Goal: Task Accomplishment & Management: Manage account settings

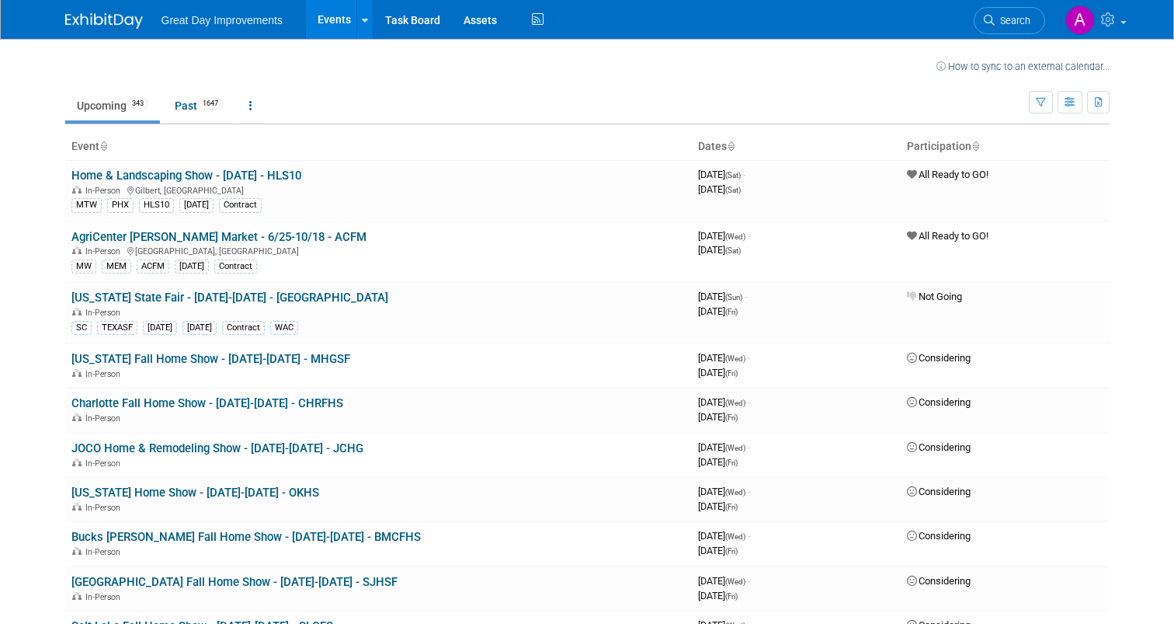
click at [1030, 16] on span "Search" at bounding box center [1013, 21] width 36 height 12
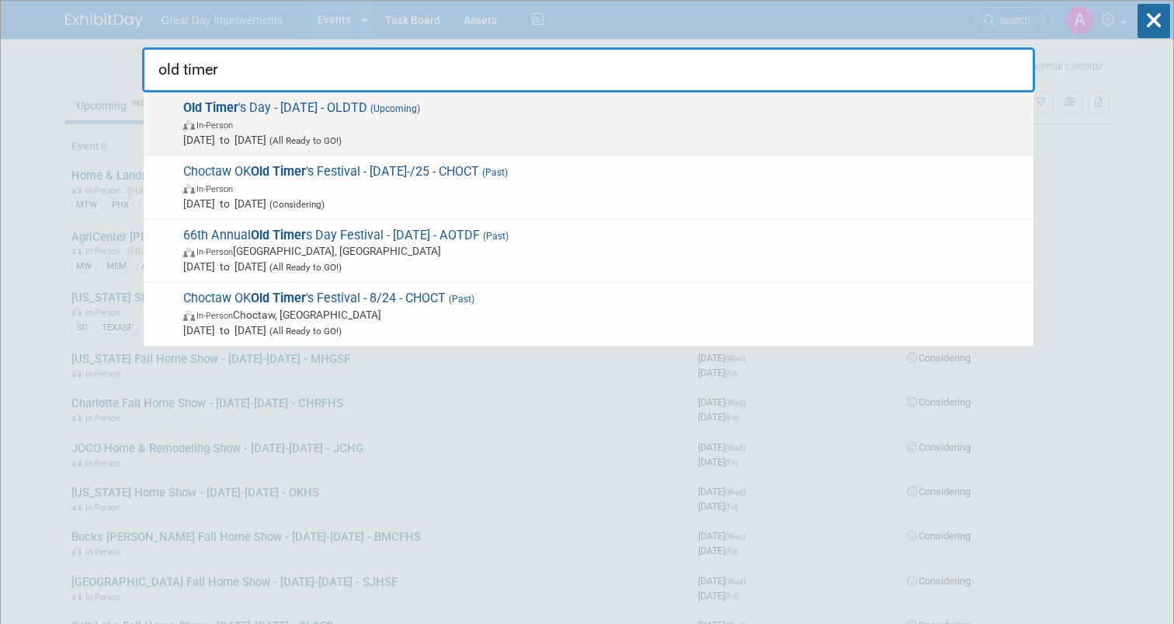
type input "old timer"
click at [437, 140] on span "[DATE] to [DATE] (All Ready to GO!)" at bounding box center [604, 140] width 843 height 16
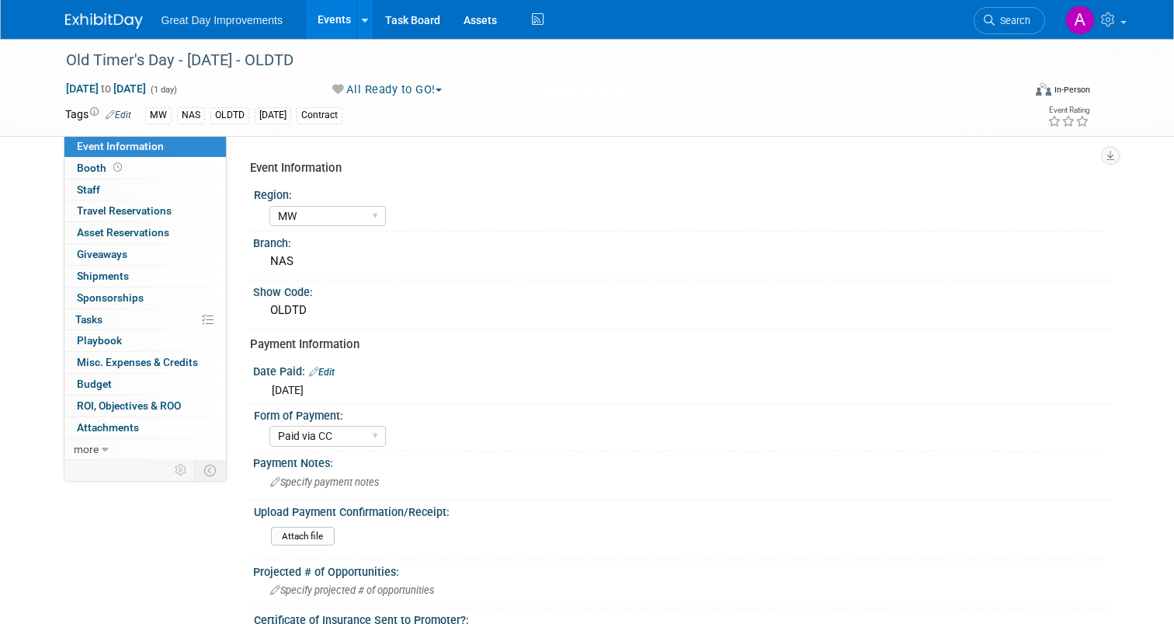
select select "MW"
select select "Paid via CC"
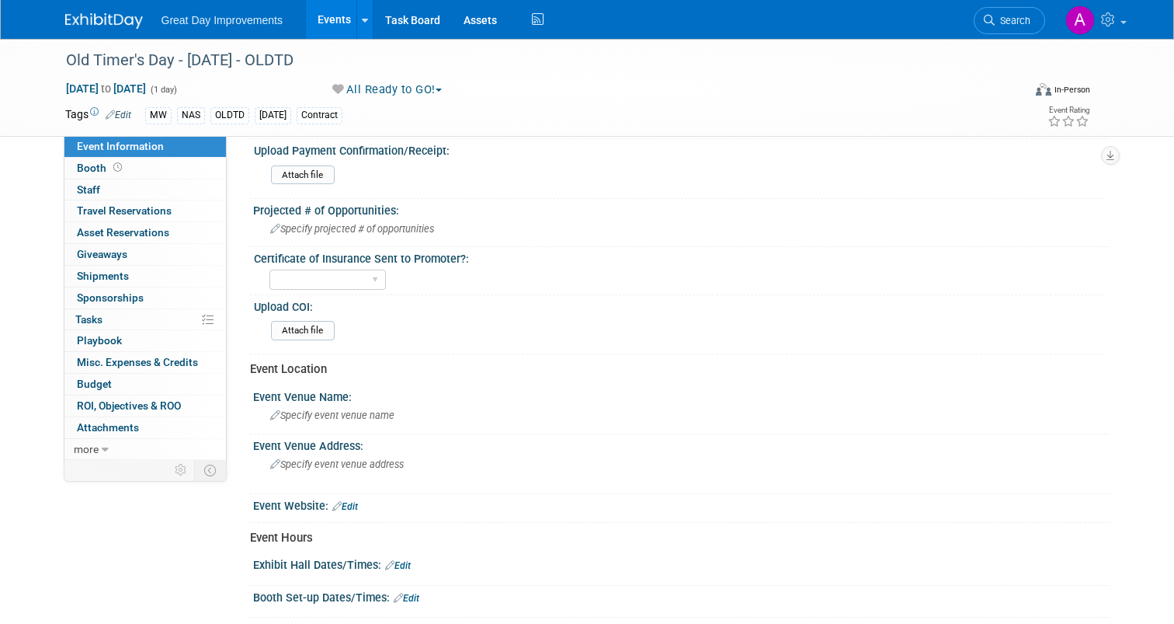
scroll to position [388, 0]
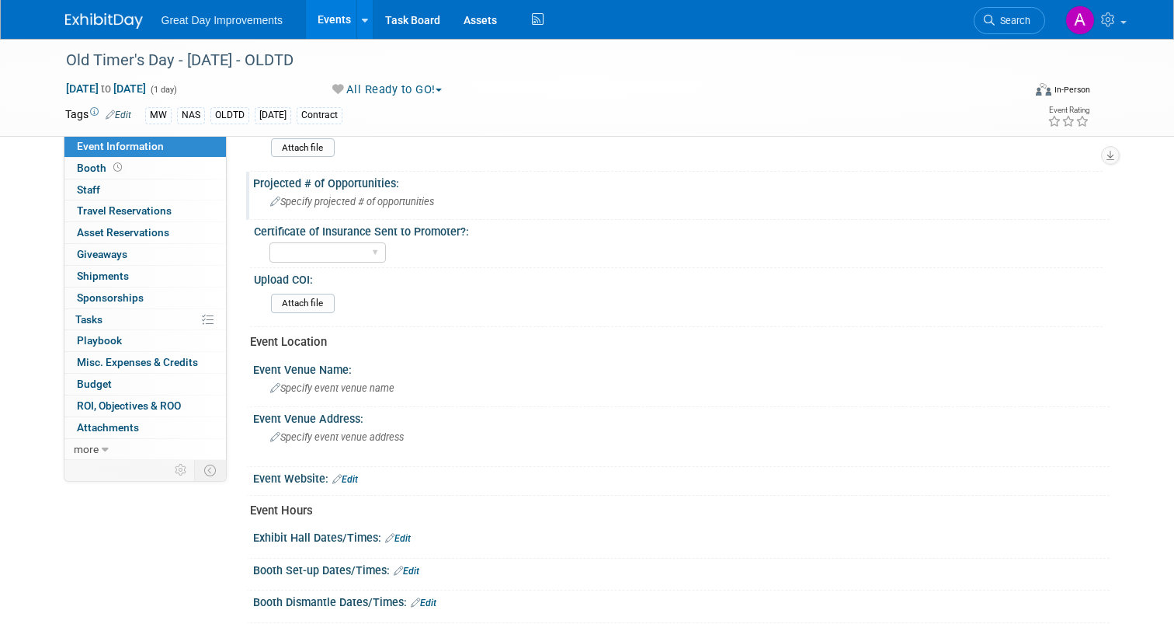
click at [350, 198] on span "Specify projected # of opportunities" at bounding box center [352, 202] width 164 height 12
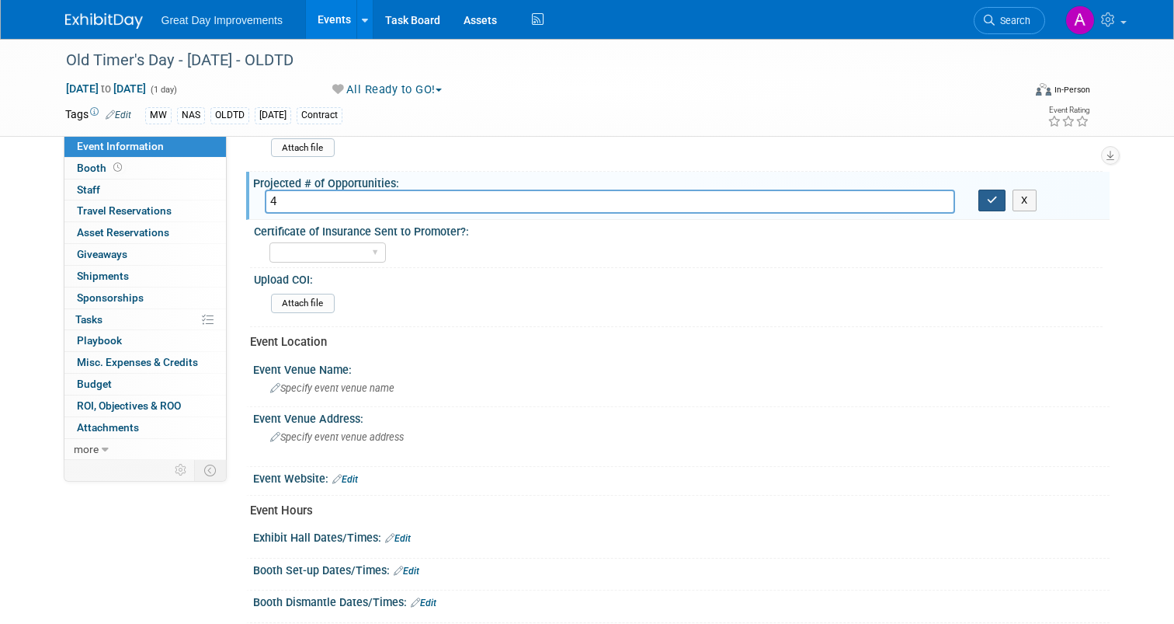
type input "4"
click at [998, 202] on icon "button" at bounding box center [992, 200] width 11 height 10
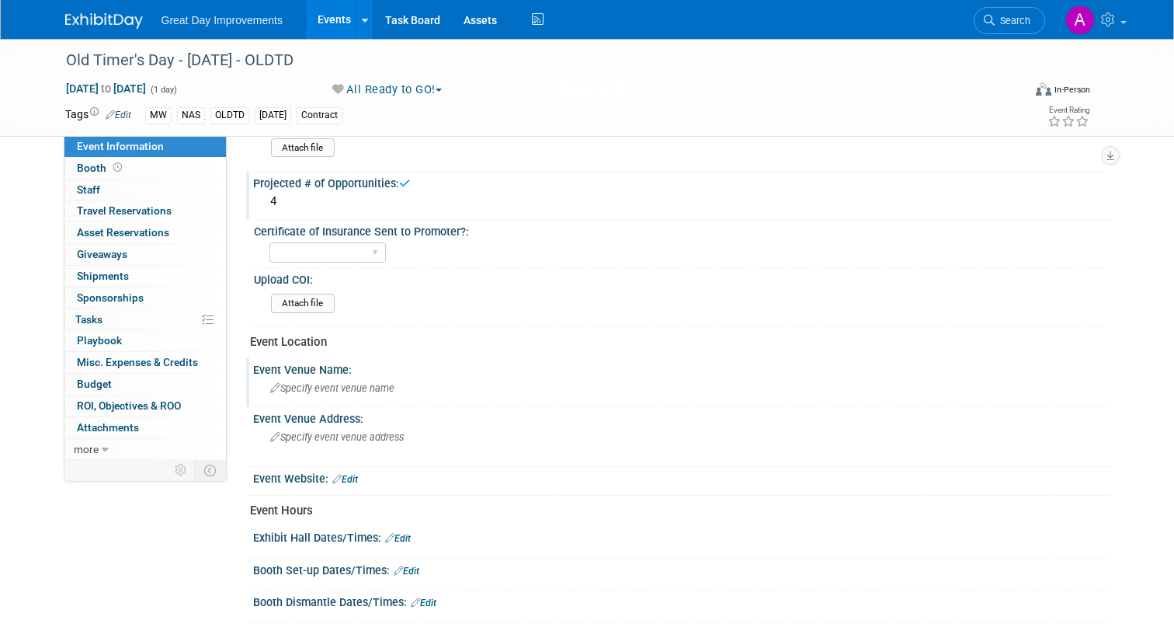
click at [321, 382] on span "Specify event venue name" at bounding box center [332, 388] width 124 height 12
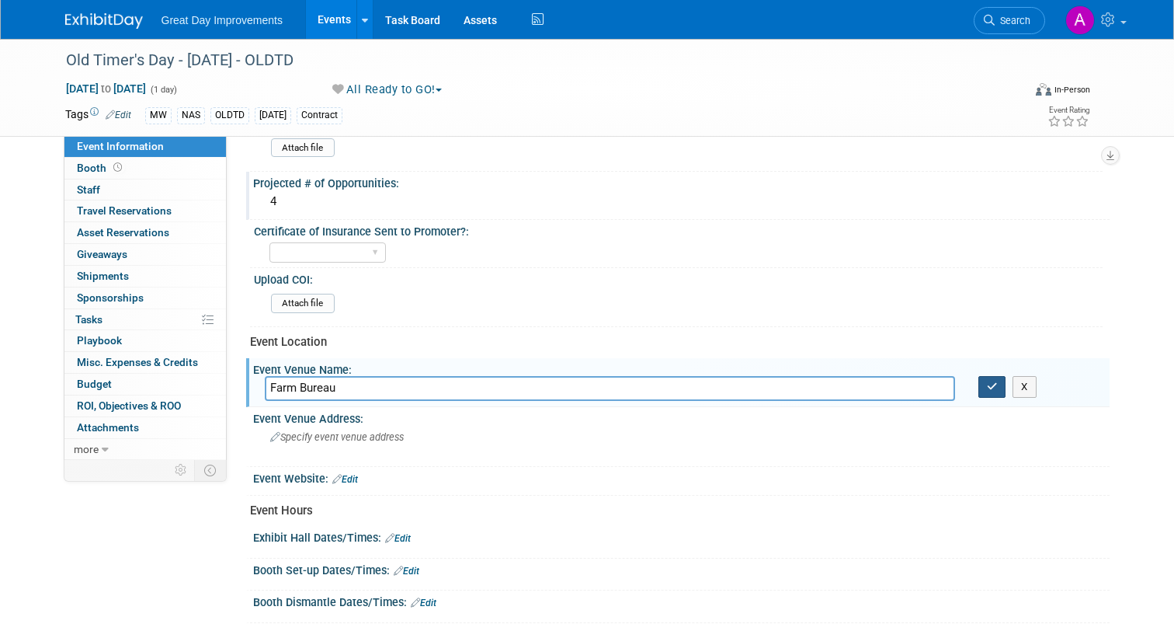
type input "Farm Bureau"
click at [1006, 391] on button "button" at bounding box center [992, 387] width 28 height 22
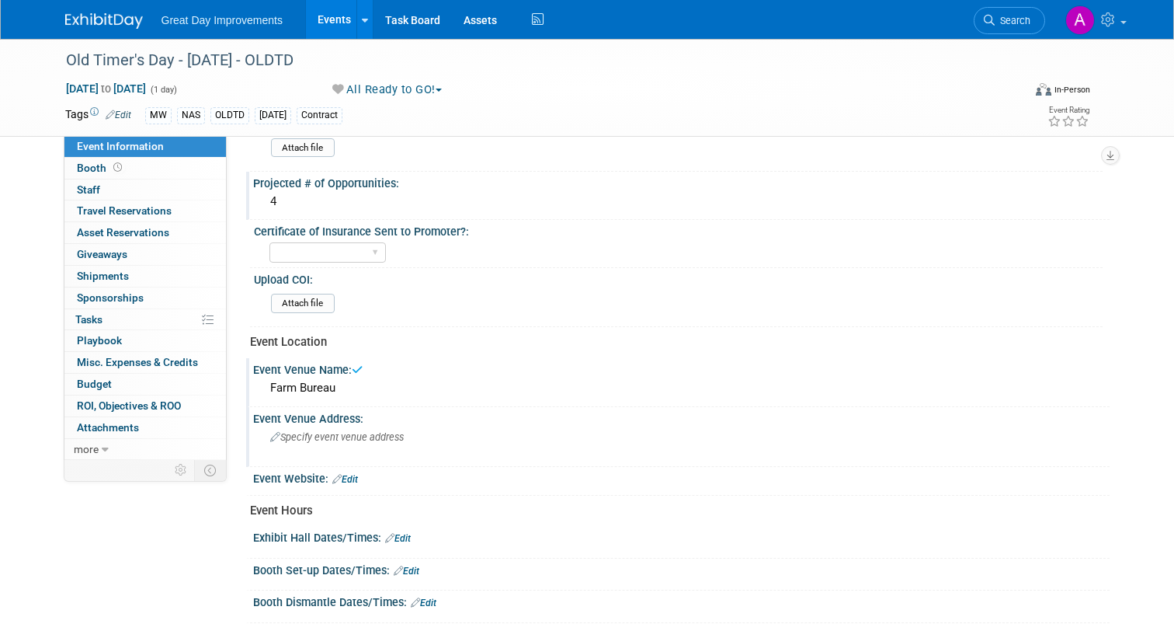
click at [388, 443] on div "Specify event venue address" at bounding box center [432, 443] width 334 height 36
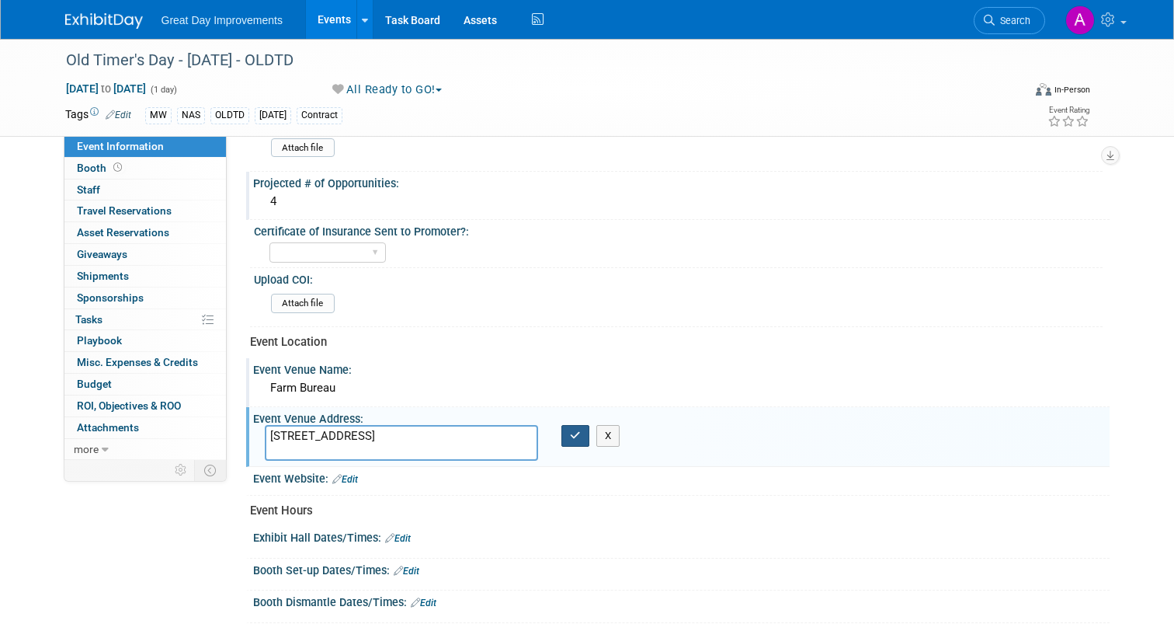
type textarea "225 E Main St Manchester, TN 37355"
click at [575, 440] on icon "button" at bounding box center [575, 435] width 11 height 10
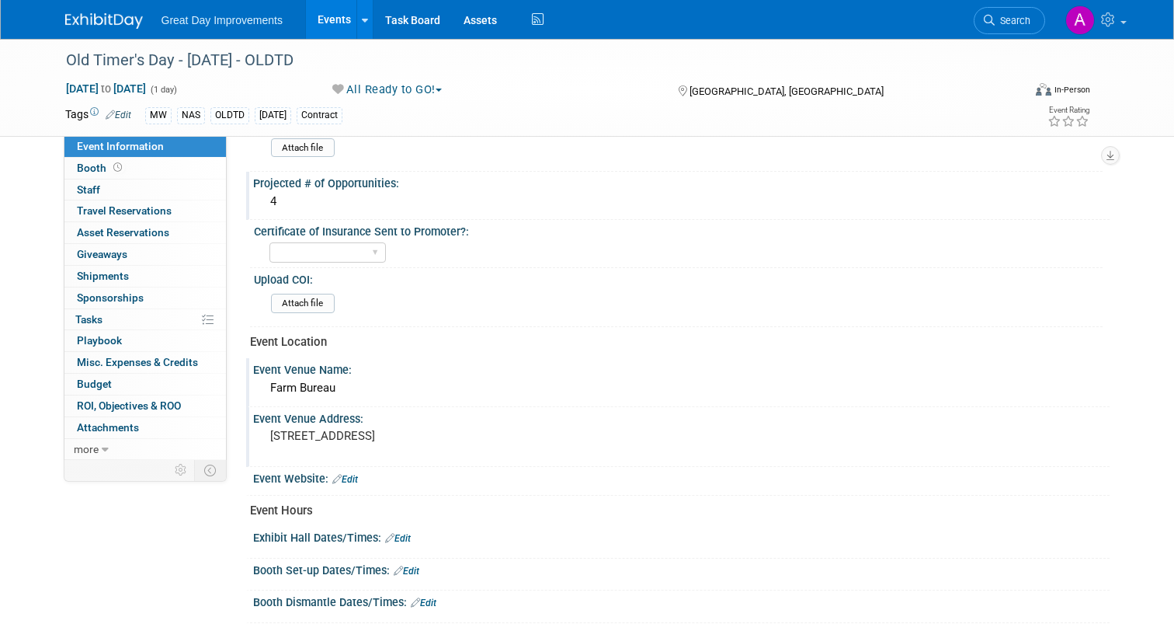
drag, startPoint x: 261, startPoint y: 435, endPoint x: 390, endPoint y: 456, distance: 130.6
click at [390, 443] on pre "225 E Main St Manchester, TN 37355" at bounding box center [431, 436] width 323 height 14
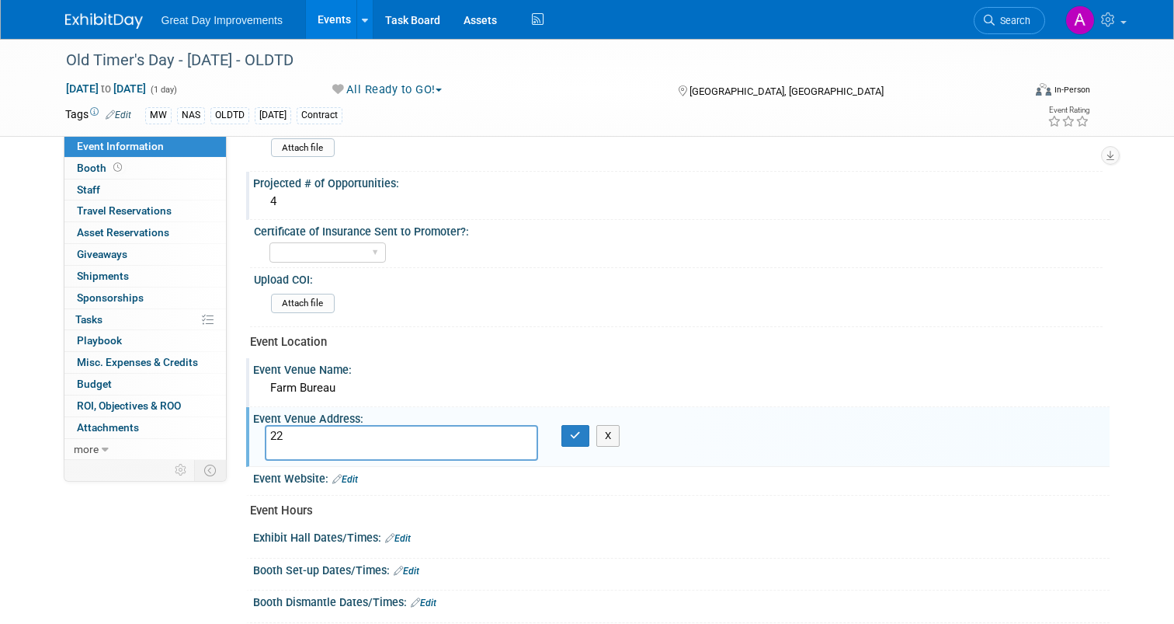
type textarea "2"
type textarea "118 W Main St Manchester, TN"
click at [579, 436] on button "button" at bounding box center [575, 436] width 28 height 22
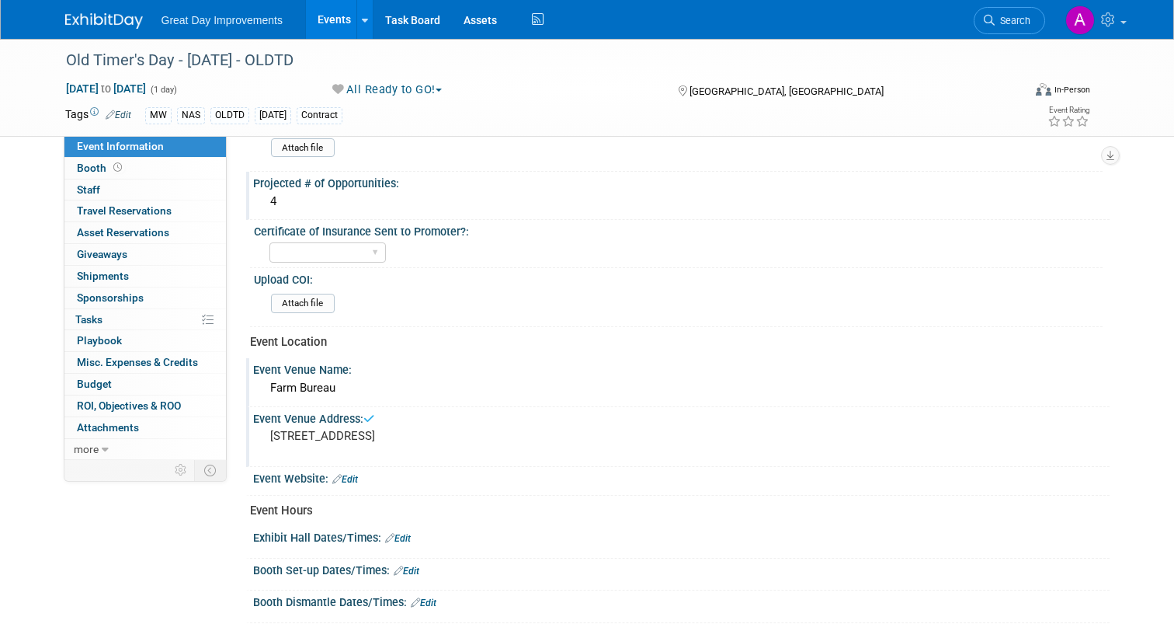
click at [311, 377] on div "Farm Bureau" at bounding box center [681, 388] width 833 height 24
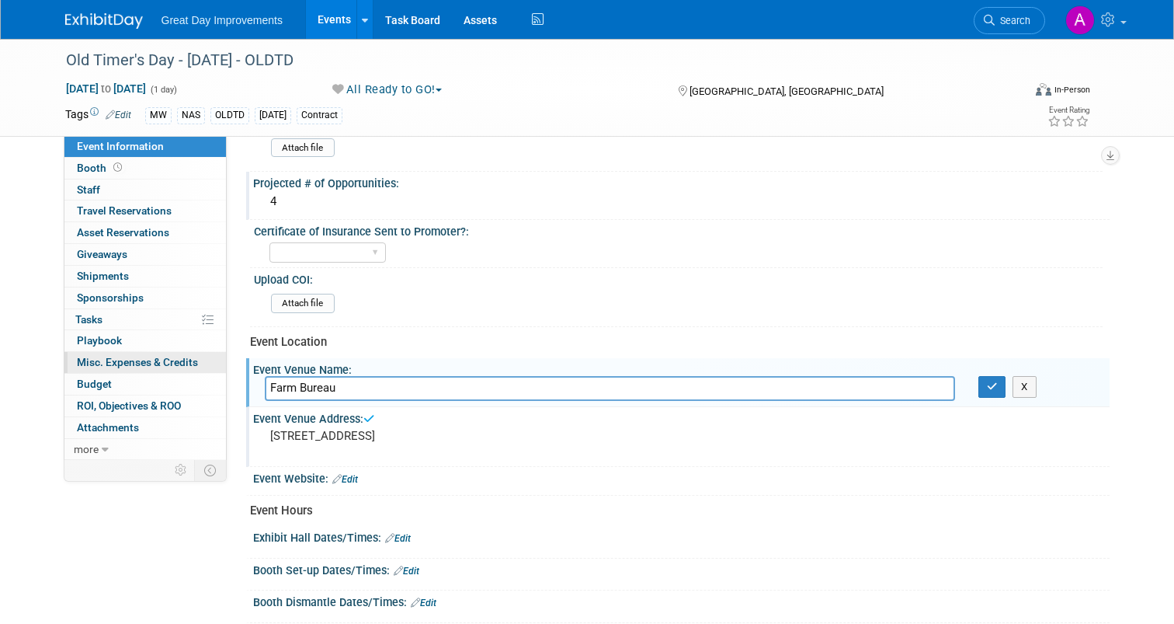
drag, startPoint x: 328, startPoint y: 386, endPoint x: 137, endPoint y: 368, distance: 191.9
click at [137, 368] on div "Event Information Event Info Booth Booth 0 Staff 0 Staff 0 Travel Reservations …" at bounding box center [588, 137] width 1068 height 972
type input "Magness Community House"
click at [998, 384] on icon "button" at bounding box center [992, 386] width 11 height 10
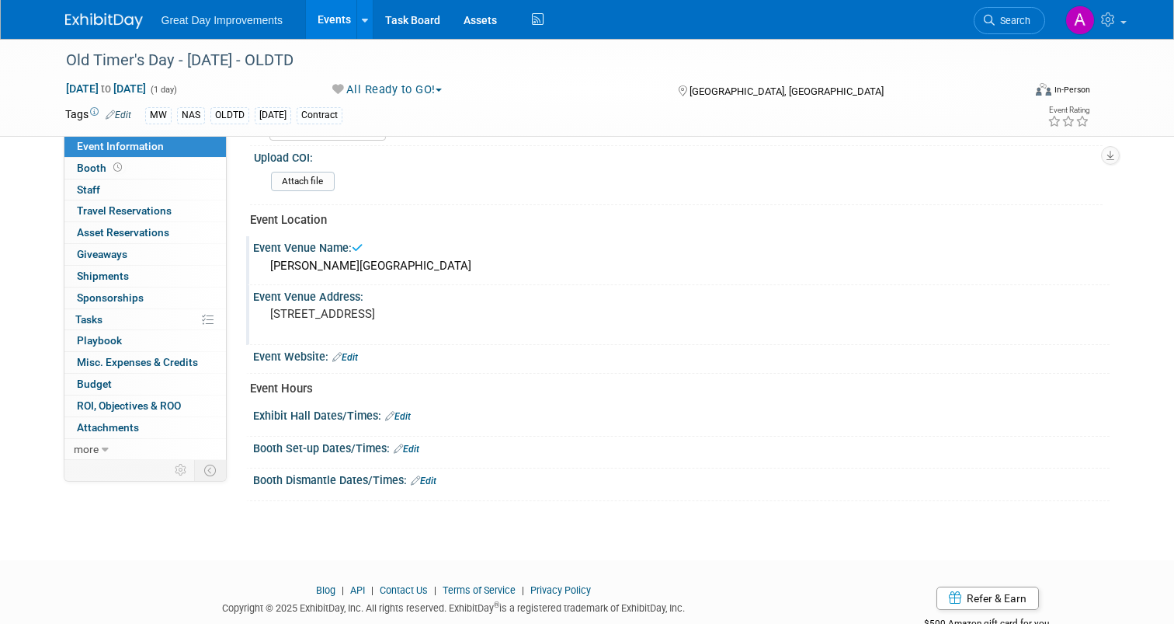
scroll to position [554, 0]
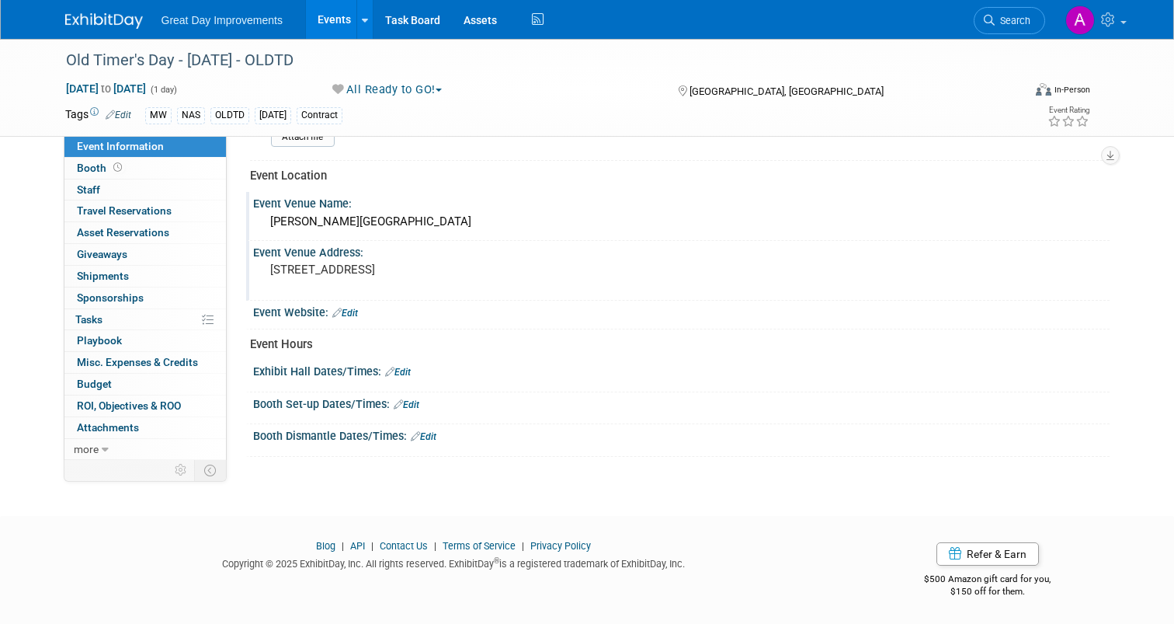
click at [394, 370] on link "Edit" at bounding box center [398, 372] width 26 height 11
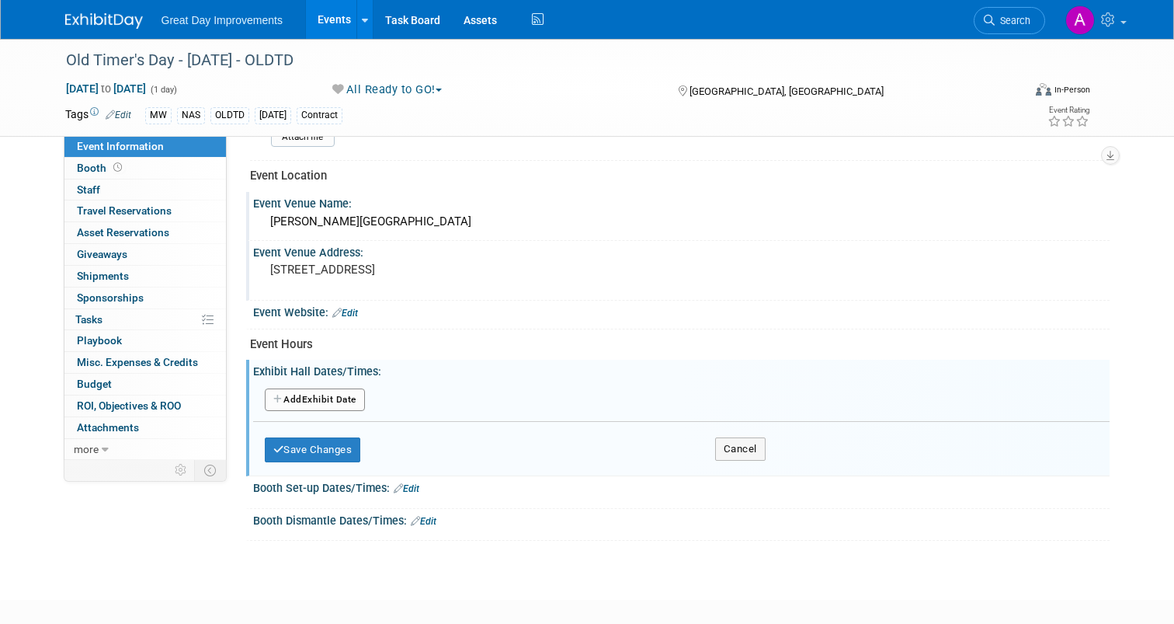
click at [316, 398] on button "Add Another Exhibit Date" at bounding box center [315, 399] width 100 height 23
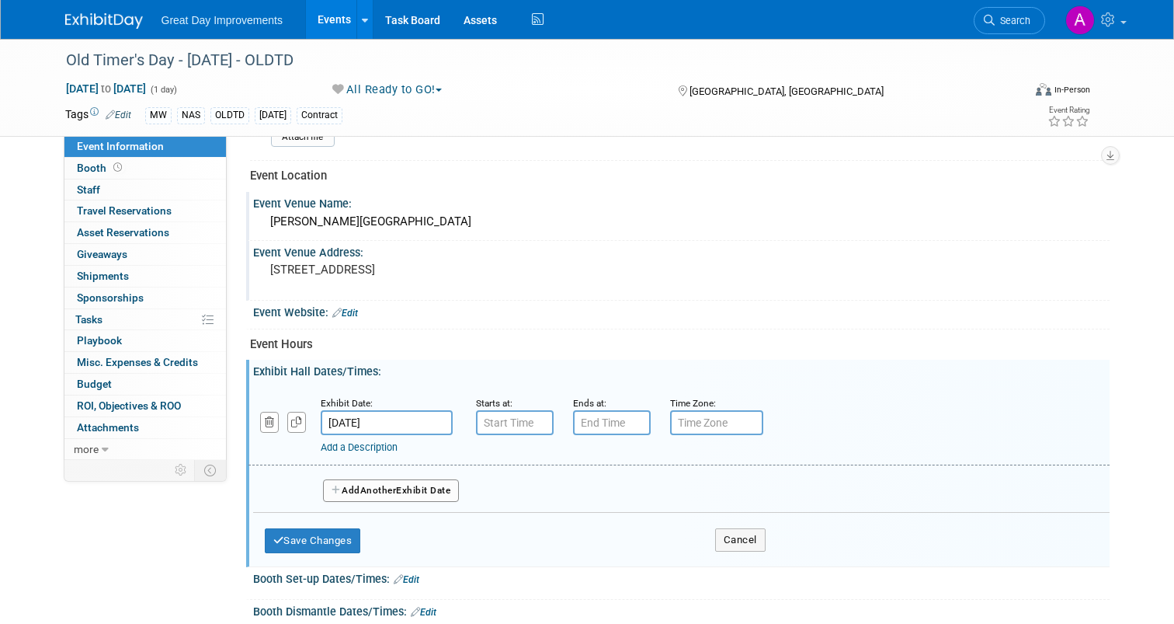
click at [402, 414] on input "[DATE]" at bounding box center [387, 422] width 132 height 25
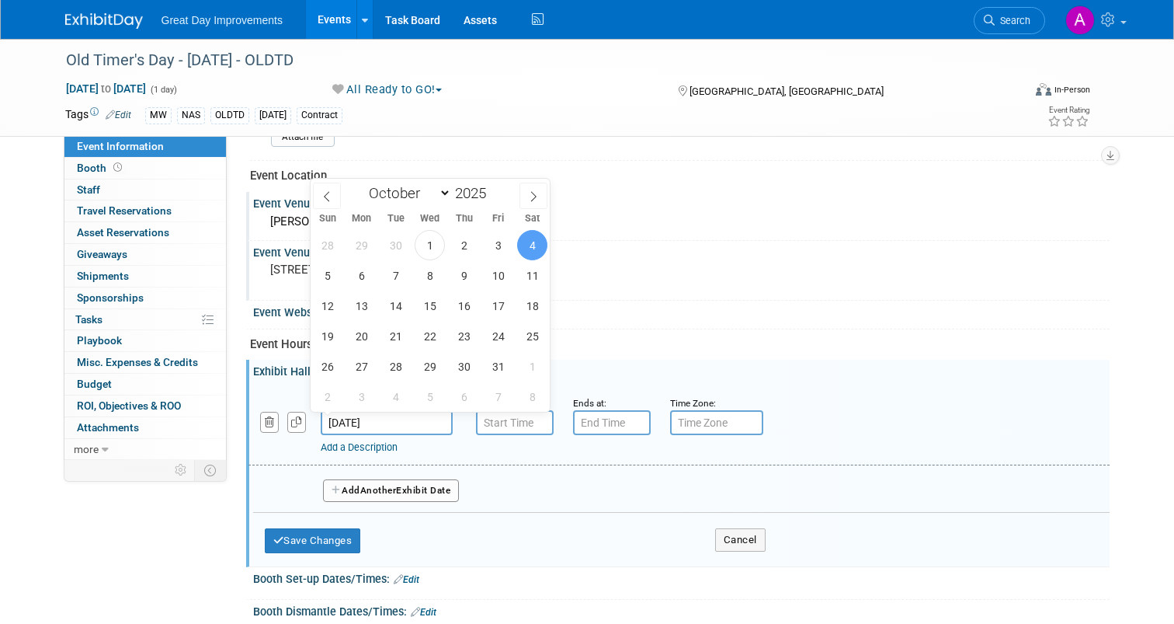
click at [690, 400] on small "Time Zone: Apply to all" at bounding box center [693, 403] width 46 height 11
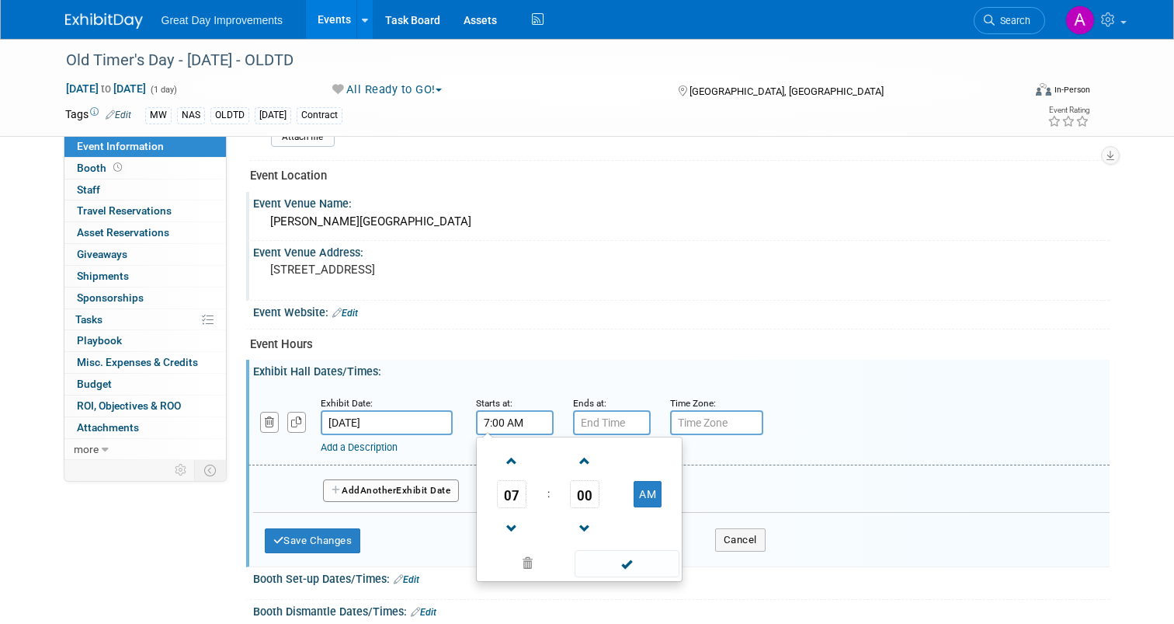
click at [520, 422] on input "7:00 AM" at bounding box center [515, 422] width 78 height 25
click at [503, 453] on span at bounding box center [512, 460] width 27 height 27
type input "10:00 AM"
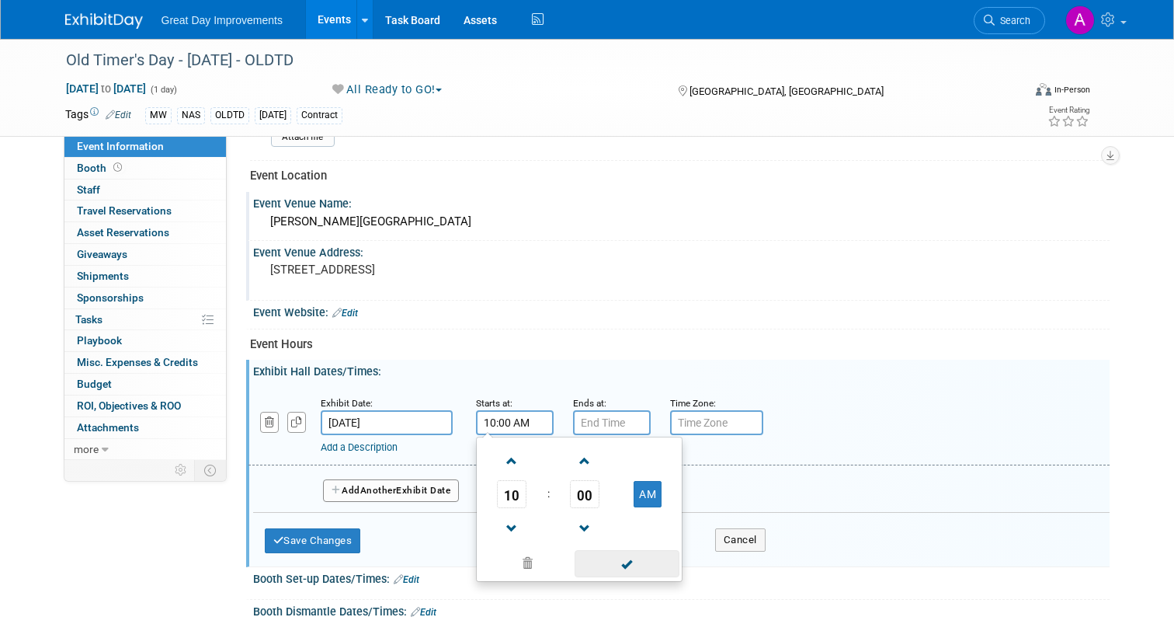
click at [628, 569] on span at bounding box center [627, 563] width 105 height 27
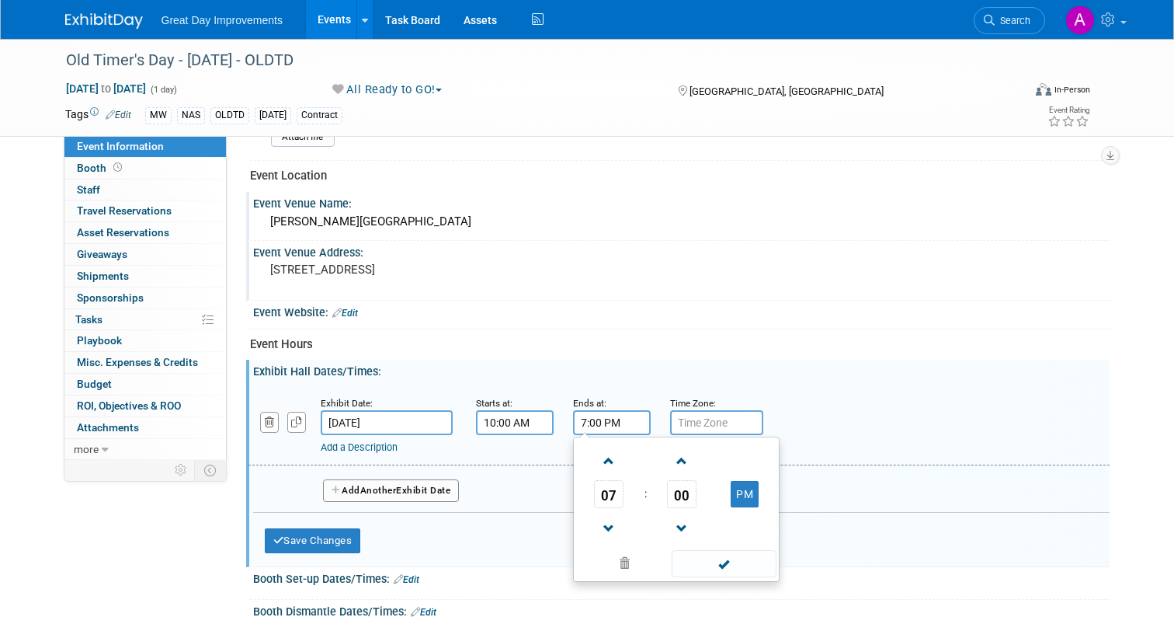
click at [603, 422] on input "7:00 PM" at bounding box center [612, 422] width 78 height 25
click at [596, 532] on span at bounding box center [609, 528] width 27 height 27
click at [596, 528] on span at bounding box center [609, 528] width 27 height 27
type input "5:00 PM"
click at [701, 566] on span at bounding box center [724, 563] width 105 height 27
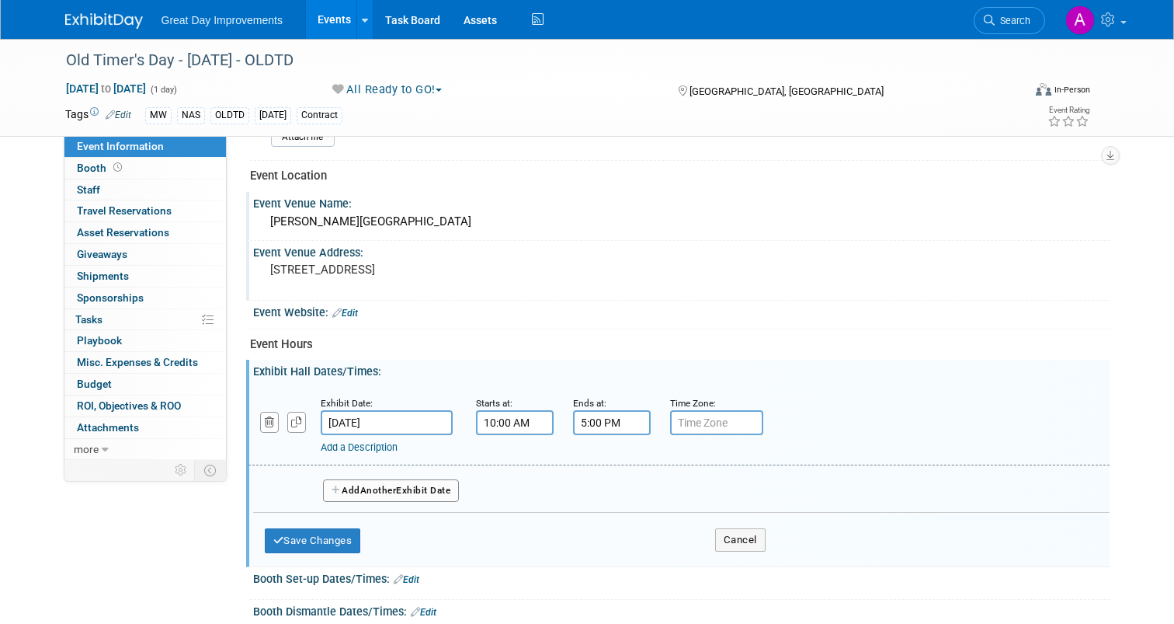
click at [718, 427] on input "text" at bounding box center [716, 422] width 93 height 25
type input "V"
type input "CST"
click at [324, 541] on button "Save Changes" at bounding box center [313, 540] width 96 height 25
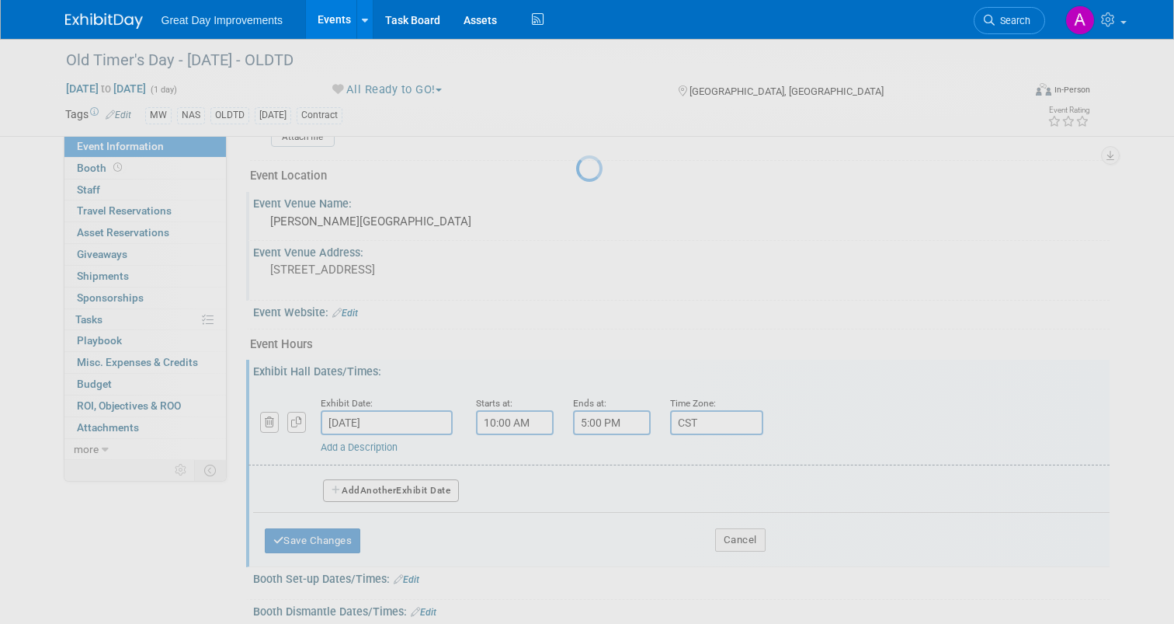
scroll to position [551, 0]
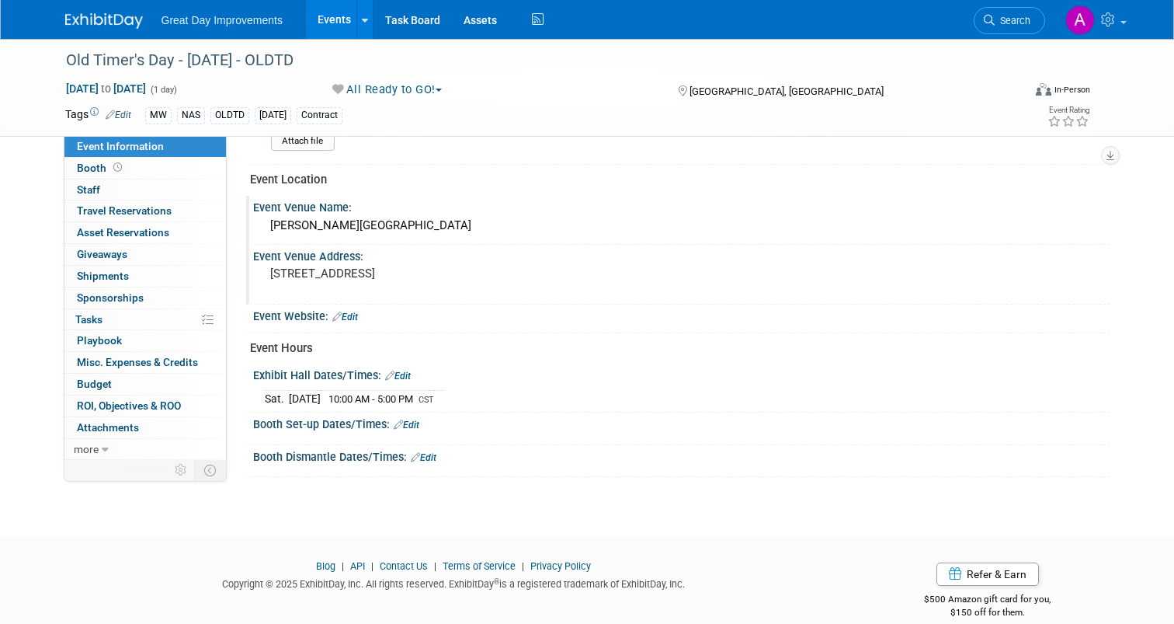
click at [403, 425] on link "Edit" at bounding box center [407, 424] width 26 height 11
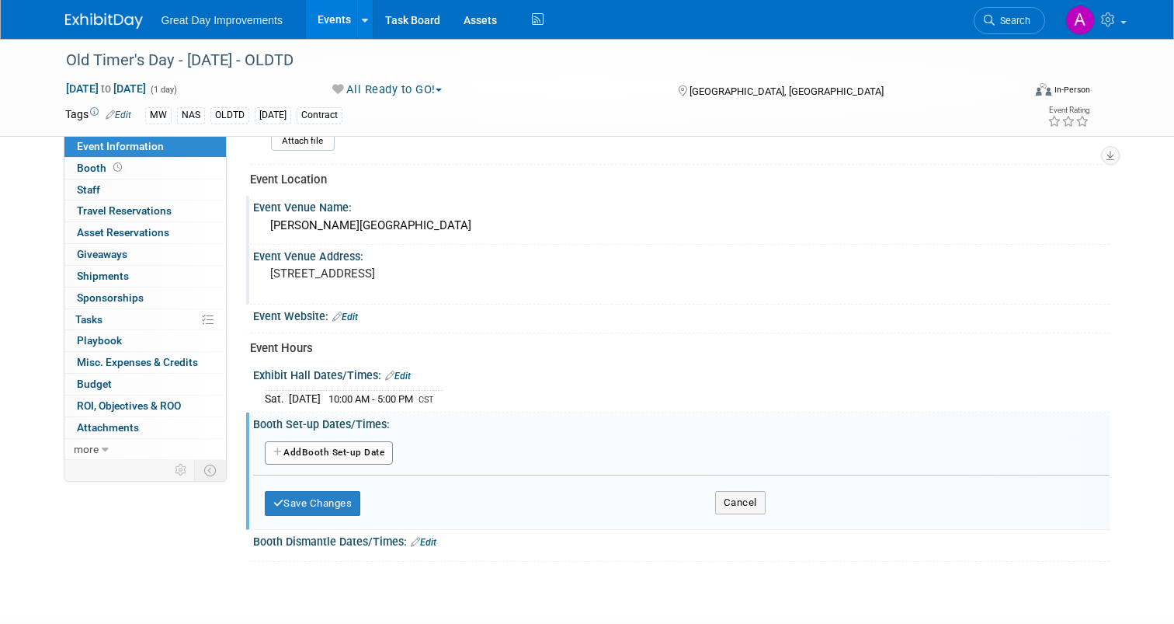
click at [362, 450] on button "Add Another Booth Set-up Date" at bounding box center [329, 452] width 129 height 23
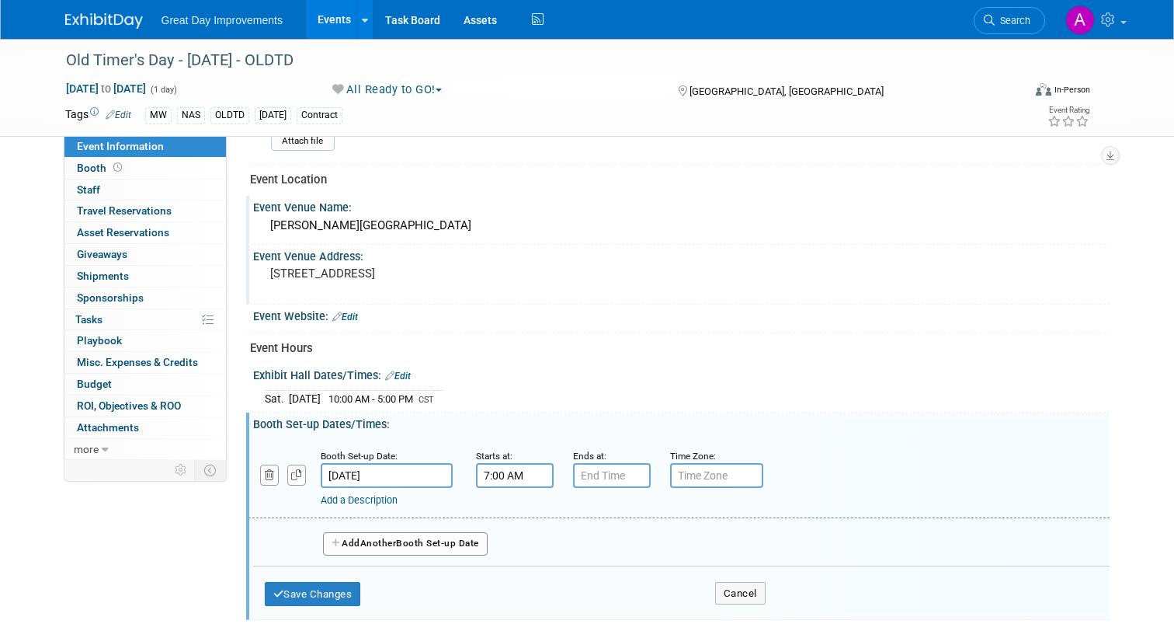
click at [516, 474] on input "7:00 AM" at bounding box center [515, 475] width 78 height 25
click at [502, 520] on span at bounding box center [512, 513] width 27 height 27
type input "8:00 AM"
click at [597, 475] on input "7:00 PM" at bounding box center [612, 475] width 78 height 25
click at [598, 509] on span at bounding box center [609, 513] width 27 height 27
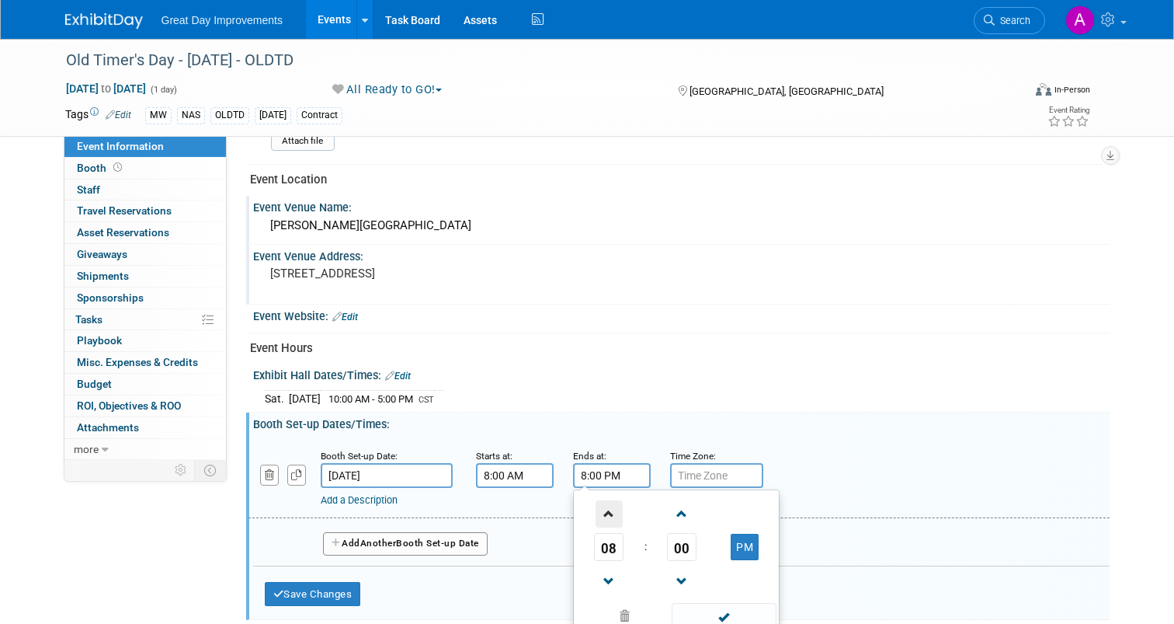
click at [598, 509] on span at bounding box center [609, 513] width 27 height 27
click at [742, 550] on button "PM" at bounding box center [745, 546] width 28 height 26
type input "9:00 AM"
click at [724, 612] on span at bounding box center [724, 616] width 105 height 27
click at [717, 467] on input "text" at bounding box center [716, 475] width 93 height 25
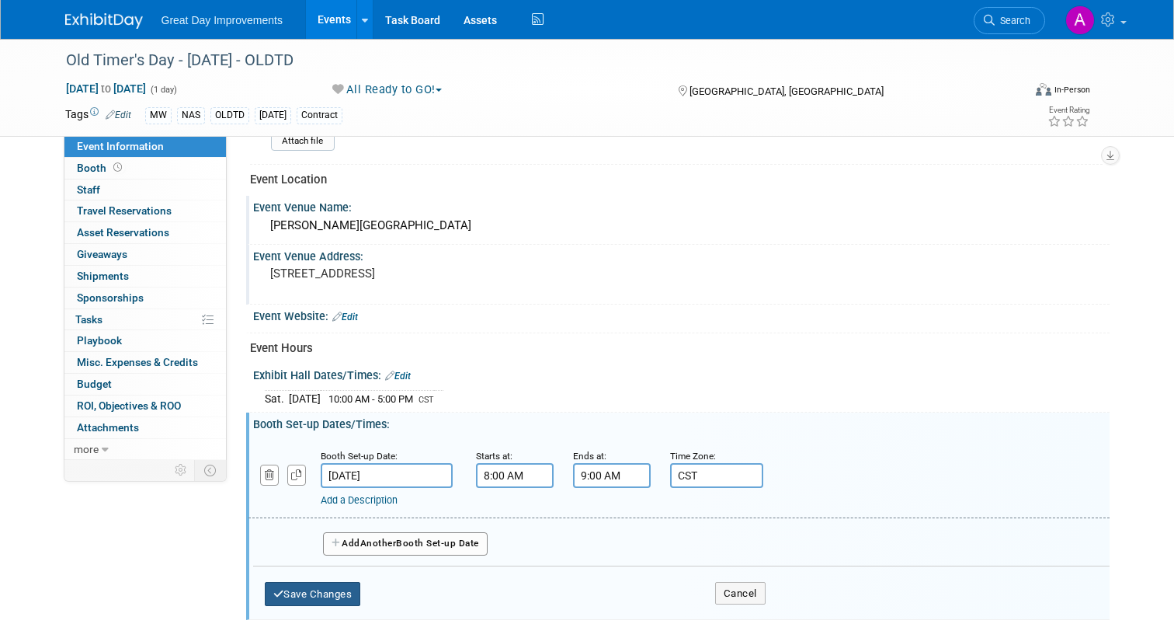
type input "CST"
click at [283, 588] on button "Save Changes" at bounding box center [313, 594] width 96 height 25
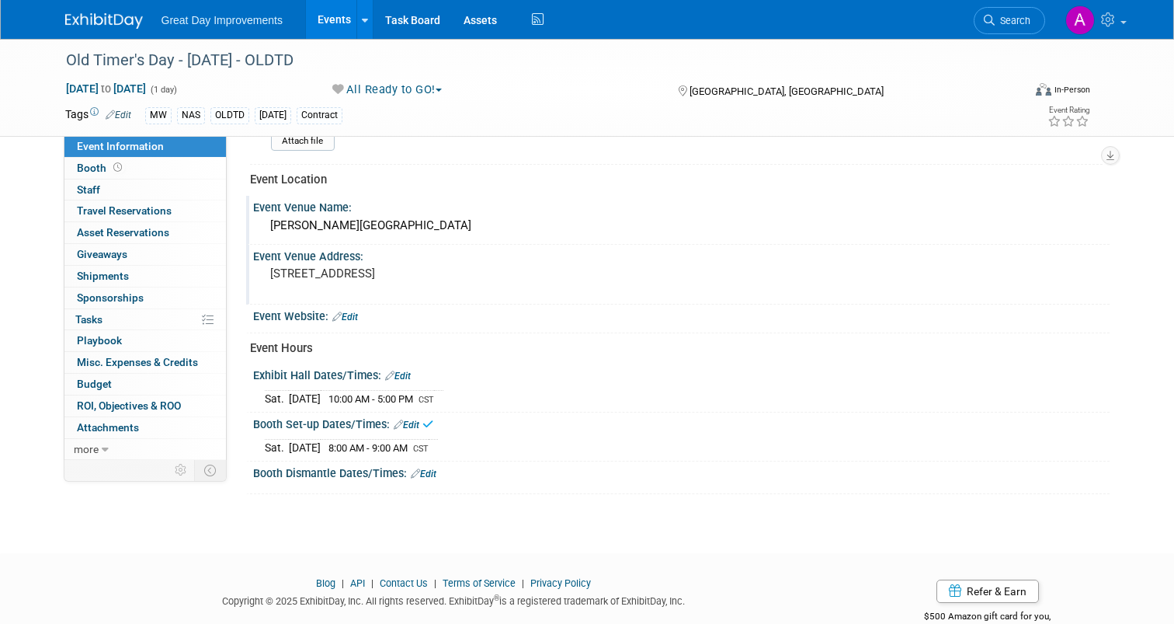
click at [415, 468] on link "Edit" at bounding box center [424, 473] width 26 height 11
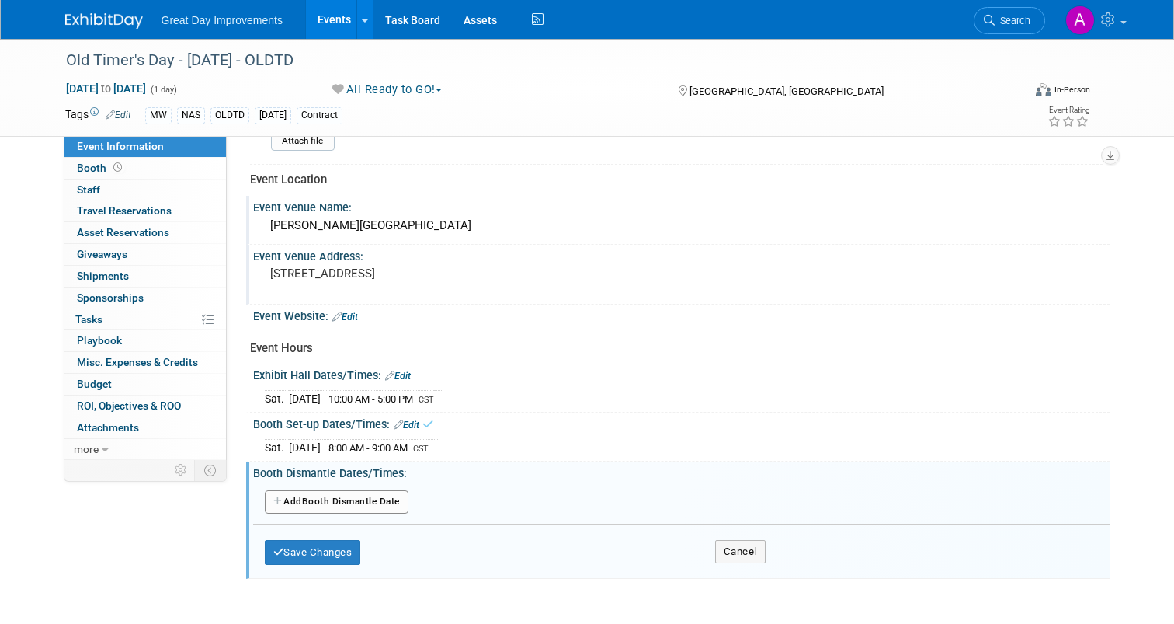
drag, startPoint x: 340, startPoint y: 501, endPoint x: 353, endPoint y: 499, distance: 13.4
click at [341, 500] on button "Add Another Booth Dismantle Date" at bounding box center [337, 501] width 144 height 23
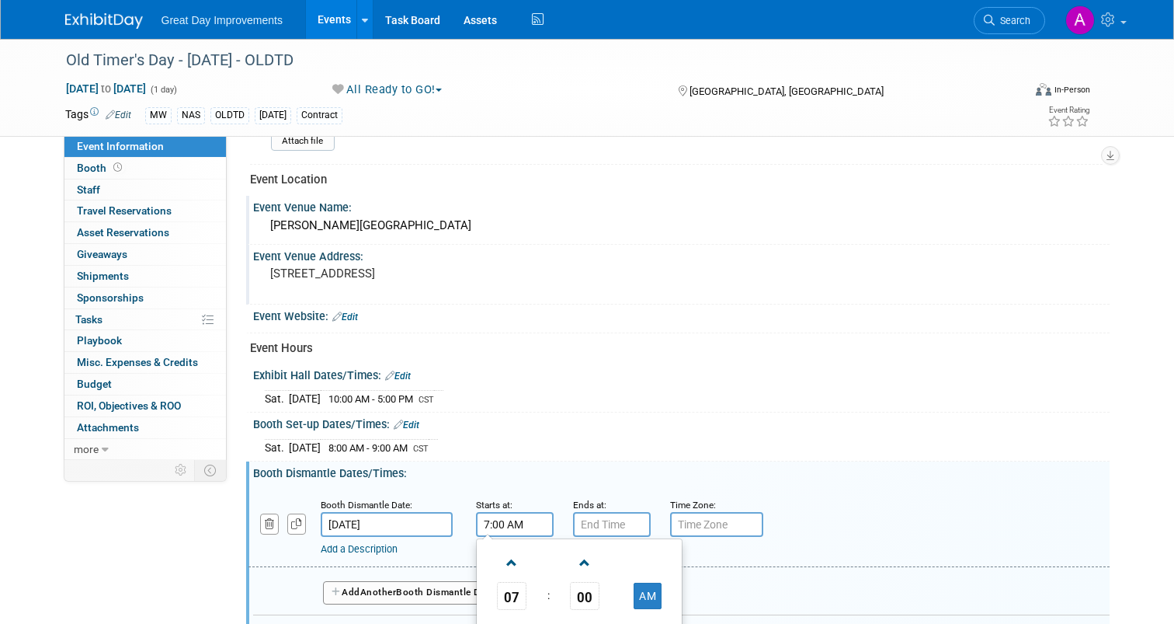
click at [506, 523] on input "7:00 AM" at bounding box center [515, 524] width 78 height 25
click at [638, 592] on button "AM" at bounding box center [648, 595] width 28 height 26
click at [503, 564] on span at bounding box center [512, 562] width 27 height 27
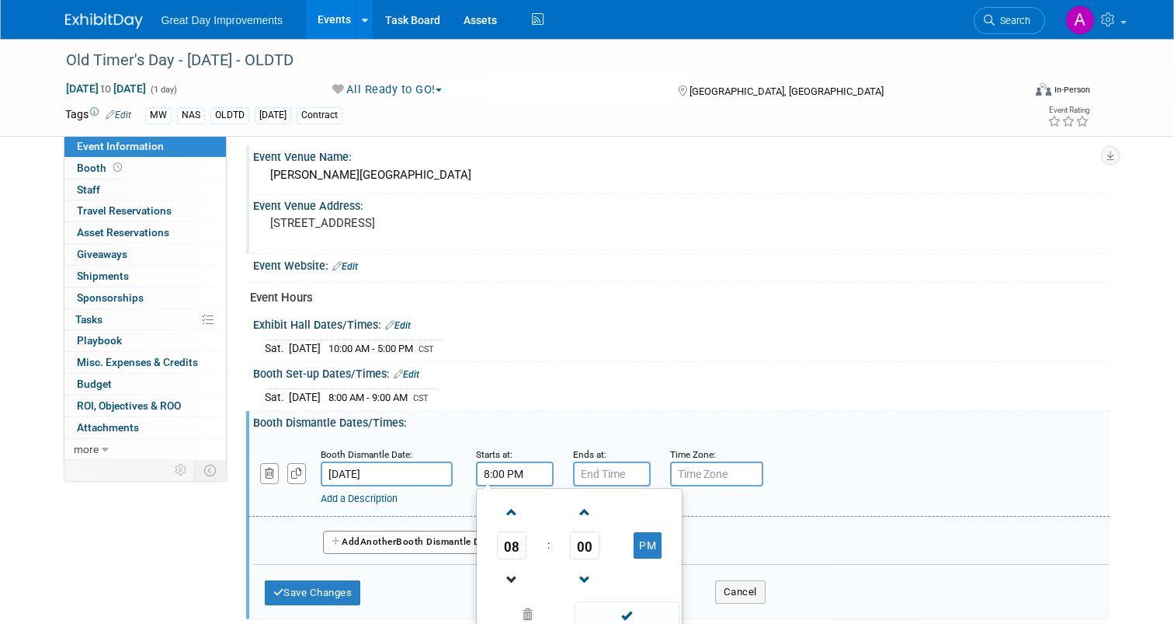
scroll to position [628, 0]
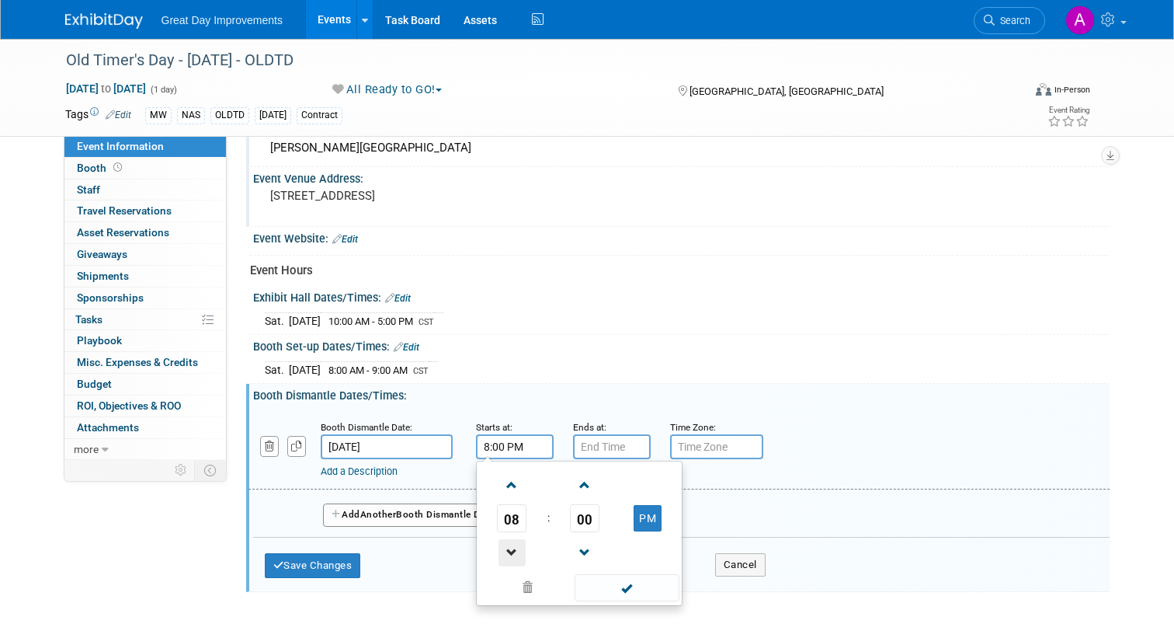
click at [508, 559] on span at bounding box center [512, 552] width 27 height 27
type input "5:00 PM"
click at [611, 582] on span at bounding box center [627, 587] width 105 height 27
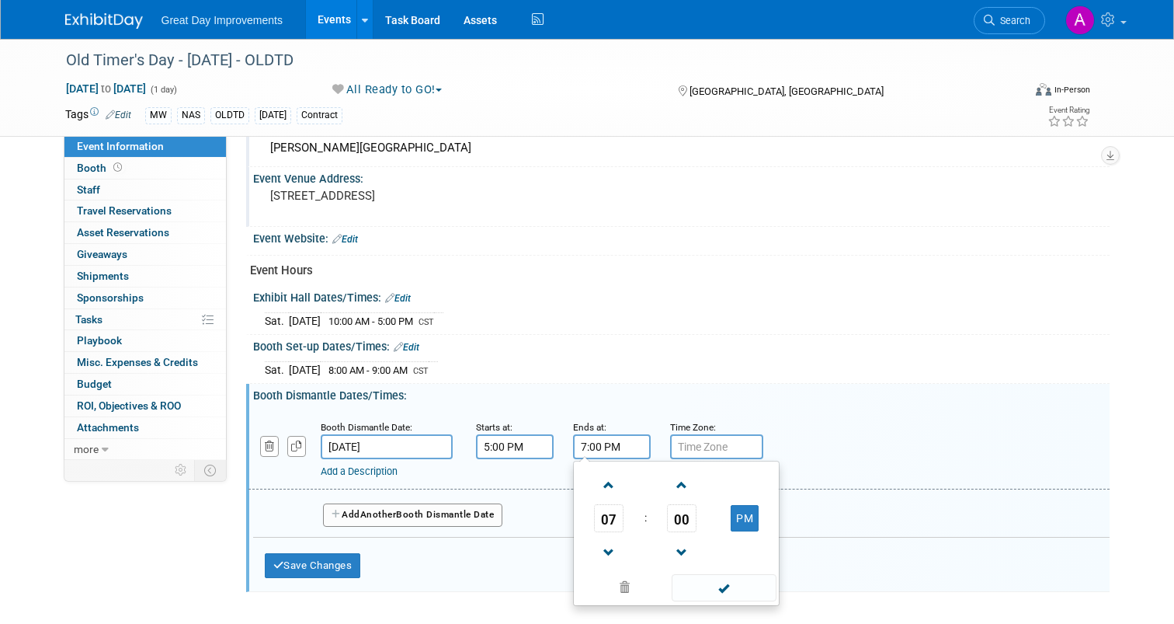
click at [600, 447] on input "7:00 PM" at bounding box center [612, 446] width 78 height 25
click at [596, 544] on span at bounding box center [609, 552] width 27 height 27
type input "6:00 PM"
click at [720, 589] on span at bounding box center [724, 587] width 105 height 27
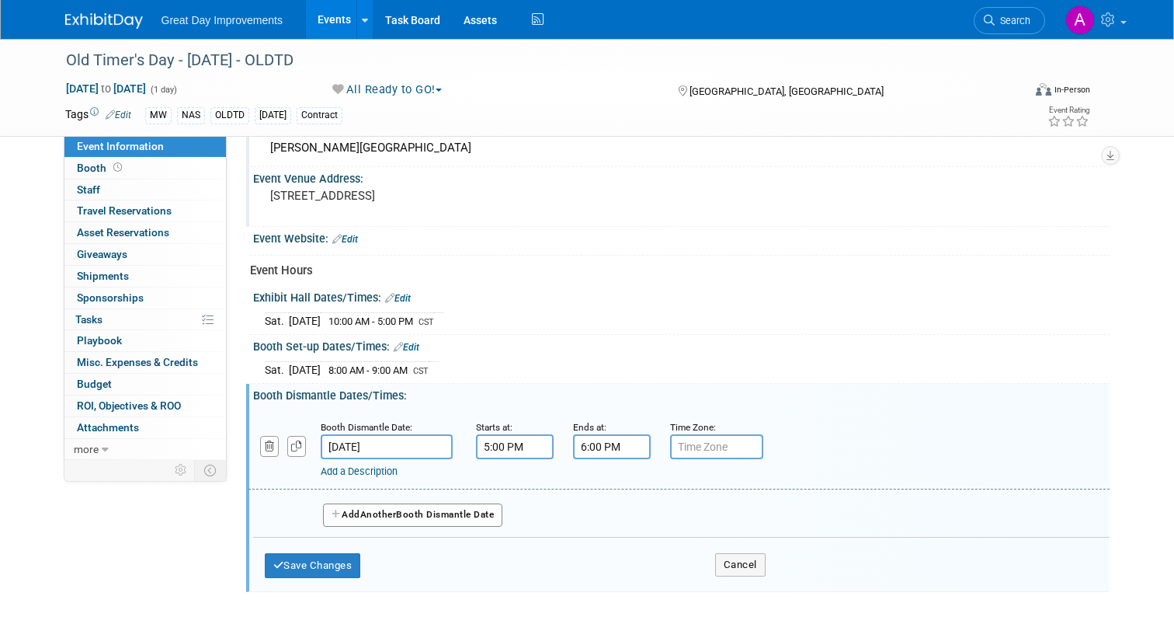
click at [710, 440] on input "text" at bounding box center [716, 446] width 93 height 25
type input "CST"
click at [314, 565] on button "Save Changes" at bounding box center [313, 565] width 96 height 25
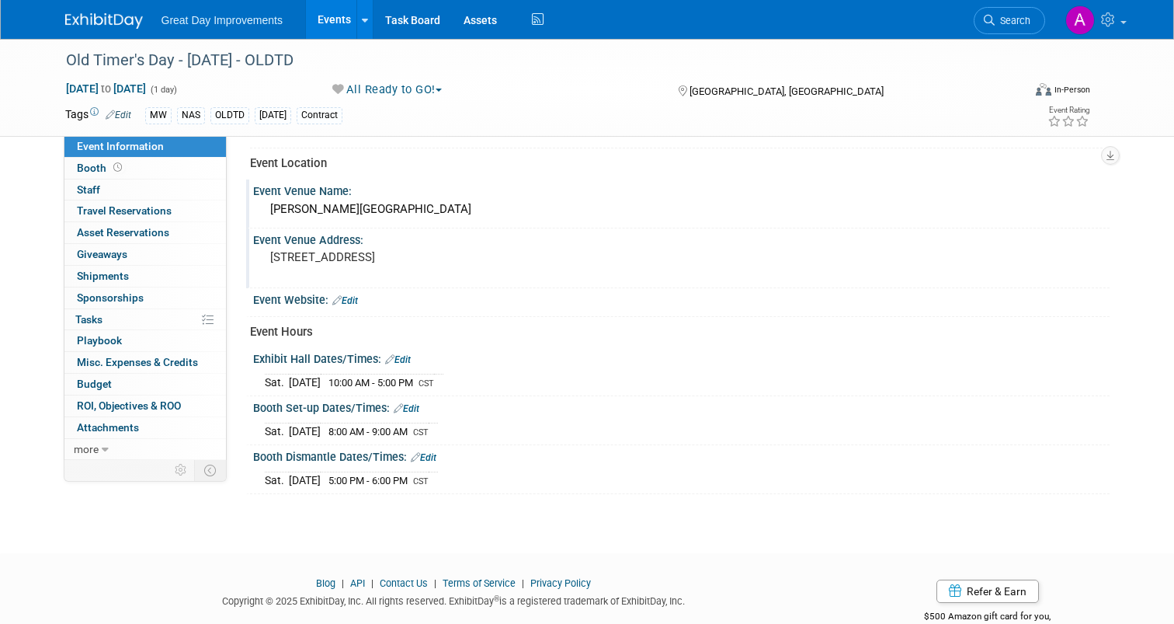
scroll to position [603, 0]
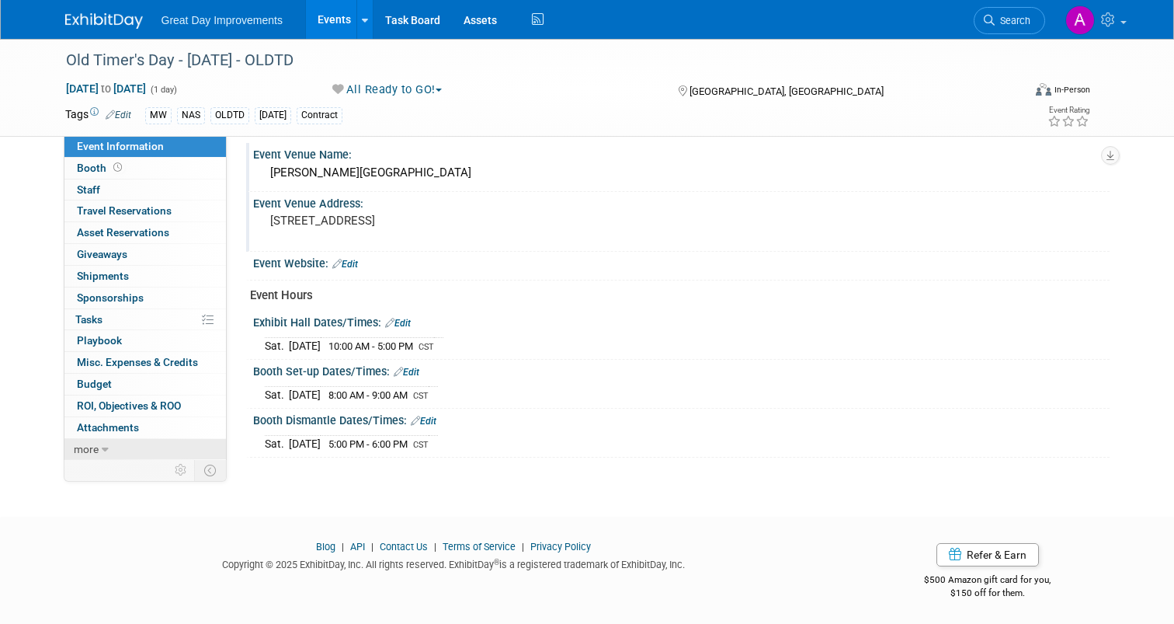
click at [102, 450] on icon at bounding box center [105, 449] width 7 height 11
click at [100, 467] on span "Event Binder (.pdf export)" at bounding box center [139, 470] width 124 height 12
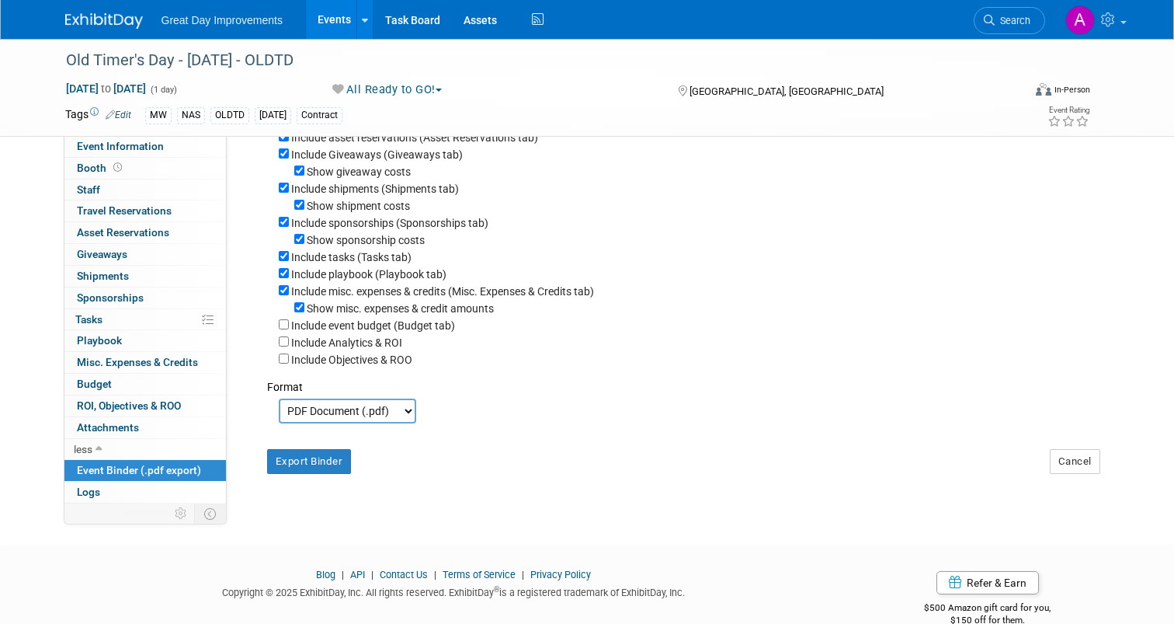
scroll to position [297, 0]
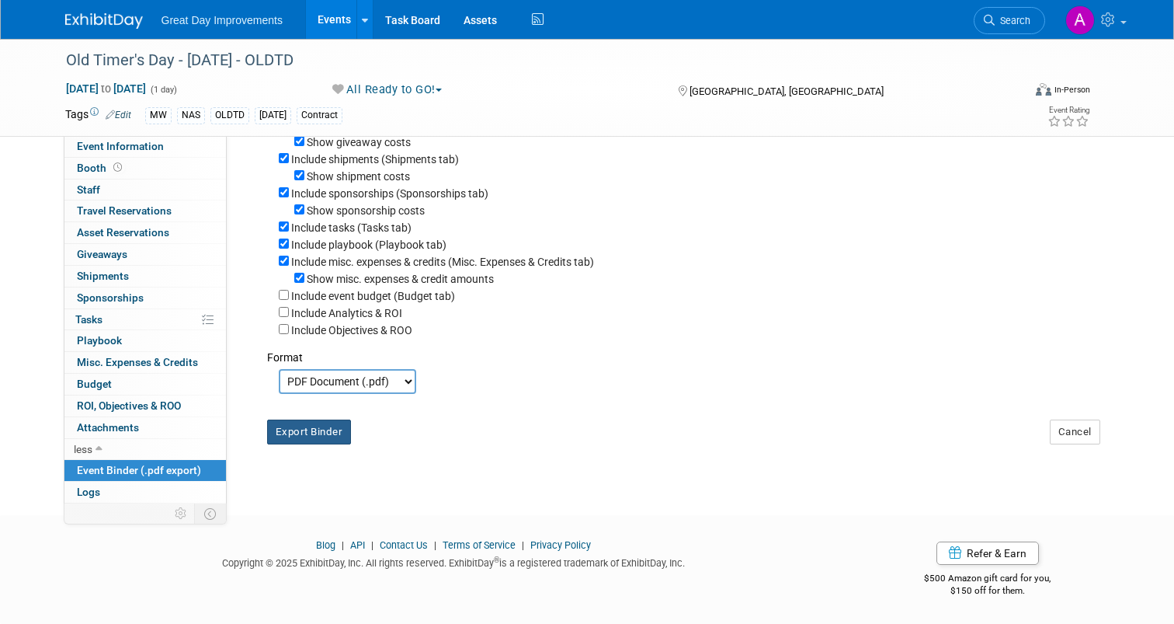
click at [287, 433] on button "Export Binder" at bounding box center [309, 431] width 85 height 25
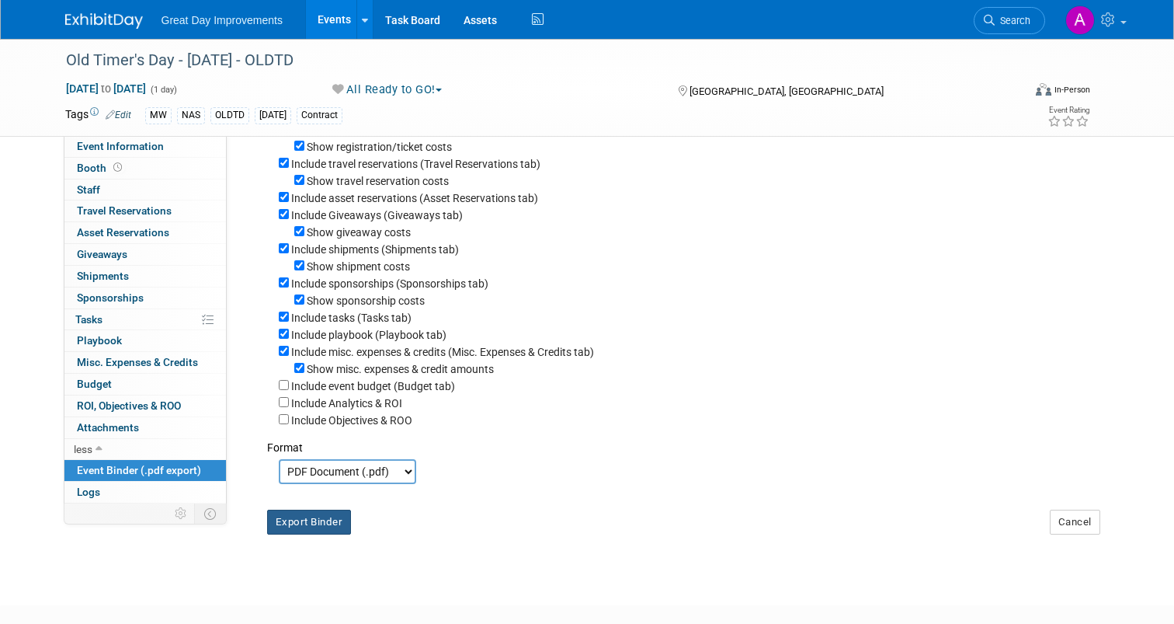
scroll to position [0, 0]
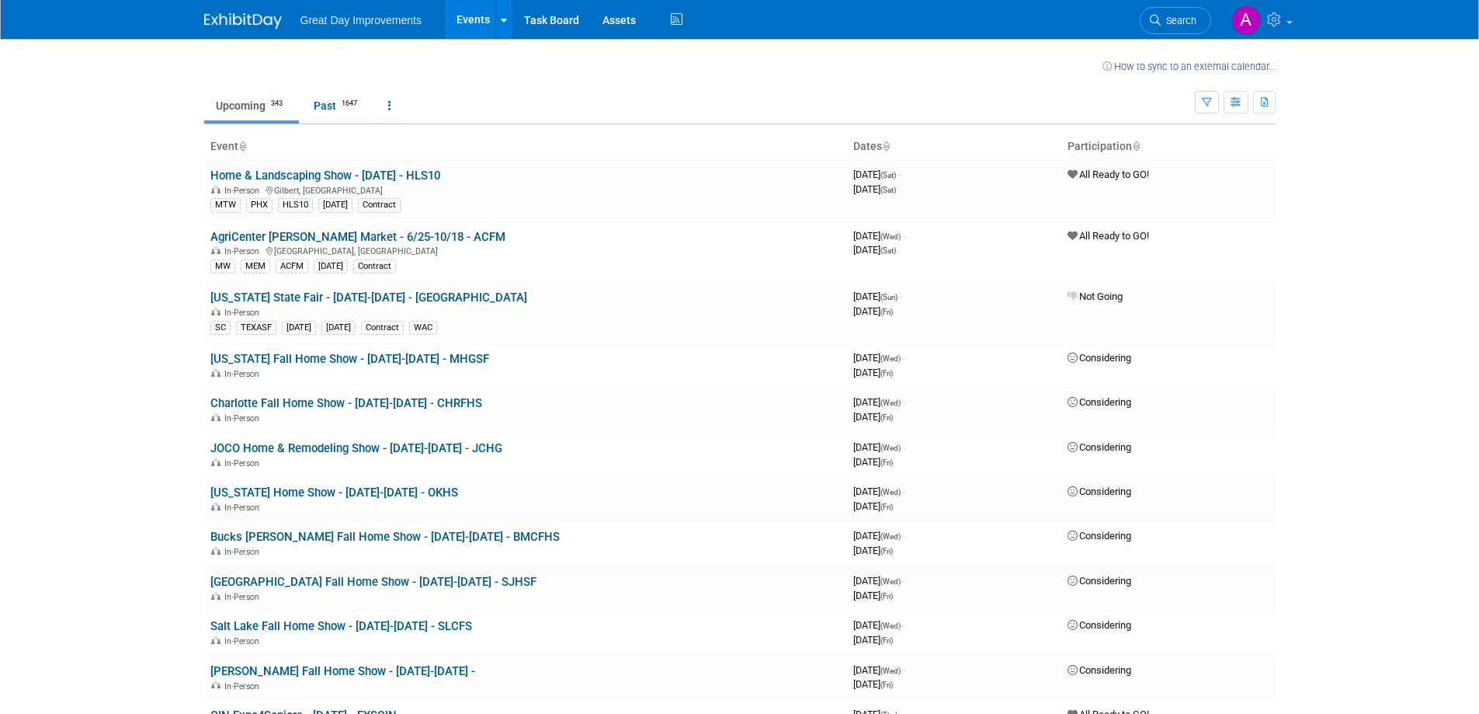
click at [1158, 23] on icon at bounding box center [1155, 20] width 11 height 11
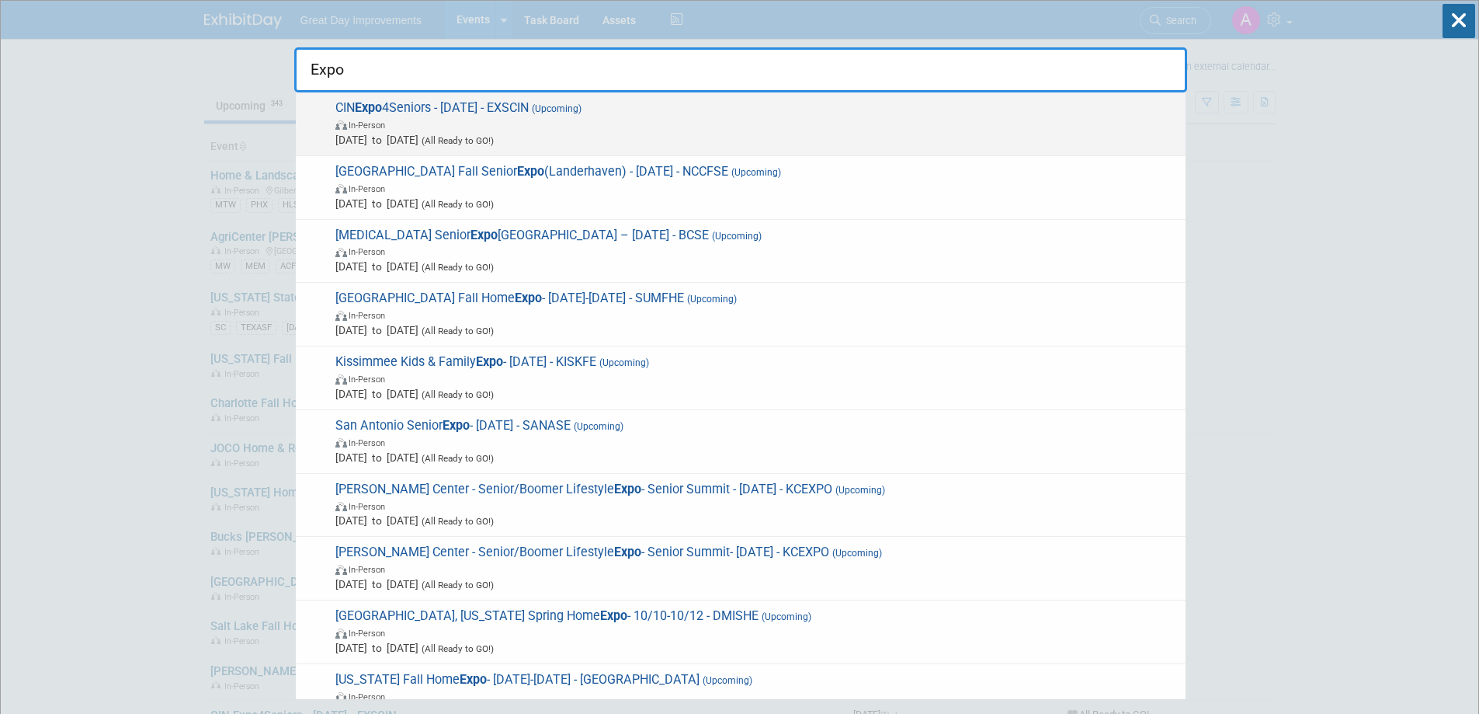
type input "Expo"
click at [818, 130] on span "In-Person" at bounding box center [756, 124] width 843 height 16
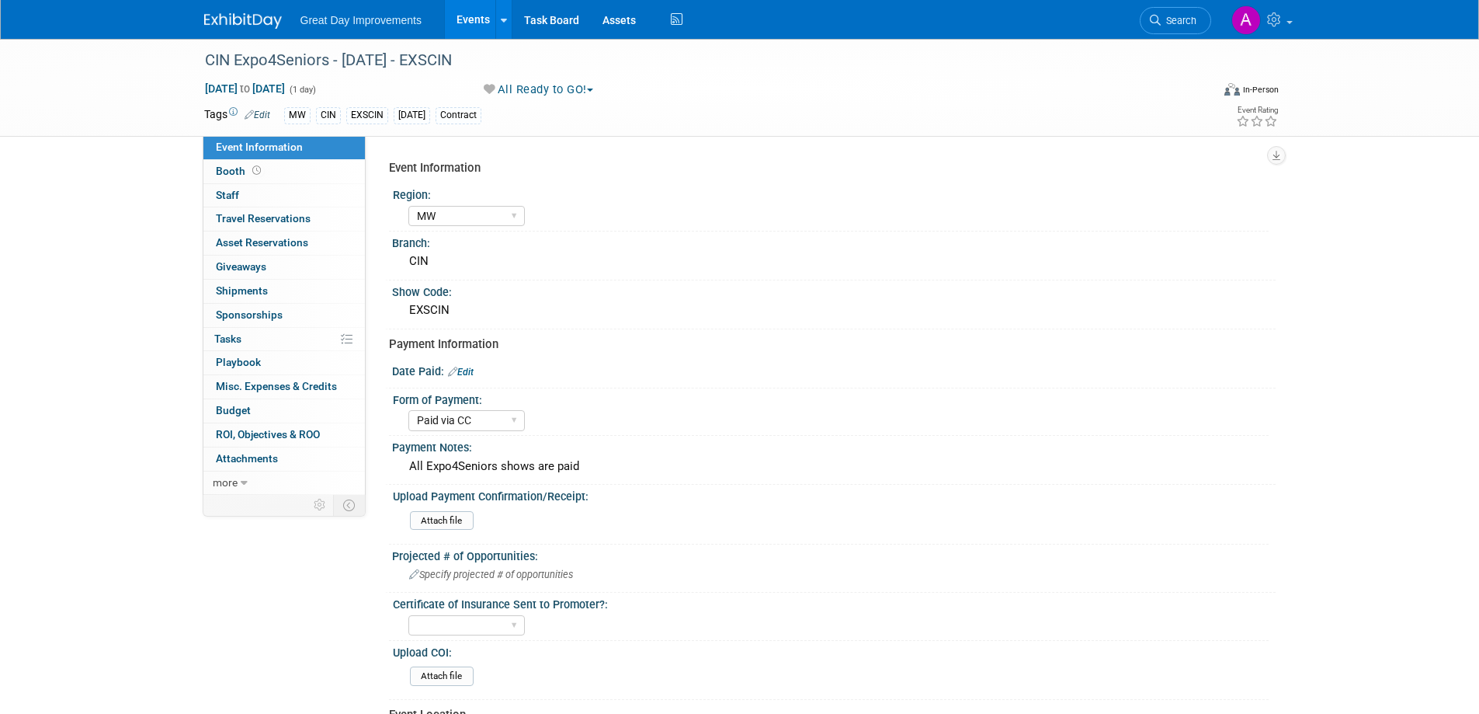
select select "MW"
select select "Paid via CC"
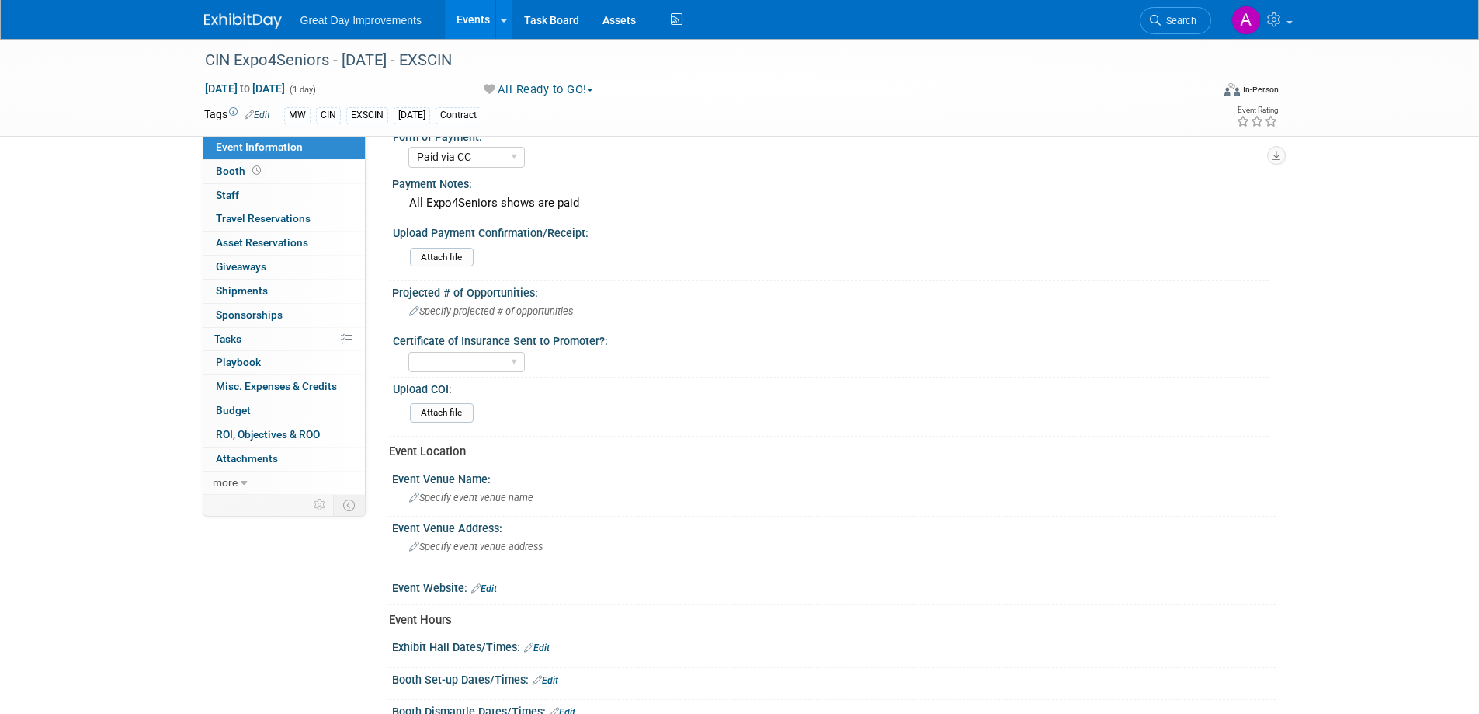
scroll to position [311, 0]
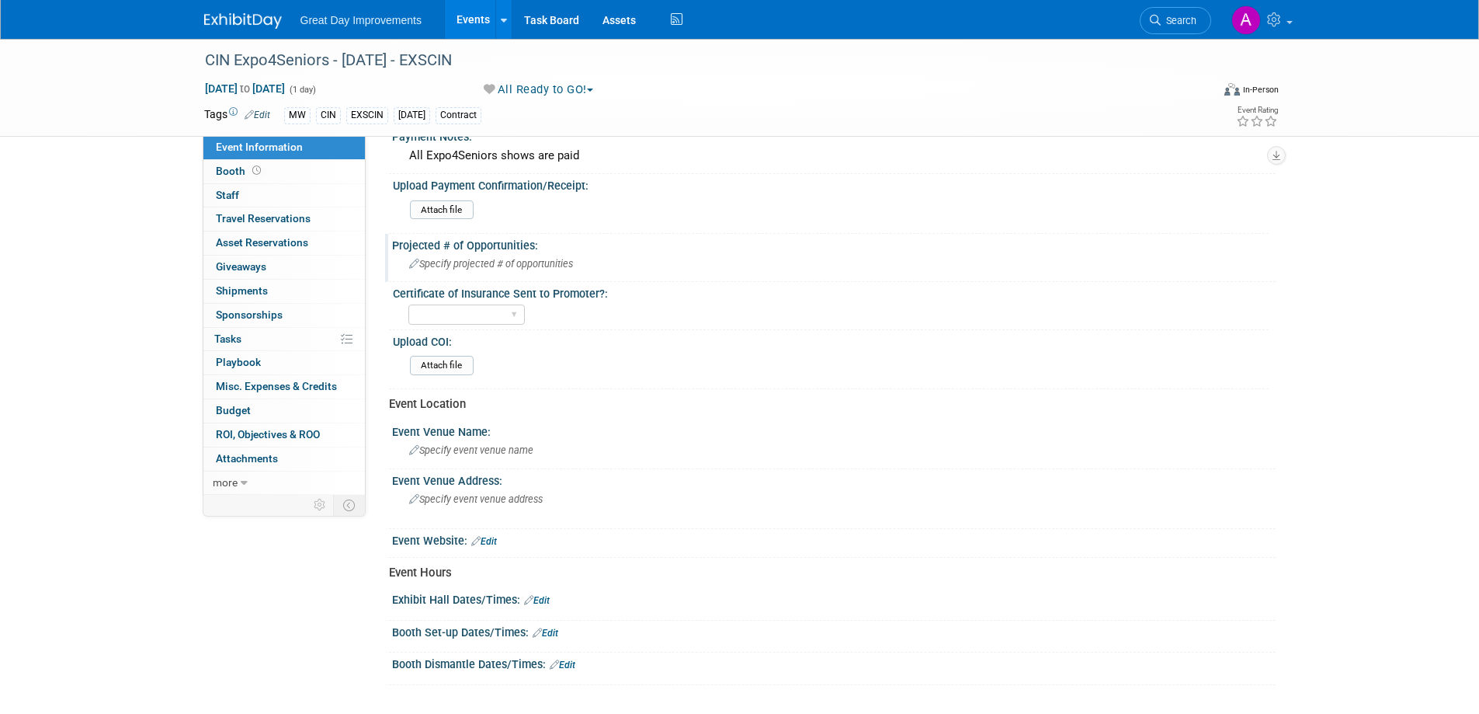
click at [508, 260] on span "Specify projected # of opportunities" at bounding box center [491, 264] width 164 height 12
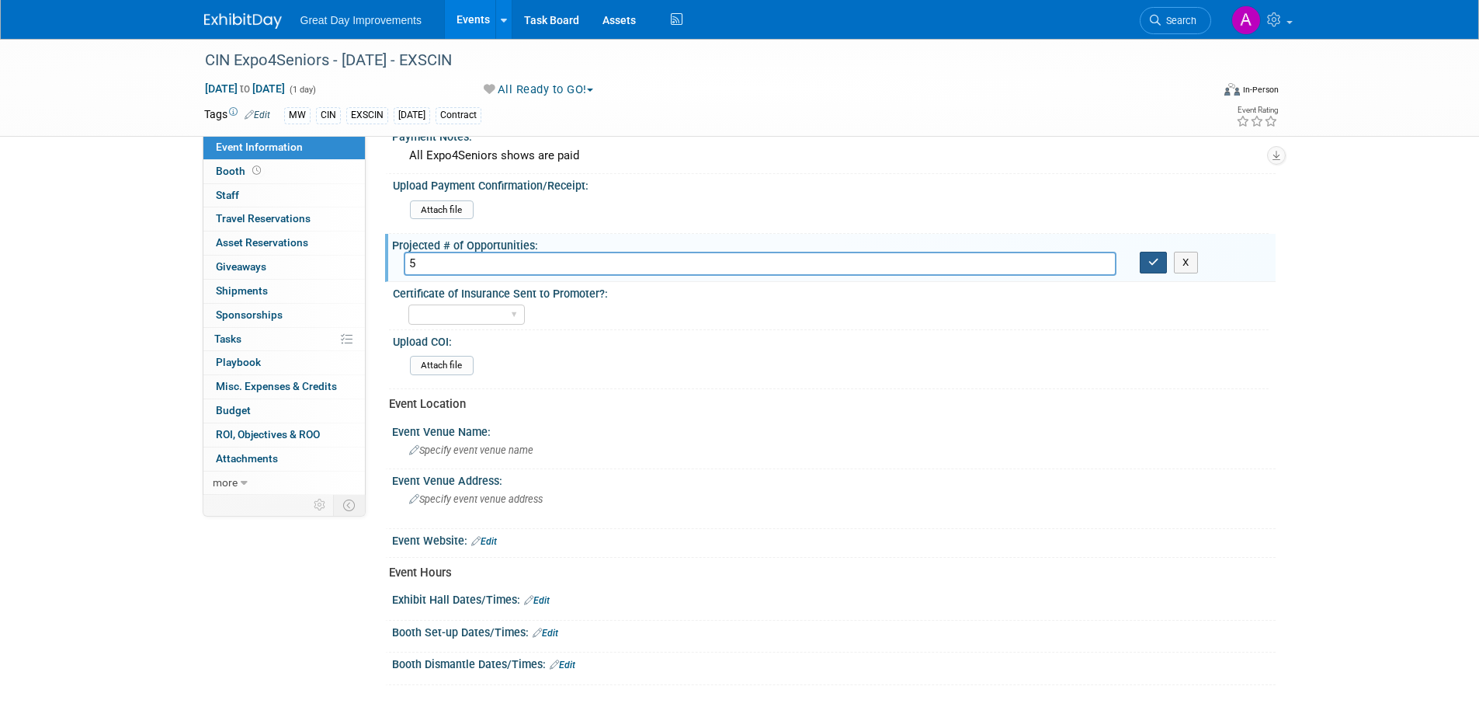
type input "5"
click at [1159, 265] on icon "button" at bounding box center [1153, 262] width 11 height 10
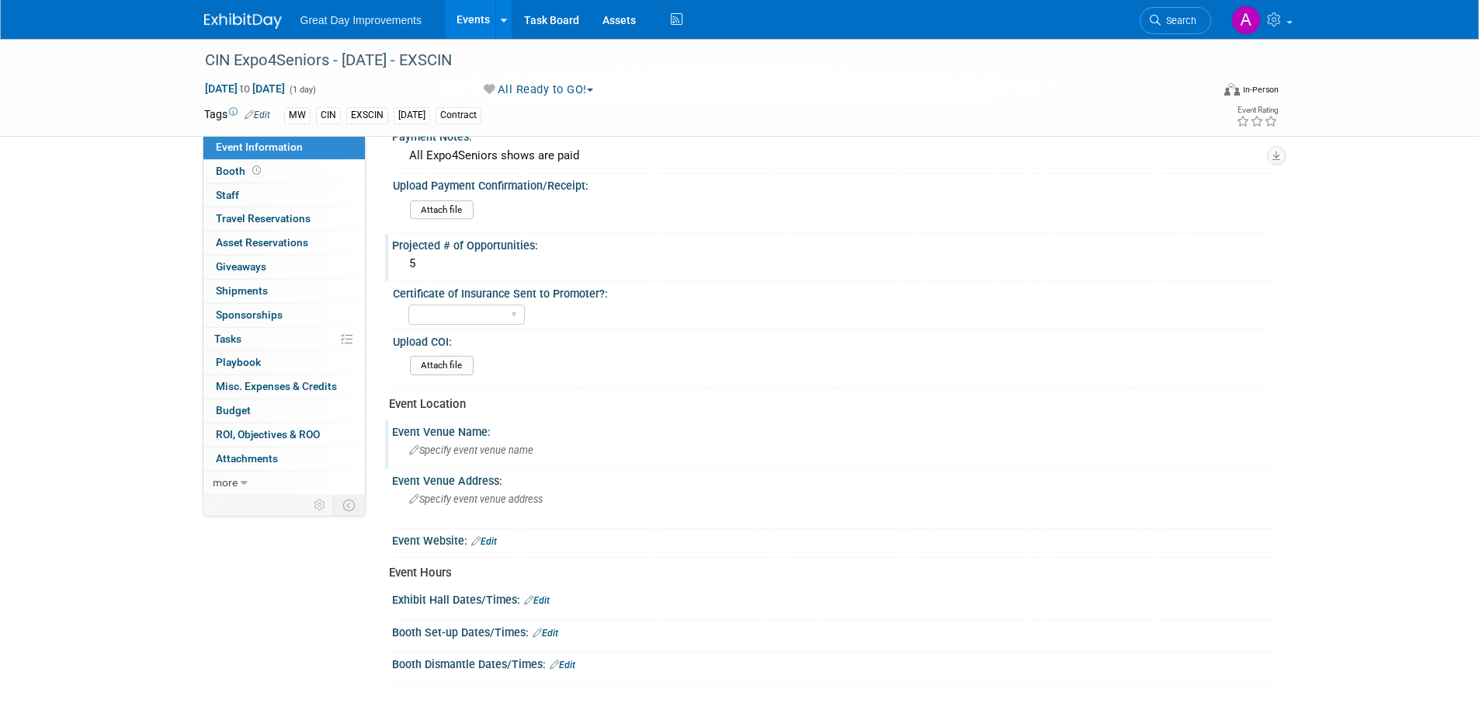
click at [481, 447] on span "Specify event venue name" at bounding box center [471, 450] width 124 height 12
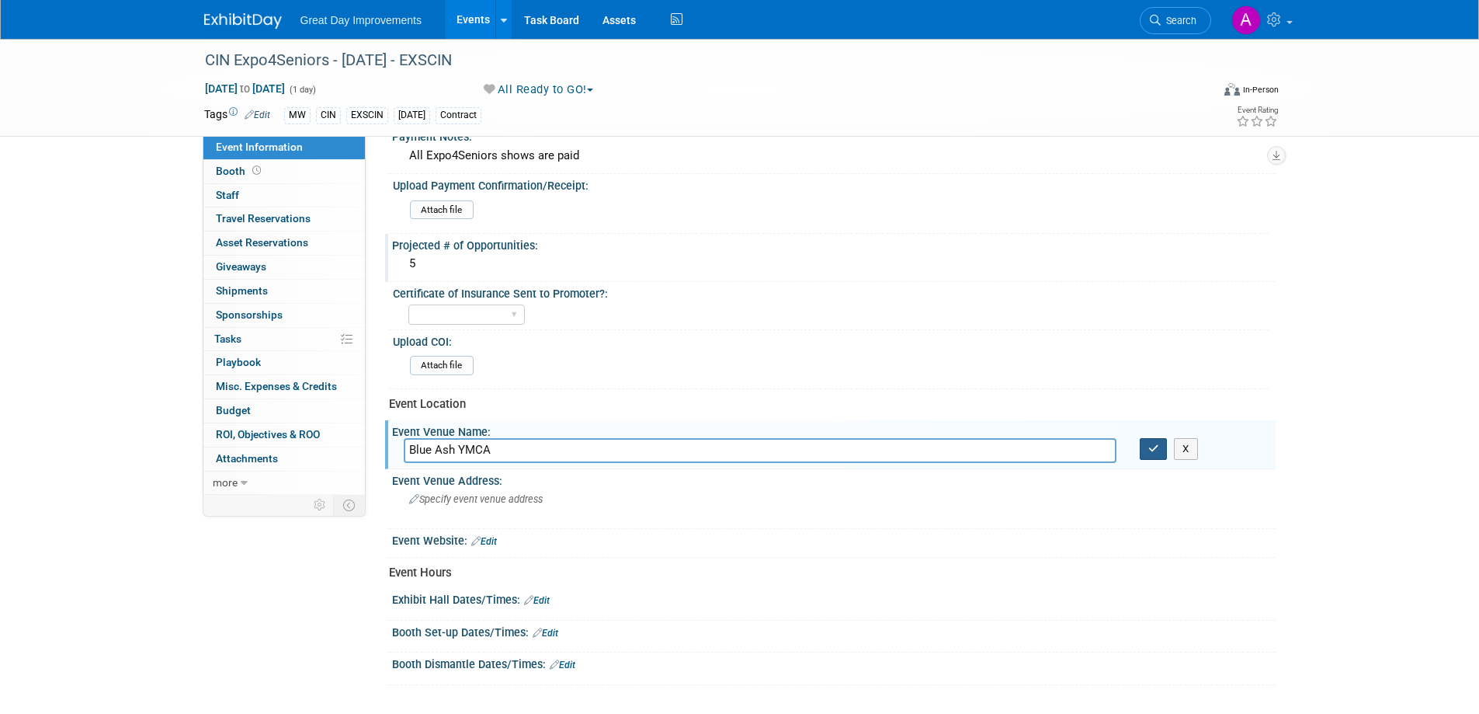
type input "Blue Ash YMCA"
click at [1157, 447] on icon "button" at bounding box center [1153, 448] width 11 height 10
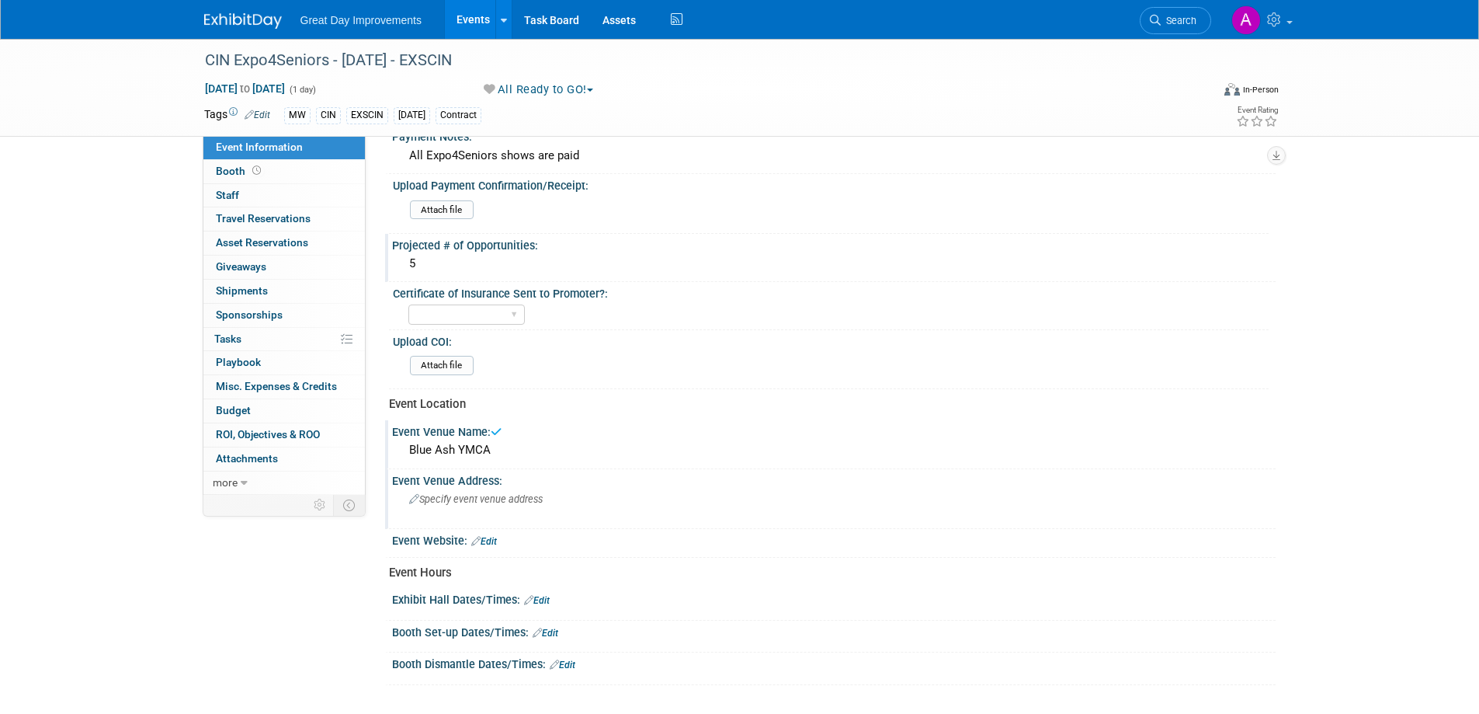
click at [528, 506] on div "Specify event venue address" at bounding box center [576, 505] width 345 height 36
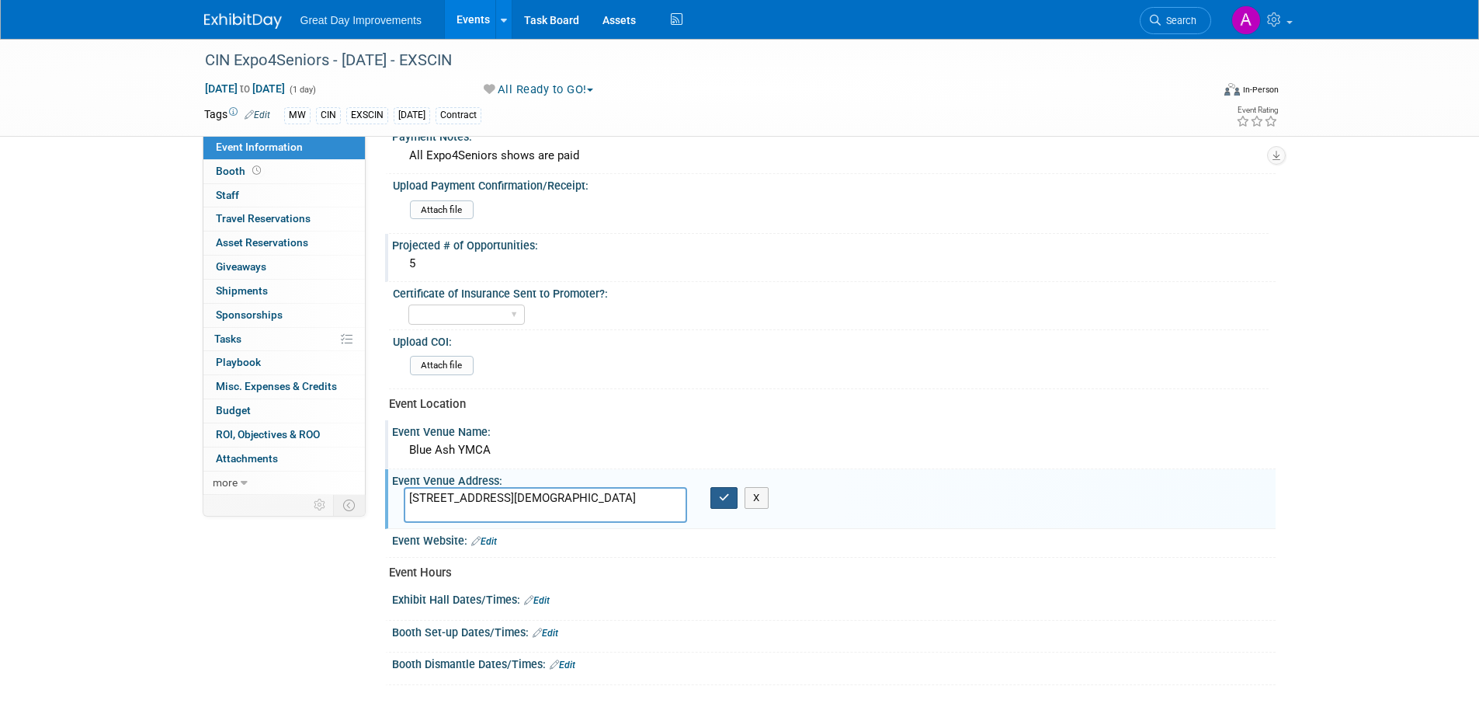
type textarea "5000 YMCA Dr Cincinnati, OH 45242"
click at [719, 501] on icon "button" at bounding box center [724, 497] width 11 height 10
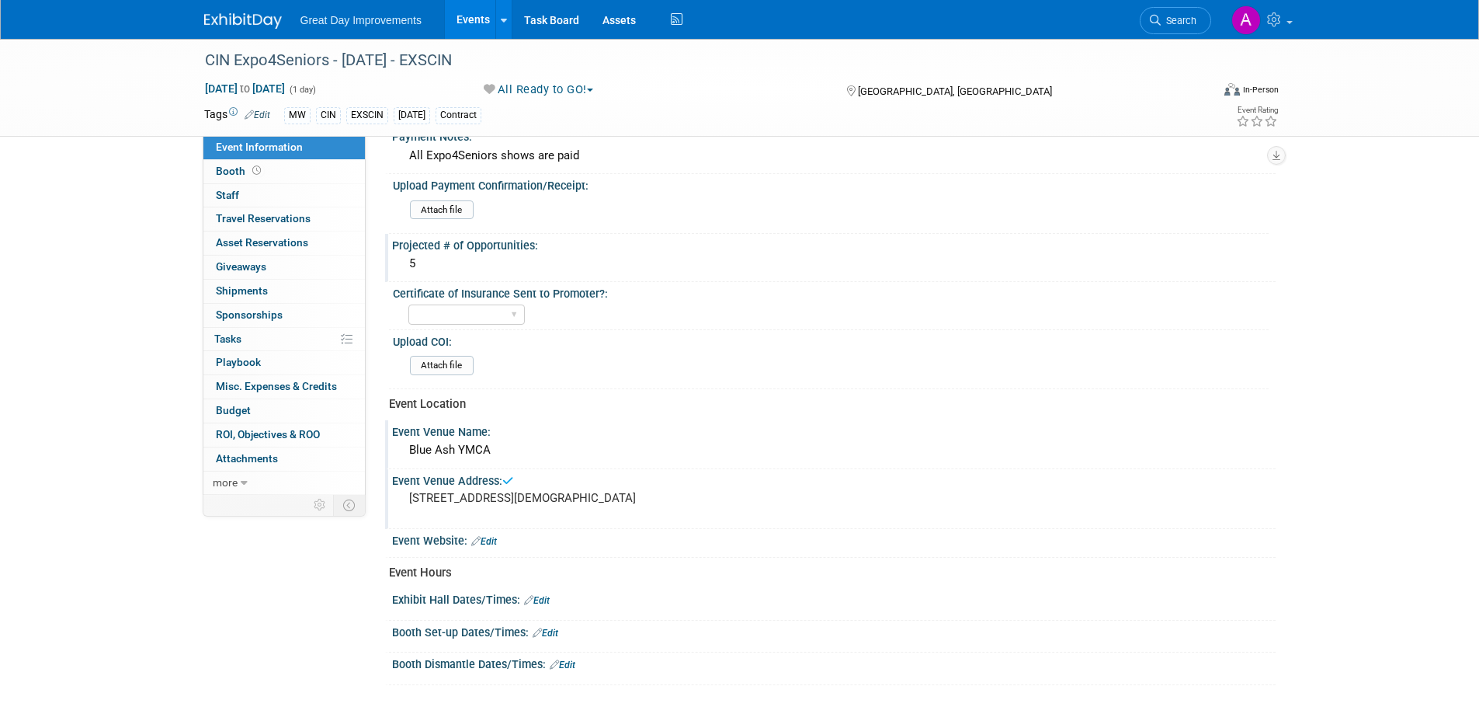
scroll to position [388, 0]
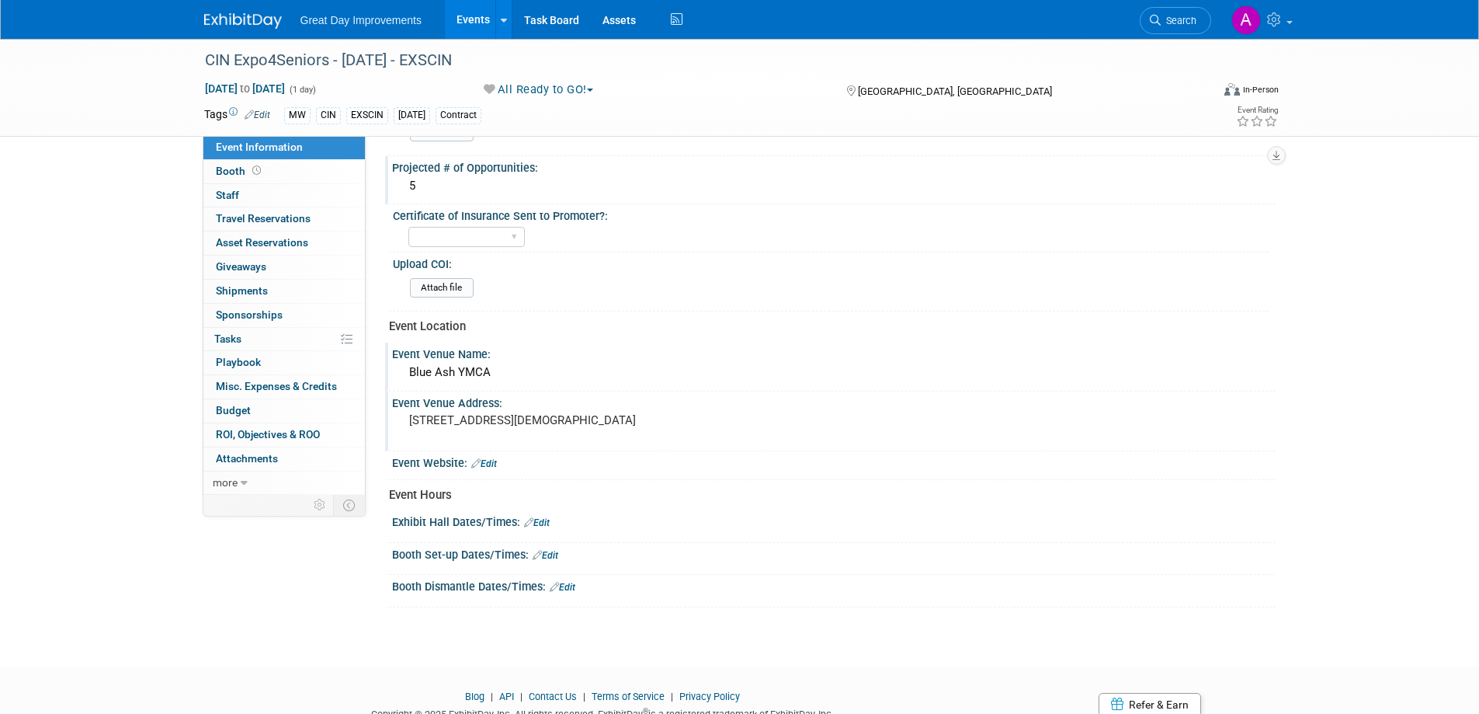
click at [493, 463] on link "Edit" at bounding box center [484, 463] width 26 height 11
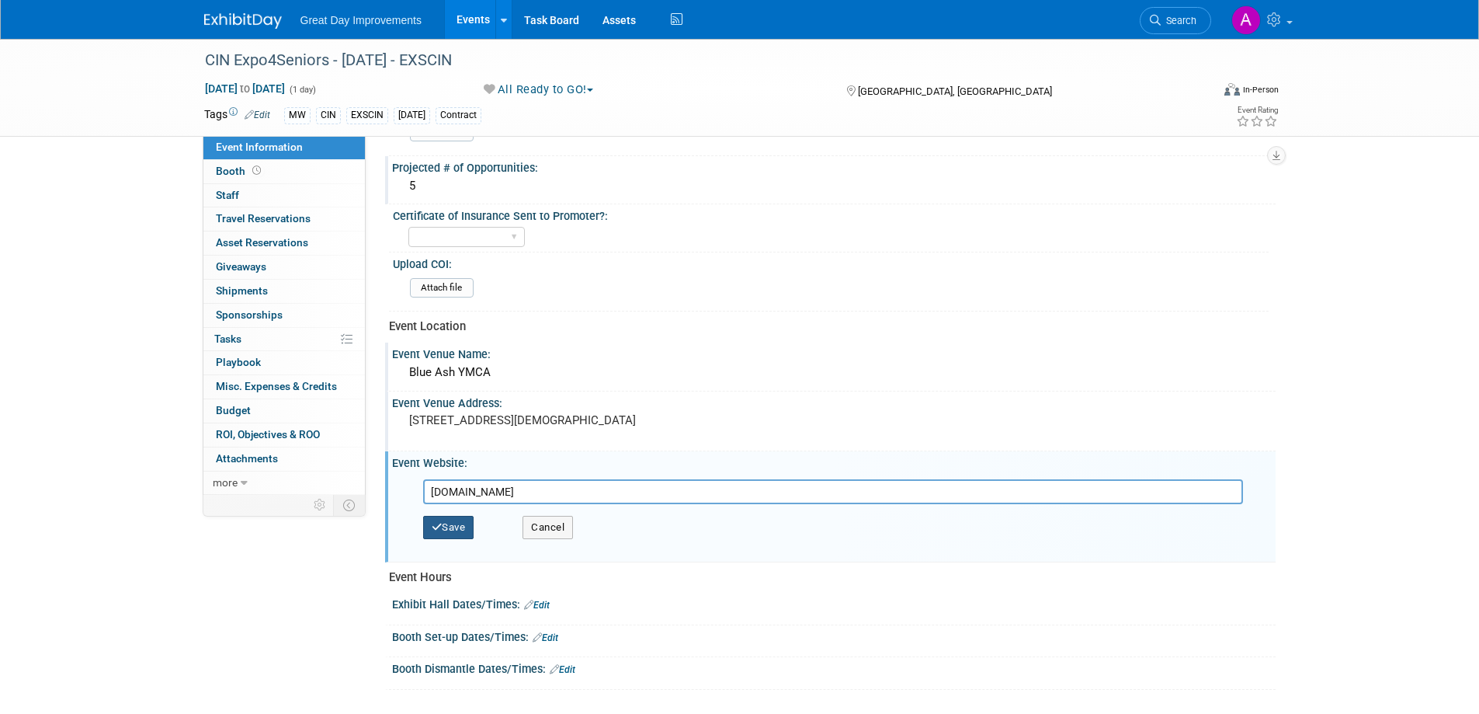
type input "www.expo4seniors.com"
click at [452, 534] on button "Save" at bounding box center [448, 527] width 51 height 23
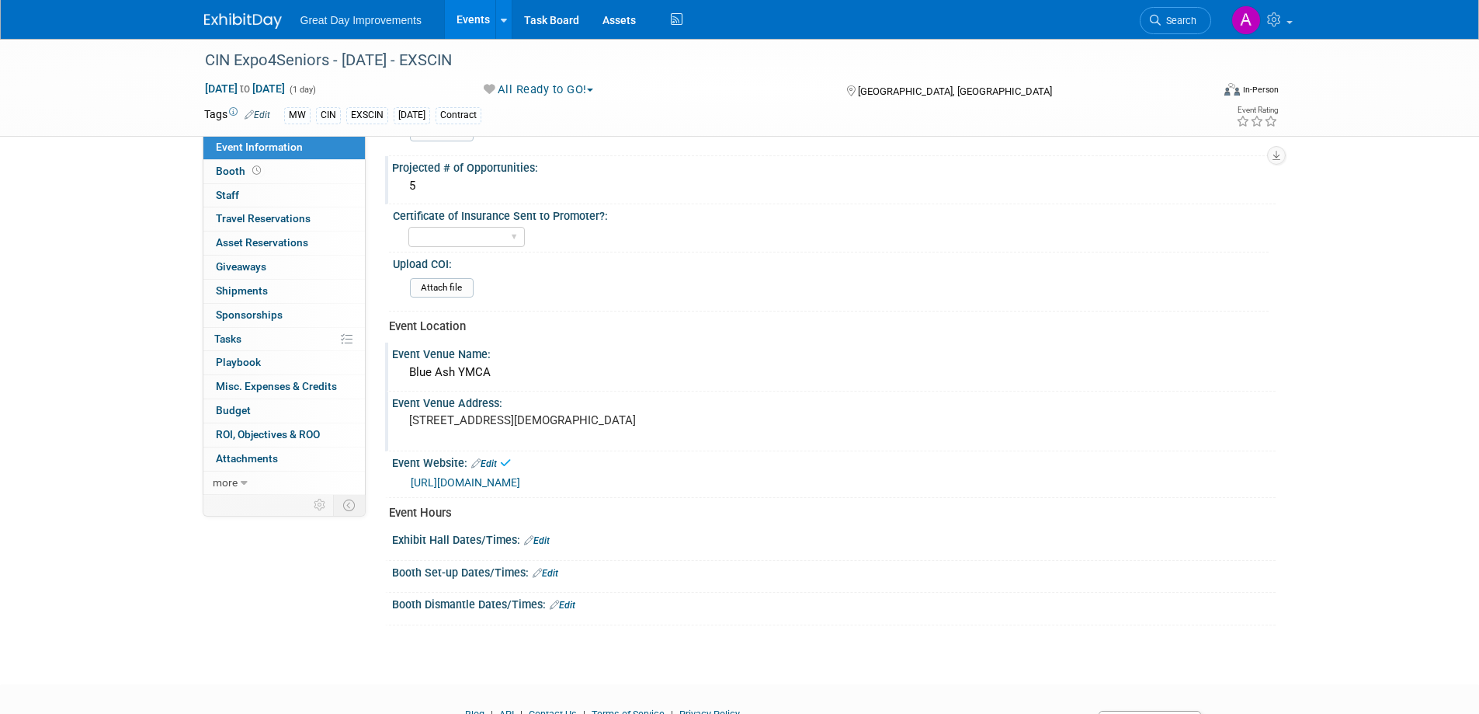
click at [536, 540] on link "Edit" at bounding box center [537, 540] width 26 height 11
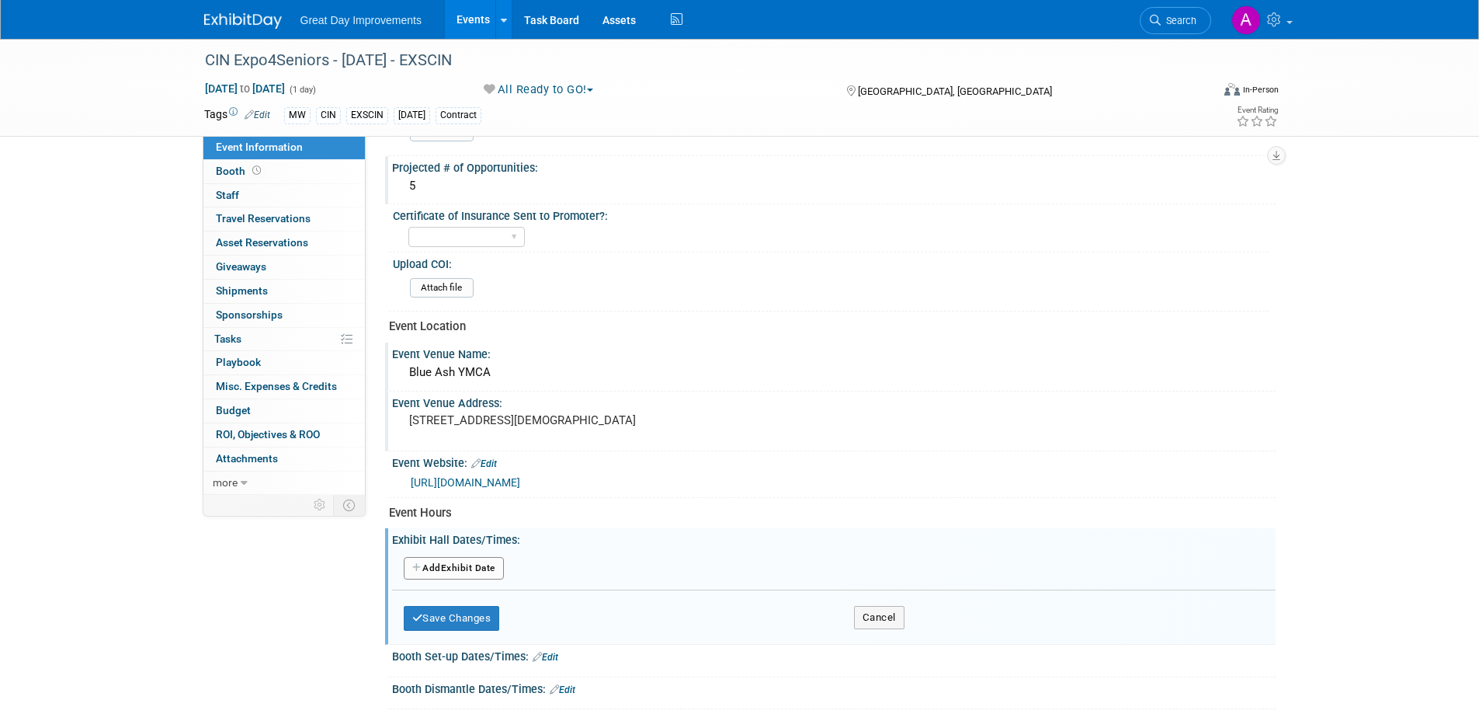
click at [464, 567] on button "Add Another Exhibit Date" at bounding box center [454, 568] width 100 height 23
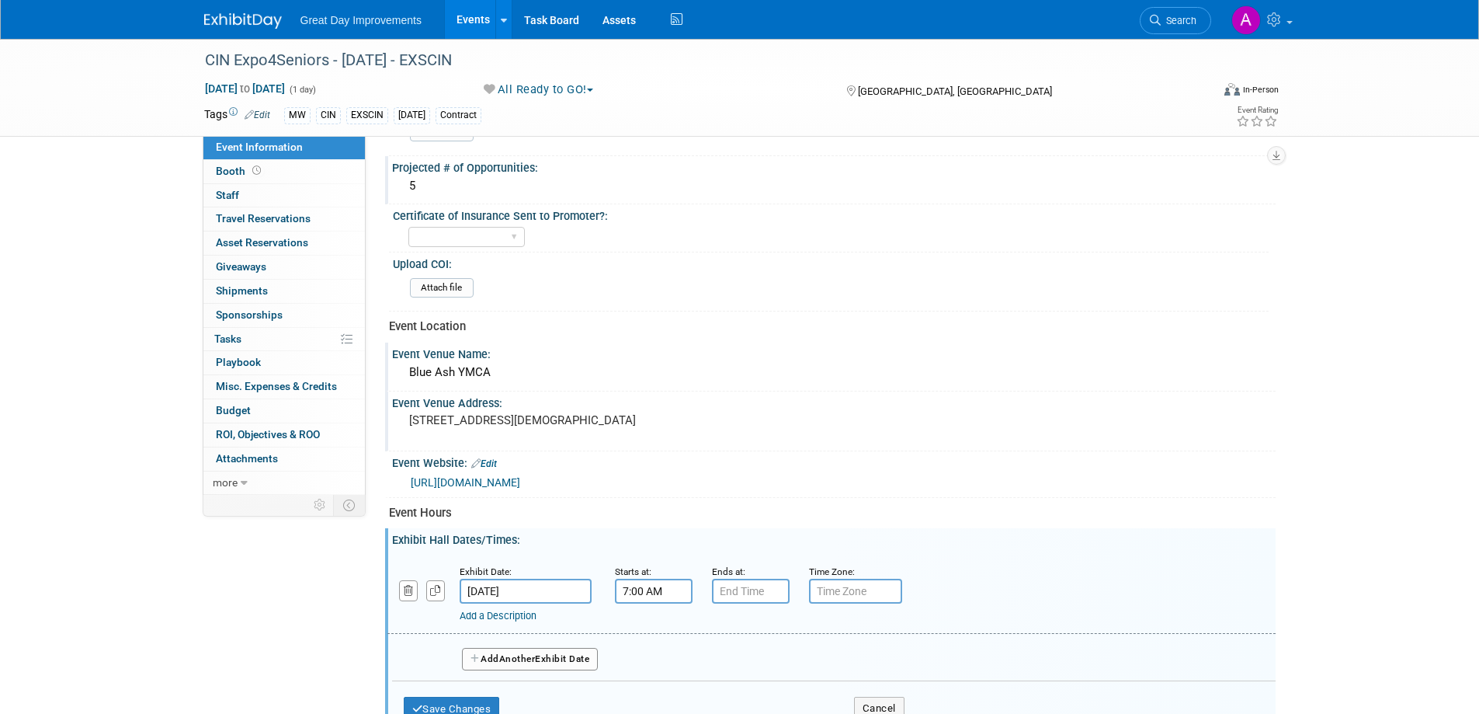
click at [654, 596] on input "7:00 AM" at bounding box center [654, 591] width 78 height 25
click at [645, 634] on span at bounding box center [651, 629] width 27 height 27
click at [645, 632] on span at bounding box center [651, 629] width 27 height 27
click at [646, 623] on span at bounding box center [651, 629] width 27 height 27
type input "10:00 AM"
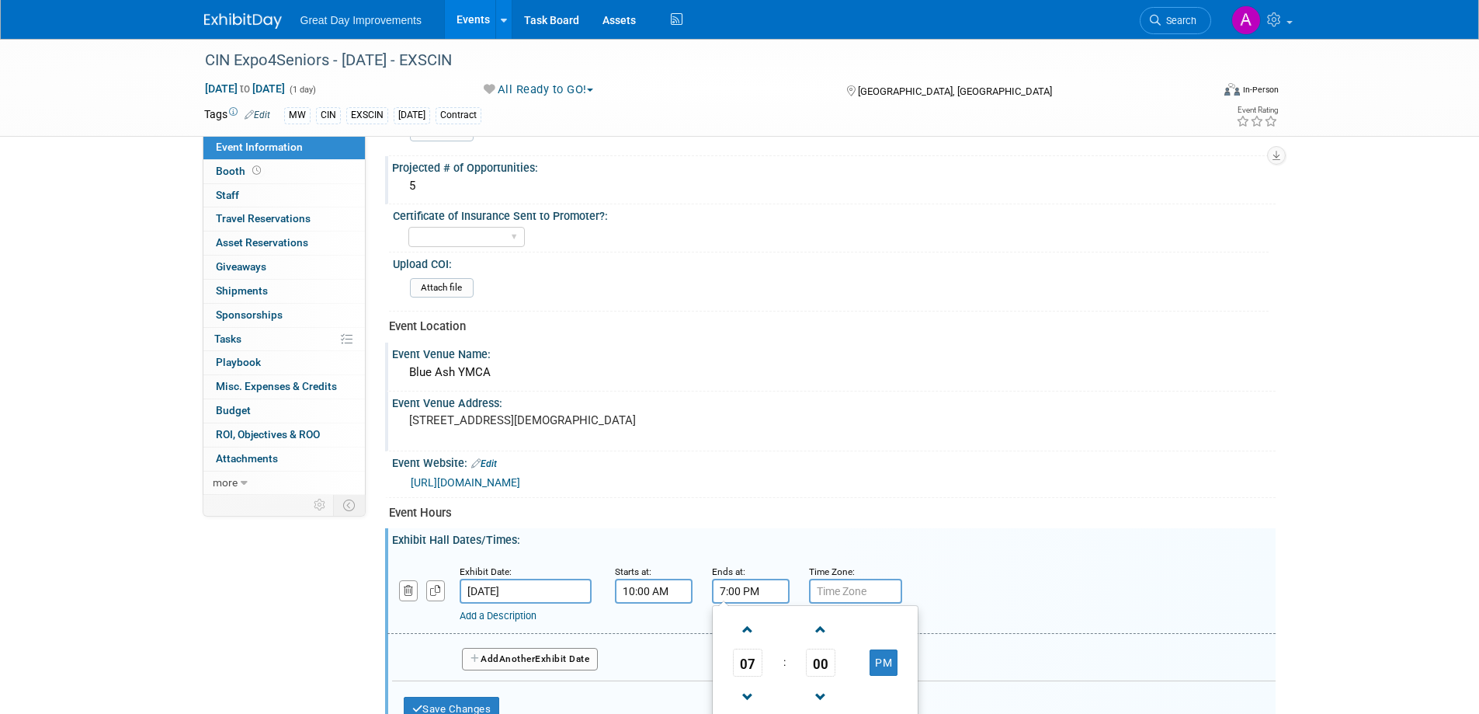
click at [737, 593] on input "7:00 PM" at bounding box center [751, 591] width 78 height 25
click at [747, 698] on span at bounding box center [748, 696] width 27 height 27
click at [747, 696] on span at bounding box center [748, 696] width 27 height 27
click at [747, 695] on span at bounding box center [748, 696] width 27 height 27
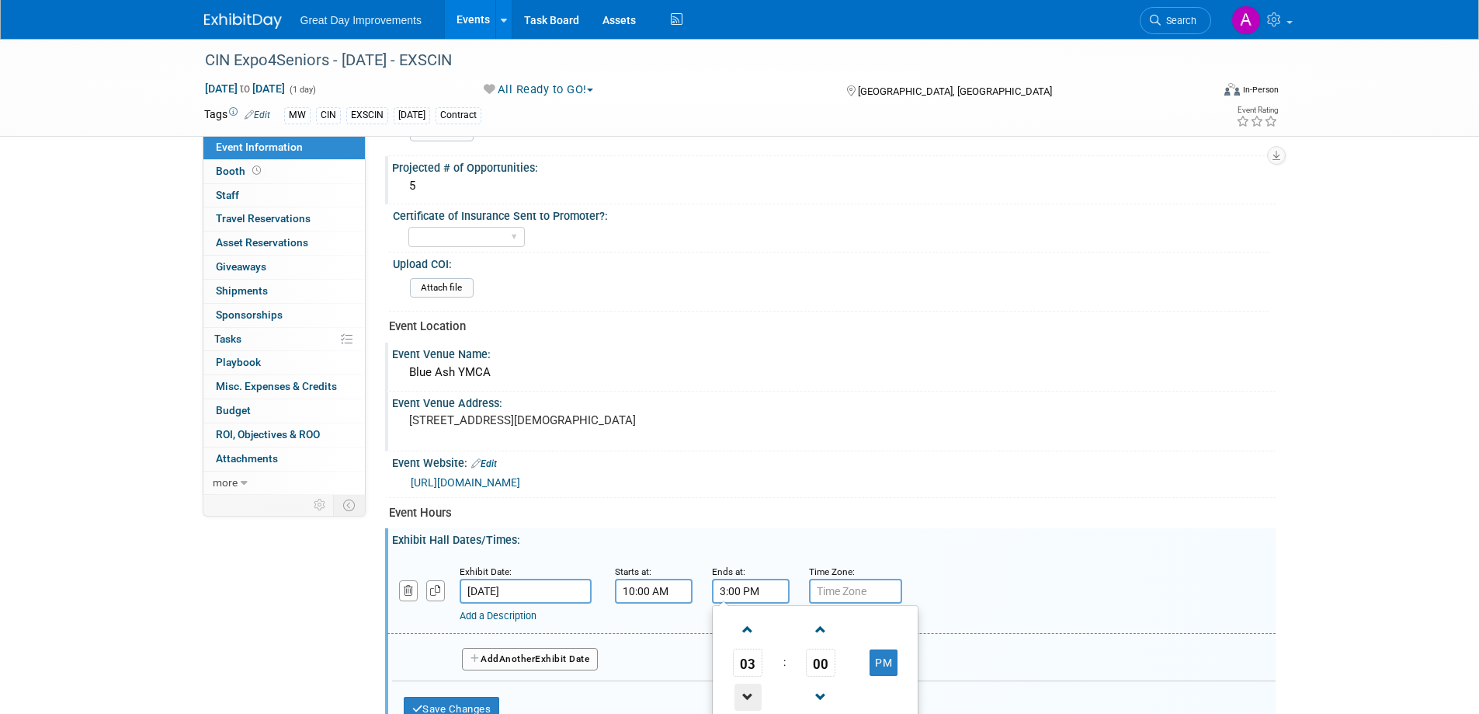
click at [741, 700] on span at bounding box center [748, 696] width 27 height 27
click at [743, 700] on span at bounding box center [748, 696] width 27 height 27
type input "1:00 PM"
click at [826, 518] on div "Event Hours" at bounding box center [826, 513] width 875 height 16
click at [856, 589] on input "text" at bounding box center [855, 591] width 93 height 25
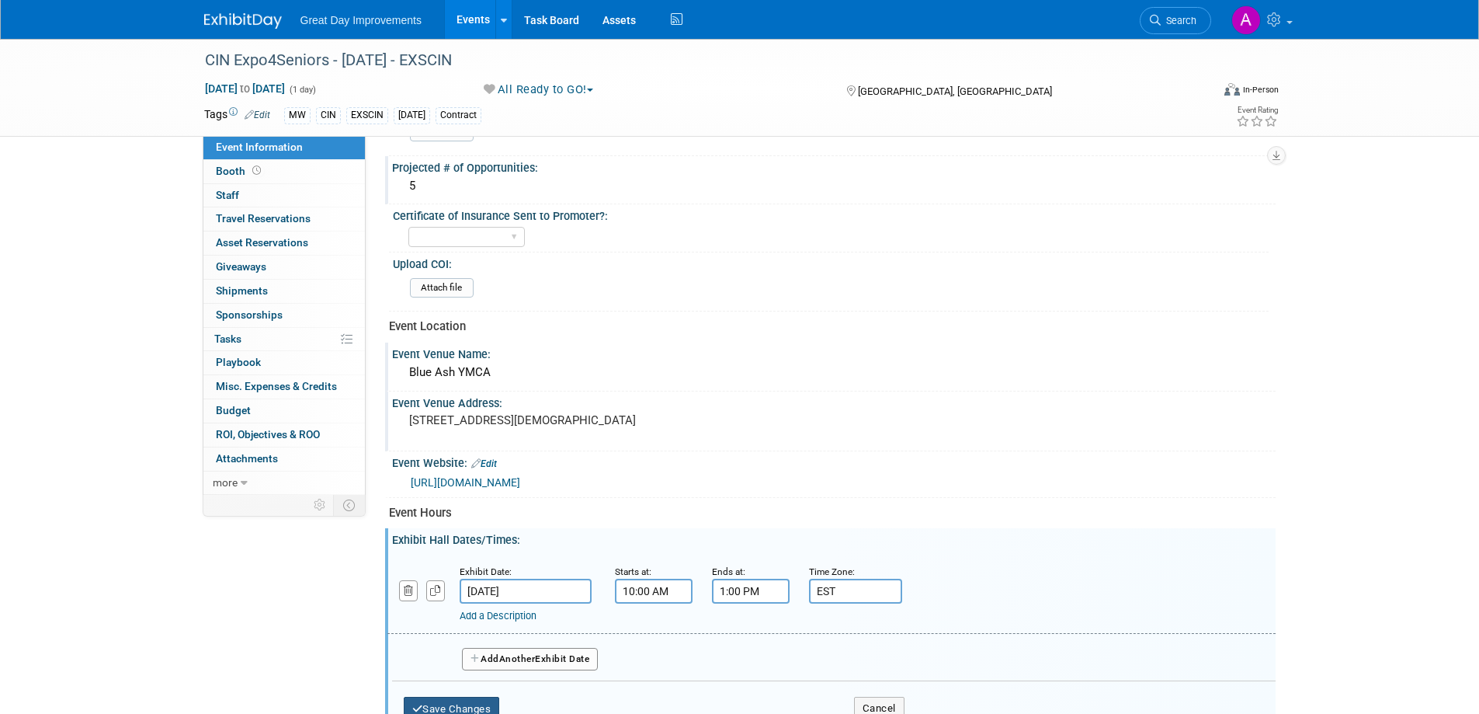
type input "EST"
click at [488, 702] on button "Save Changes" at bounding box center [452, 709] width 96 height 25
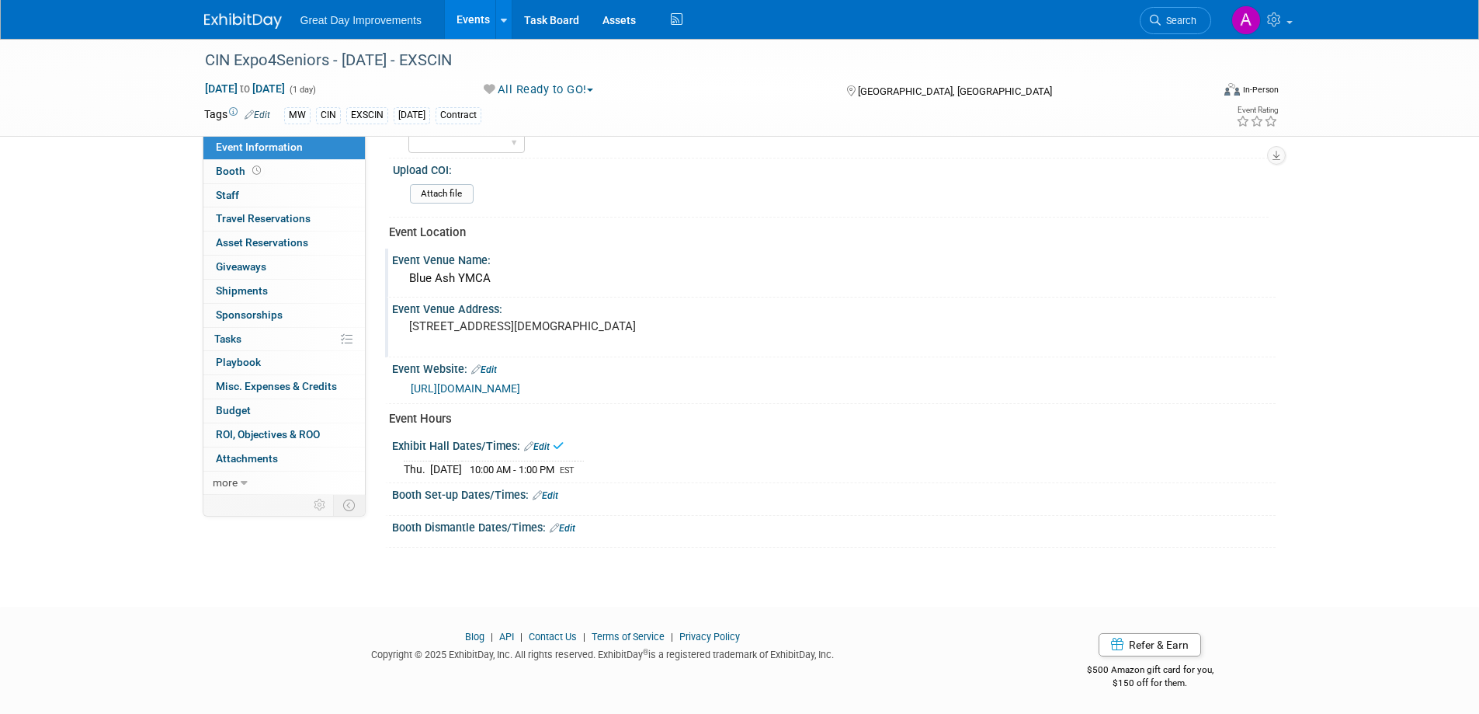
scroll to position [483, 0]
click at [551, 494] on link "Edit" at bounding box center [546, 494] width 26 height 11
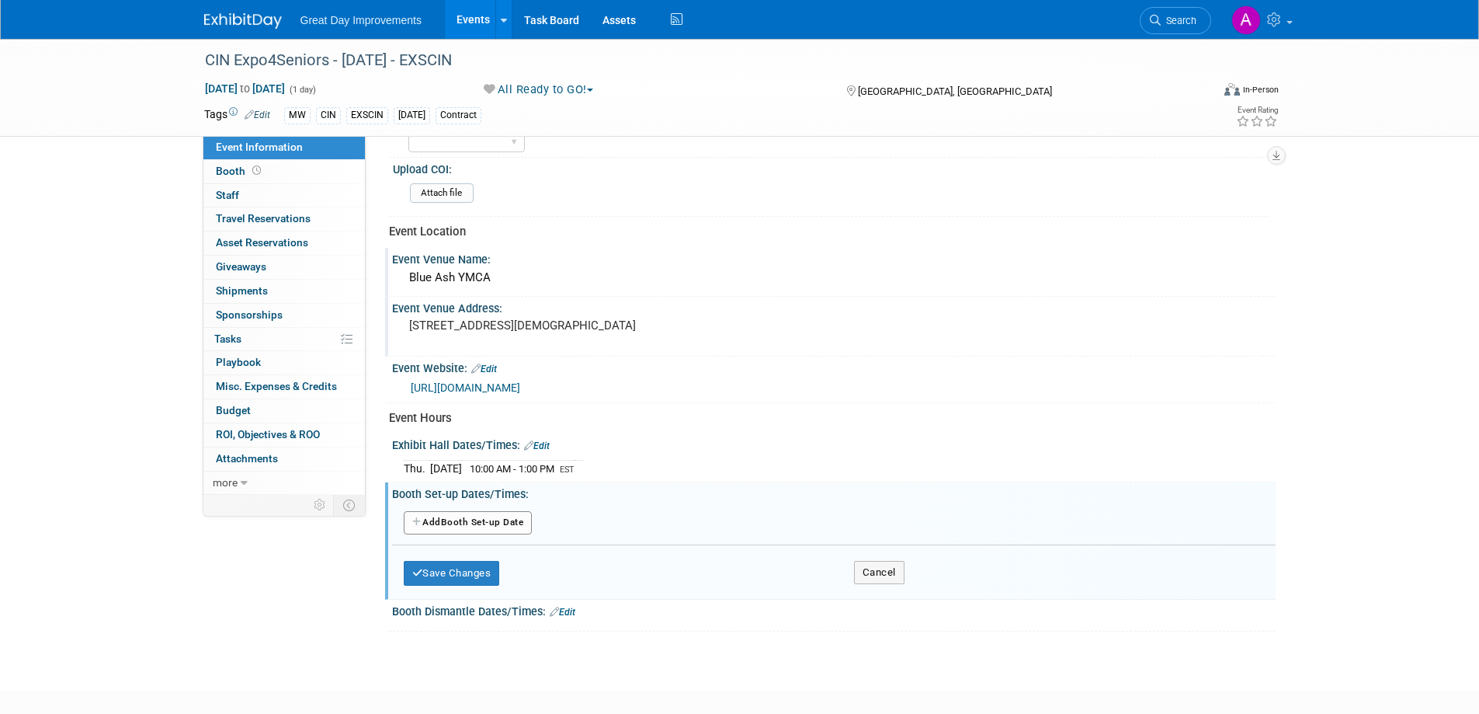
click at [513, 523] on button "Add Another Booth Set-up Date" at bounding box center [468, 522] width 129 height 23
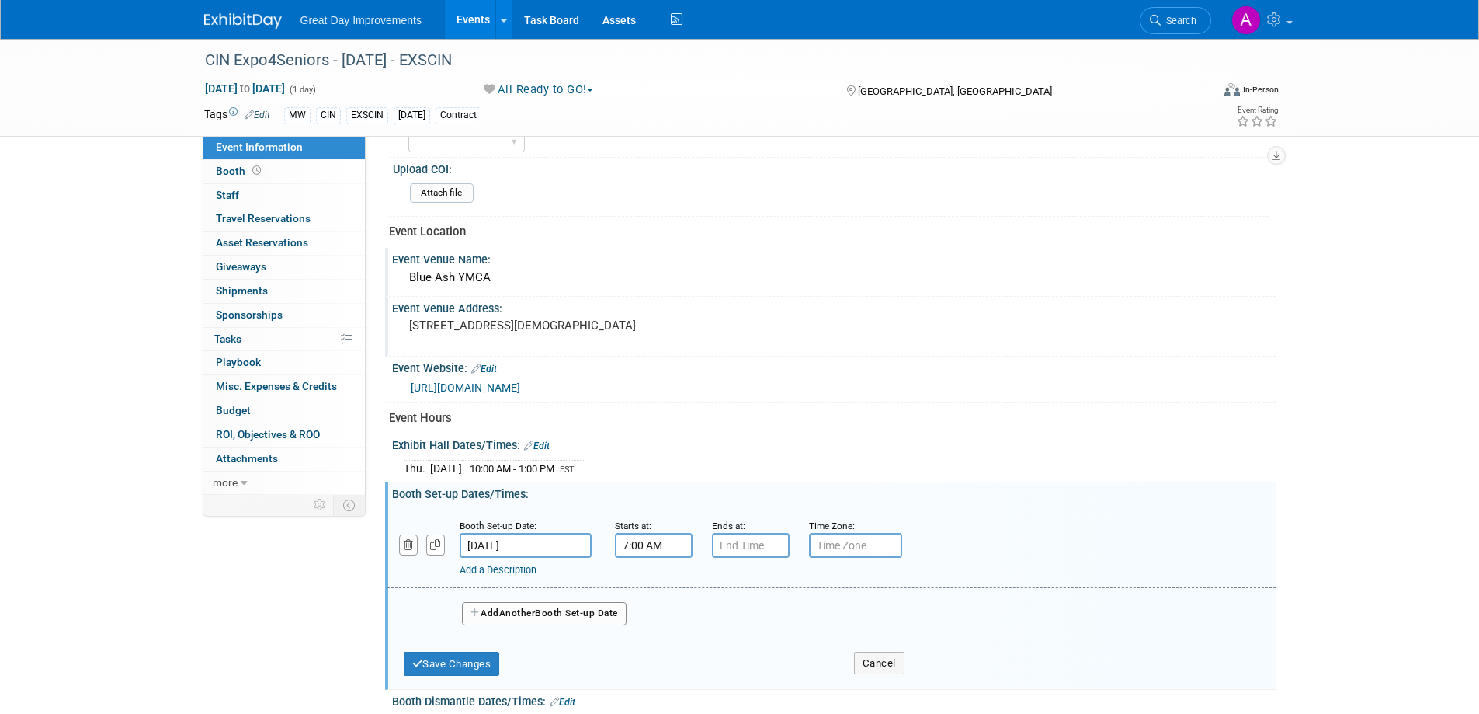
click at [647, 544] on input "7:00 AM" at bounding box center [654, 545] width 78 height 25
click at [652, 581] on span at bounding box center [651, 583] width 27 height 27
click at [654, 579] on span at bounding box center [651, 583] width 27 height 27
click at [757, 679] on span at bounding box center [766, 685] width 105 height 27
click at [665, 553] on input "9:00 AM" at bounding box center [654, 545] width 78 height 25
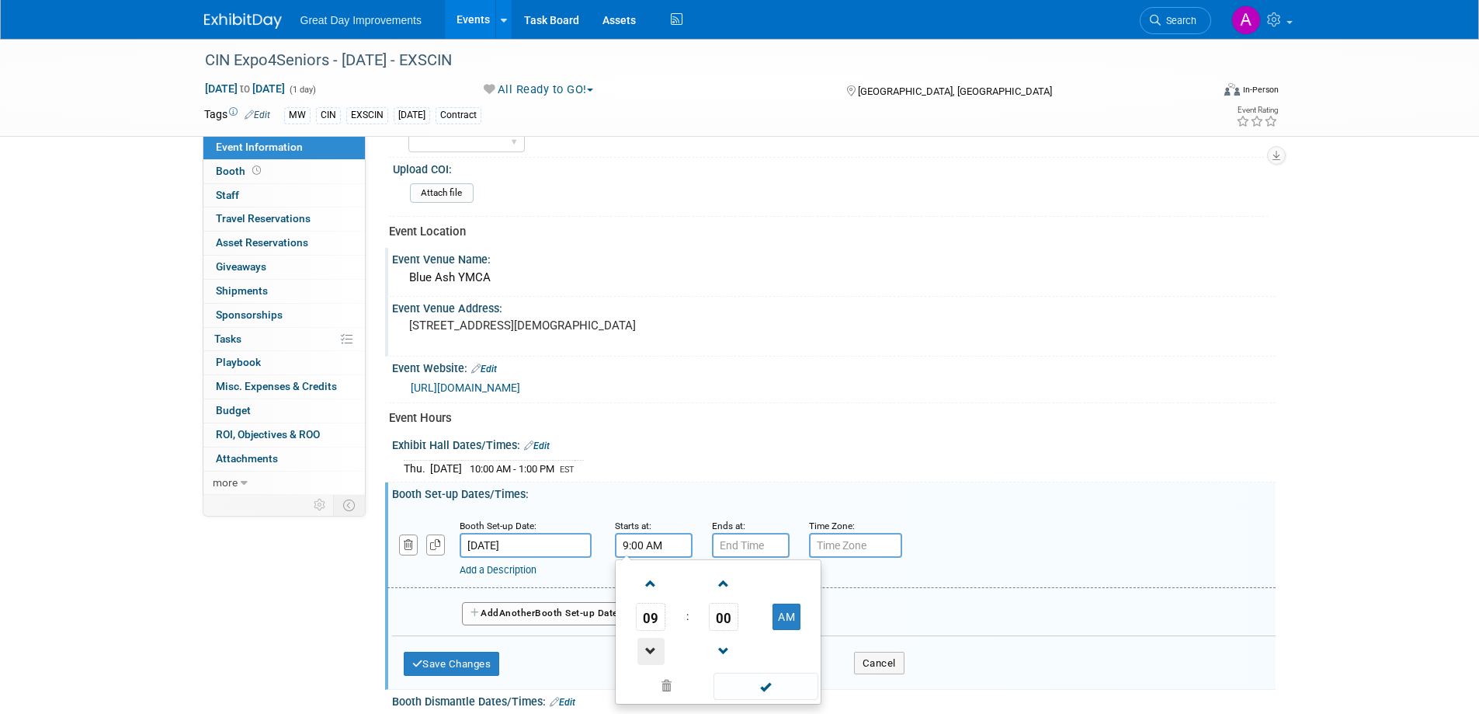
click at [655, 641] on span at bounding box center [651, 651] width 27 height 27
type input "8:00 AM"
click at [796, 686] on span at bounding box center [766, 685] width 105 height 27
click at [754, 549] on input "7:00 PM" at bounding box center [751, 545] width 78 height 25
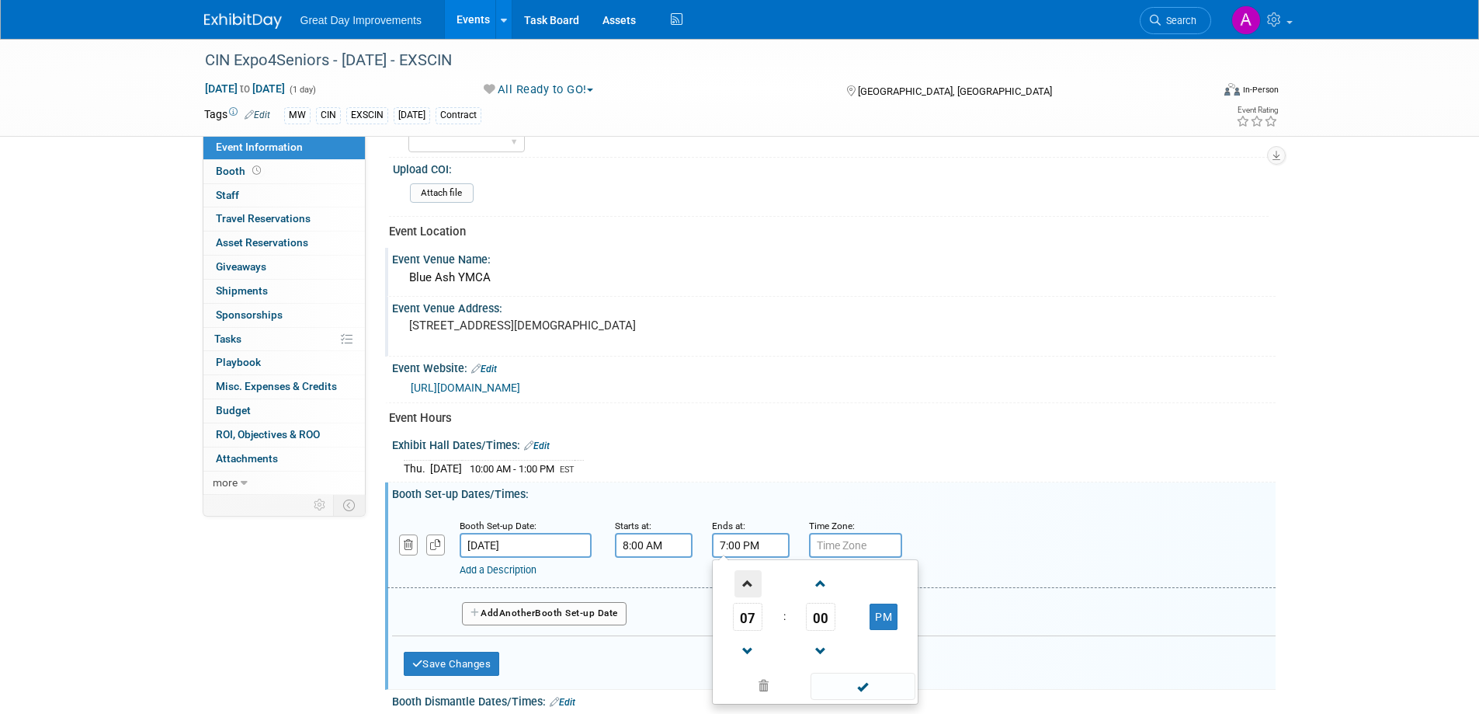
click at [742, 579] on span at bounding box center [748, 583] width 27 height 27
click at [742, 578] on span at bounding box center [748, 583] width 27 height 27
click at [881, 611] on button "PM" at bounding box center [884, 616] width 28 height 26
type input "9:00 AM"
click at [868, 683] on span at bounding box center [863, 685] width 105 height 27
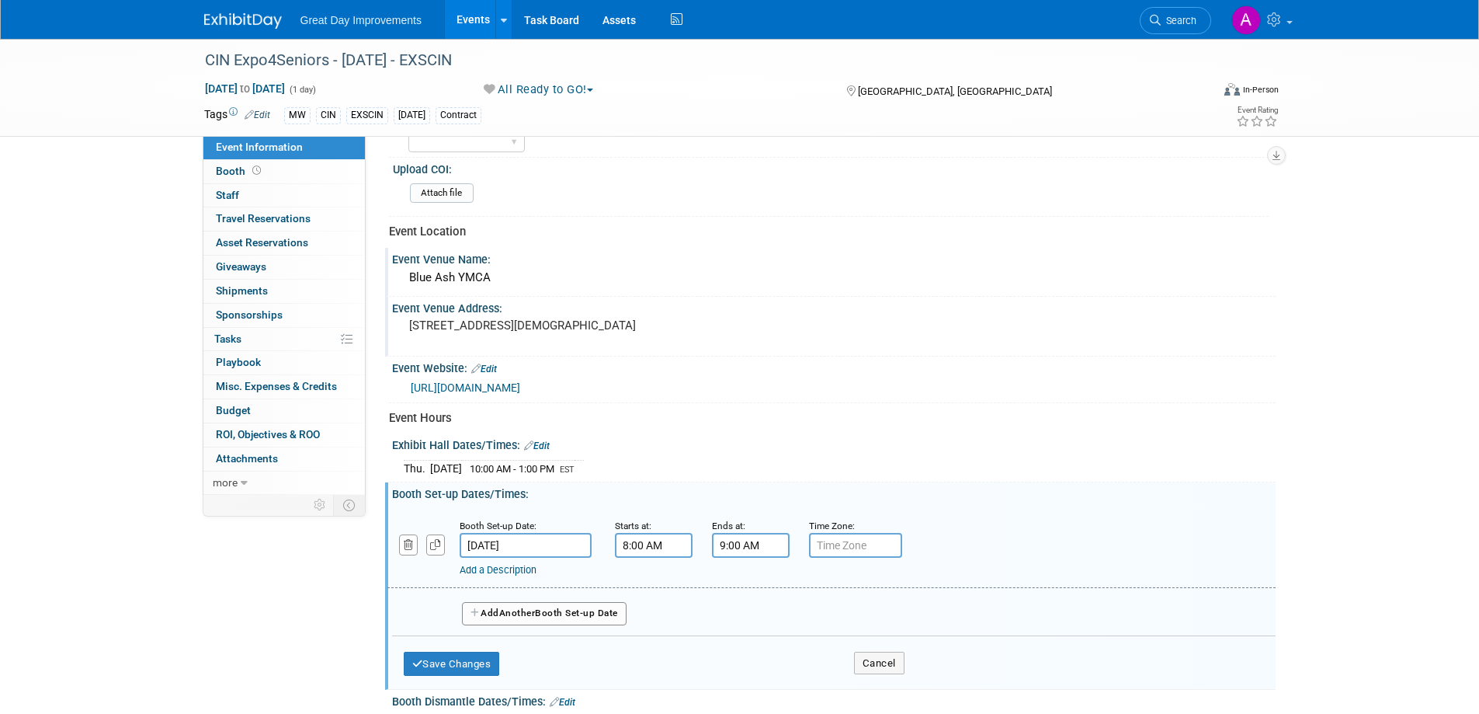
click at [857, 552] on input "text" at bounding box center [855, 545] width 93 height 25
type input "EST"
click at [499, 655] on button "Save Changes" at bounding box center [452, 664] width 96 height 25
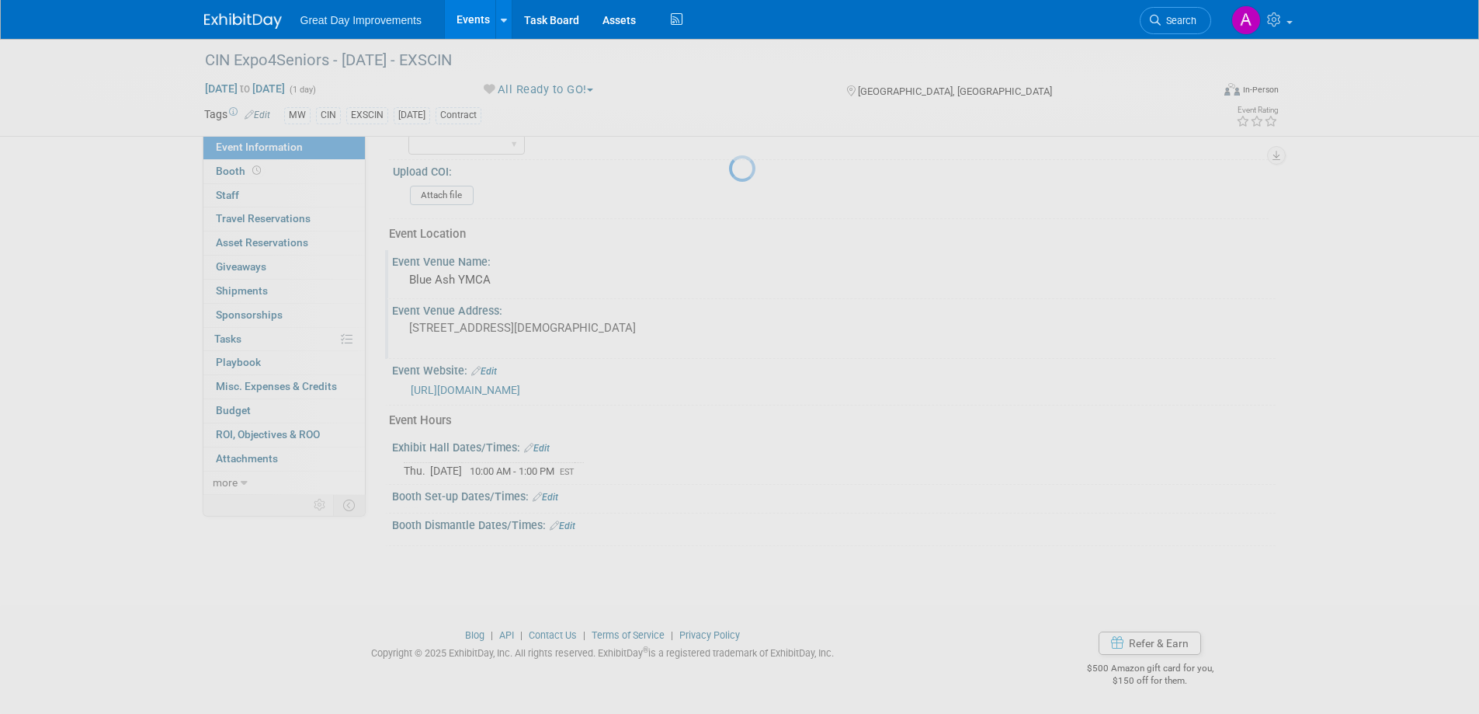
scroll to position [479, 0]
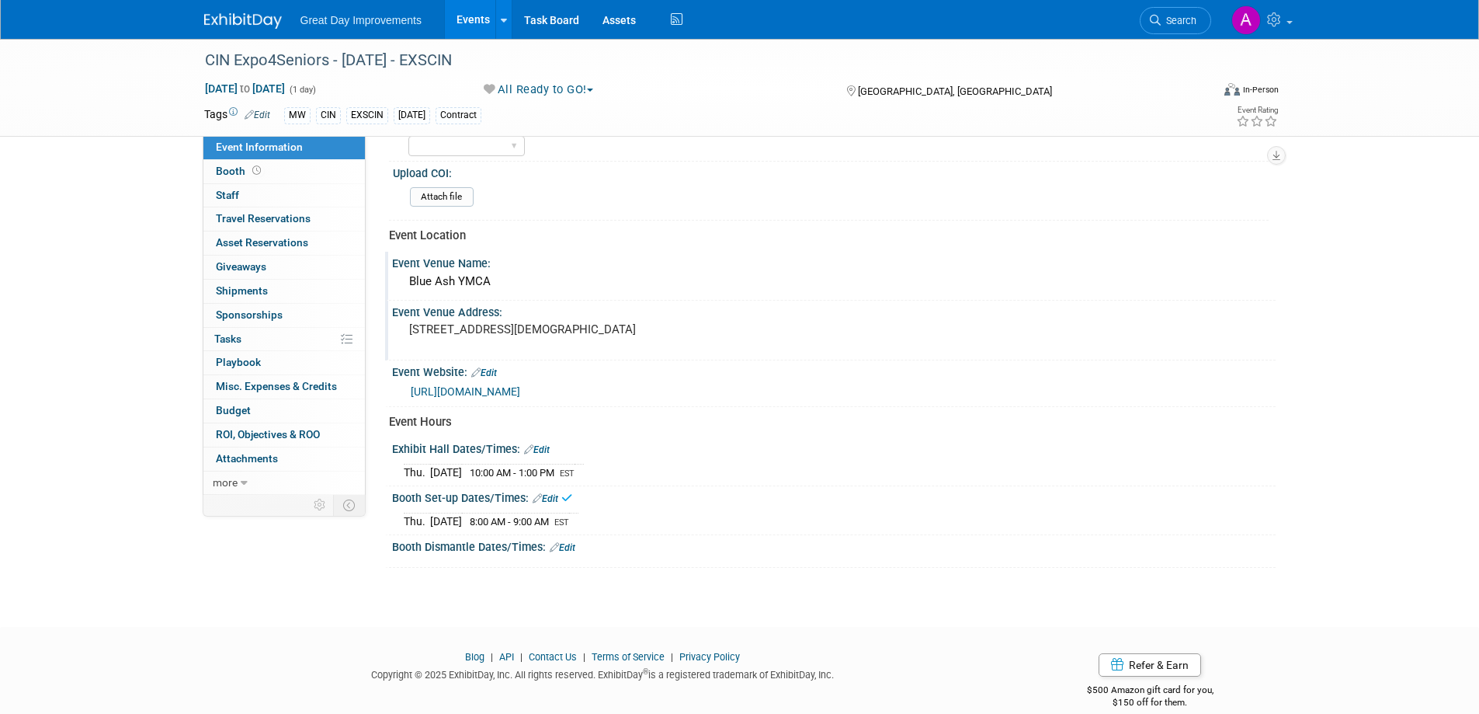
click at [571, 544] on link "Edit" at bounding box center [563, 547] width 26 height 11
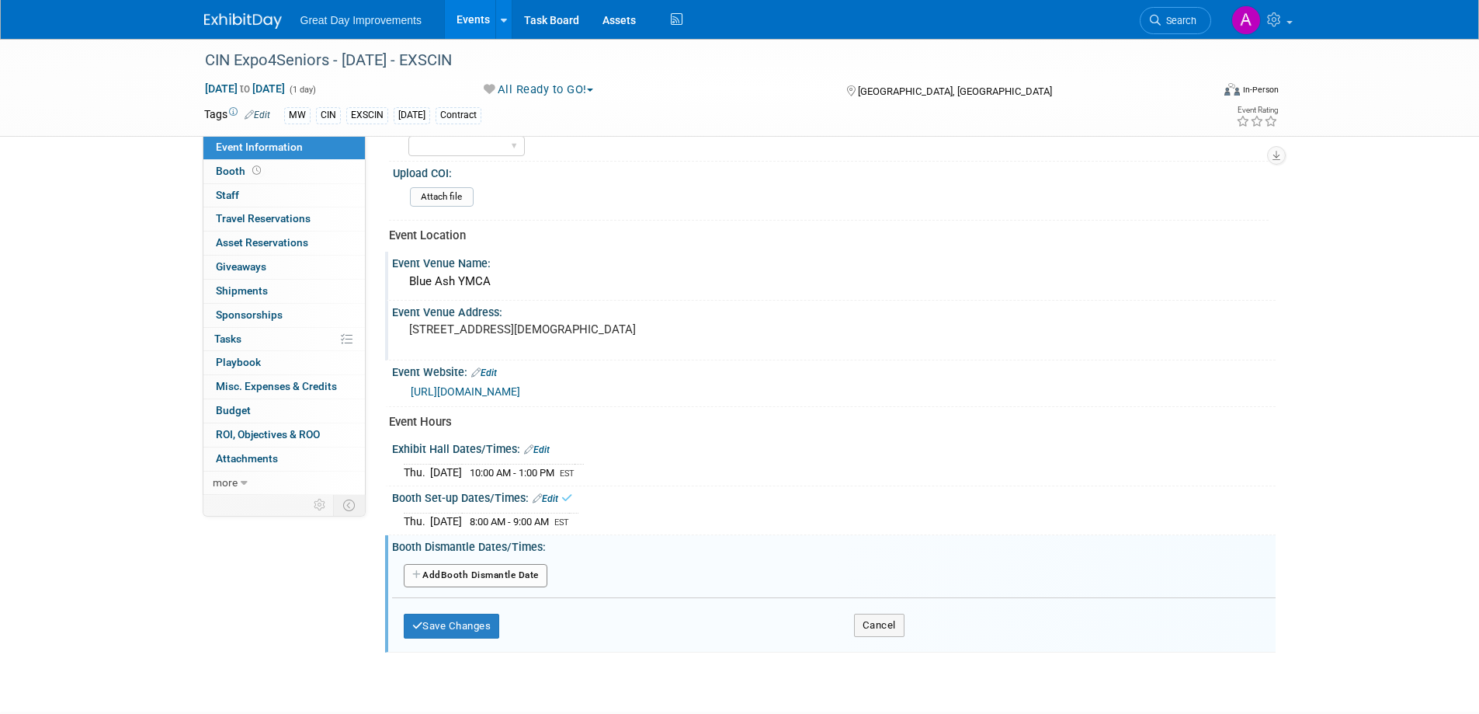
click at [530, 576] on button "Add Another Booth Dismantle Date" at bounding box center [476, 575] width 144 height 23
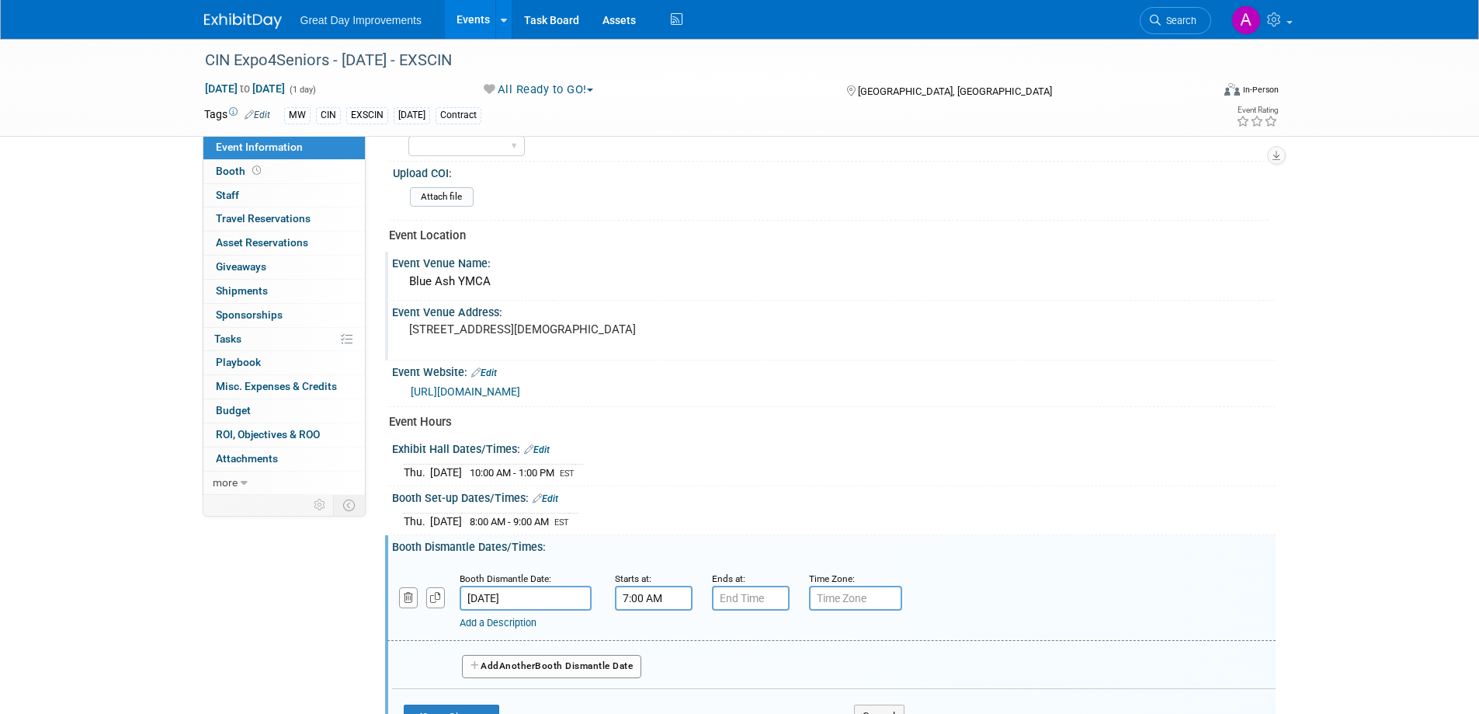
click at [645, 595] on input "7:00 AM" at bounding box center [654, 598] width 78 height 25
click at [644, 704] on span at bounding box center [651, 703] width 27 height 27
click at [646, 700] on span at bounding box center [651, 703] width 27 height 27
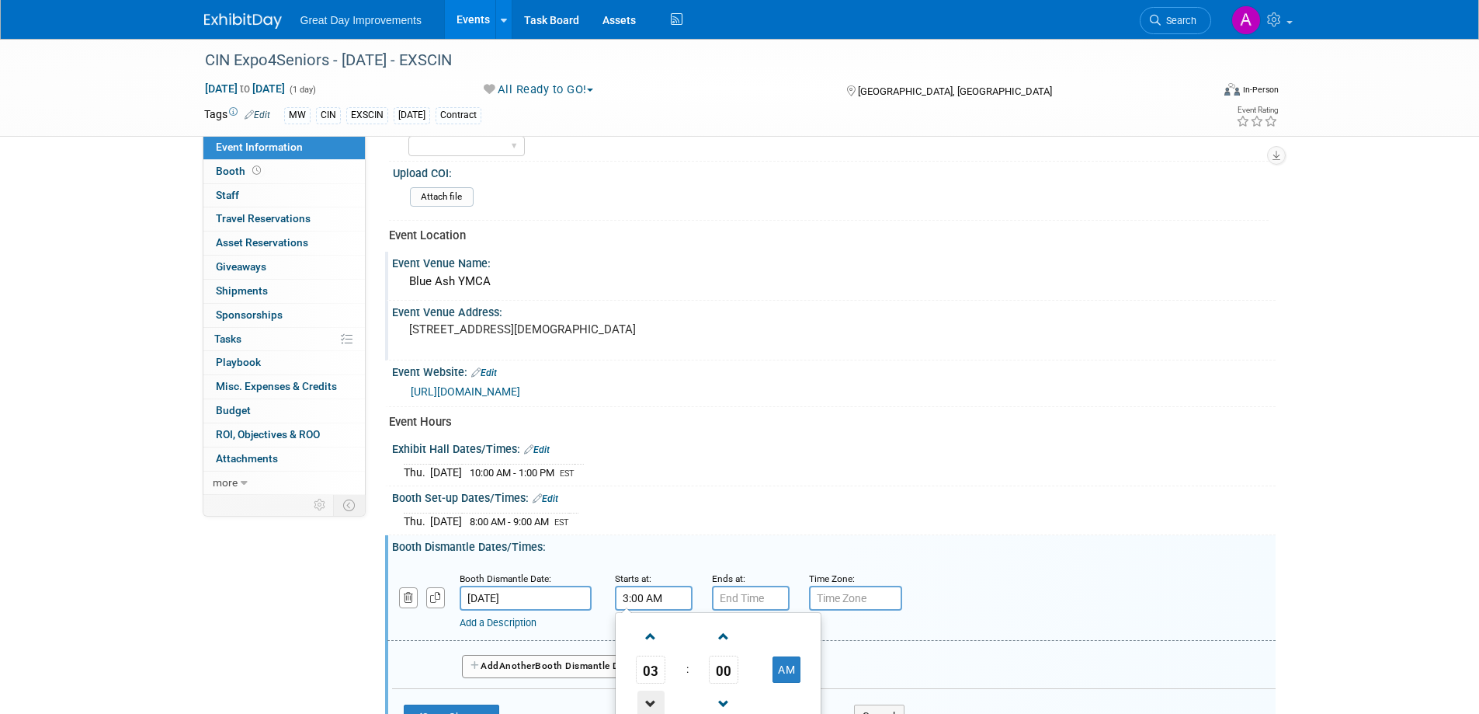
click at [646, 700] on span at bounding box center [651, 703] width 27 height 27
click at [652, 697] on span at bounding box center [651, 703] width 27 height 27
click at [794, 666] on button "AM" at bounding box center [787, 669] width 28 height 26
type input "1:00 PM"
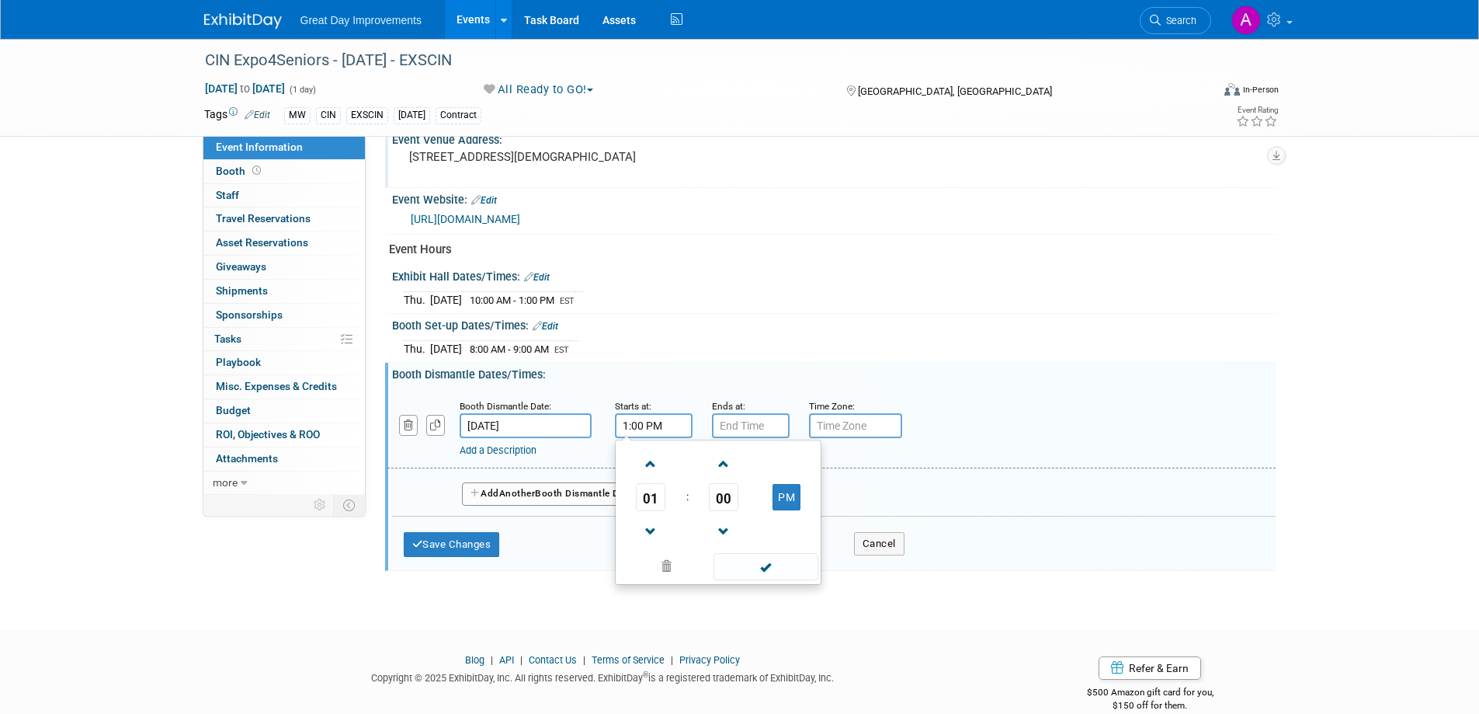
scroll to position [675, 0]
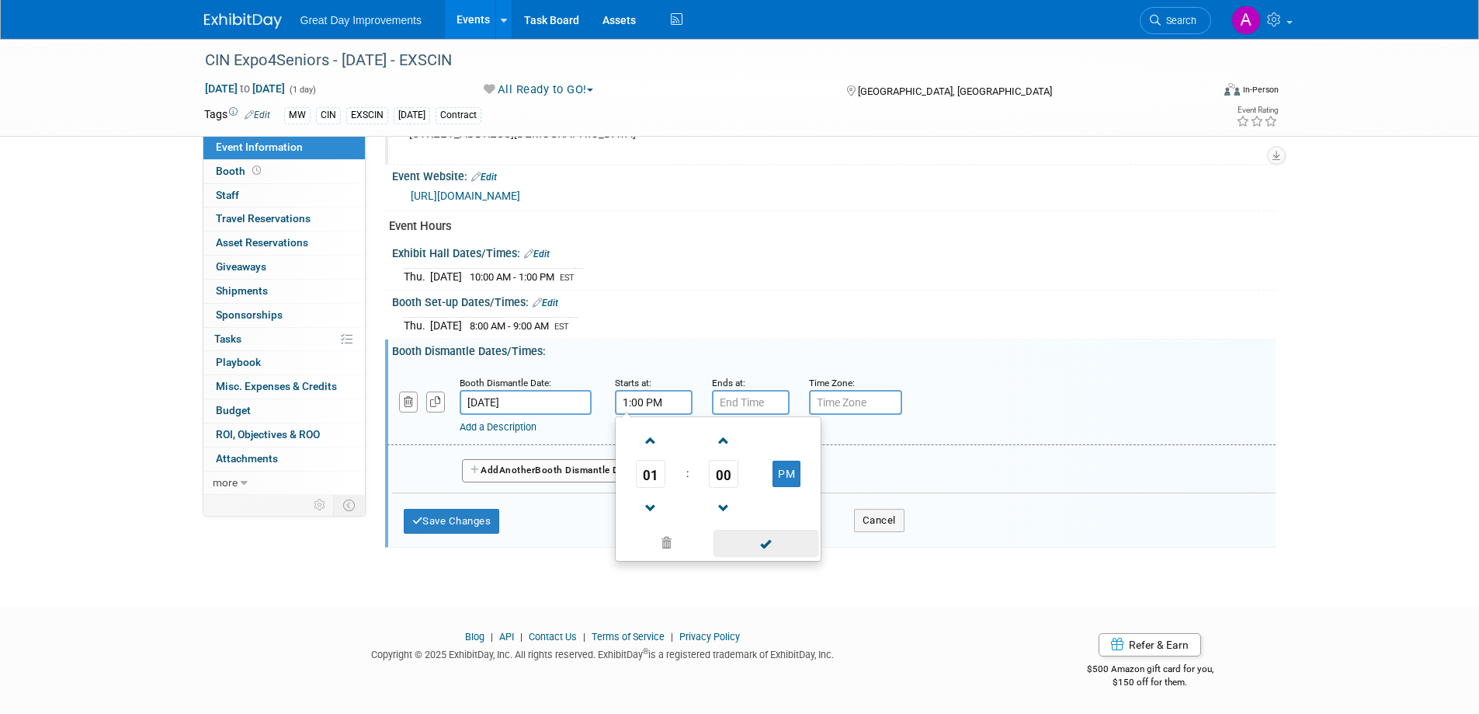
click at [762, 540] on span at bounding box center [766, 543] width 105 height 27
click at [738, 394] on input "7:00 PM" at bounding box center [751, 402] width 78 height 25
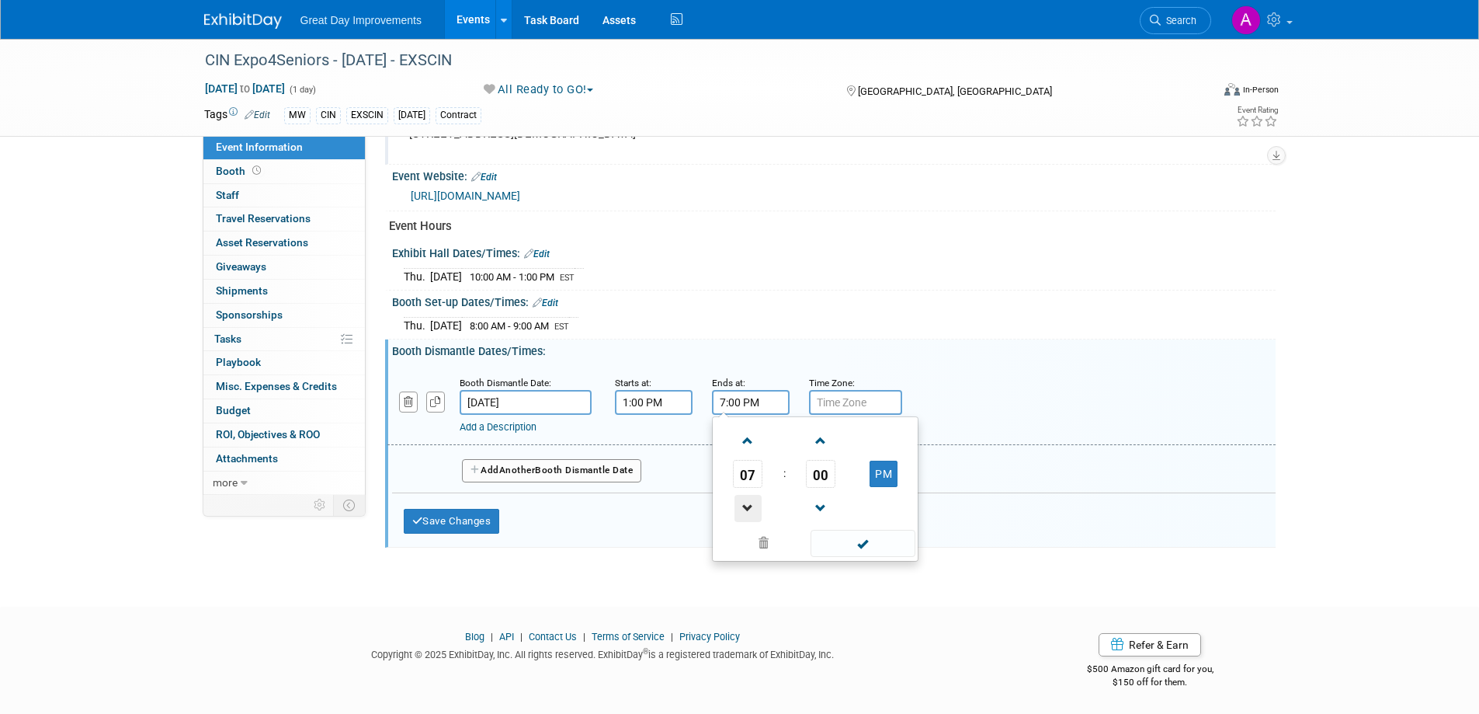
click at [749, 502] on span at bounding box center [748, 508] width 27 height 27
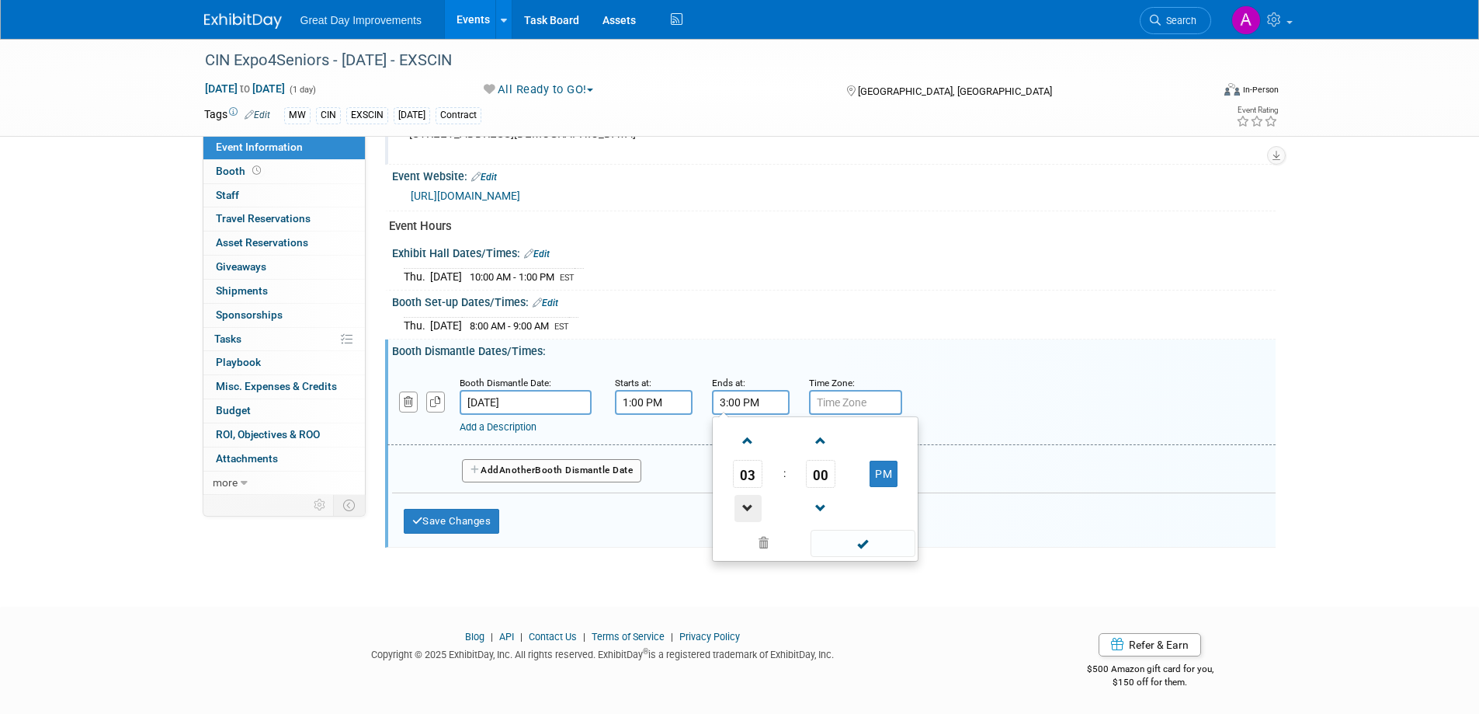
type input "2:00 PM"
drag, startPoint x: 864, startPoint y: 543, endPoint x: 860, endPoint y: 522, distance: 21.3
click at [863, 543] on span at bounding box center [863, 543] width 105 height 27
click at [844, 397] on input "text" at bounding box center [855, 402] width 93 height 25
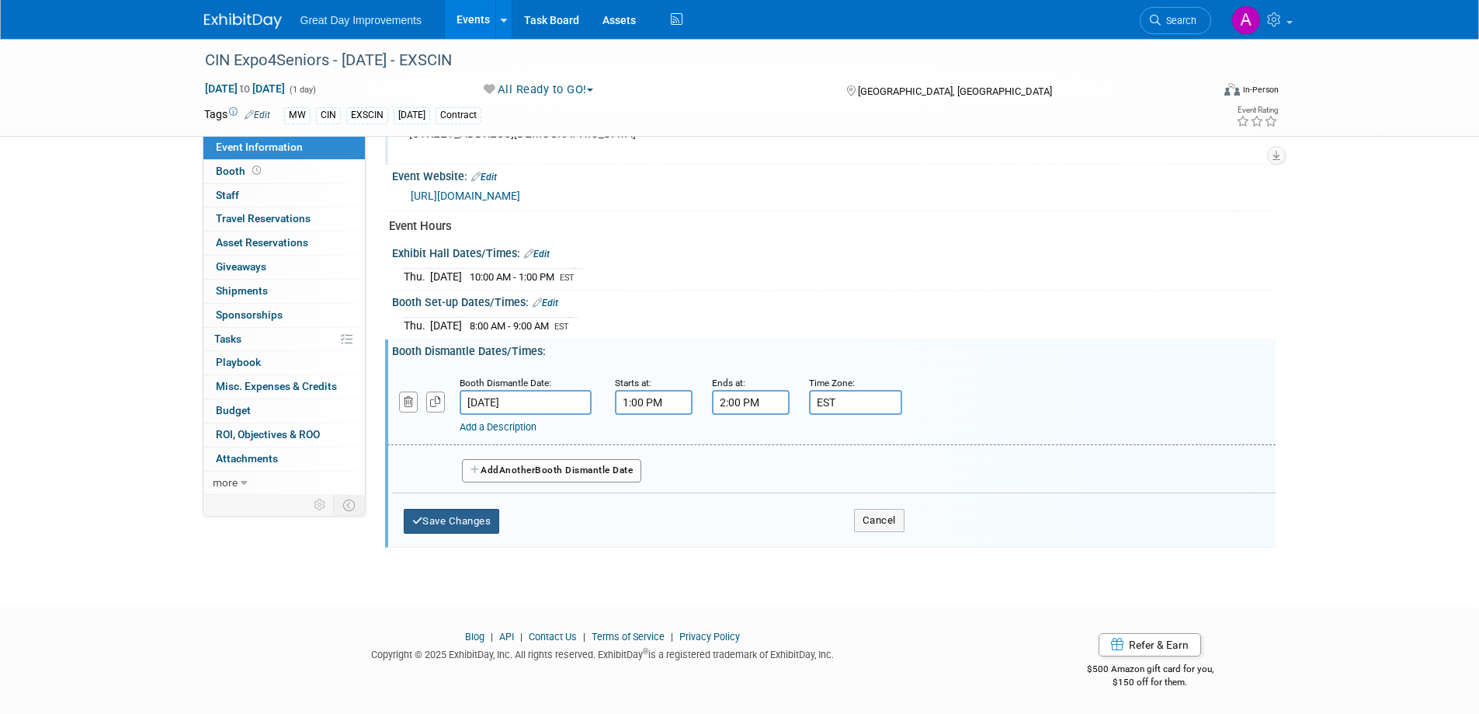
type input "EST"
click at [475, 509] on button "Save Changes" at bounding box center [452, 521] width 96 height 25
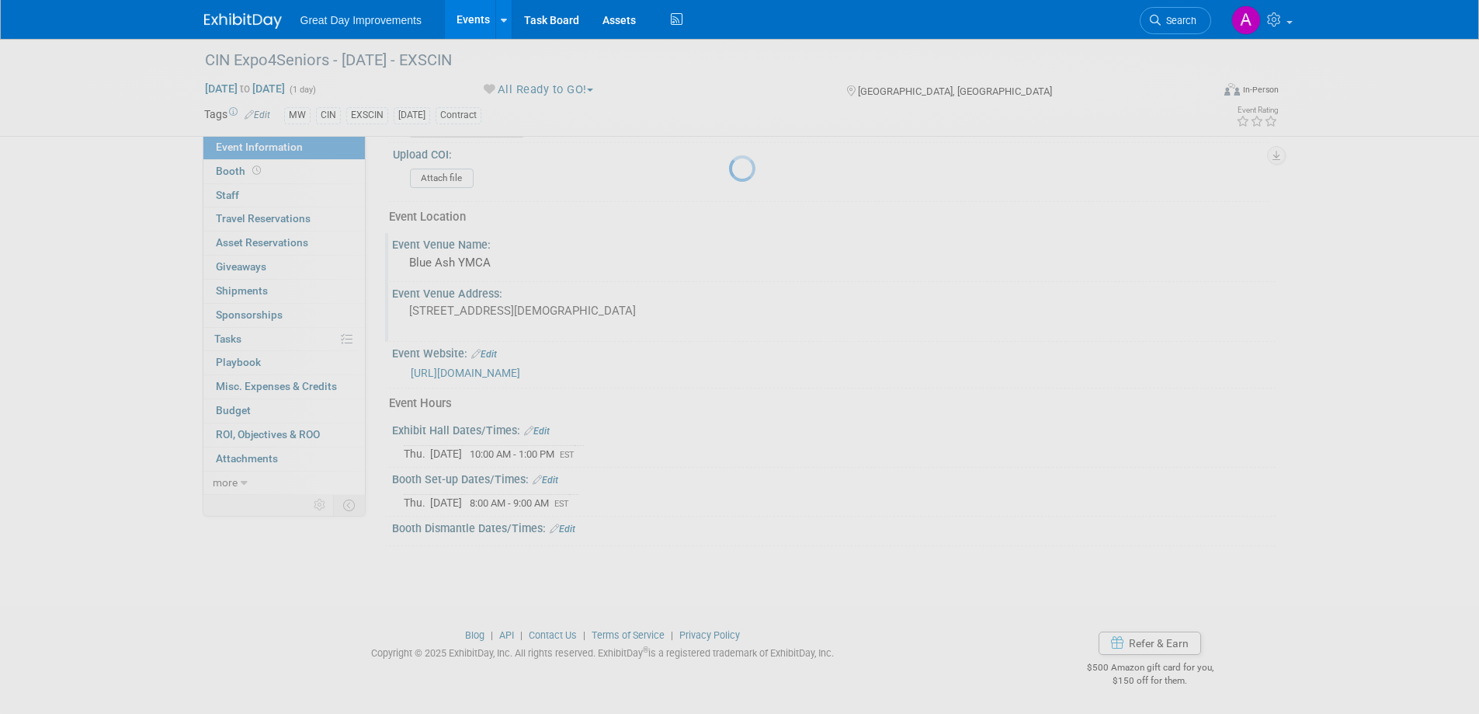
scroll to position [496, 0]
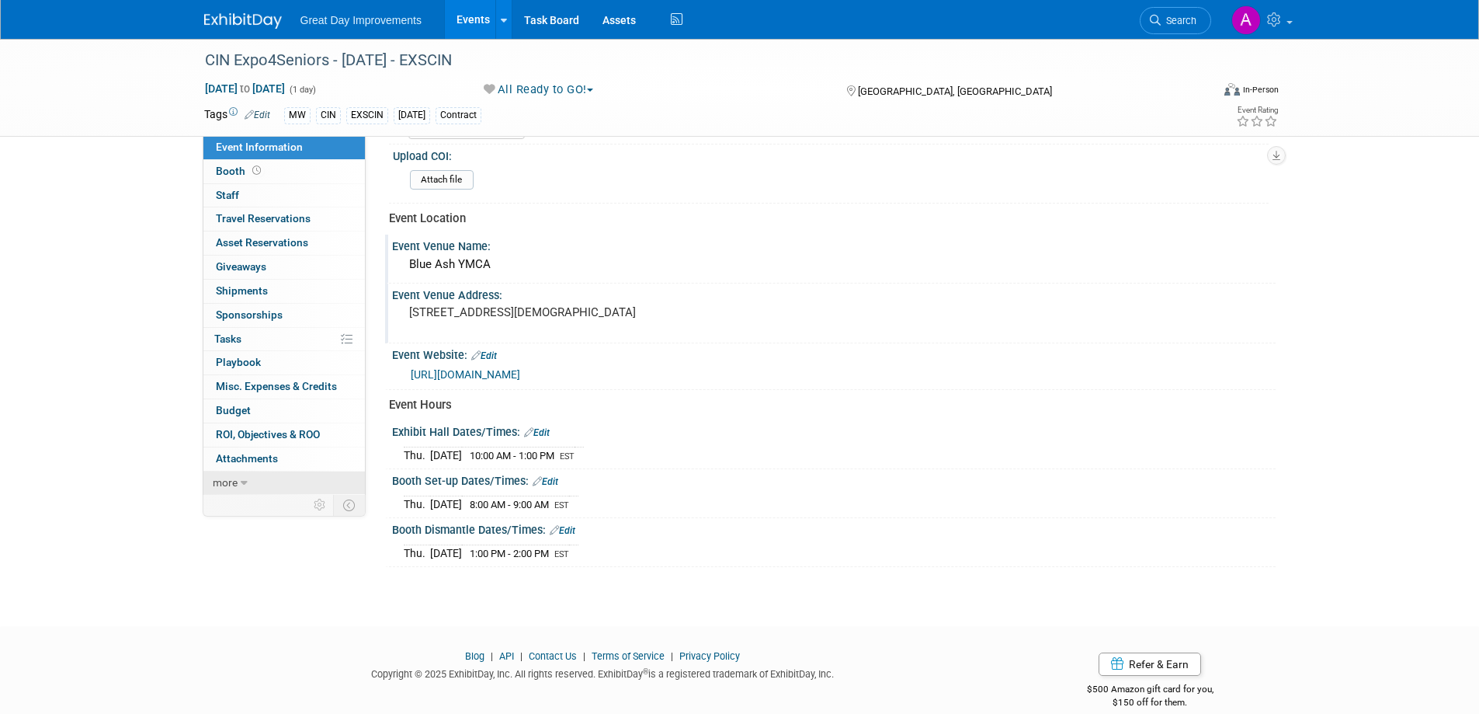
click at [241, 480] on icon at bounding box center [244, 483] width 7 height 11
click at [266, 508] on span "Event Binder (.pdf export)" at bounding box center [278, 505] width 124 height 12
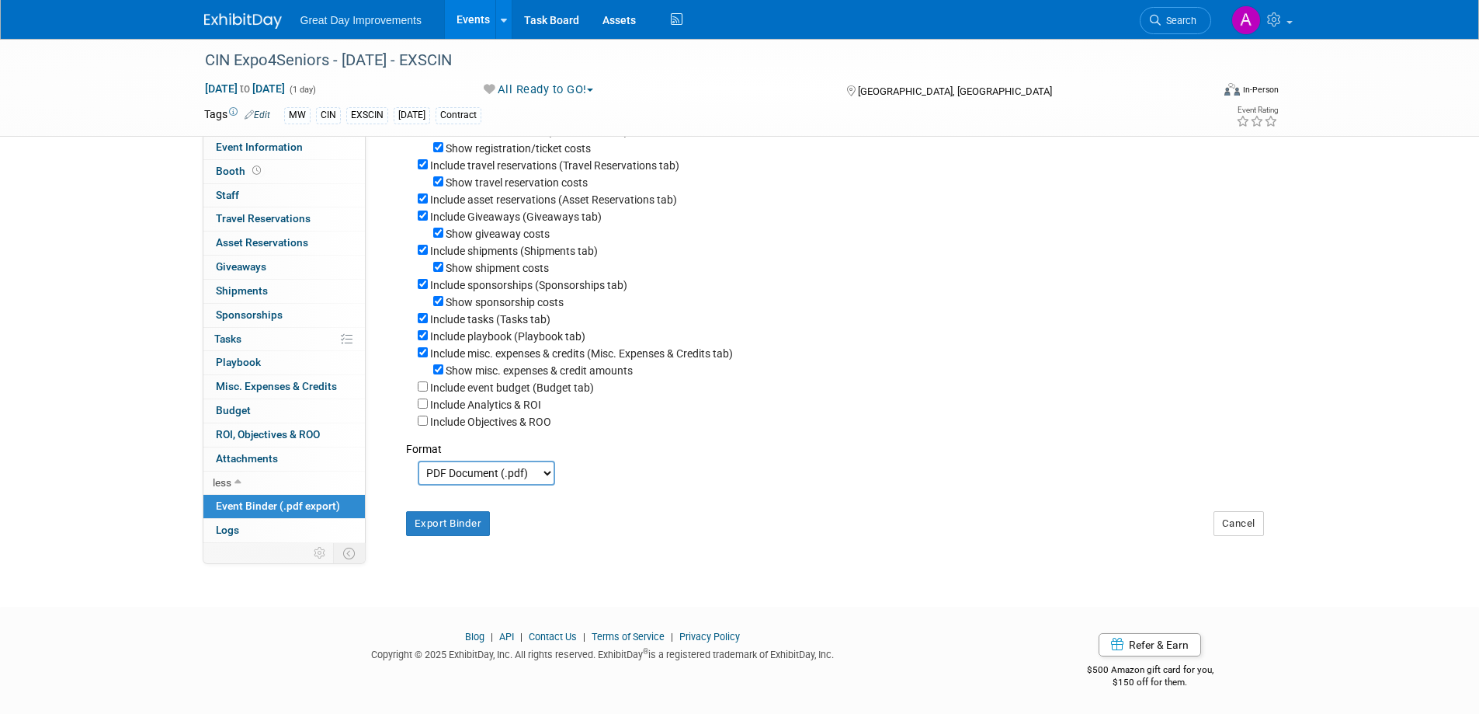
scroll to position [207, 0]
click at [442, 526] on button "Export Binder" at bounding box center [448, 521] width 85 height 25
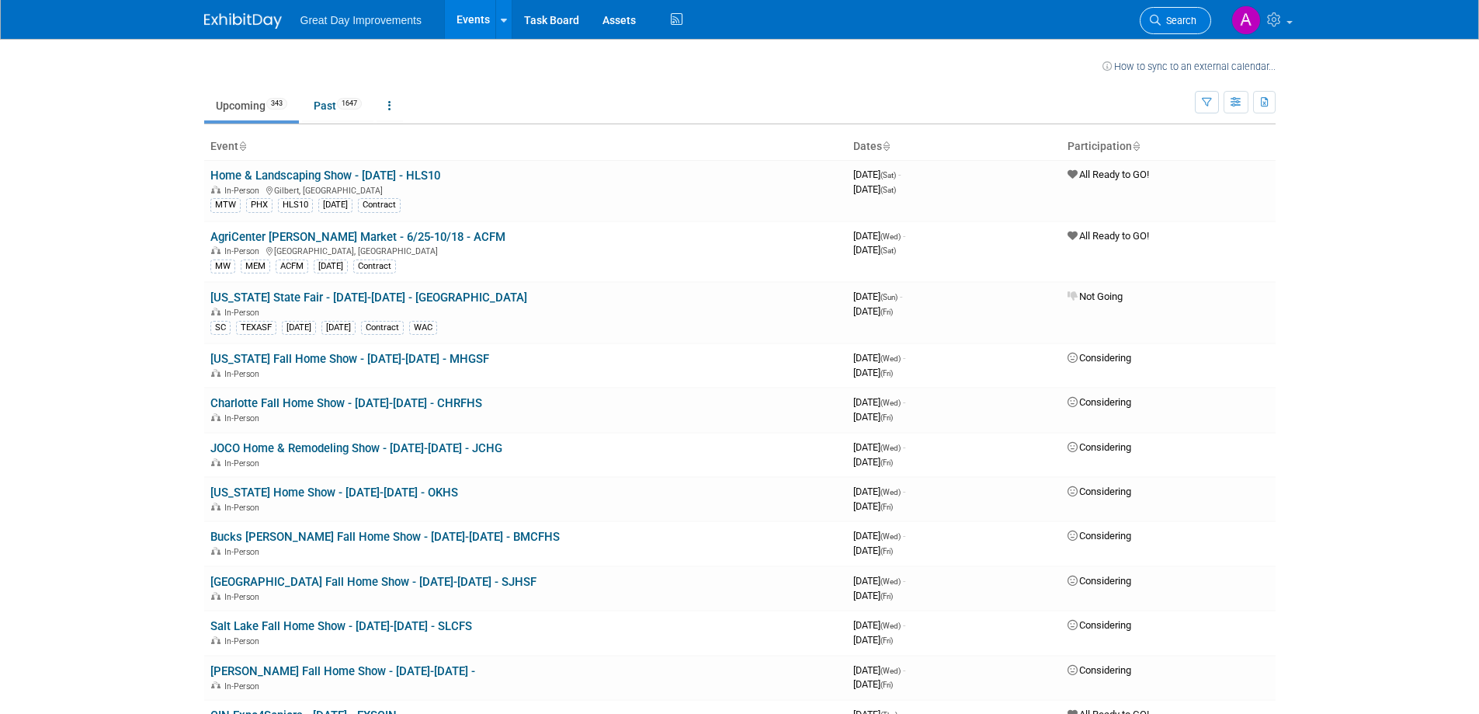
click at [1193, 16] on span "Search" at bounding box center [1179, 21] width 36 height 12
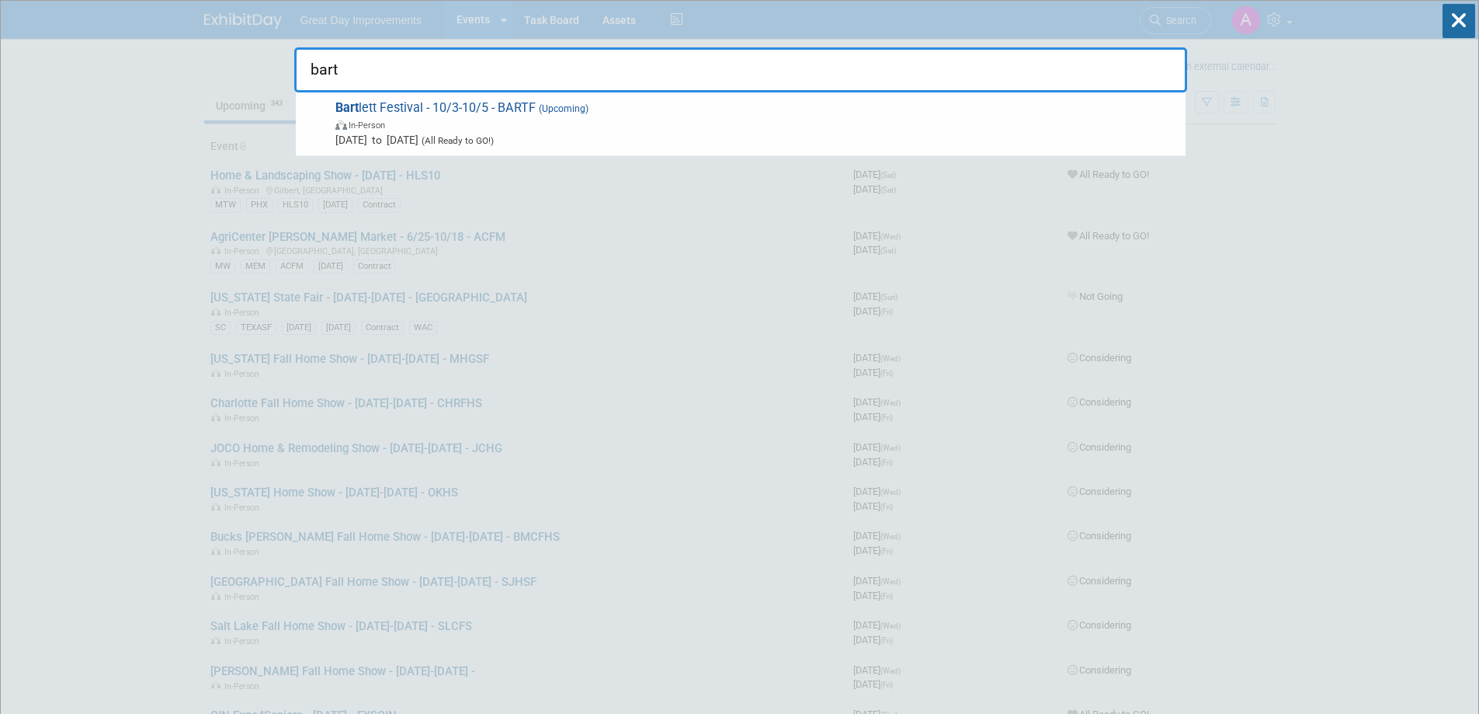
type input "bart"
click at [774, 135] on span "Oct 3, 2025 to Oct 4, 2025 (All Ready to GO!)" at bounding box center [756, 140] width 843 height 16
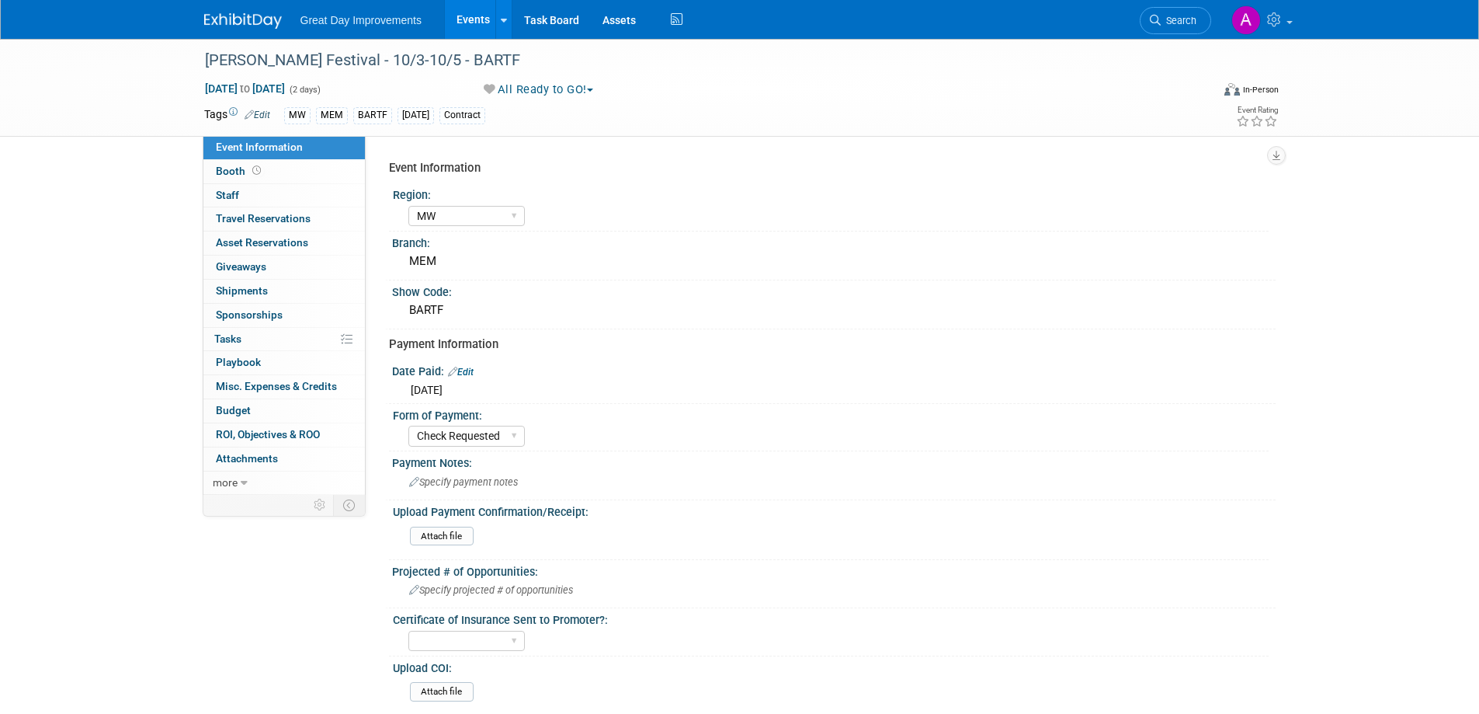
select select "MW"
select select "Check Requested"
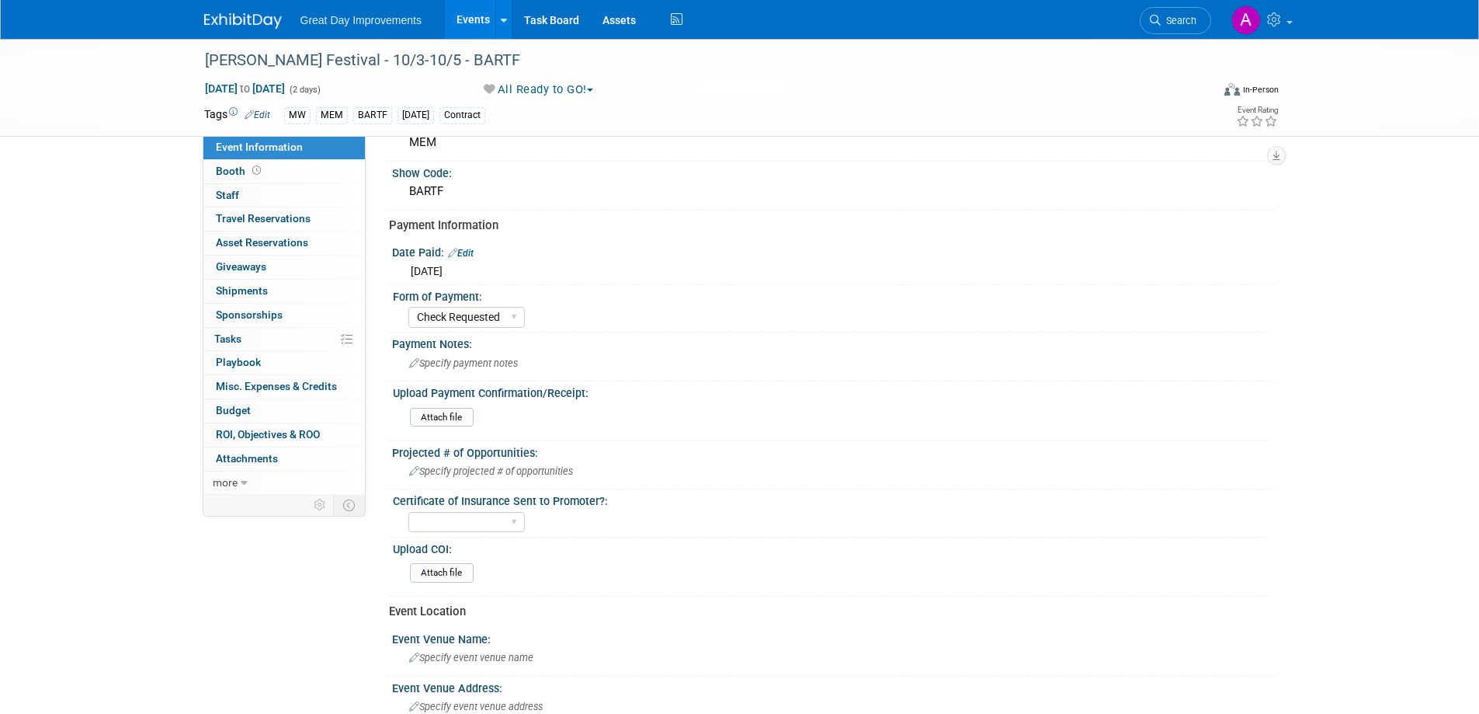
scroll to position [155, 0]
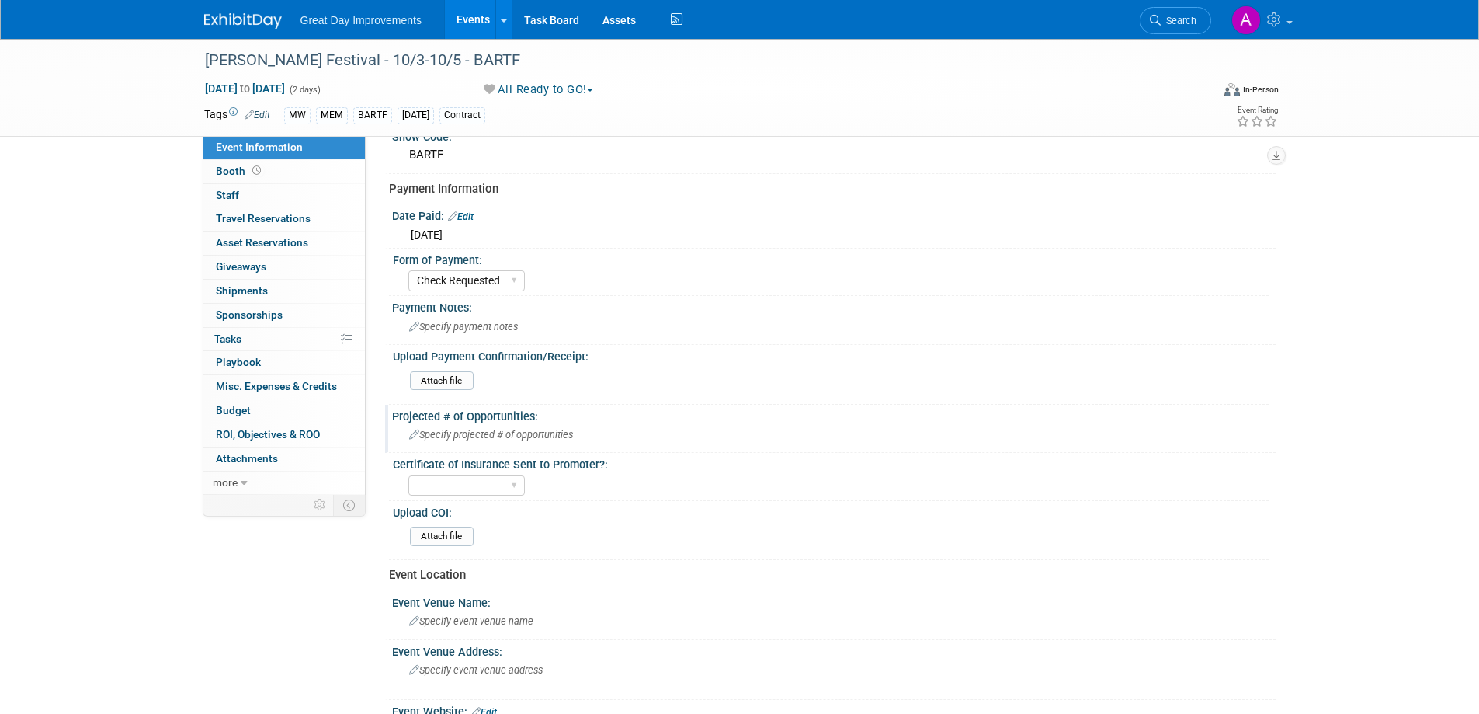
click at [462, 430] on span "Specify projected # of opportunities" at bounding box center [491, 435] width 164 height 12
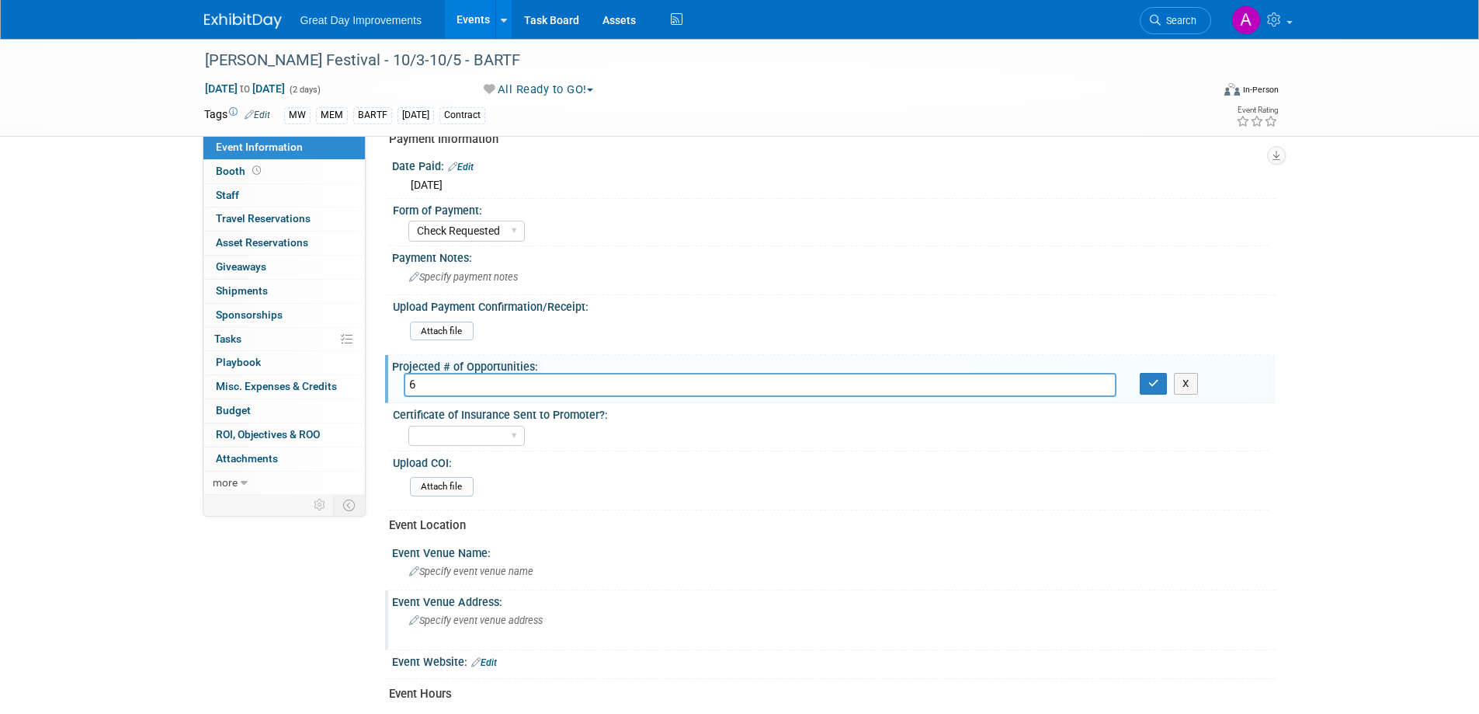
scroll to position [233, 0]
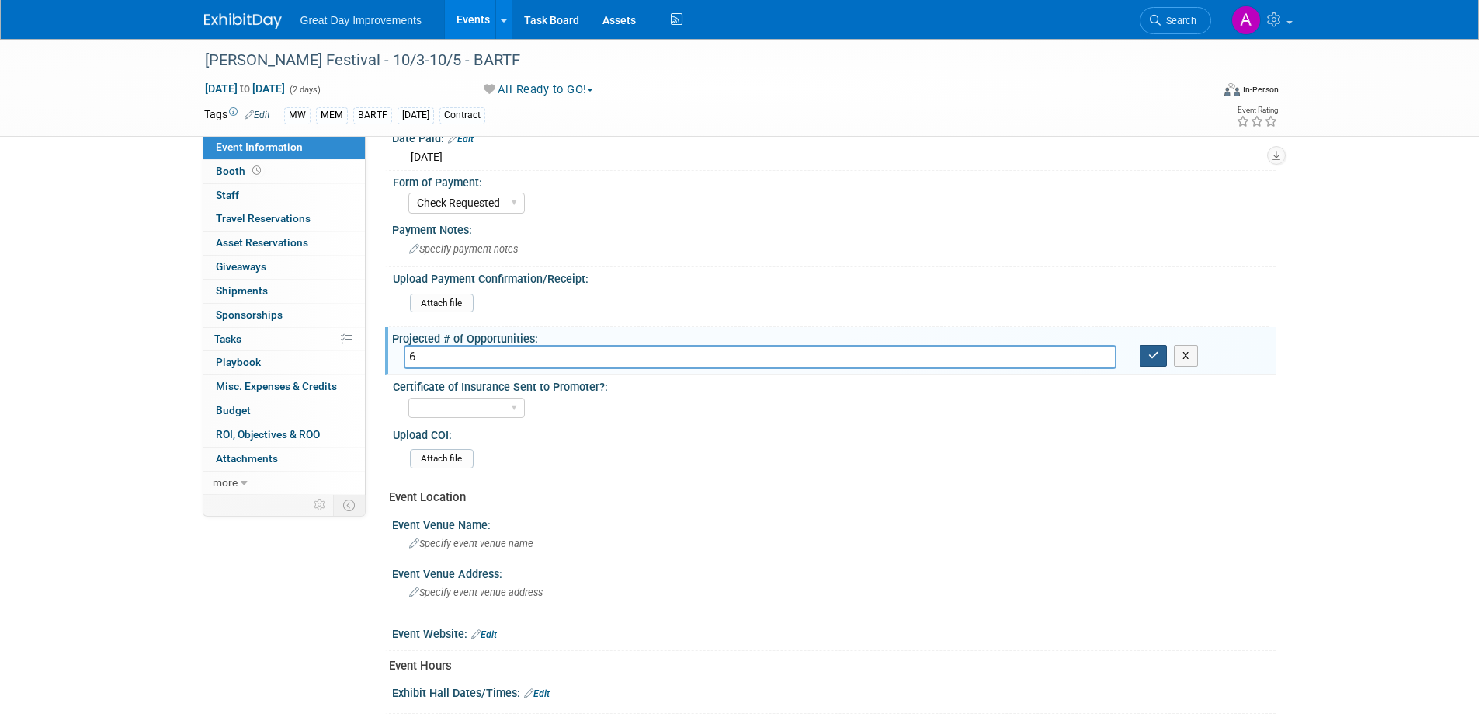
type input "6"
click at [1162, 357] on button "button" at bounding box center [1154, 356] width 28 height 22
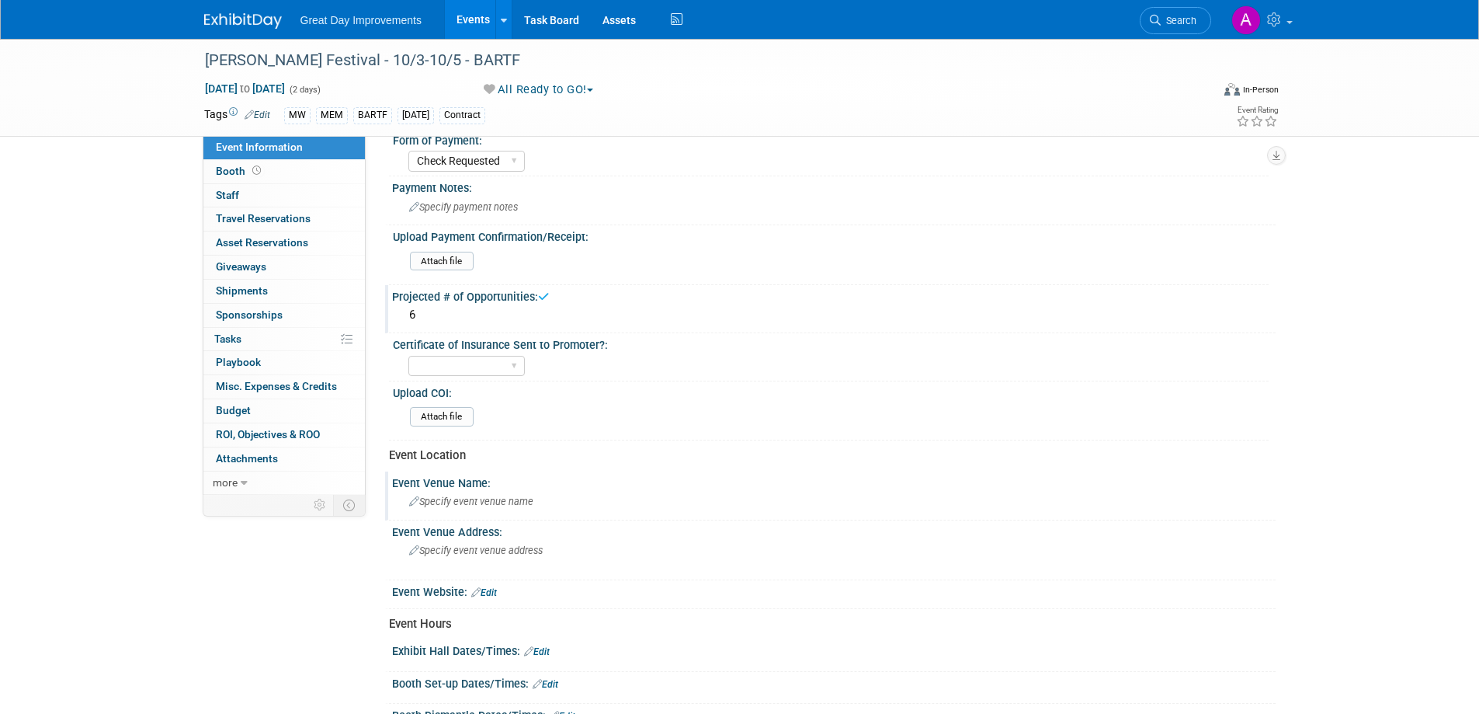
scroll to position [311, 0]
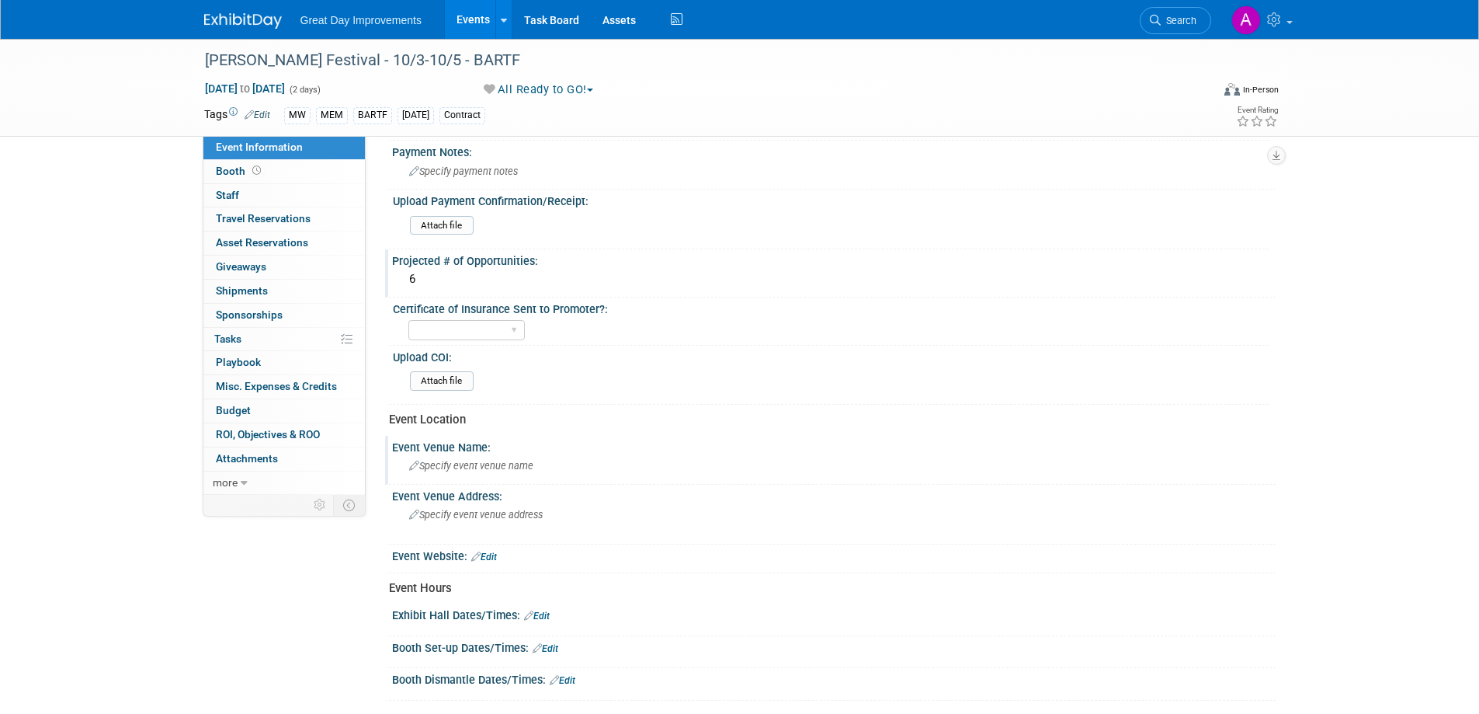
click at [489, 464] on span "Specify event venue name" at bounding box center [471, 466] width 124 height 12
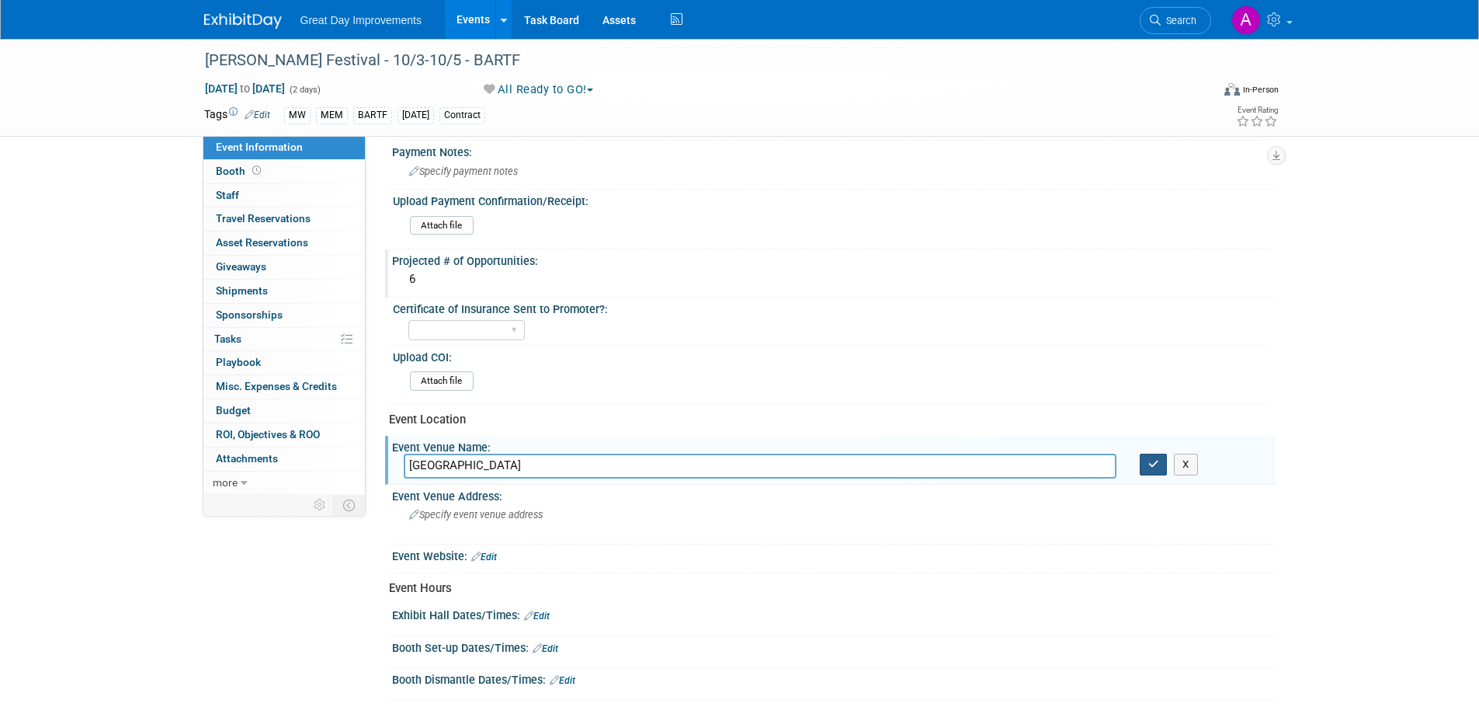
type input "[GEOGRAPHIC_DATA]"
click at [1155, 466] on icon "button" at bounding box center [1153, 464] width 11 height 10
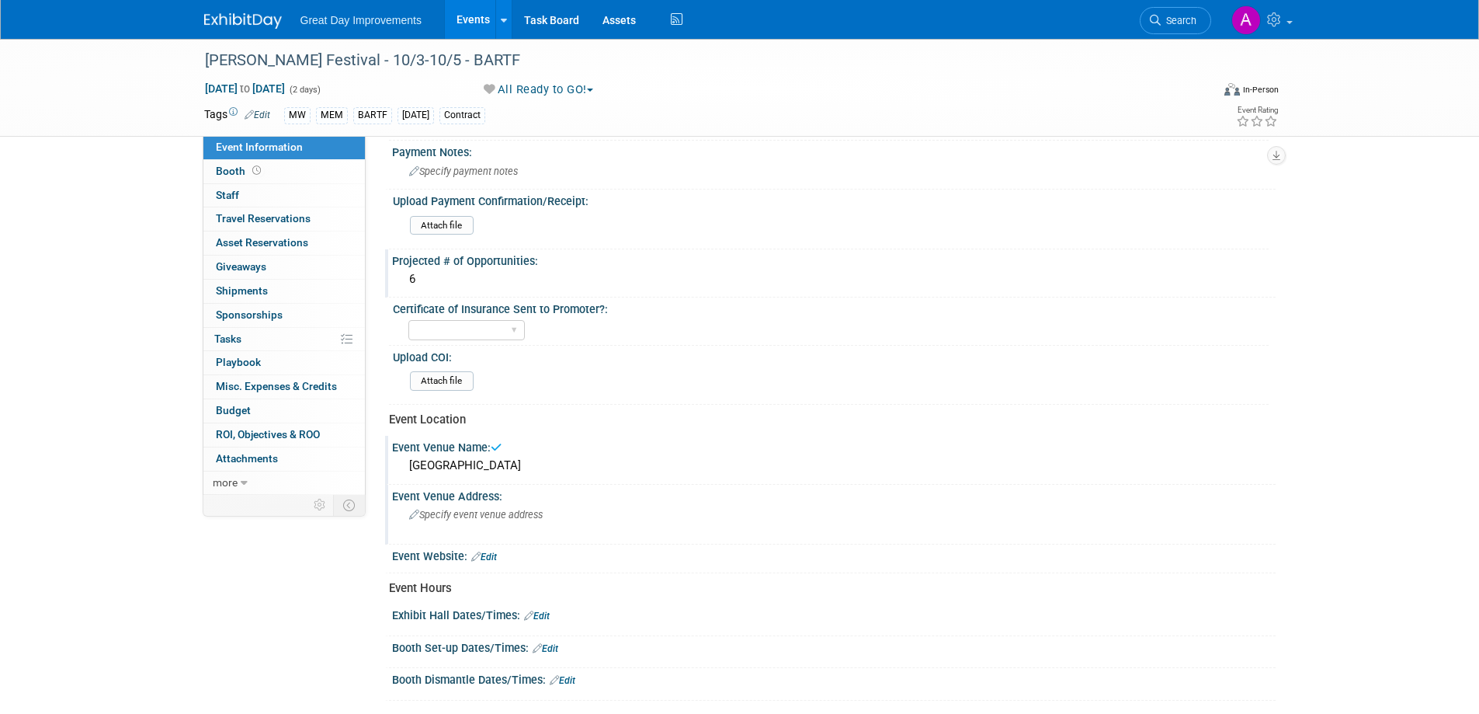
click at [489, 508] on div "Specify event venue address" at bounding box center [576, 520] width 345 height 36
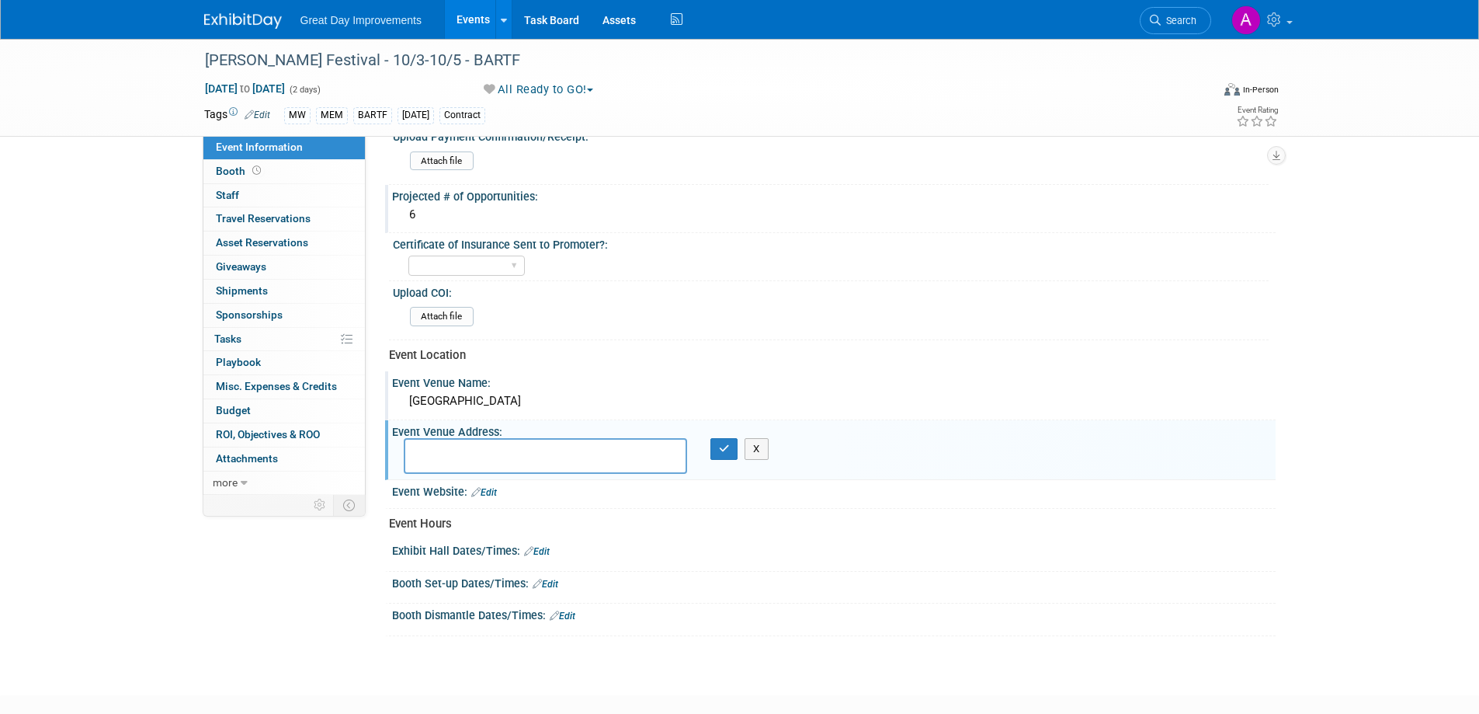
scroll to position [464, 0]
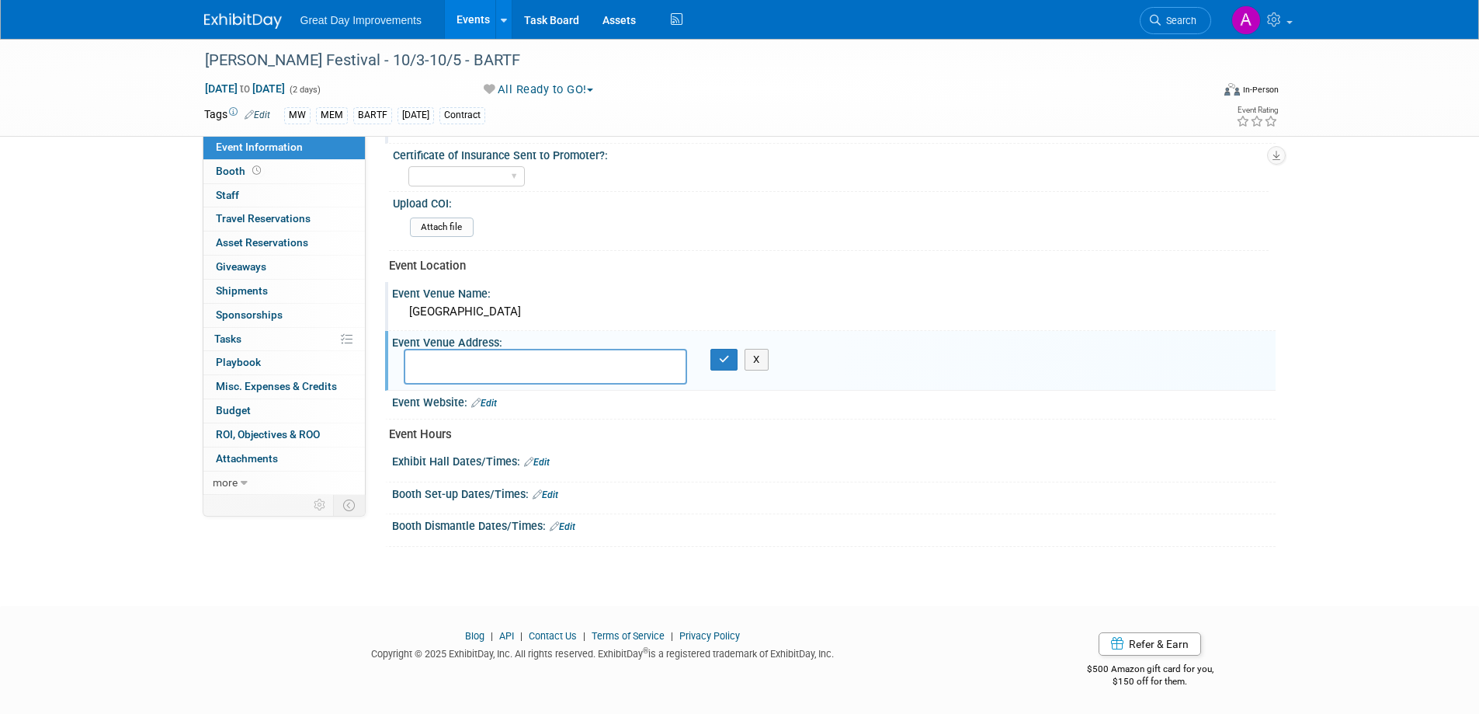
click at [548, 498] on link "Edit" at bounding box center [546, 494] width 26 height 11
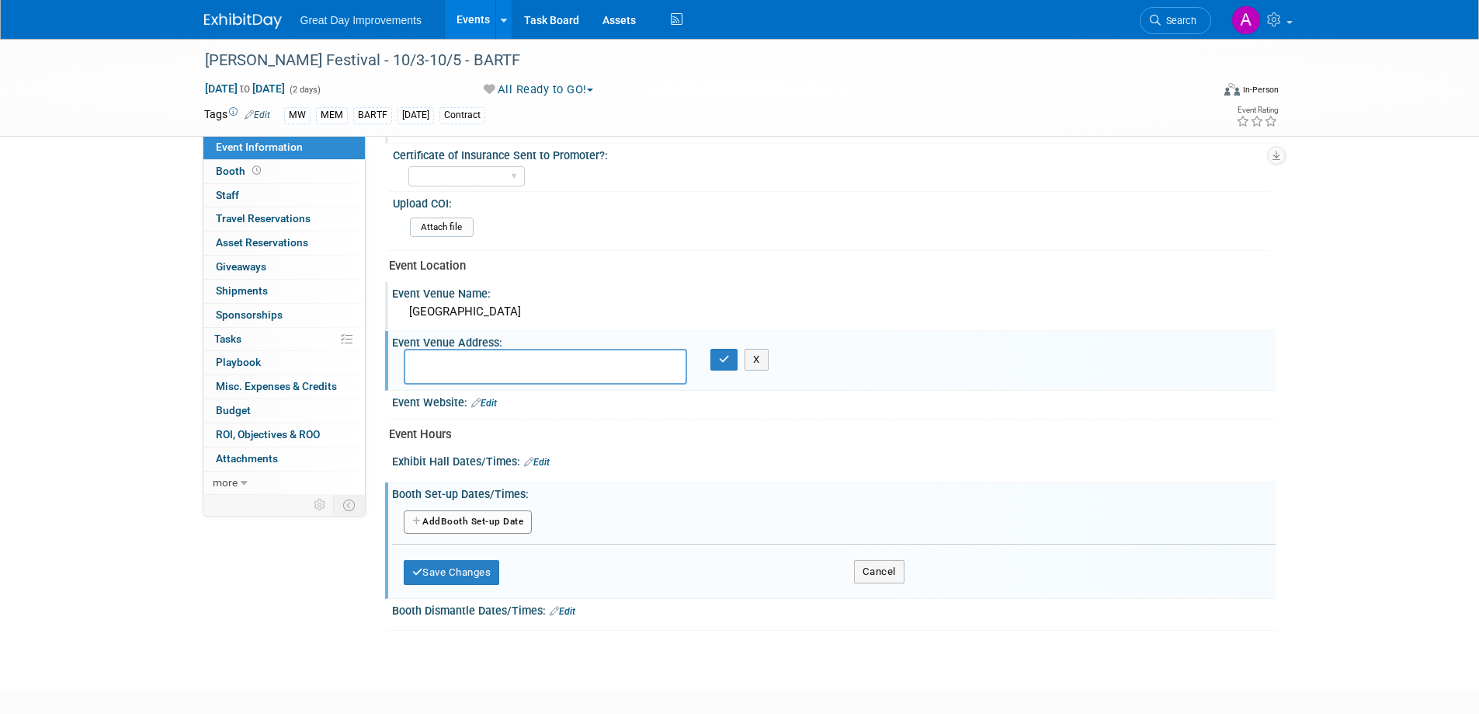
click at [478, 521] on button "Add Another Booth Set-up Date" at bounding box center [468, 521] width 129 height 23
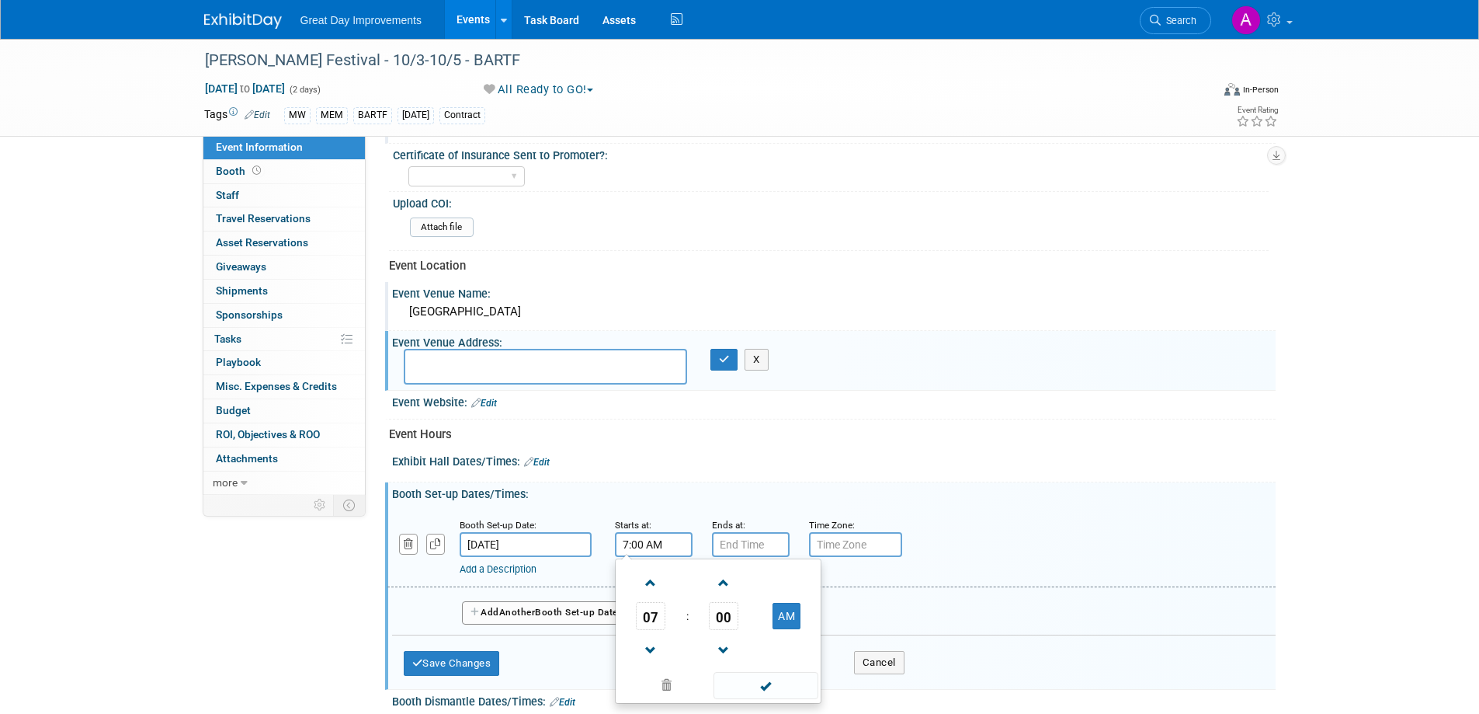
click at [649, 541] on input "7:00 AM" at bounding box center [654, 544] width 78 height 25
click at [784, 613] on button "AM" at bounding box center [787, 616] width 28 height 26
click at [649, 655] on span at bounding box center [651, 650] width 27 height 27
click at [649, 654] on span at bounding box center [651, 650] width 27 height 27
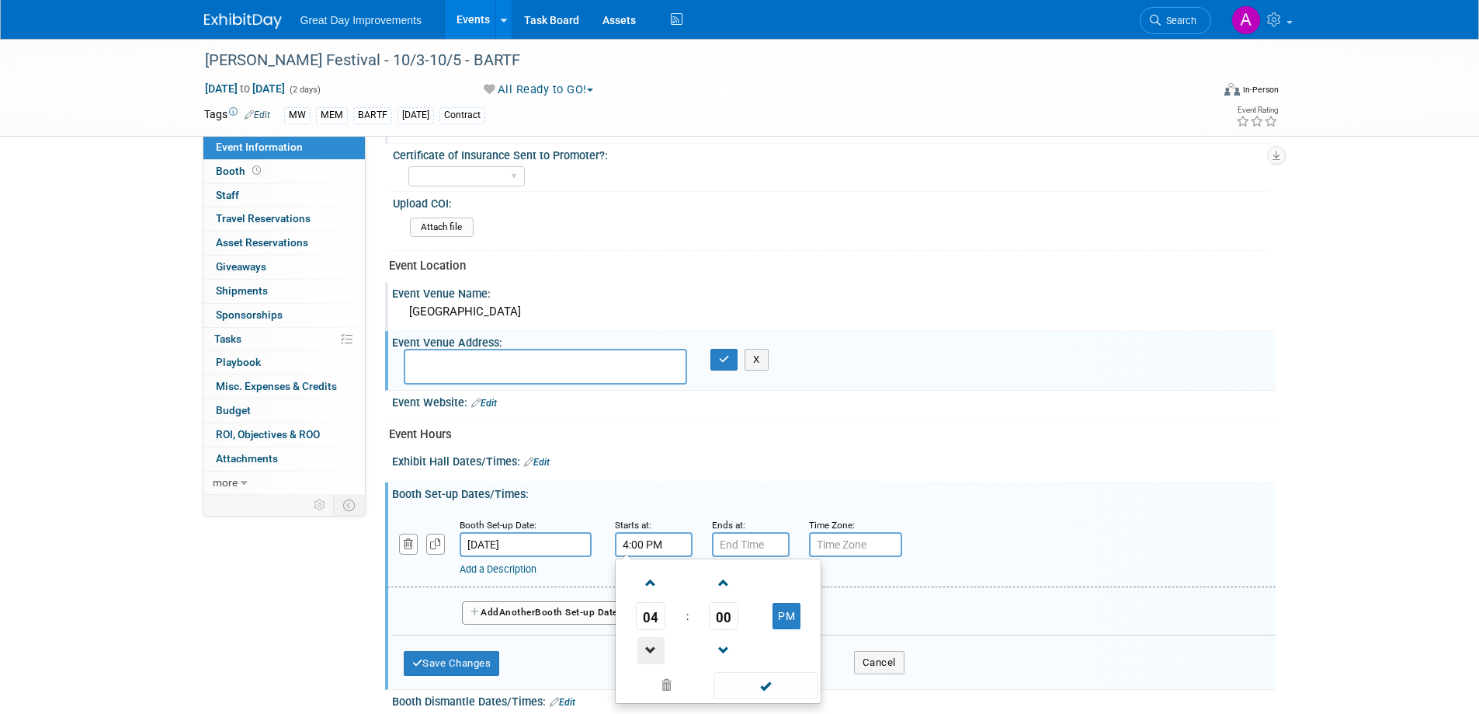
click at [650, 653] on span at bounding box center [651, 650] width 27 height 27
click at [653, 648] on span at bounding box center [651, 650] width 27 height 27
type input "2:00 PM"
click at [786, 688] on span at bounding box center [766, 685] width 105 height 27
click at [752, 540] on input "7:00 PM" at bounding box center [751, 544] width 78 height 25
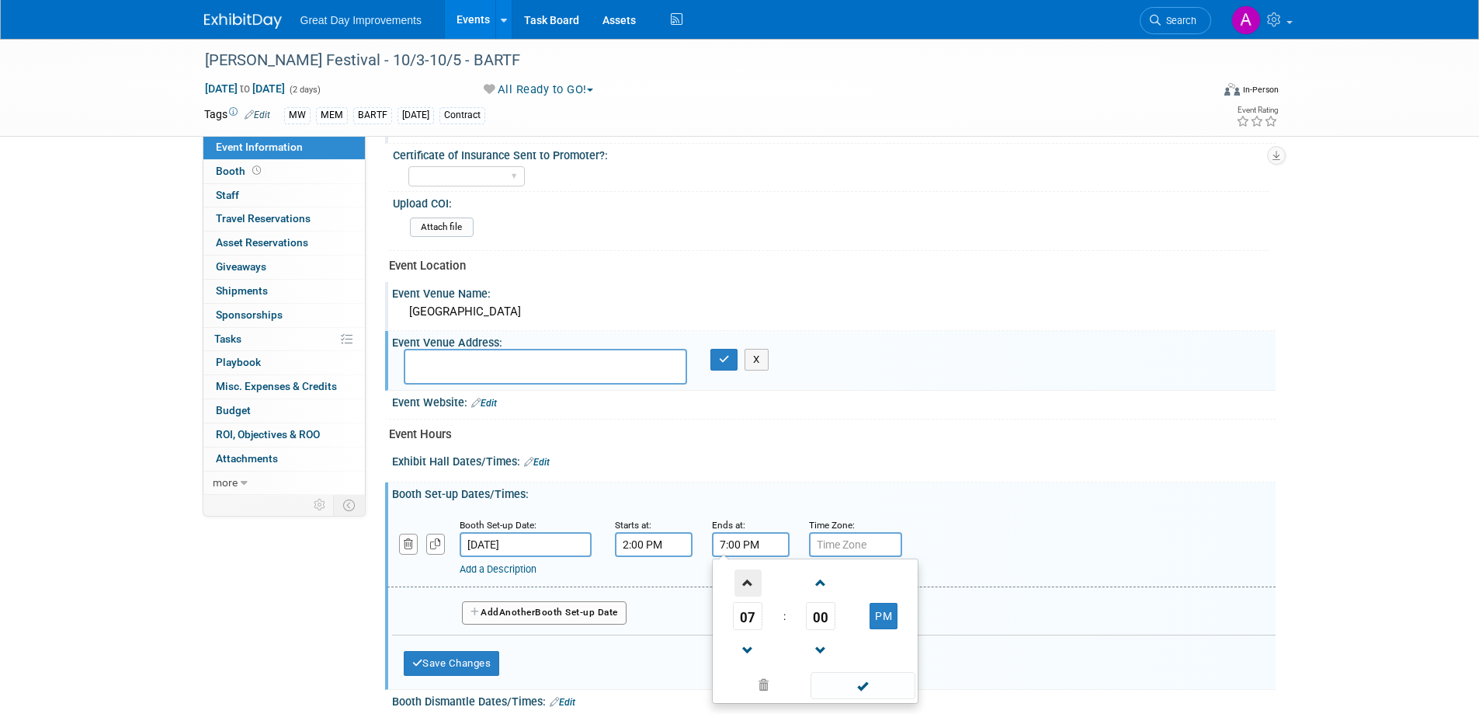
click at [752, 584] on span at bounding box center [748, 582] width 27 height 27
click at [745, 643] on span at bounding box center [748, 650] width 27 height 27
click at [747, 643] on span at bounding box center [748, 650] width 27 height 27
click at [747, 645] on span at bounding box center [748, 650] width 27 height 27
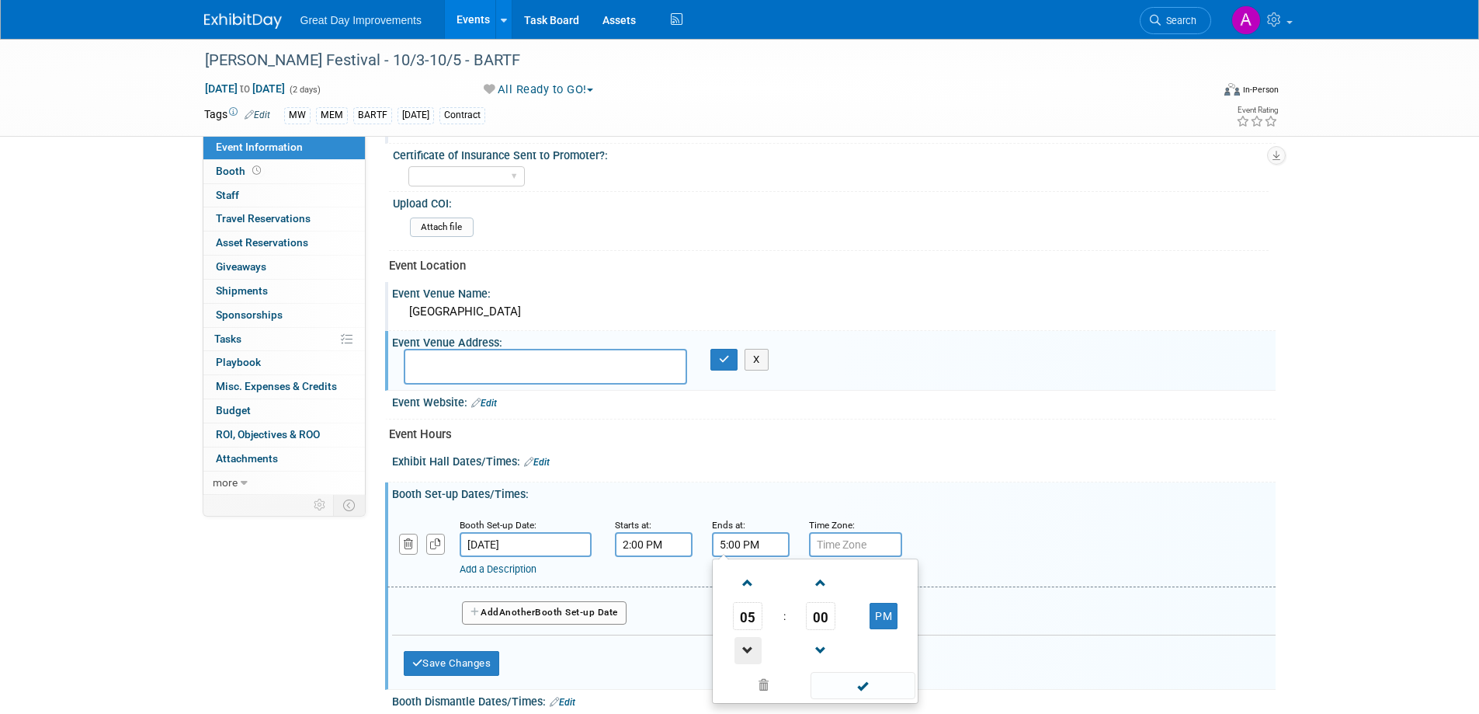
type input "4:00 PM"
click at [843, 684] on span at bounding box center [863, 685] width 105 height 27
click at [871, 554] on input "text" at bounding box center [855, 544] width 93 height 25
type input "cst"
click at [550, 611] on button "Add Another Booth Set-up Date" at bounding box center [544, 612] width 165 height 23
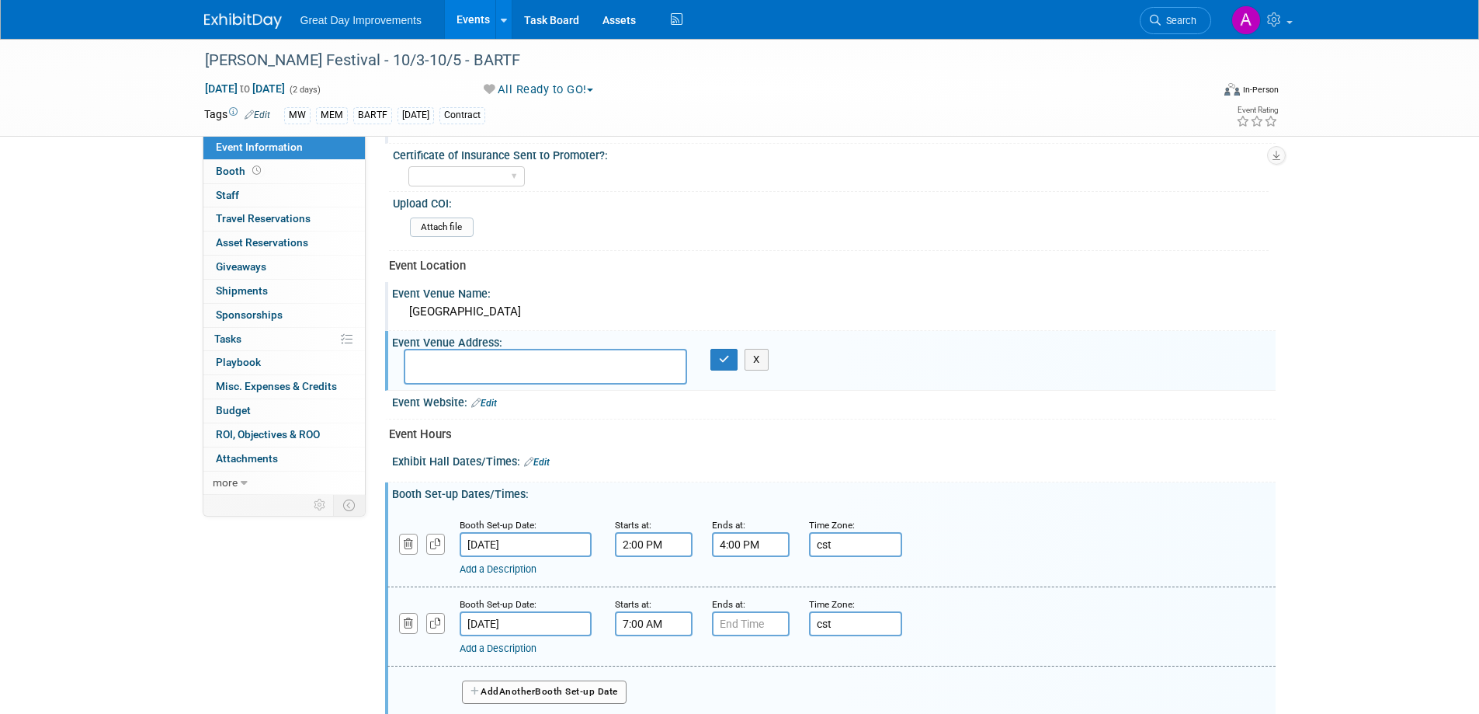
click at [658, 618] on input "7:00 AM" at bounding box center [654, 623] width 78 height 25
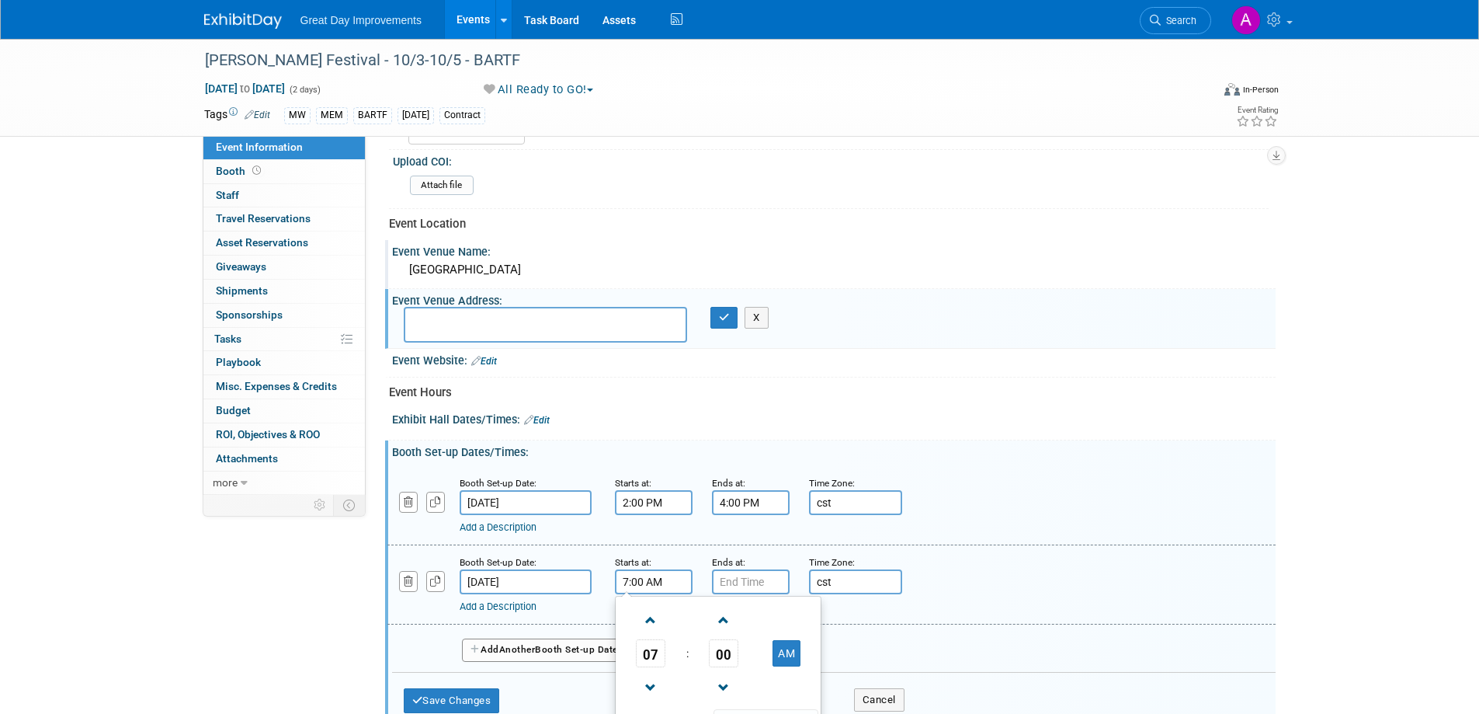
scroll to position [542, 0]
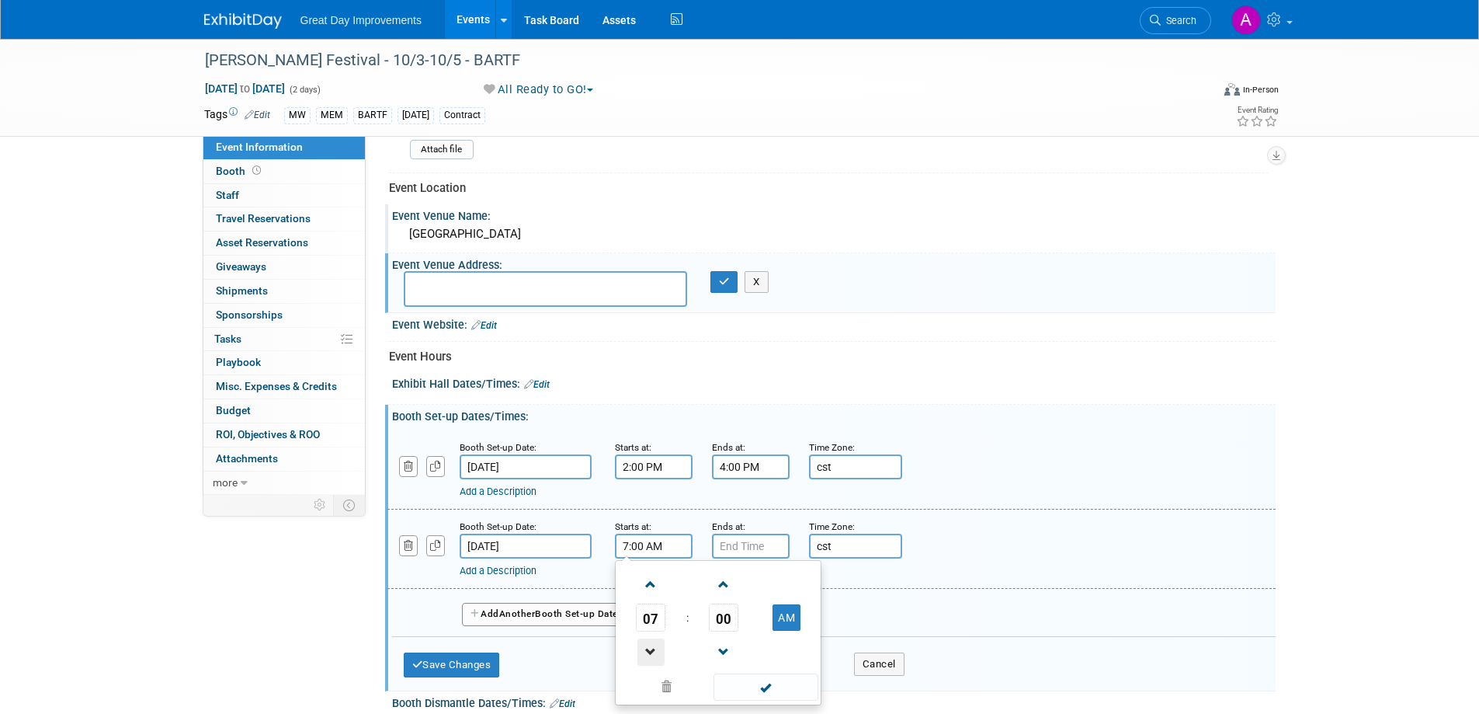
click at [651, 652] on span at bounding box center [651, 651] width 27 height 27
type input "6:00 AM"
click at [744, 681] on span at bounding box center [766, 686] width 105 height 27
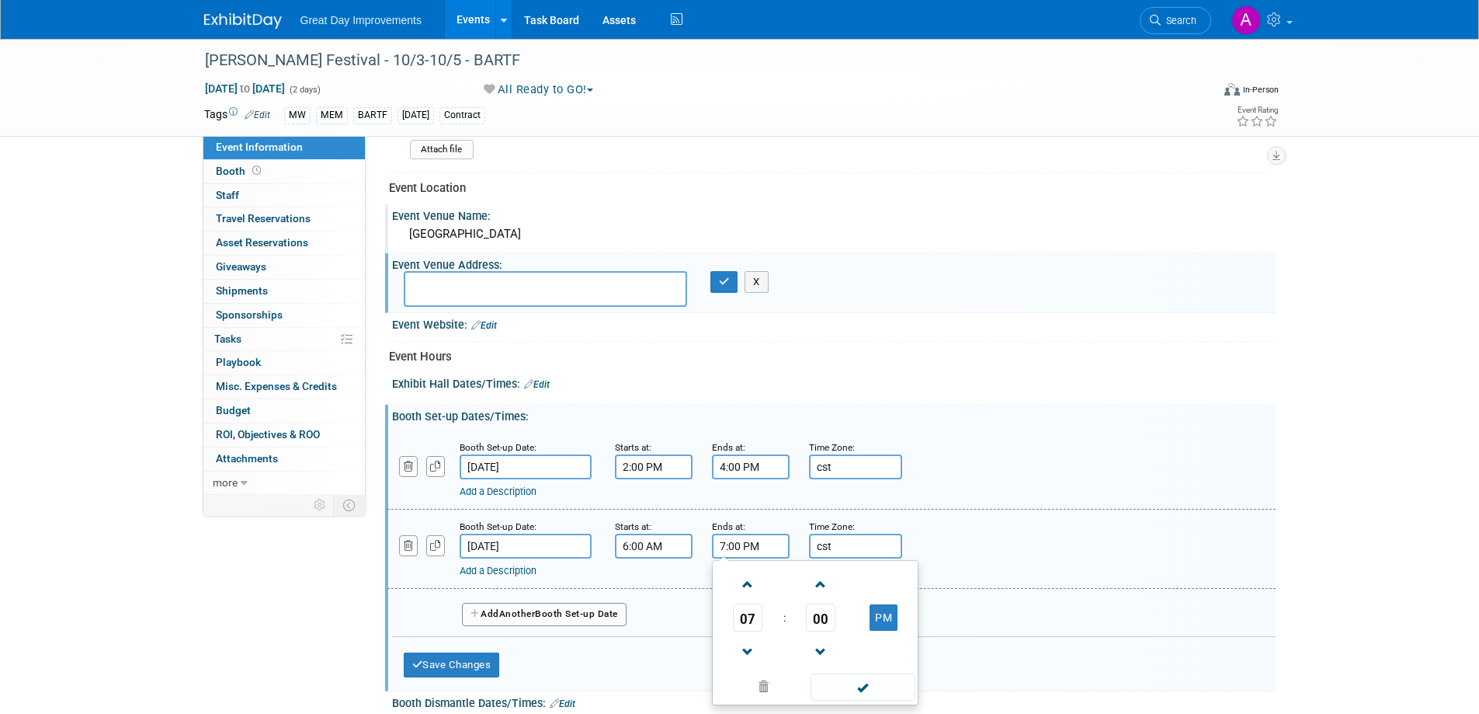
click at [769, 551] on input "7:00 PM" at bounding box center [751, 545] width 78 height 25
click at [891, 615] on button "PM" at bounding box center [884, 617] width 28 height 26
click at [822, 578] on span at bounding box center [821, 584] width 27 height 27
click at [822, 580] on span at bounding box center [821, 584] width 27 height 27
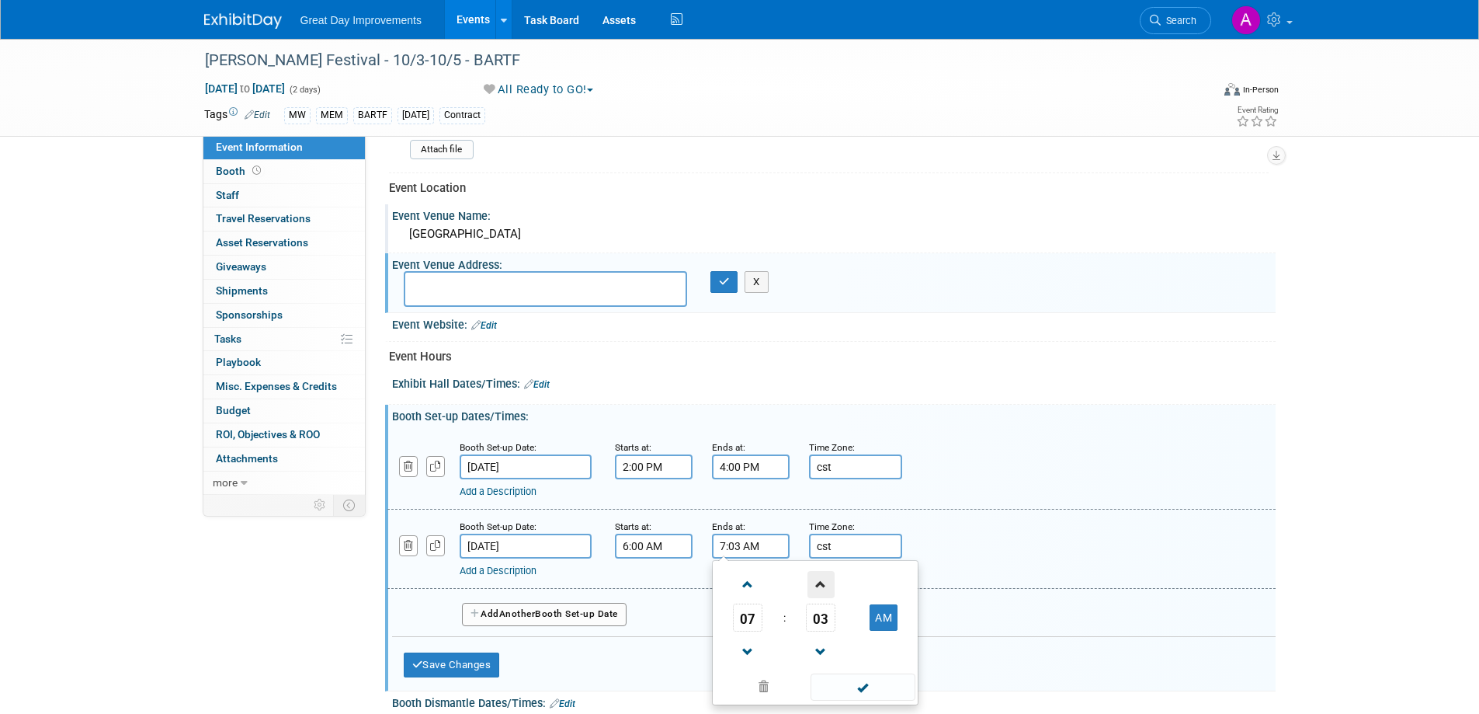
click at [822, 580] on span at bounding box center [821, 584] width 27 height 27
click at [822, 581] on span at bounding box center [821, 584] width 27 height 27
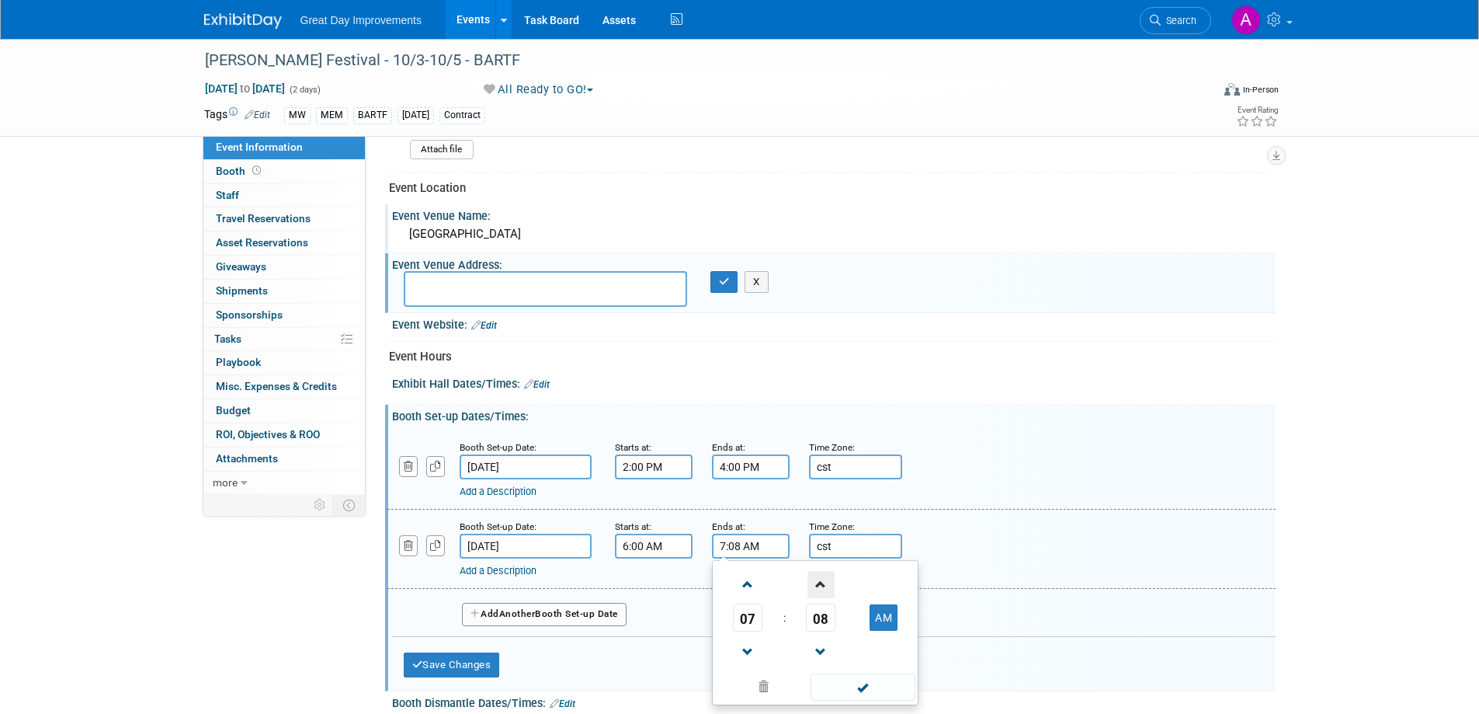
click at [822, 581] on span at bounding box center [821, 584] width 27 height 27
click at [822, 582] on span at bounding box center [821, 584] width 27 height 27
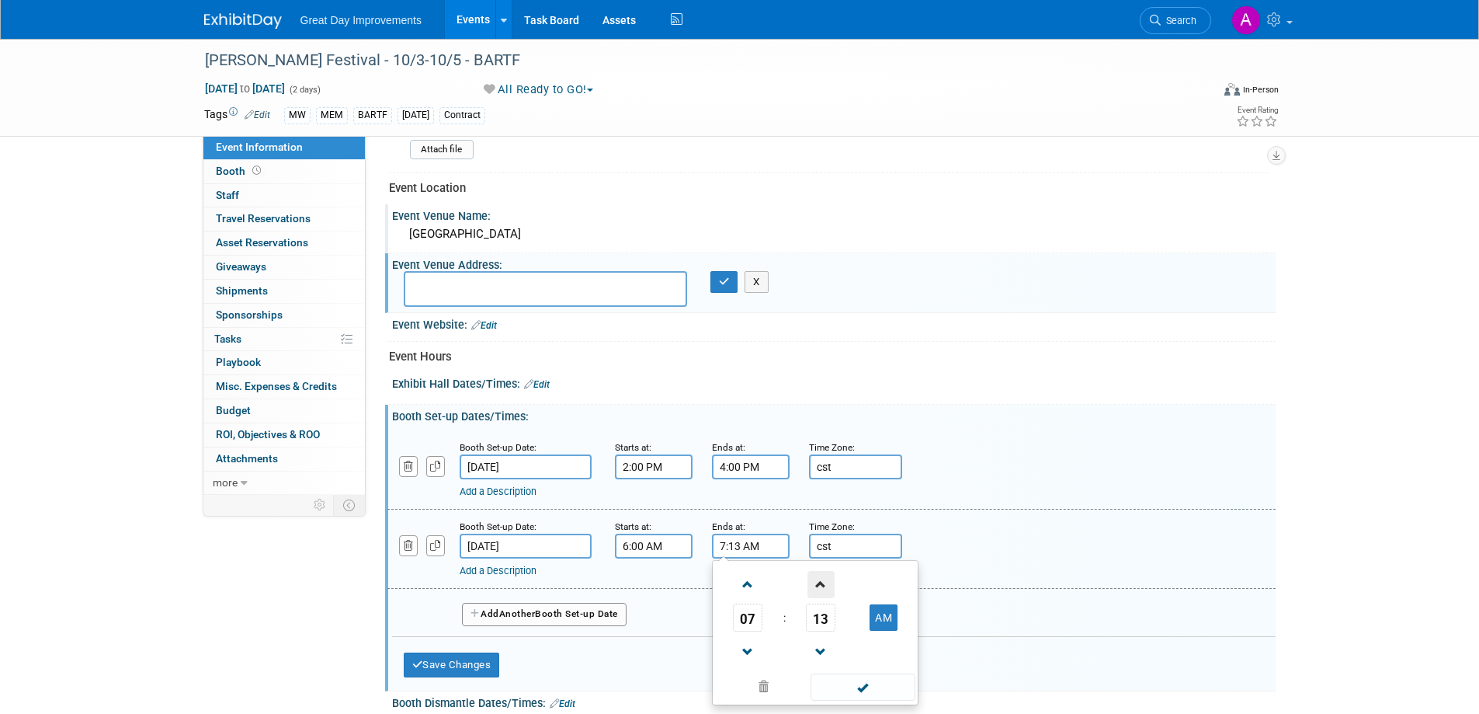
click at [822, 582] on span at bounding box center [821, 584] width 27 height 27
click at [822, 583] on span at bounding box center [821, 584] width 27 height 27
click at [822, 584] on span at bounding box center [821, 584] width 27 height 27
click at [822, 585] on span at bounding box center [821, 584] width 27 height 27
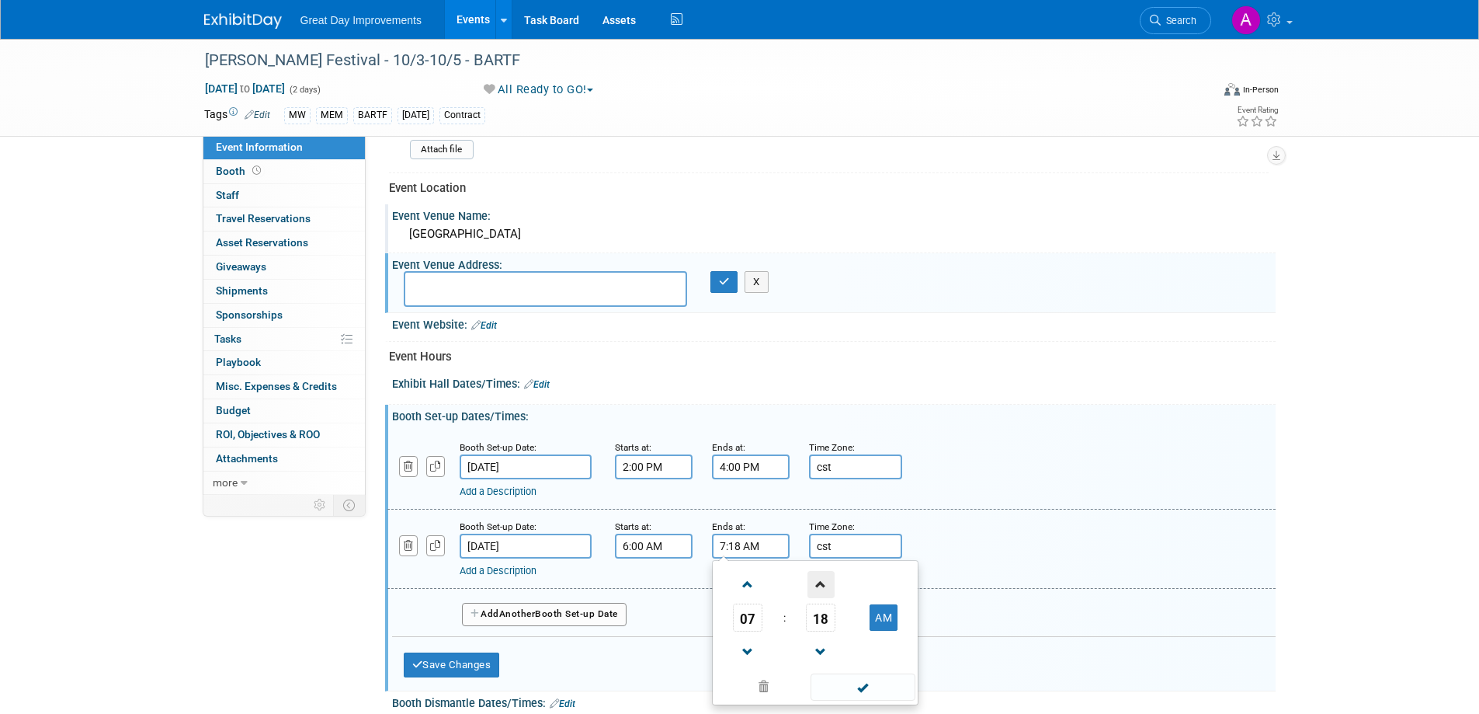
click at [822, 586] on span at bounding box center [821, 584] width 27 height 27
click at [823, 586] on span at bounding box center [821, 584] width 27 height 27
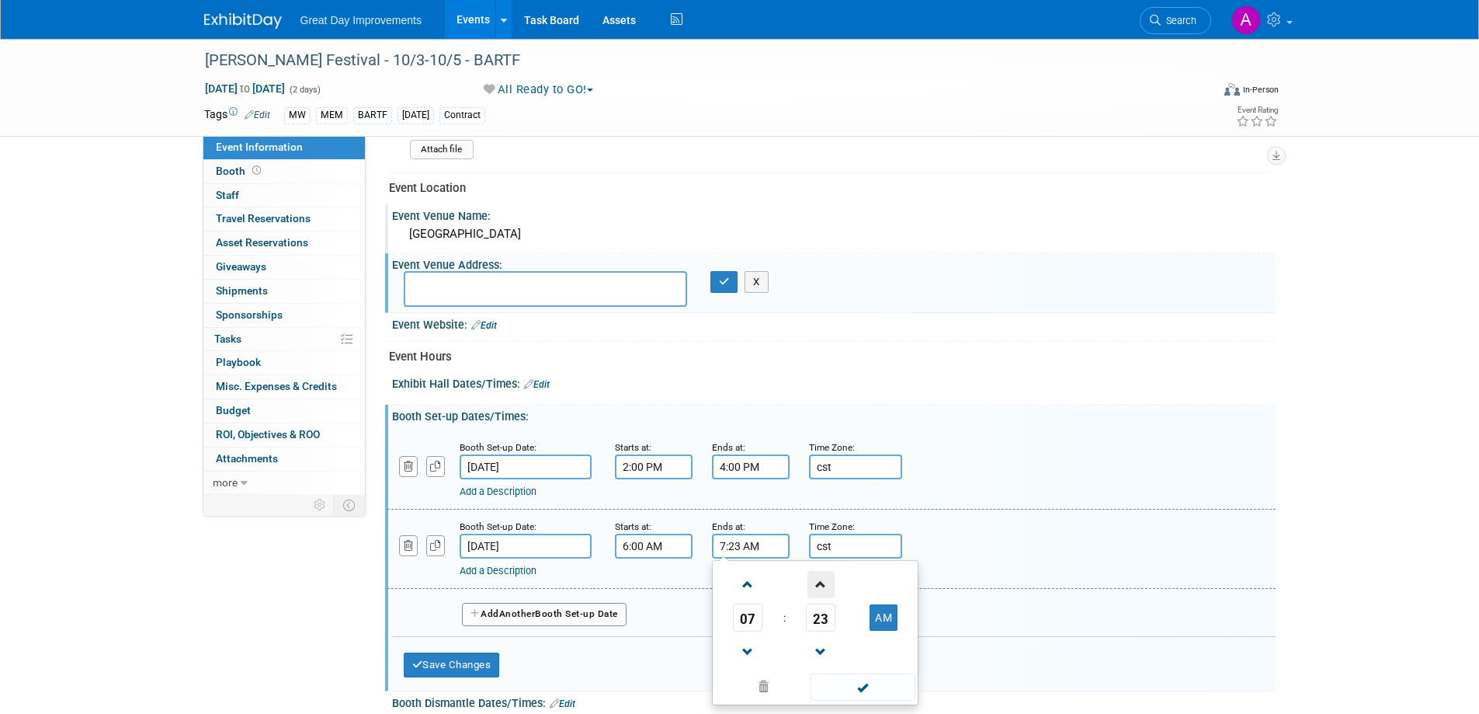
click at [823, 586] on span at bounding box center [821, 584] width 27 height 27
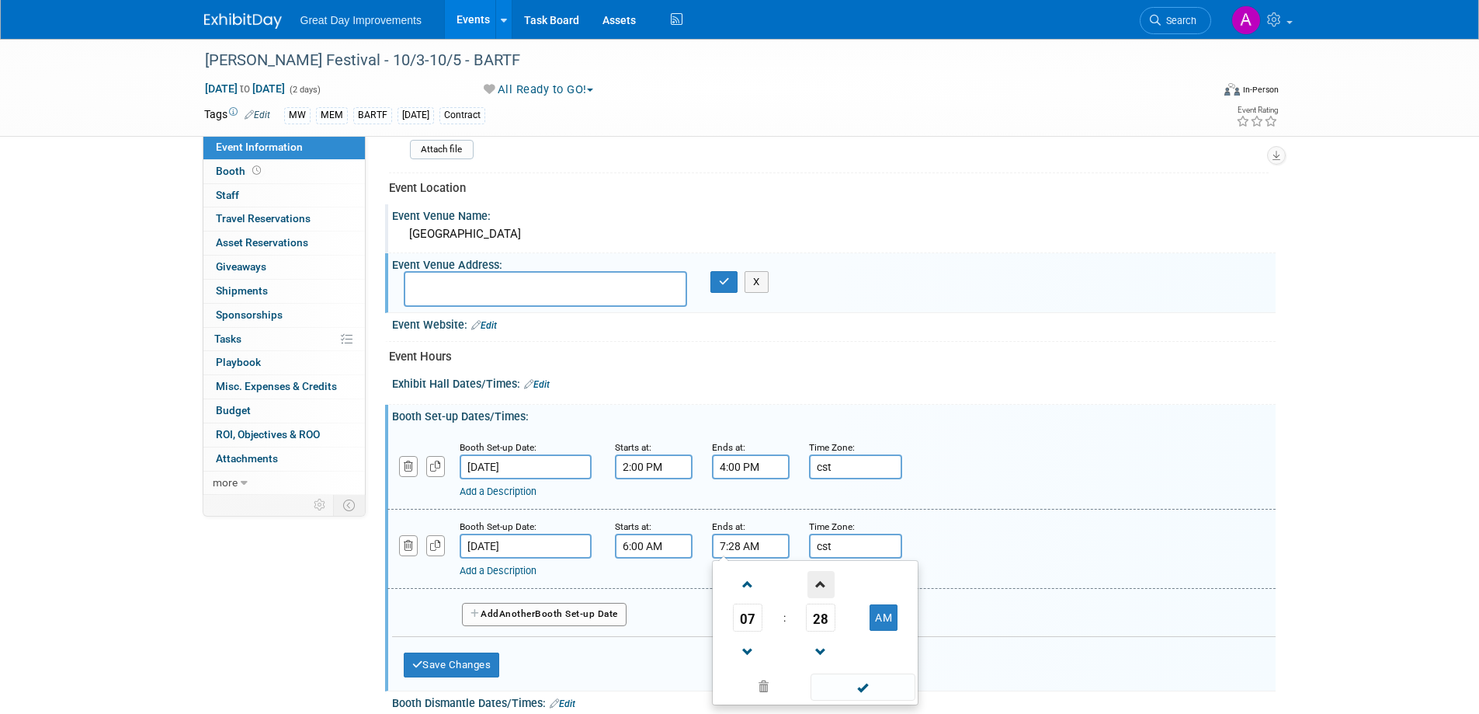
click at [823, 585] on span at bounding box center [821, 584] width 27 height 27
click at [822, 586] on span at bounding box center [821, 584] width 27 height 27
type input "7:30 AM"
click at [850, 679] on span at bounding box center [863, 686] width 105 height 27
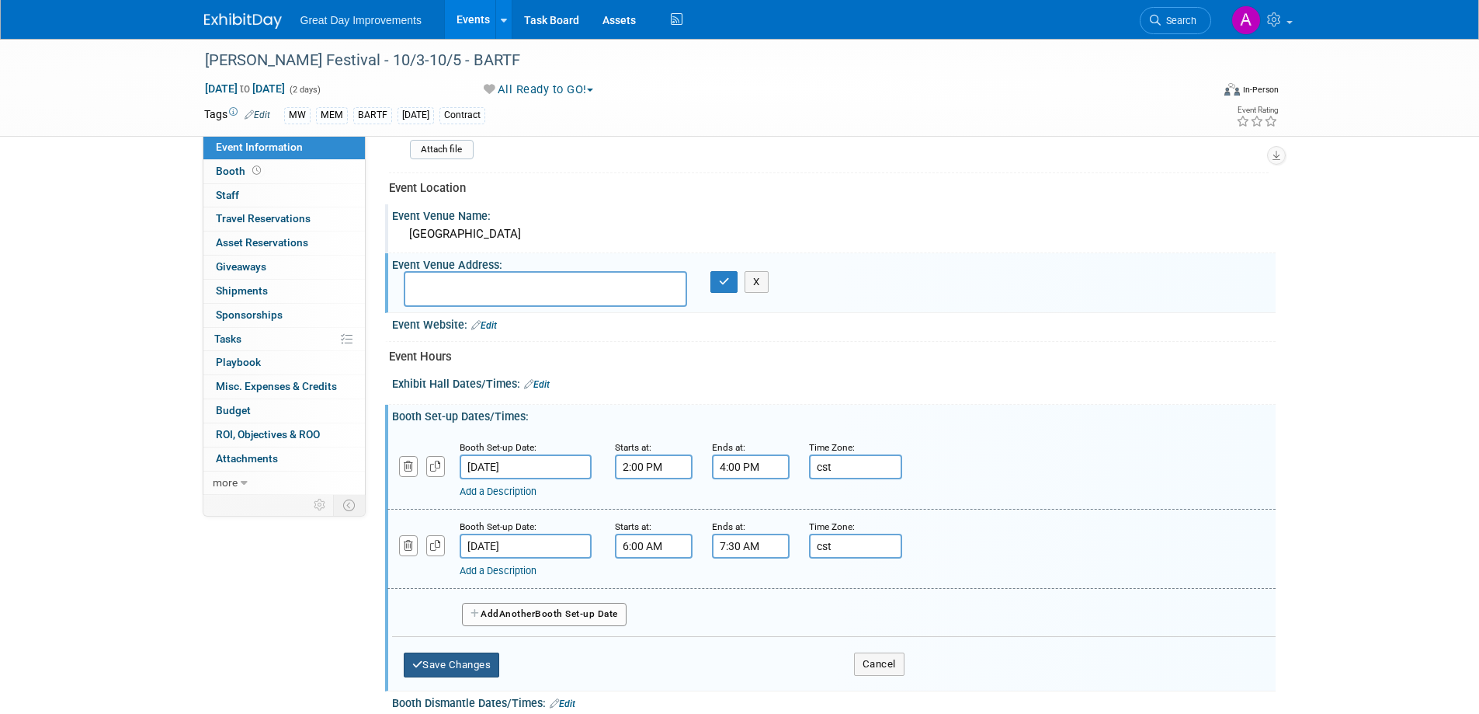
click at [475, 659] on button "Save Changes" at bounding box center [452, 664] width 96 height 25
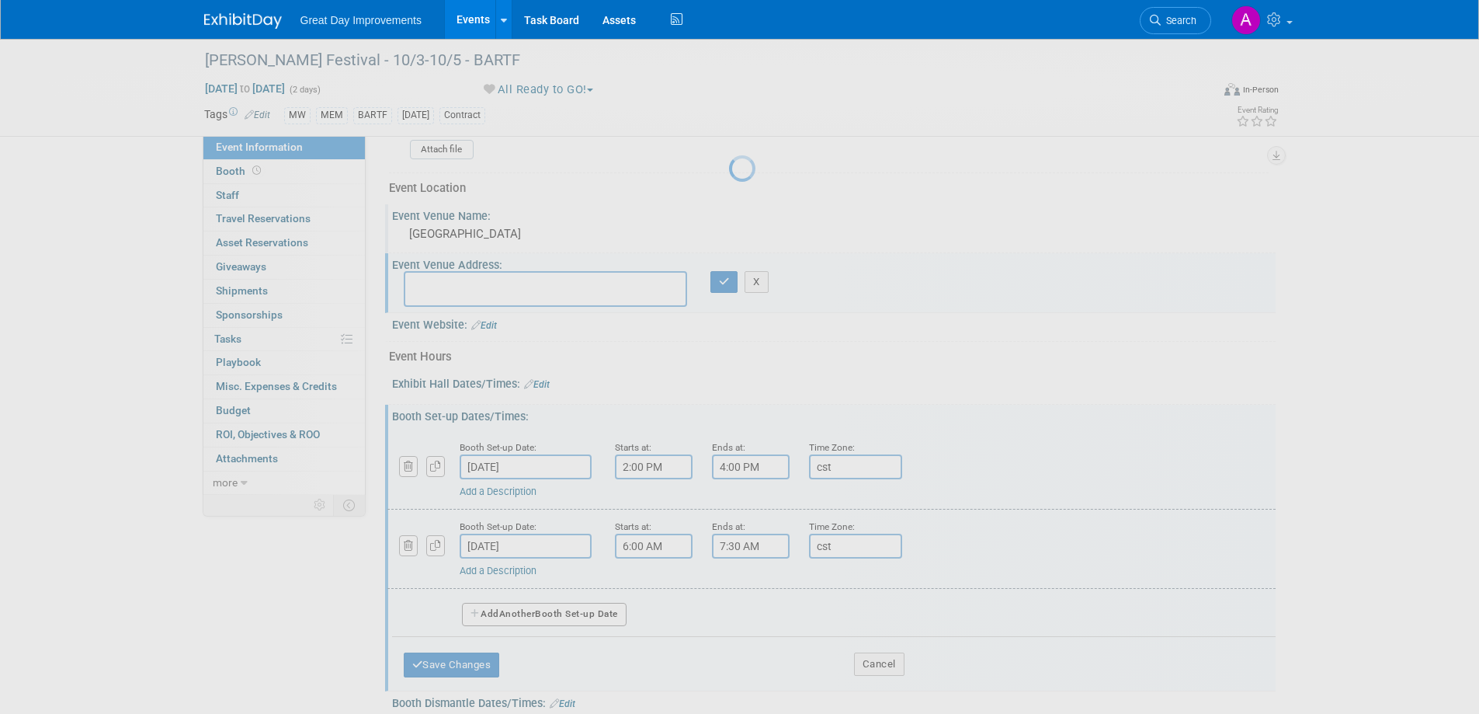
scroll to position [460, 0]
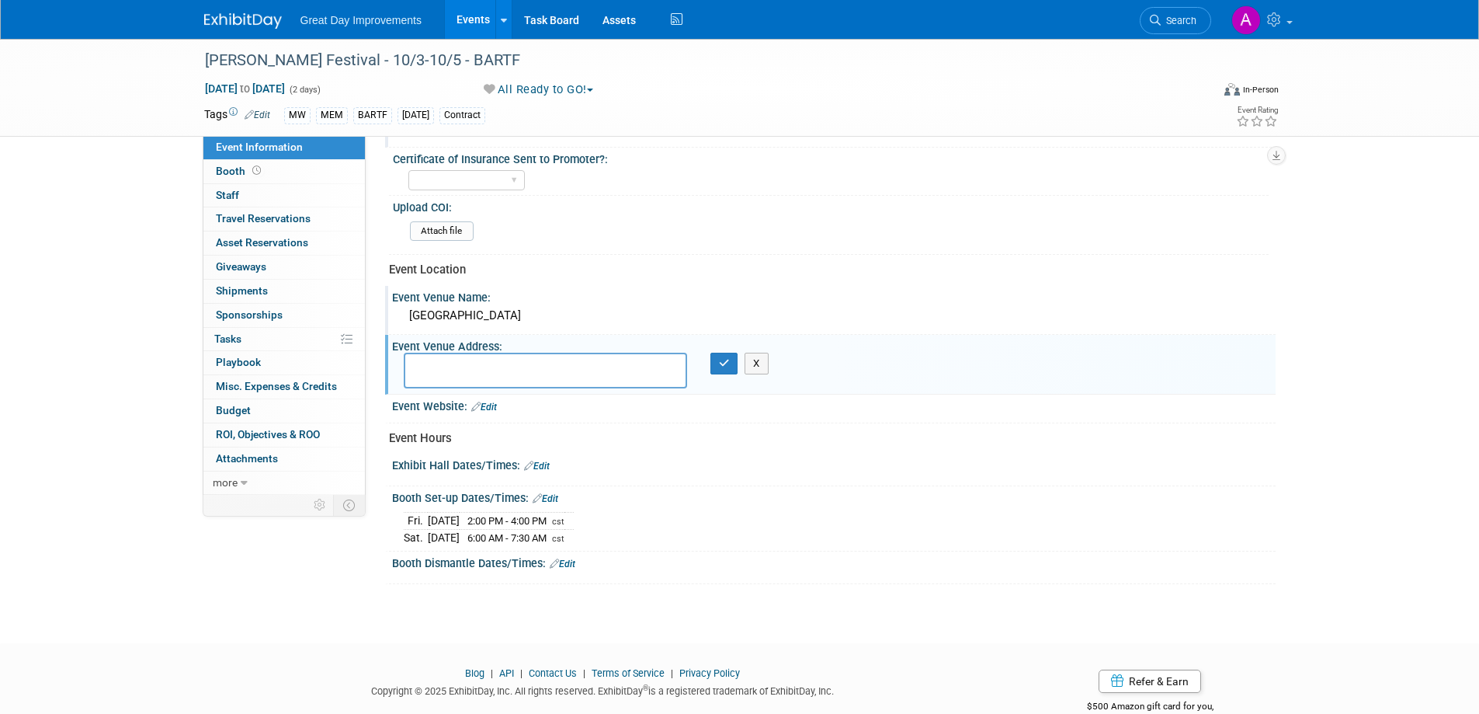
click at [546, 469] on link "Edit" at bounding box center [537, 465] width 26 height 11
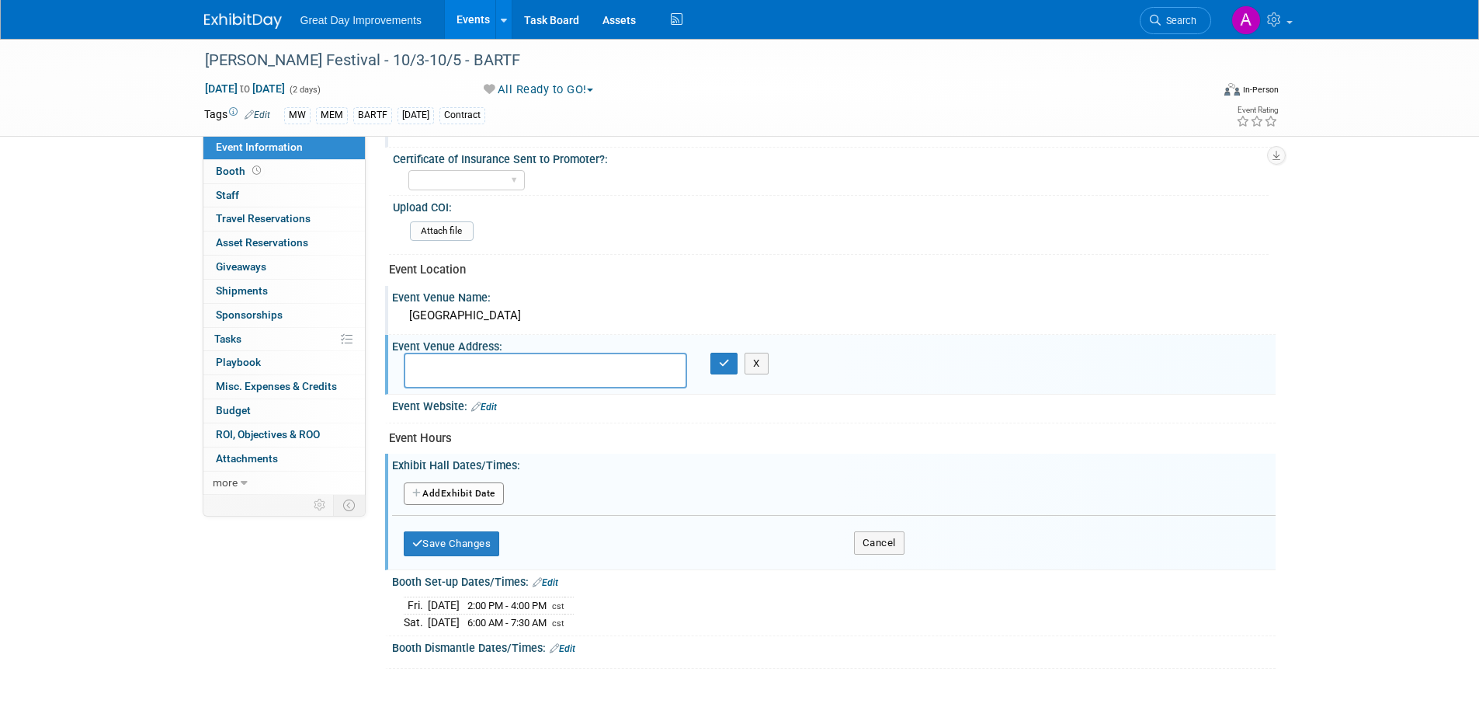
click at [472, 498] on button "Add Another Exhibit Date" at bounding box center [454, 493] width 100 height 23
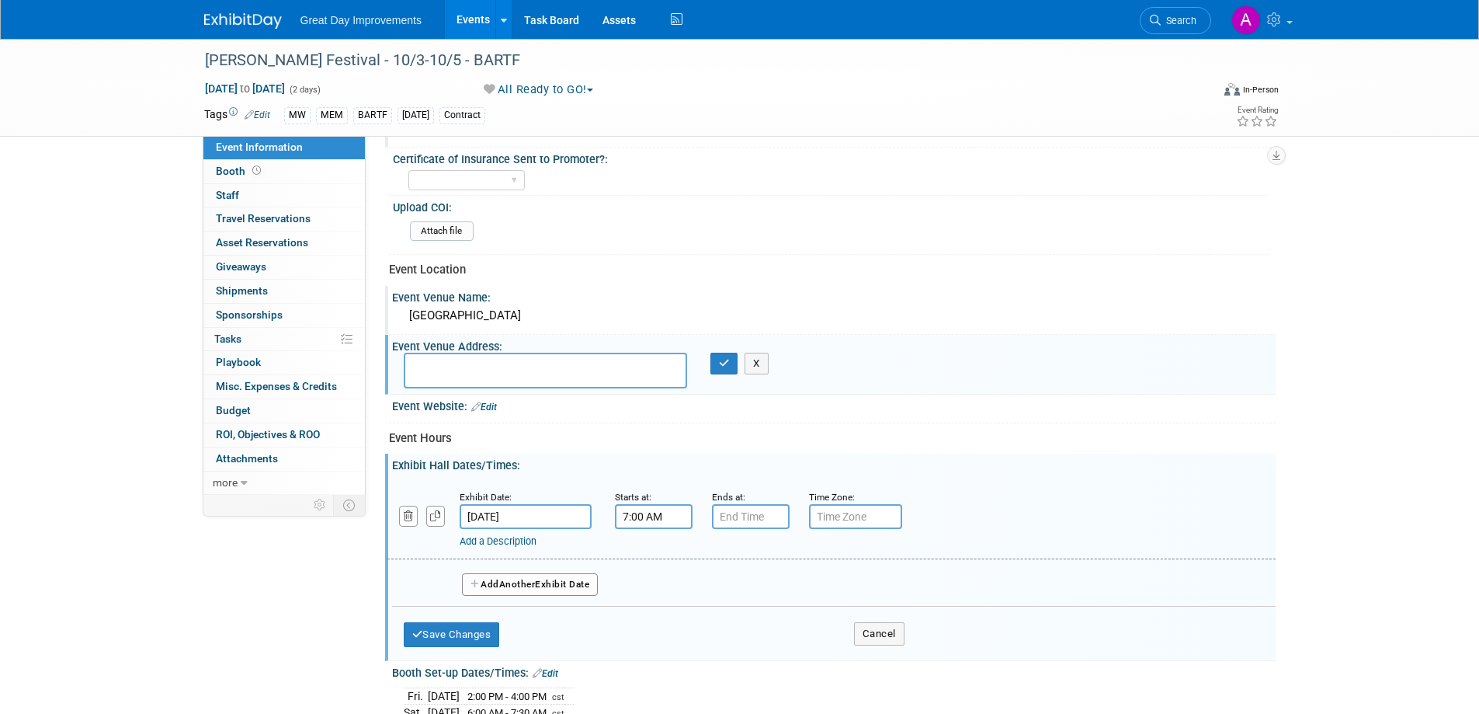
click at [652, 519] on input "7:00 AM" at bounding box center [654, 516] width 78 height 25
click at [649, 556] on span at bounding box center [651, 554] width 27 height 27
click at [649, 554] on span at bounding box center [651, 554] width 27 height 27
click at [649, 552] on span at bounding box center [651, 554] width 27 height 27
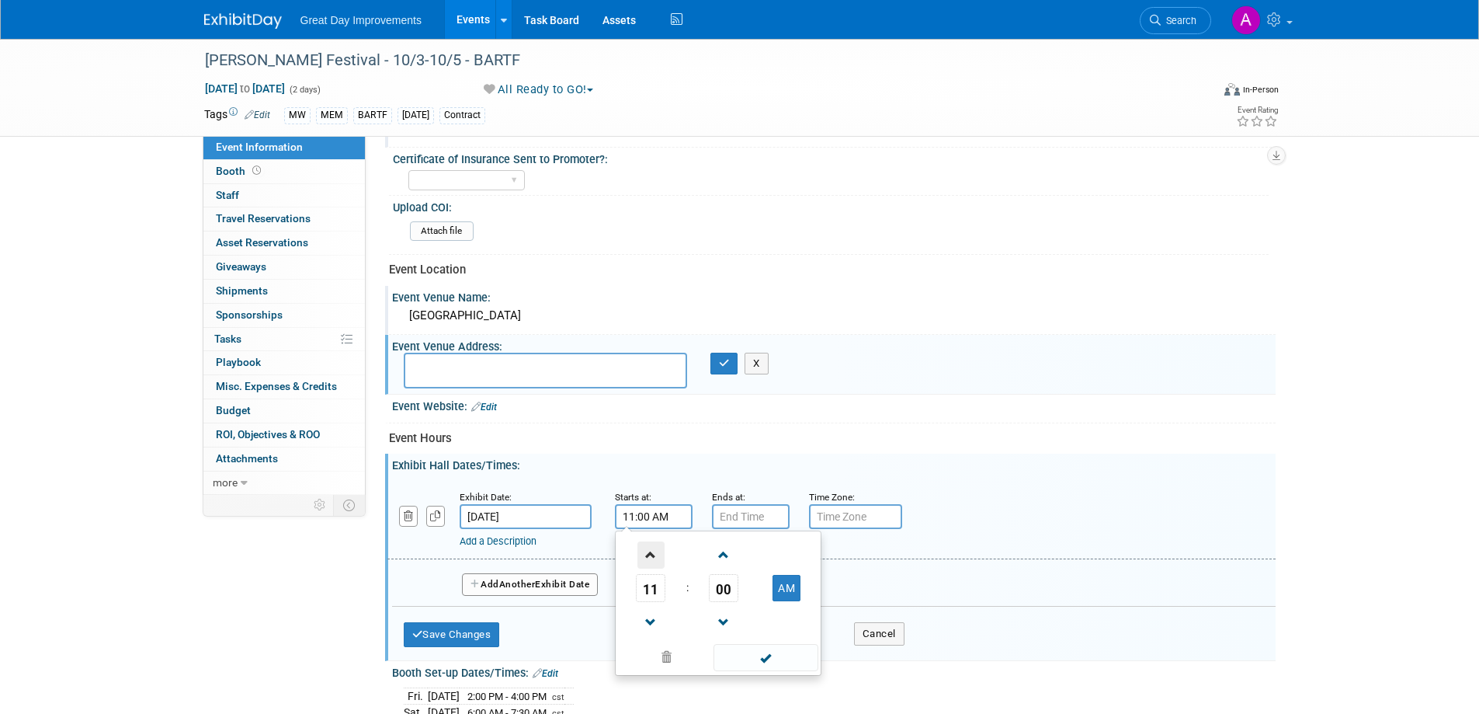
click at [649, 553] on span at bounding box center [651, 554] width 27 height 27
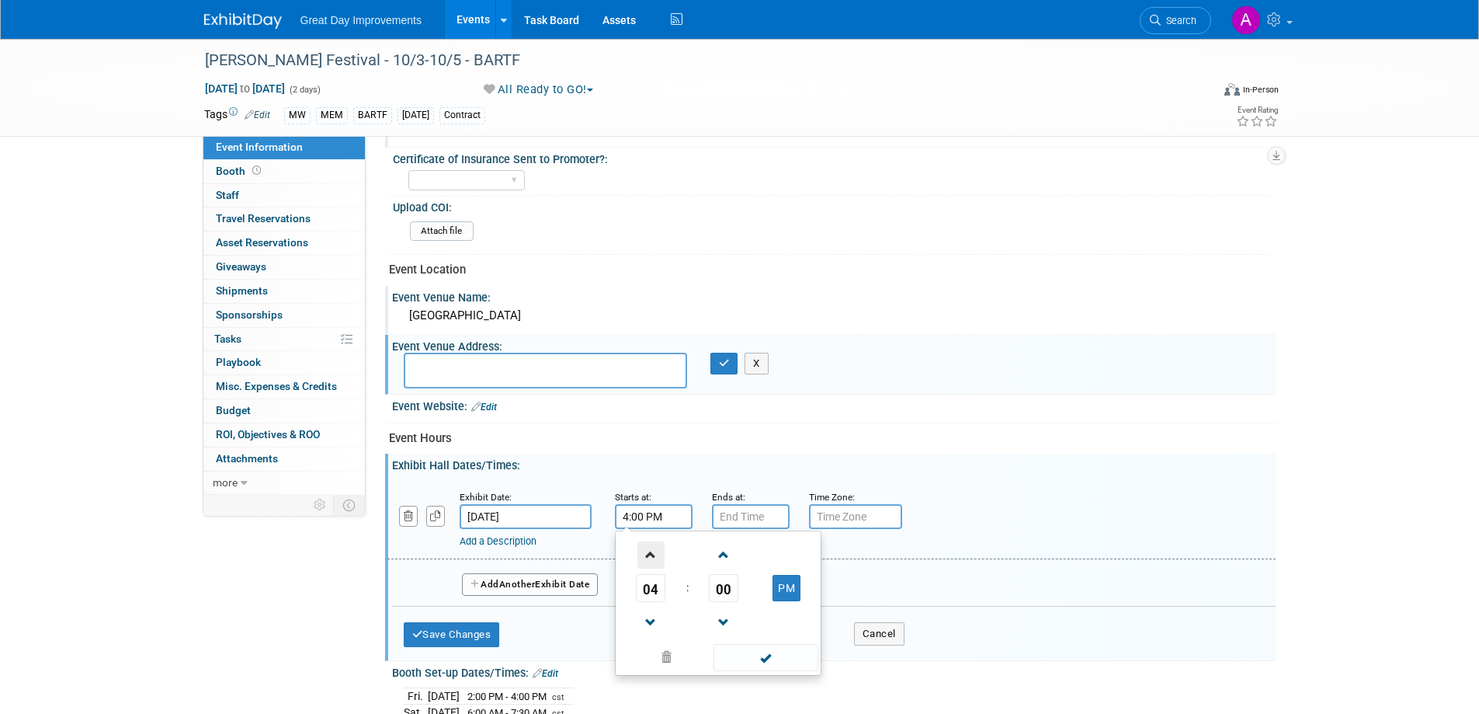
click at [649, 553] on span at bounding box center [651, 554] width 27 height 27
type input "5:00 PM"
click at [780, 663] on span at bounding box center [766, 657] width 105 height 27
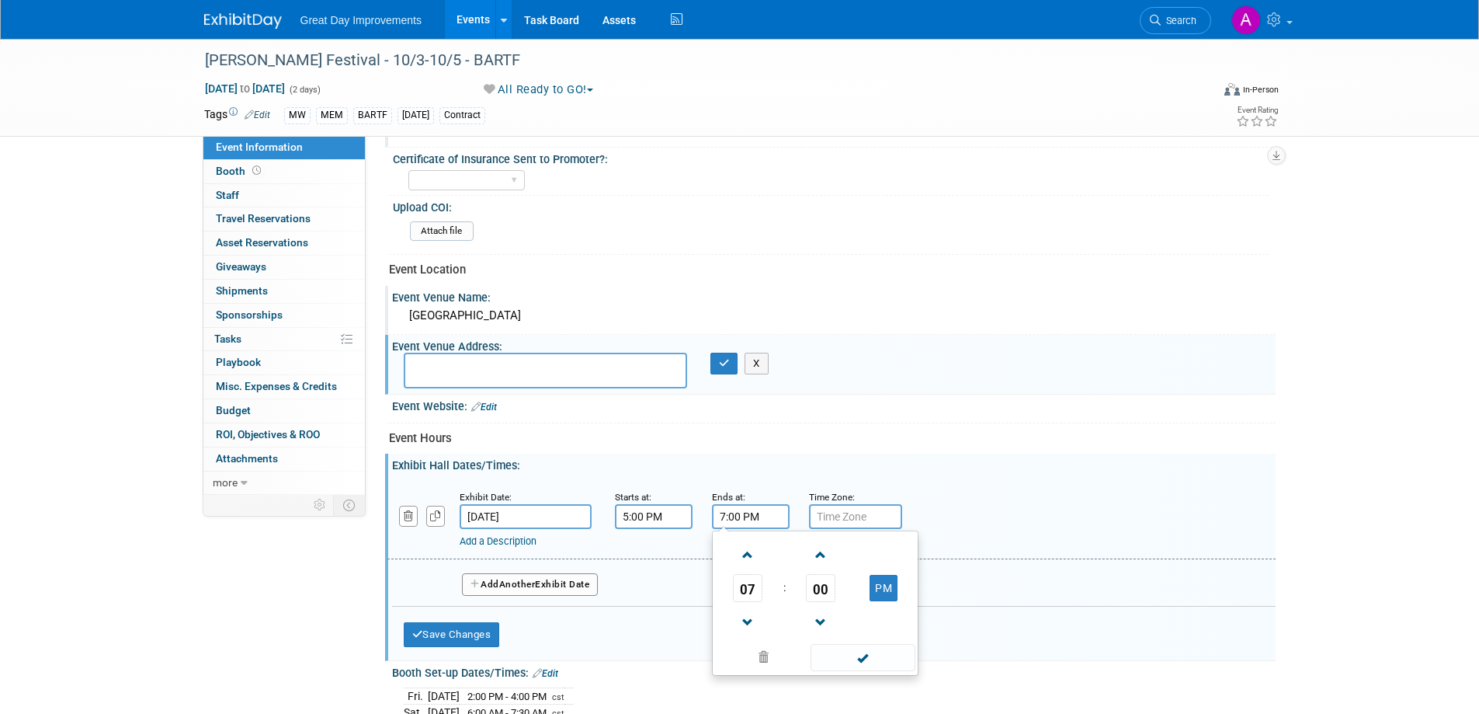
click at [761, 516] on input "7:00 PM" at bounding box center [751, 516] width 78 height 25
click at [743, 550] on span at bounding box center [748, 554] width 27 height 27
click at [743, 546] on span at bounding box center [748, 554] width 27 height 27
click at [815, 558] on span at bounding box center [821, 554] width 27 height 27
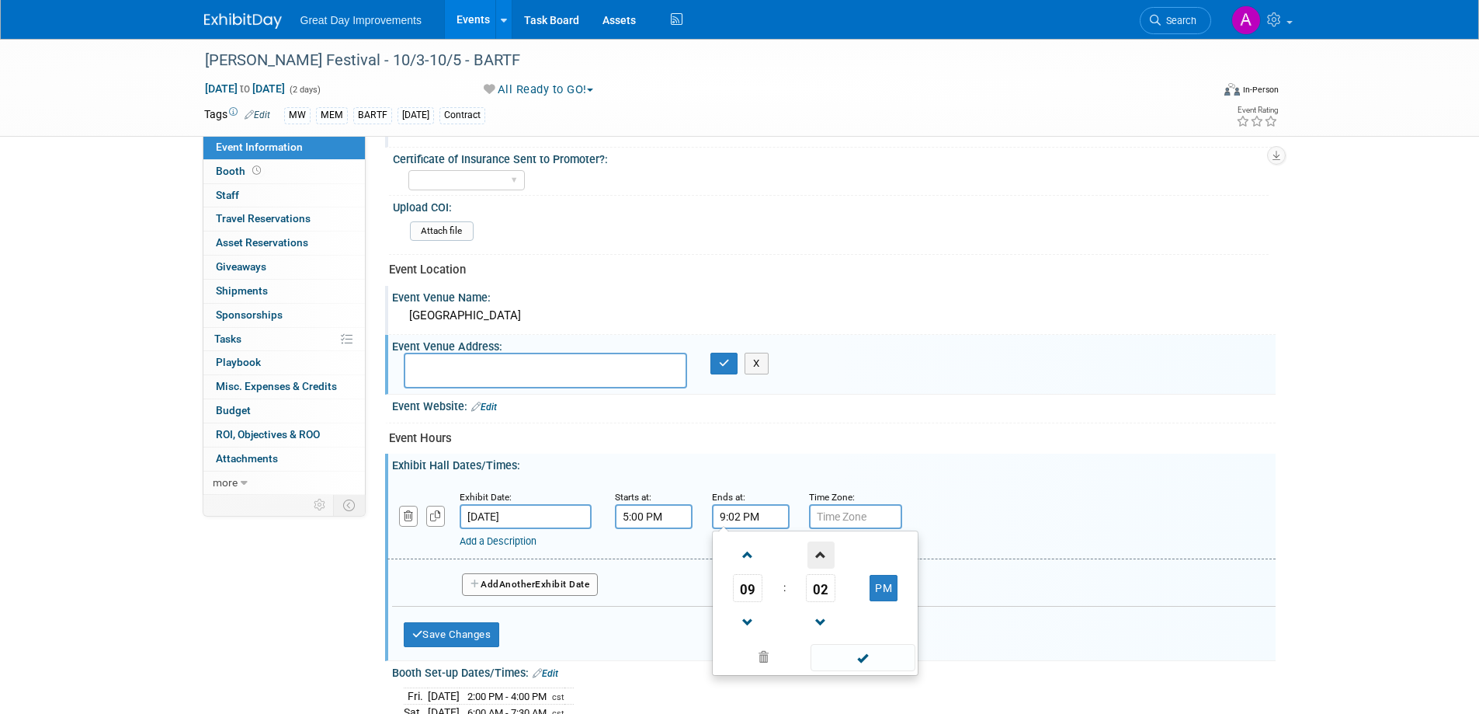
click at [815, 558] on span at bounding box center [821, 554] width 27 height 27
click at [816, 558] on span at bounding box center [821, 554] width 27 height 27
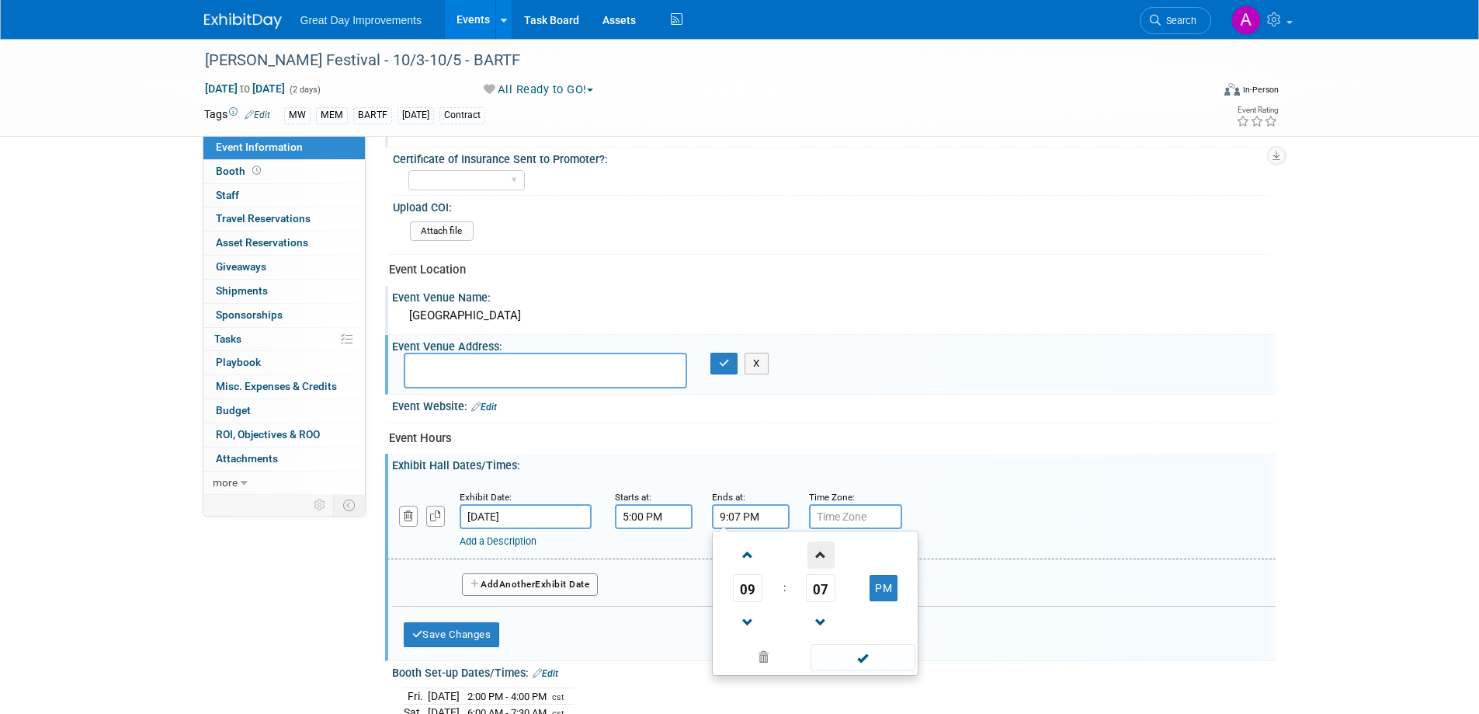
click at [816, 558] on span at bounding box center [821, 554] width 27 height 27
click at [817, 558] on span at bounding box center [821, 554] width 27 height 27
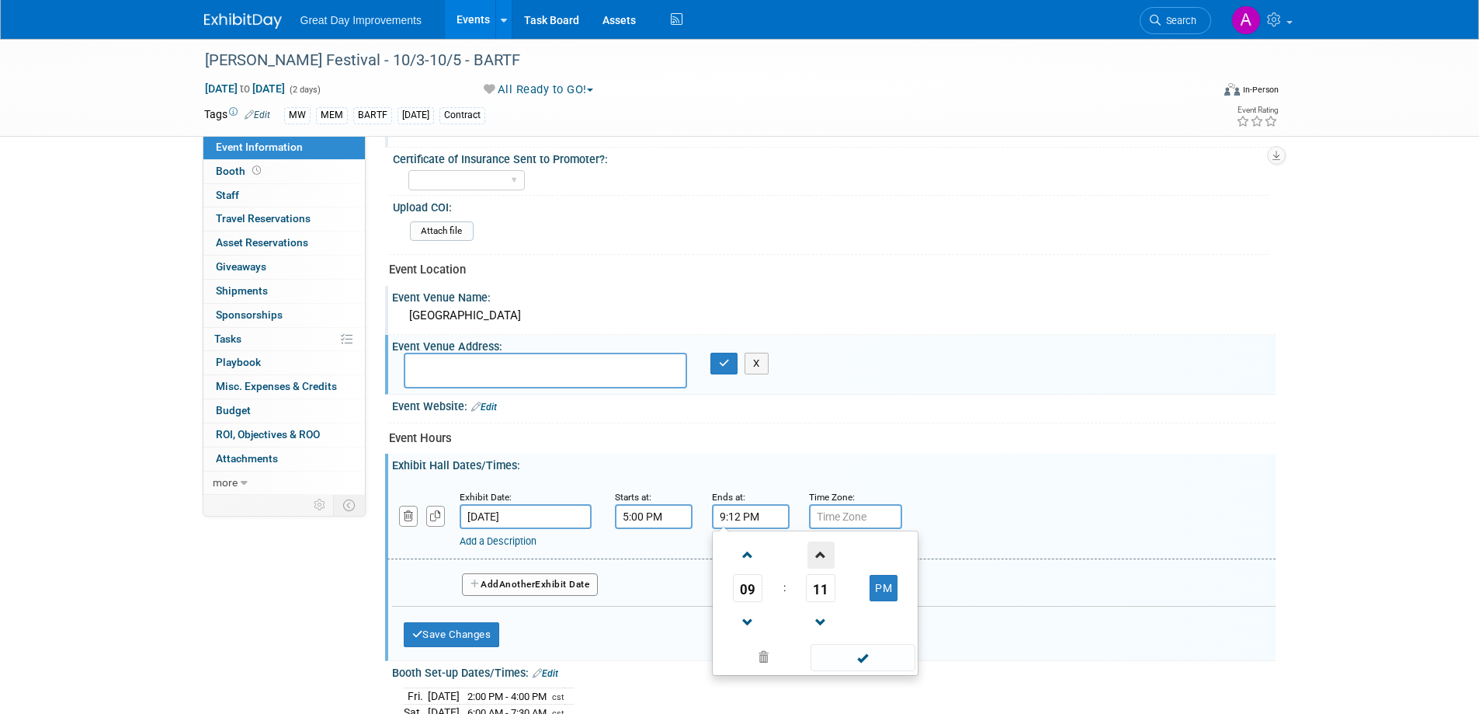
click at [817, 558] on span at bounding box center [821, 554] width 27 height 27
click at [817, 559] on span at bounding box center [821, 554] width 27 height 27
click at [816, 561] on span at bounding box center [821, 554] width 27 height 27
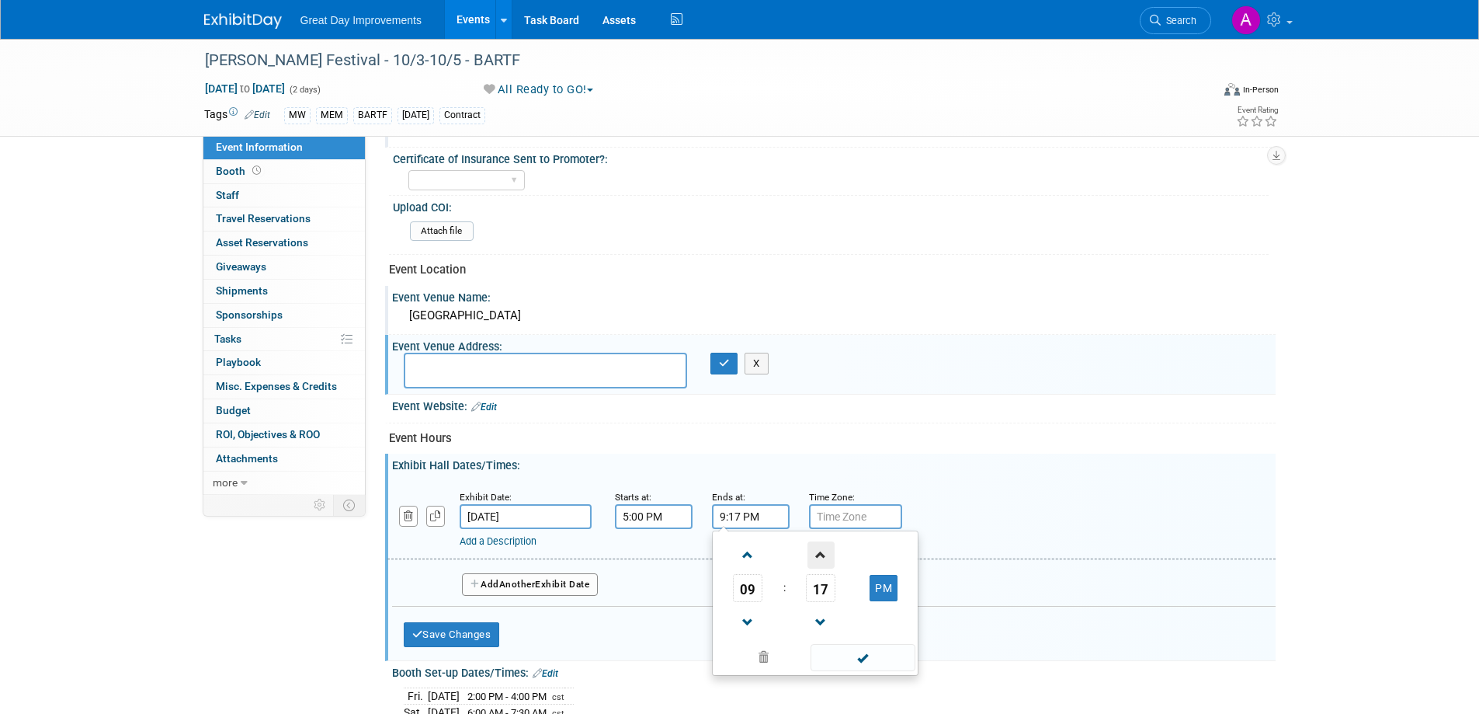
click at [816, 561] on span at bounding box center [821, 554] width 27 height 27
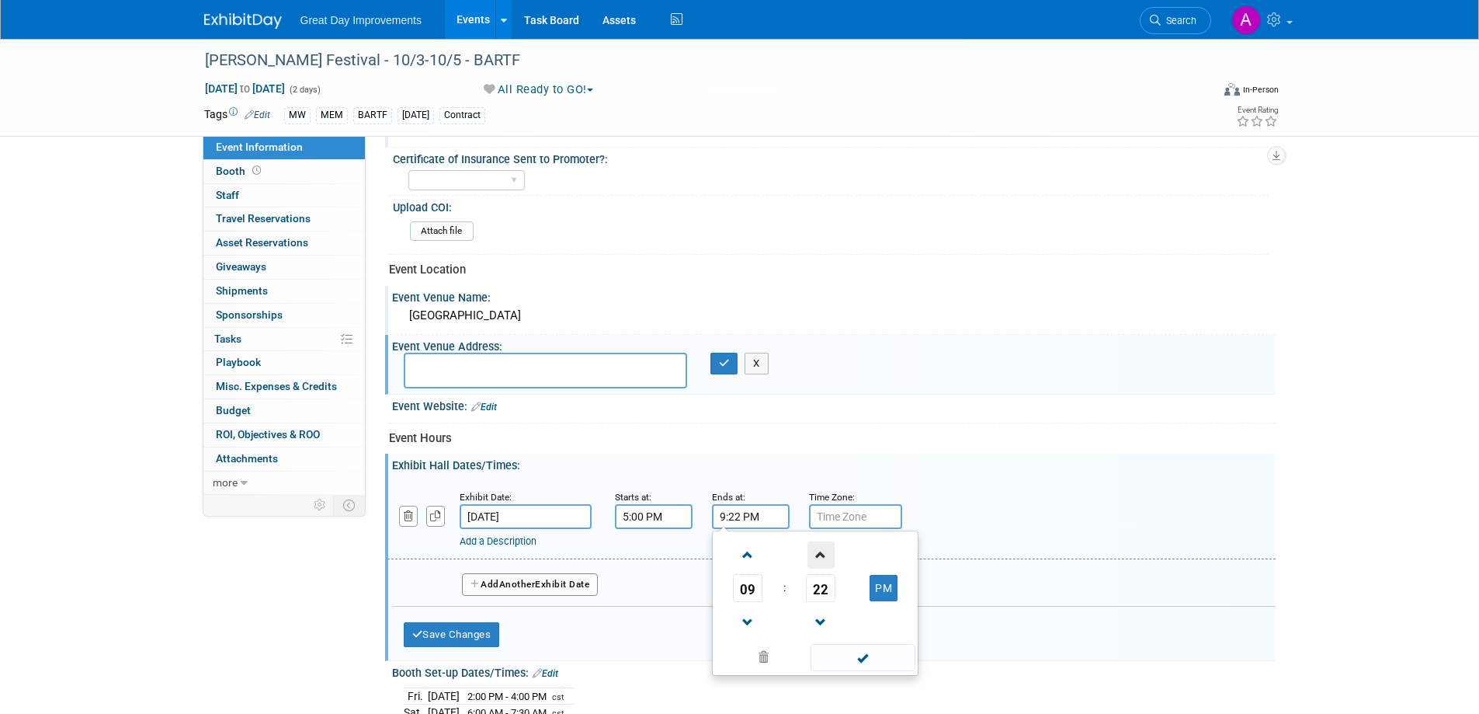
click at [816, 558] on span at bounding box center [821, 554] width 27 height 27
click at [818, 558] on span at bounding box center [821, 554] width 27 height 27
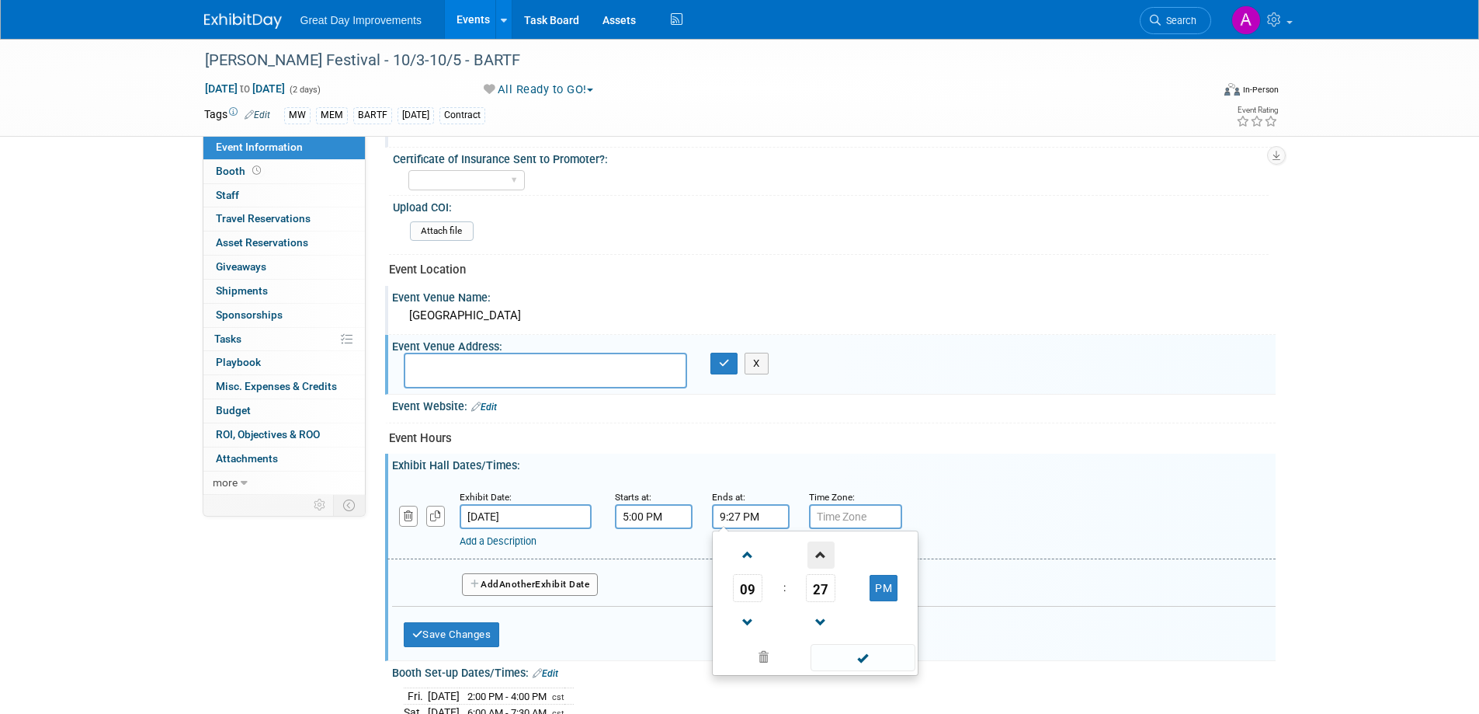
click at [818, 558] on span at bounding box center [821, 554] width 27 height 27
click at [818, 555] on span at bounding box center [821, 554] width 27 height 27
type input "9:30 PM"
click at [885, 647] on span at bounding box center [863, 657] width 105 height 27
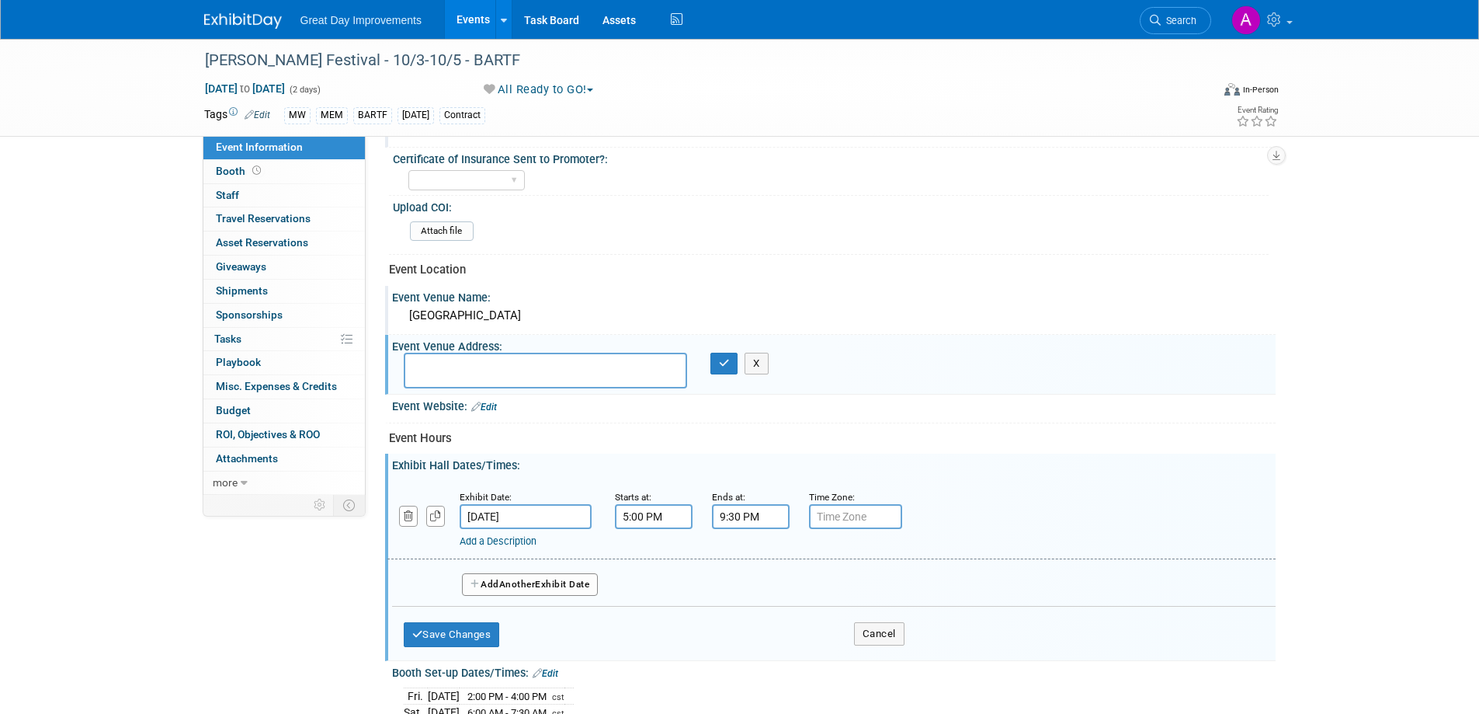
click at [857, 524] on input "text" at bounding box center [855, 516] width 93 height 25
type input "CST"
drag, startPoint x: 551, startPoint y: 586, endPoint x: 559, endPoint y: 582, distance: 8.4
click at [552, 586] on button "Add Another Exhibit Date" at bounding box center [530, 584] width 137 height 23
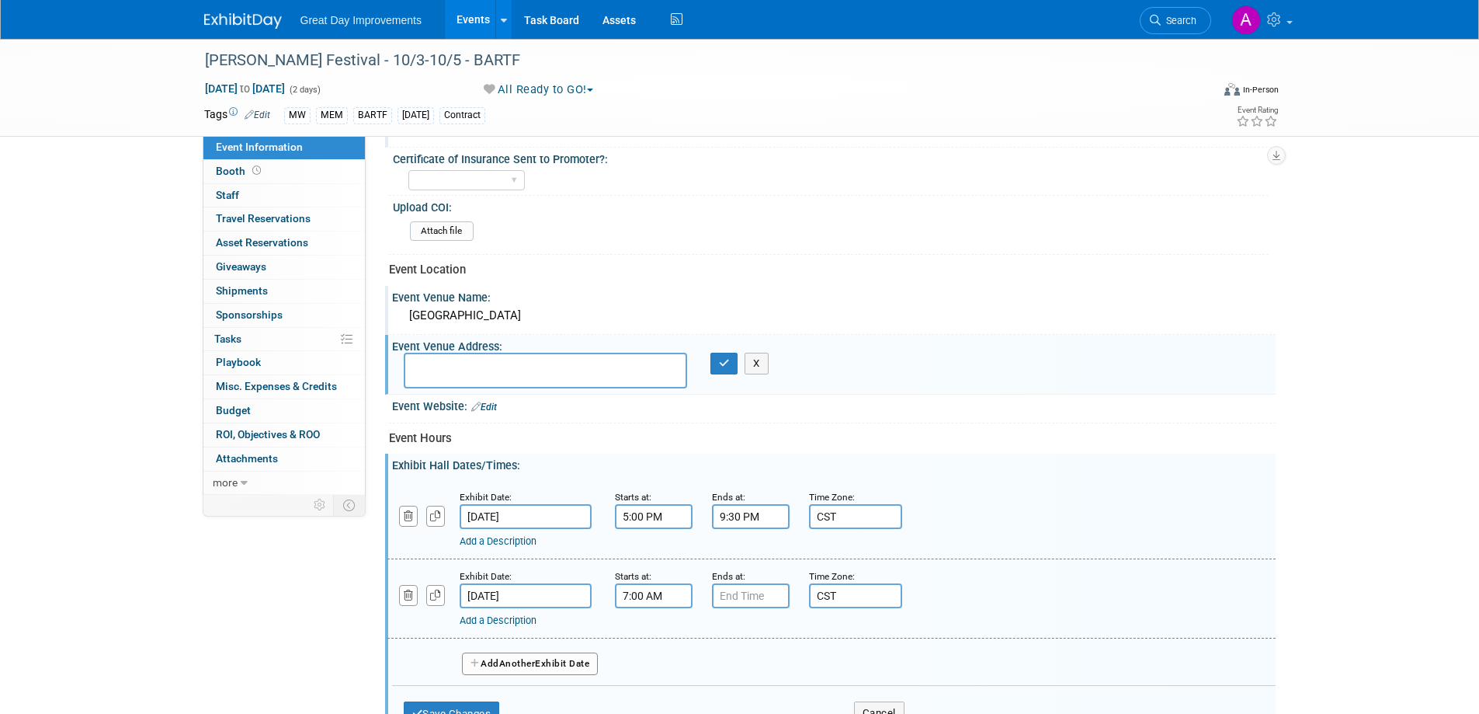
click at [664, 594] on input "7:00 AM" at bounding box center [654, 595] width 78 height 25
click at [652, 637] on span at bounding box center [651, 633] width 27 height 27
type input "9:00 AM"
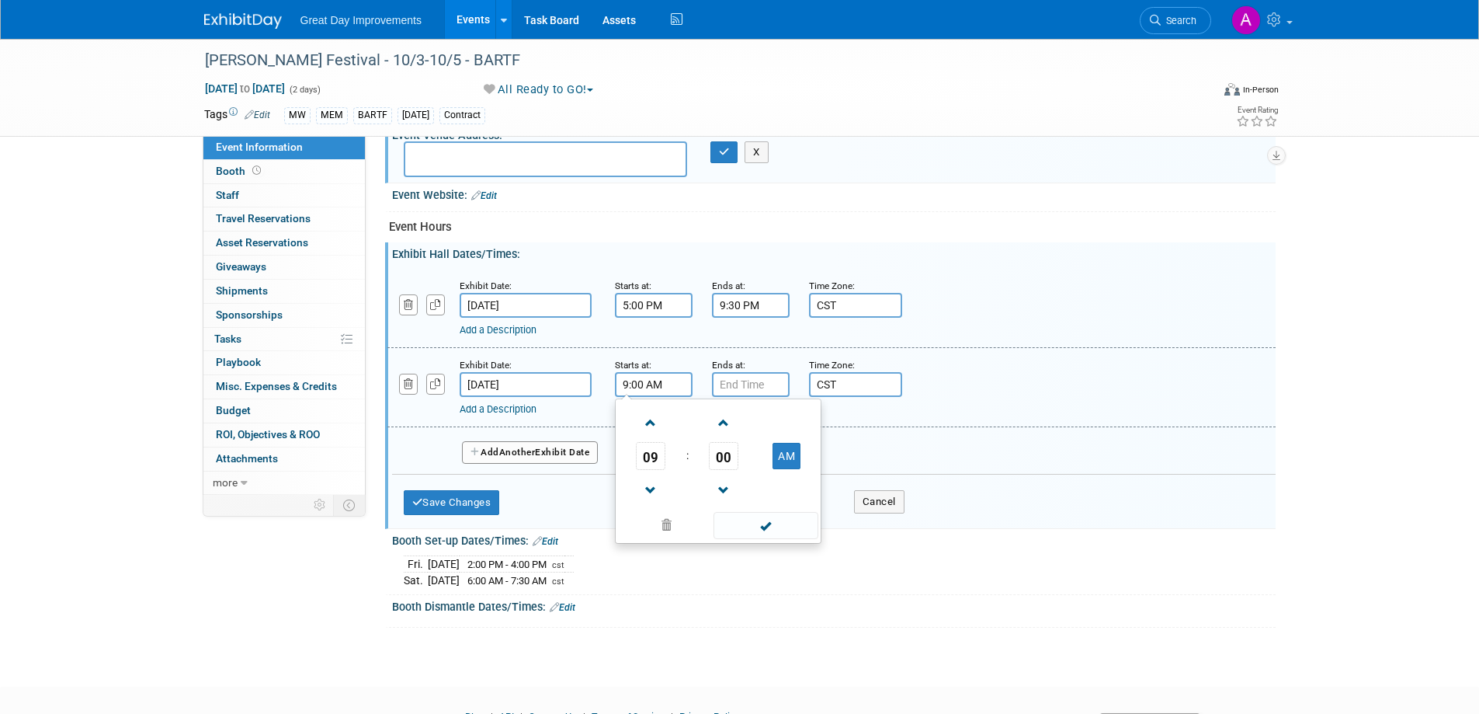
scroll to position [693, 0]
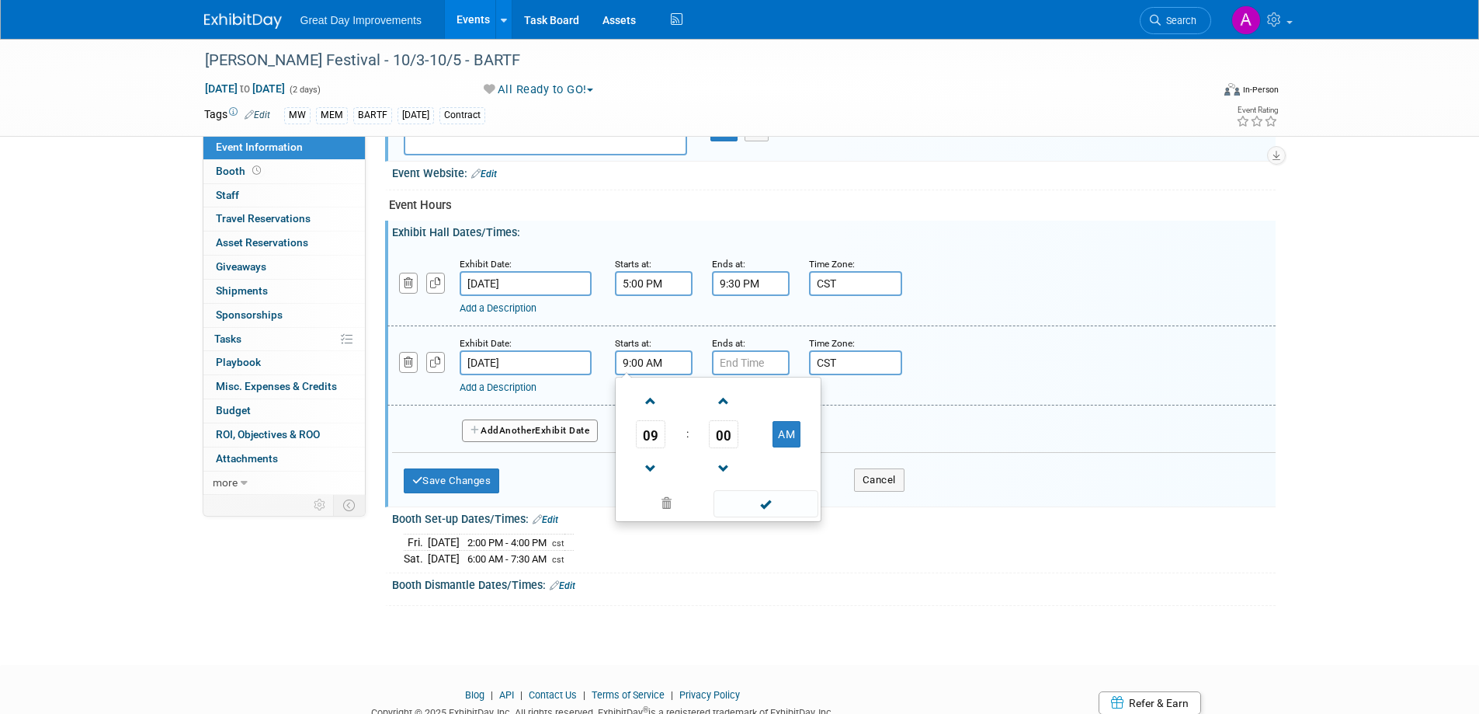
drag, startPoint x: 775, startPoint y: 507, endPoint x: 774, endPoint y: 492, distance: 14.8
click at [774, 506] on span at bounding box center [766, 503] width 105 height 27
click at [753, 367] on input "7:00 PM" at bounding box center [751, 362] width 78 height 25
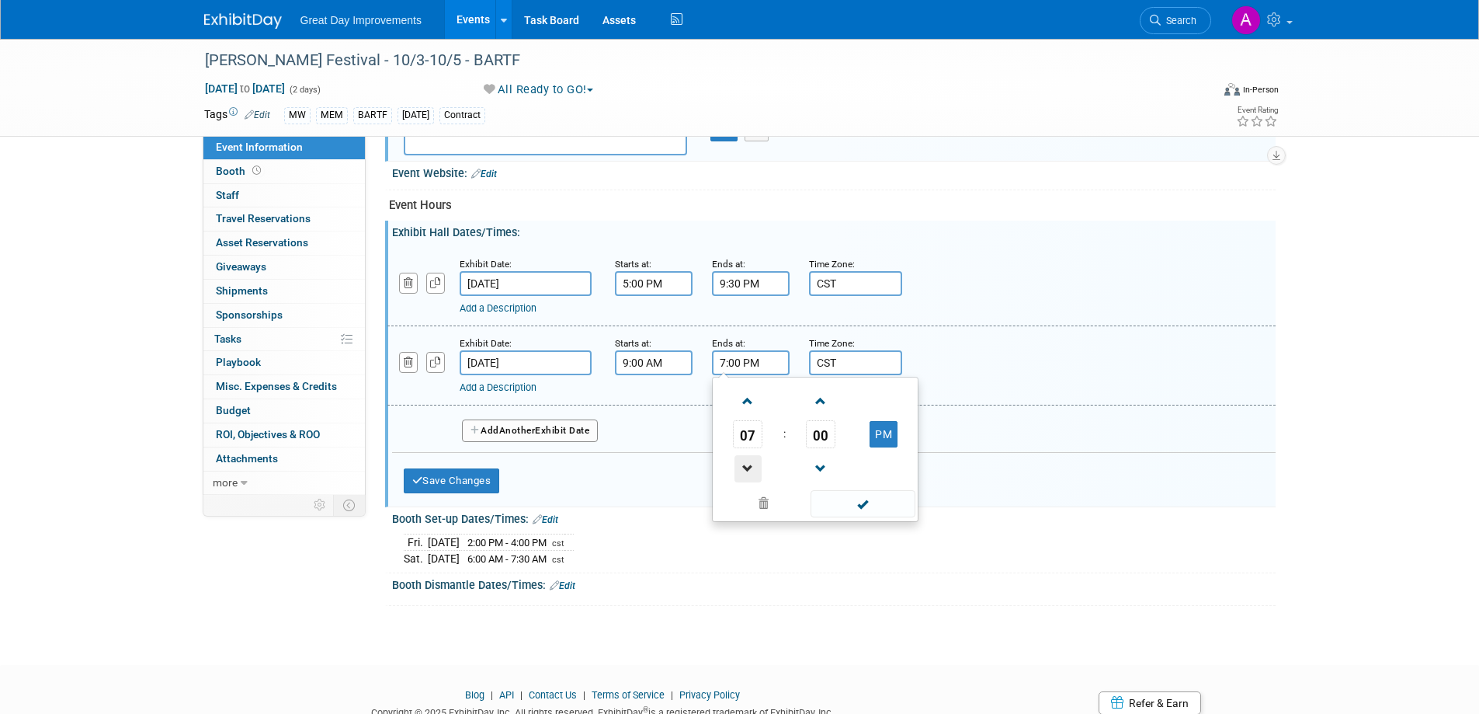
click at [750, 465] on span at bounding box center [748, 468] width 27 height 27
type input "5:00 PM"
click at [841, 496] on span at bounding box center [863, 503] width 105 height 27
click at [491, 473] on button "Save Changes" at bounding box center [452, 480] width 96 height 25
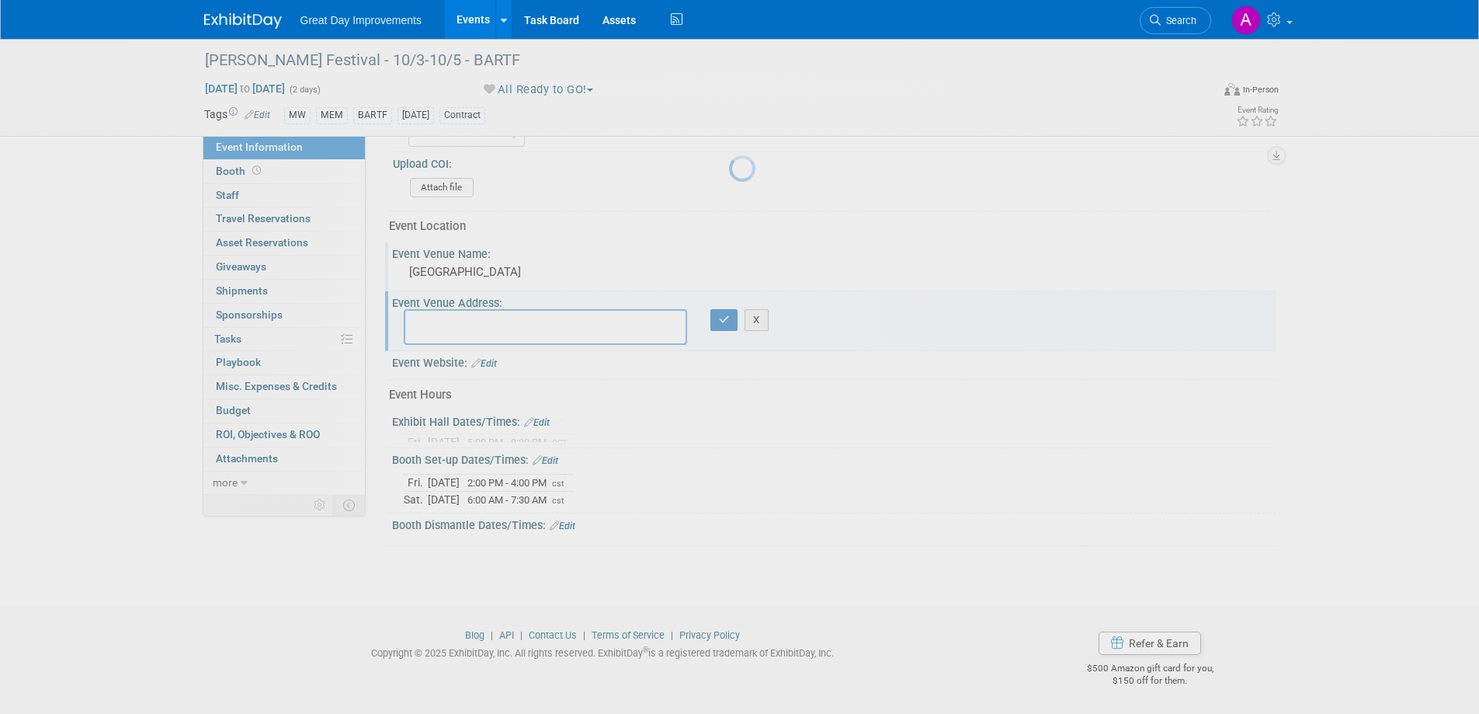
scroll to position [493, 0]
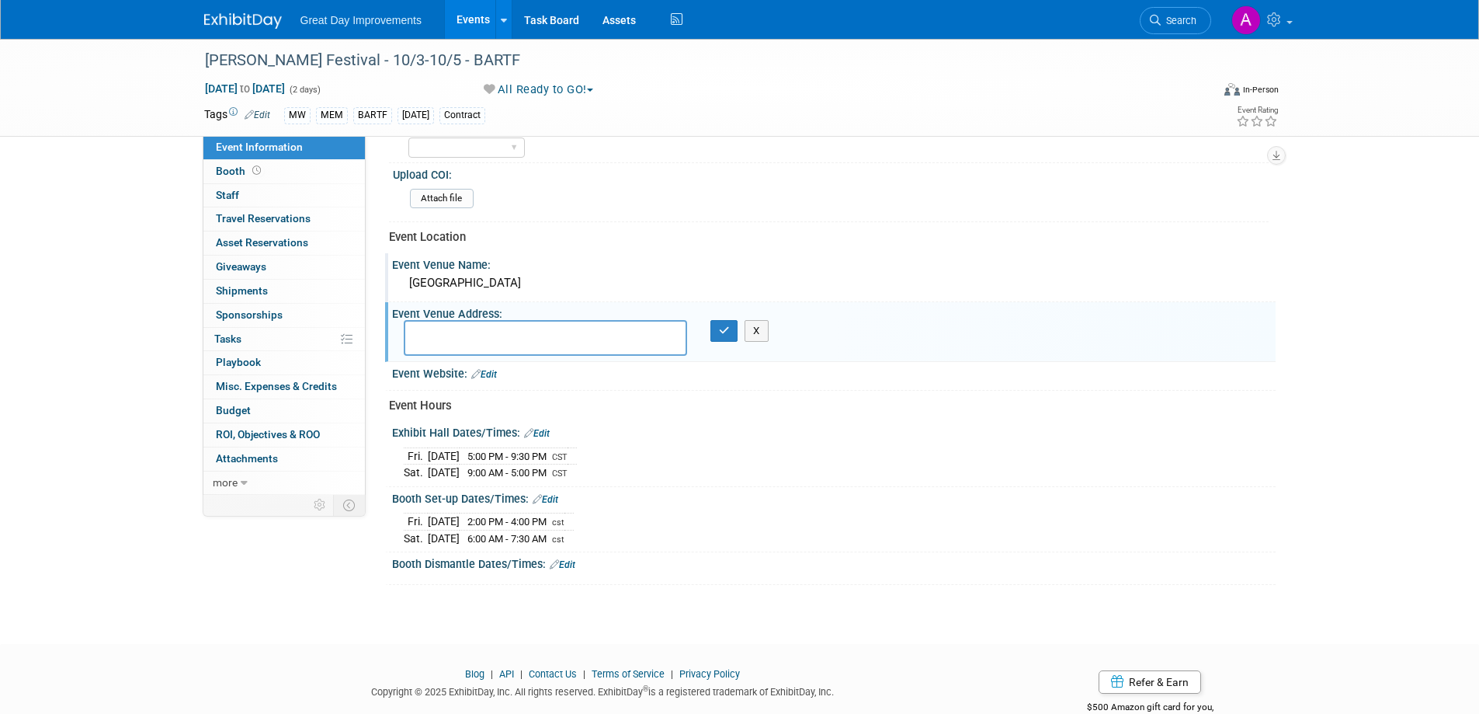
click at [572, 561] on link "Edit" at bounding box center [563, 564] width 26 height 11
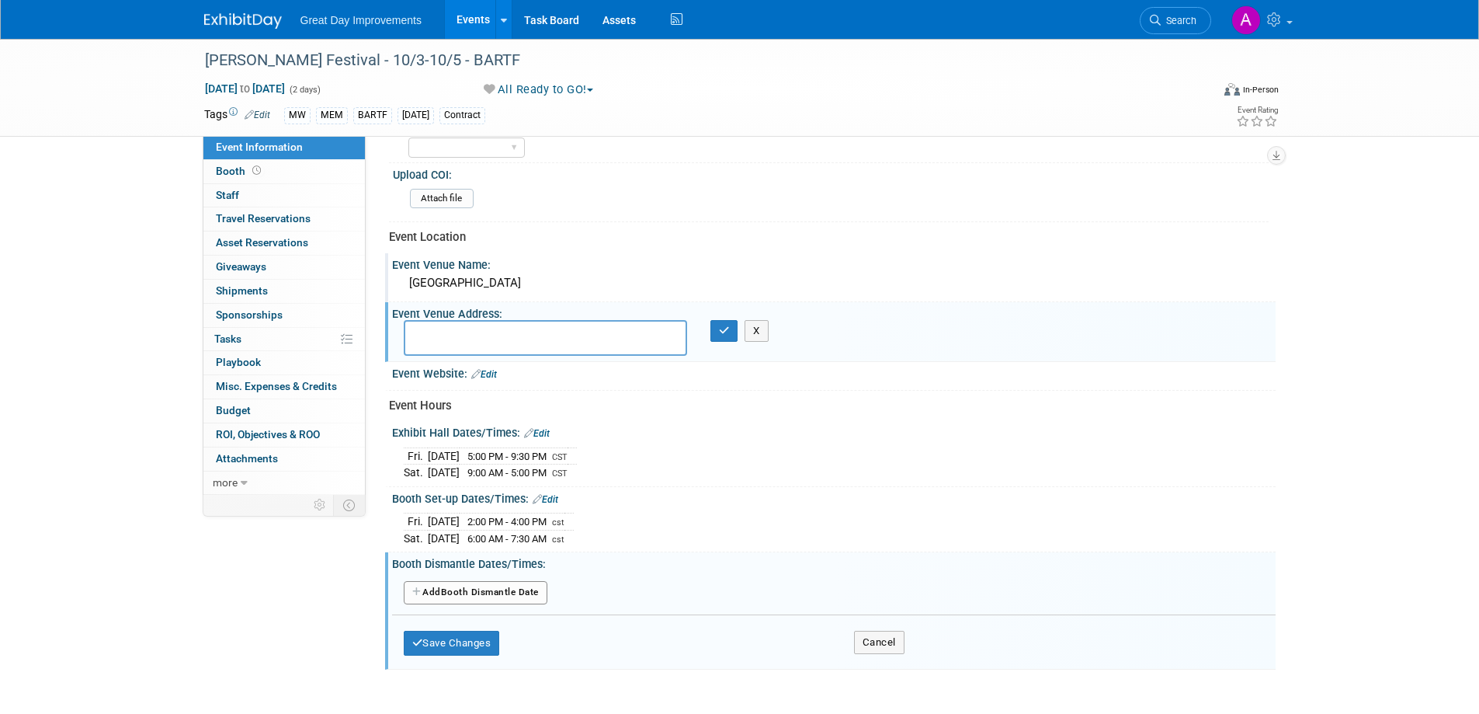
click at [514, 586] on button "Add Another Booth Dismantle Date" at bounding box center [476, 592] width 144 height 23
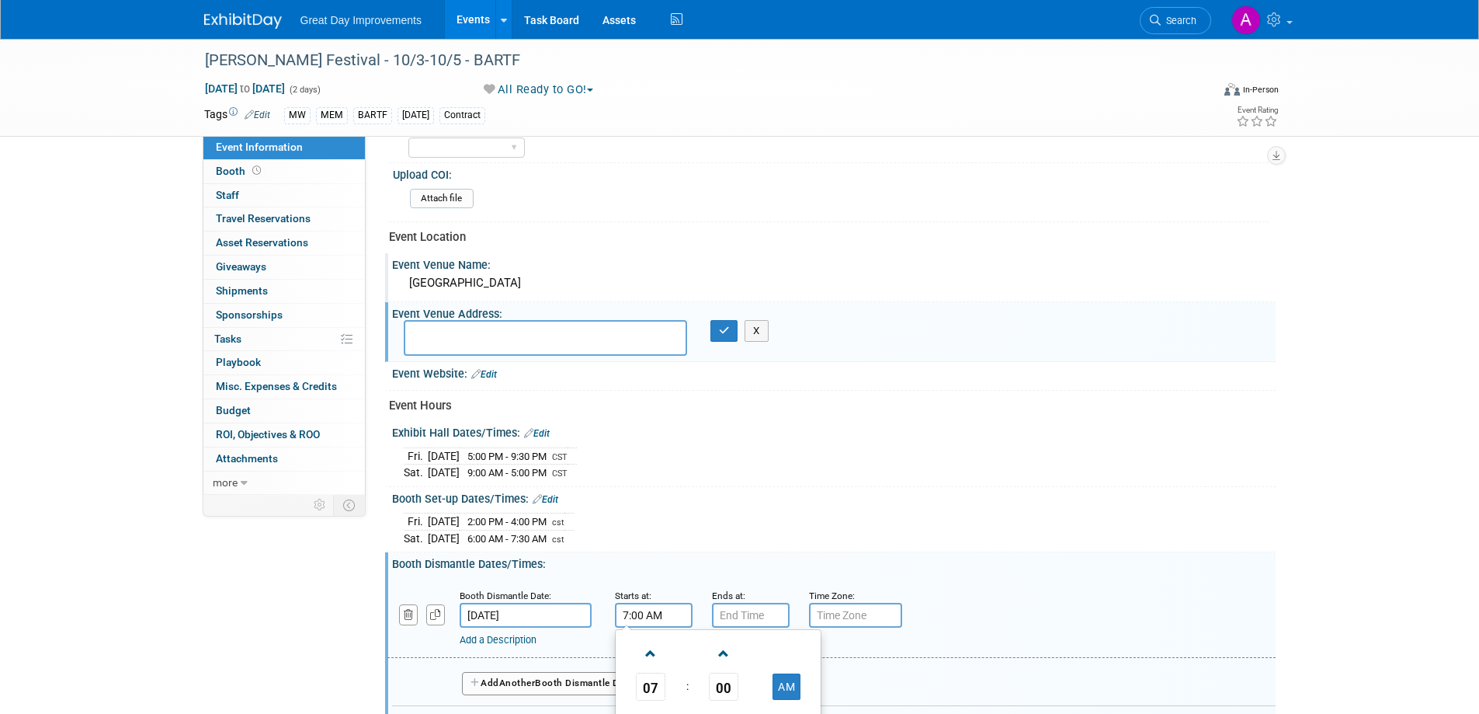
click at [654, 618] on input "7:00 AM" at bounding box center [654, 615] width 78 height 25
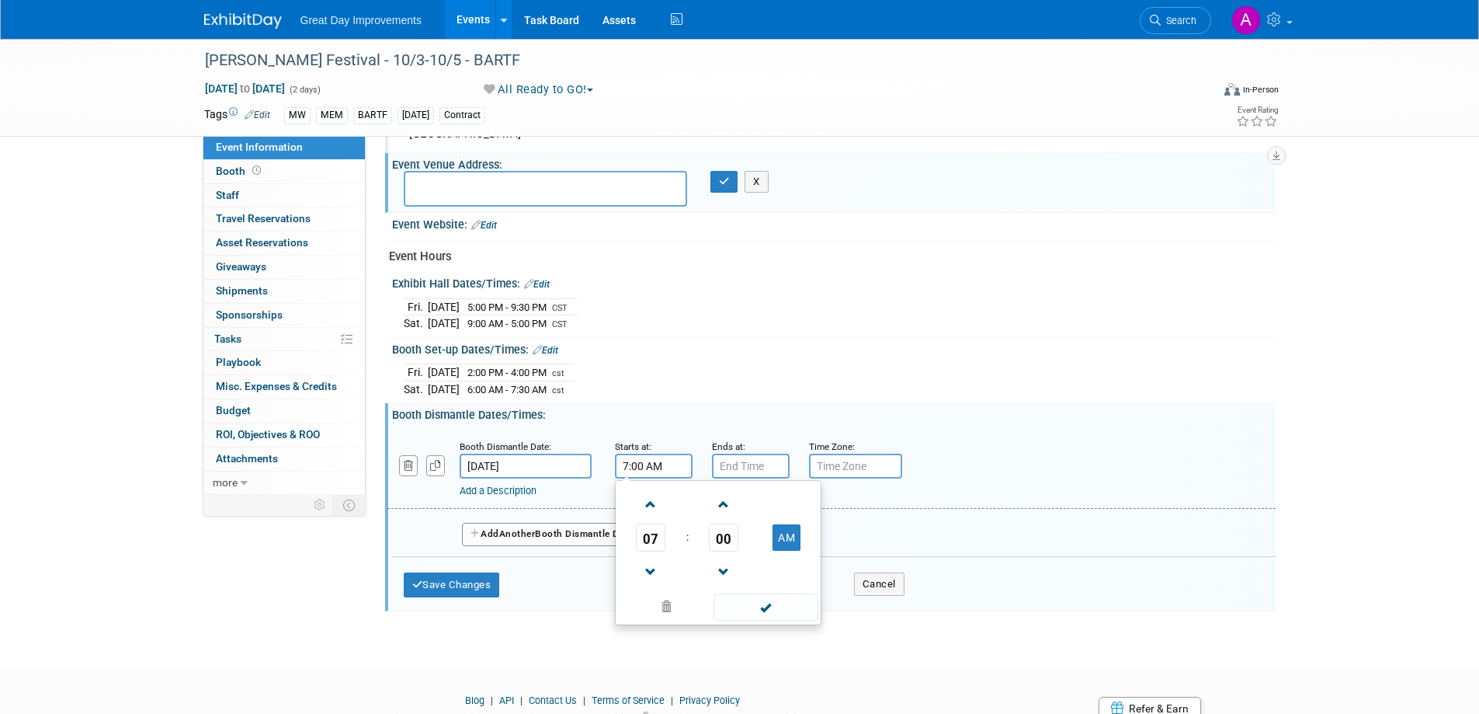
scroll to position [648, 0]
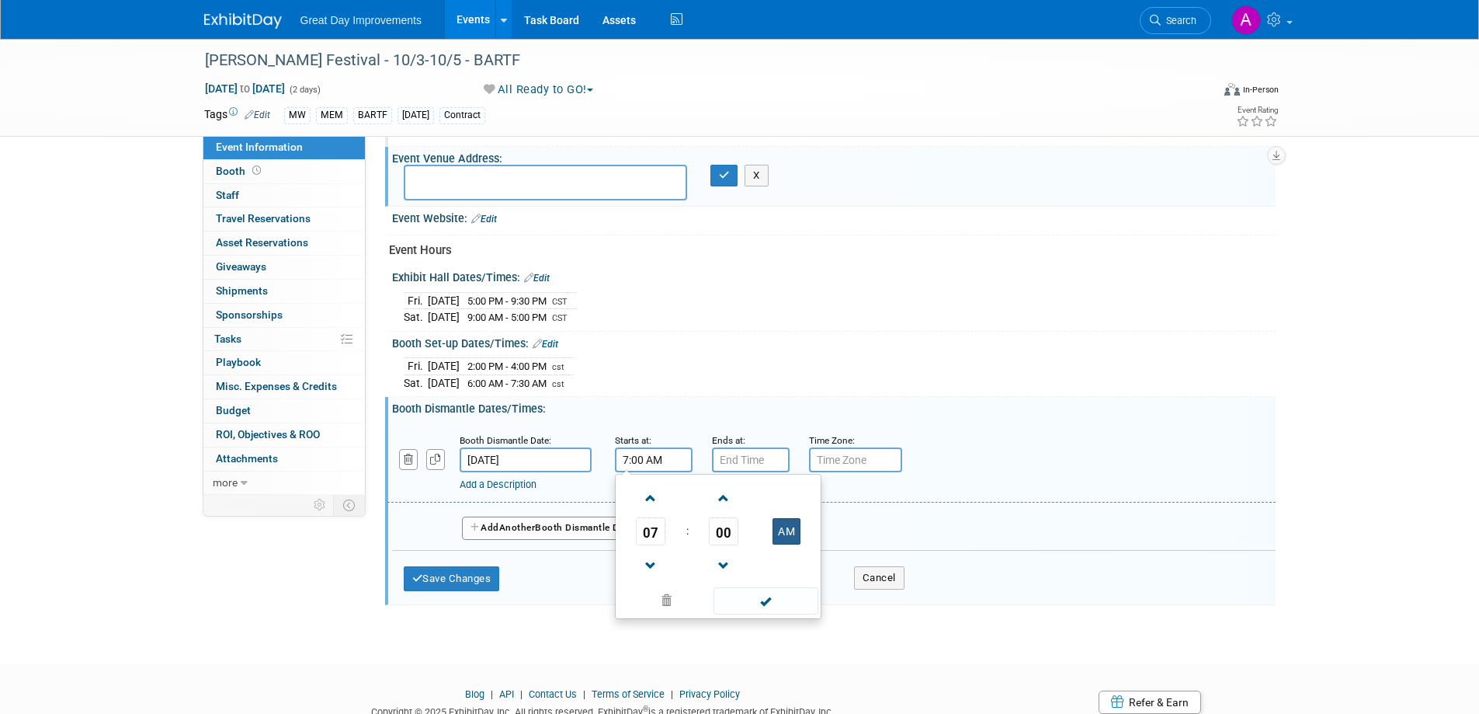
click at [794, 530] on button "AM" at bounding box center [787, 531] width 28 height 26
click at [645, 563] on span at bounding box center [651, 565] width 27 height 27
click at [646, 561] on span at bounding box center [651, 565] width 27 height 27
type input "5:00 PM"
drag, startPoint x: 745, startPoint y: 600, endPoint x: 752, endPoint y: 596, distance: 9.1
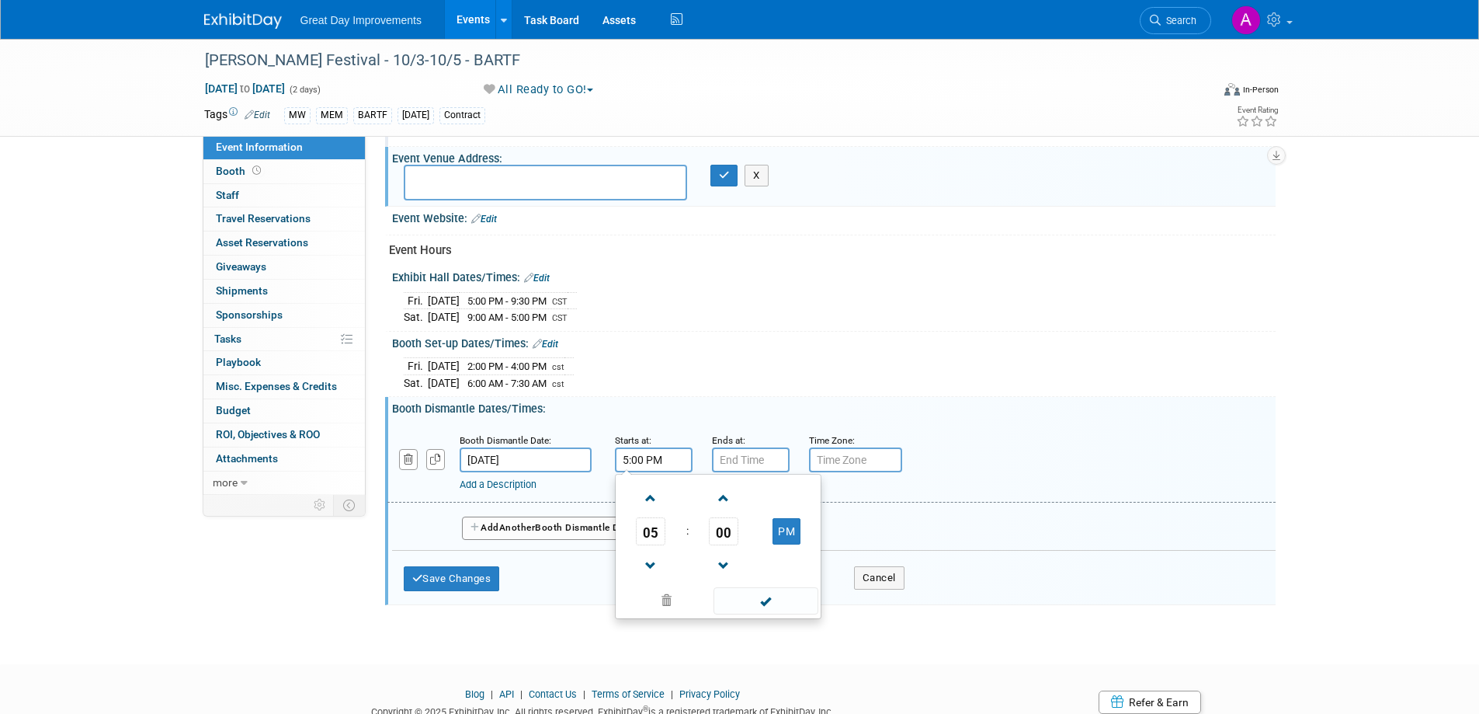
click at [745, 600] on span at bounding box center [766, 600] width 105 height 27
click at [745, 455] on input "7:00 PM" at bounding box center [751, 459] width 78 height 25
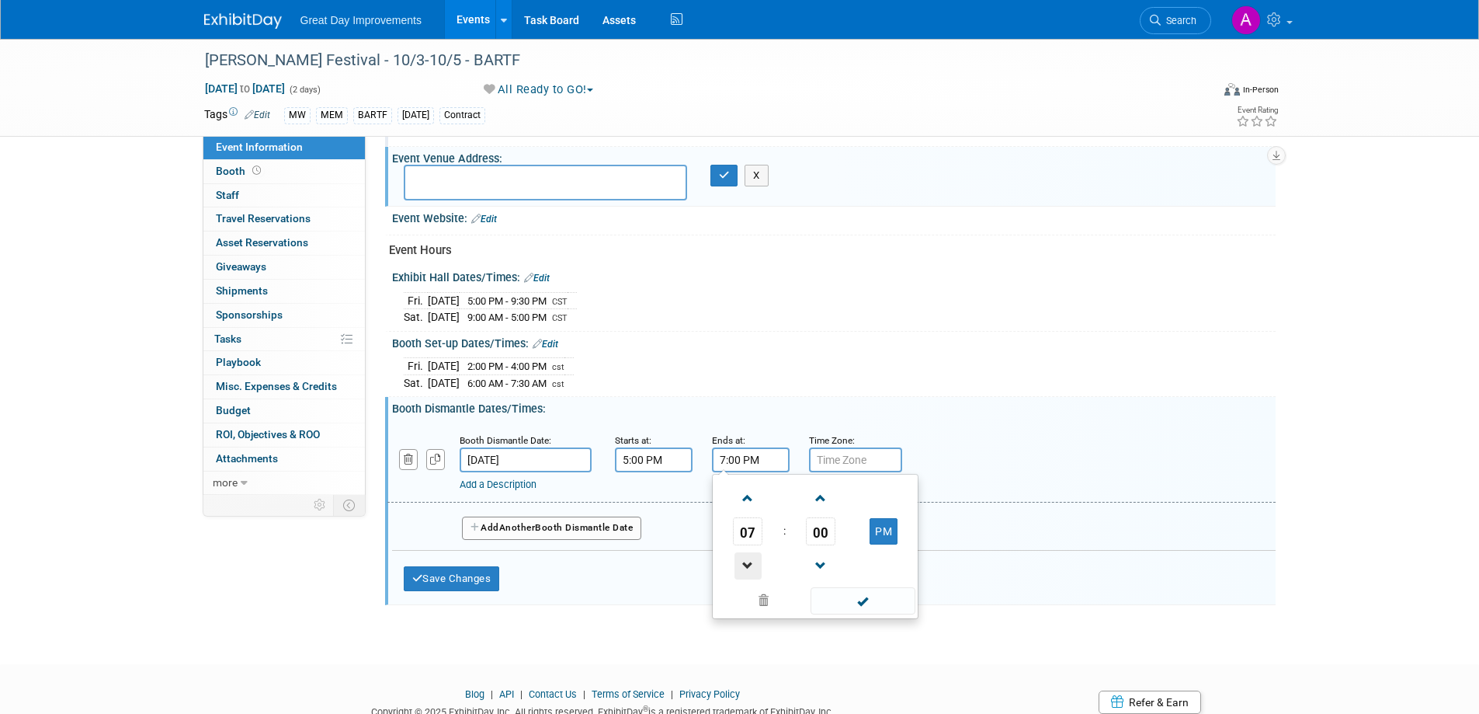
drag, startPoint x: 741, startPoint y: 559, endPoint x: 753, endPoint y: 565, distance: 13.6
click at [741, 560] on span at bounding box center [748, 565] width 27 height 27
type input "6:00 PM"
click at [836, 599] on span at bounding box center [863, 600] width 105 height 27
click at [853, 456] on input "text" at bounding box center [855, 459] width 93 height 25
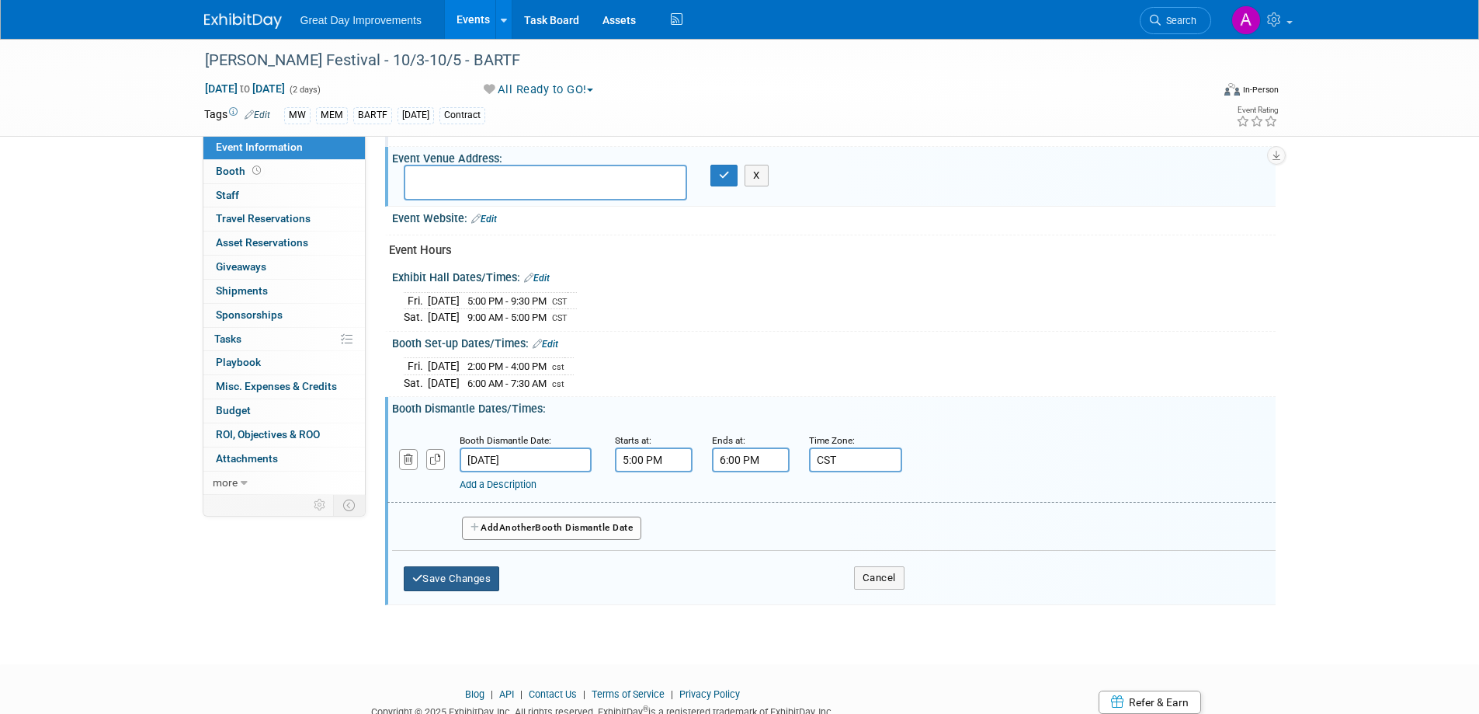
type input "CST"
click at [488, 570] on button "Save Changes" at bounding box center [452, 578] width 96 height 25
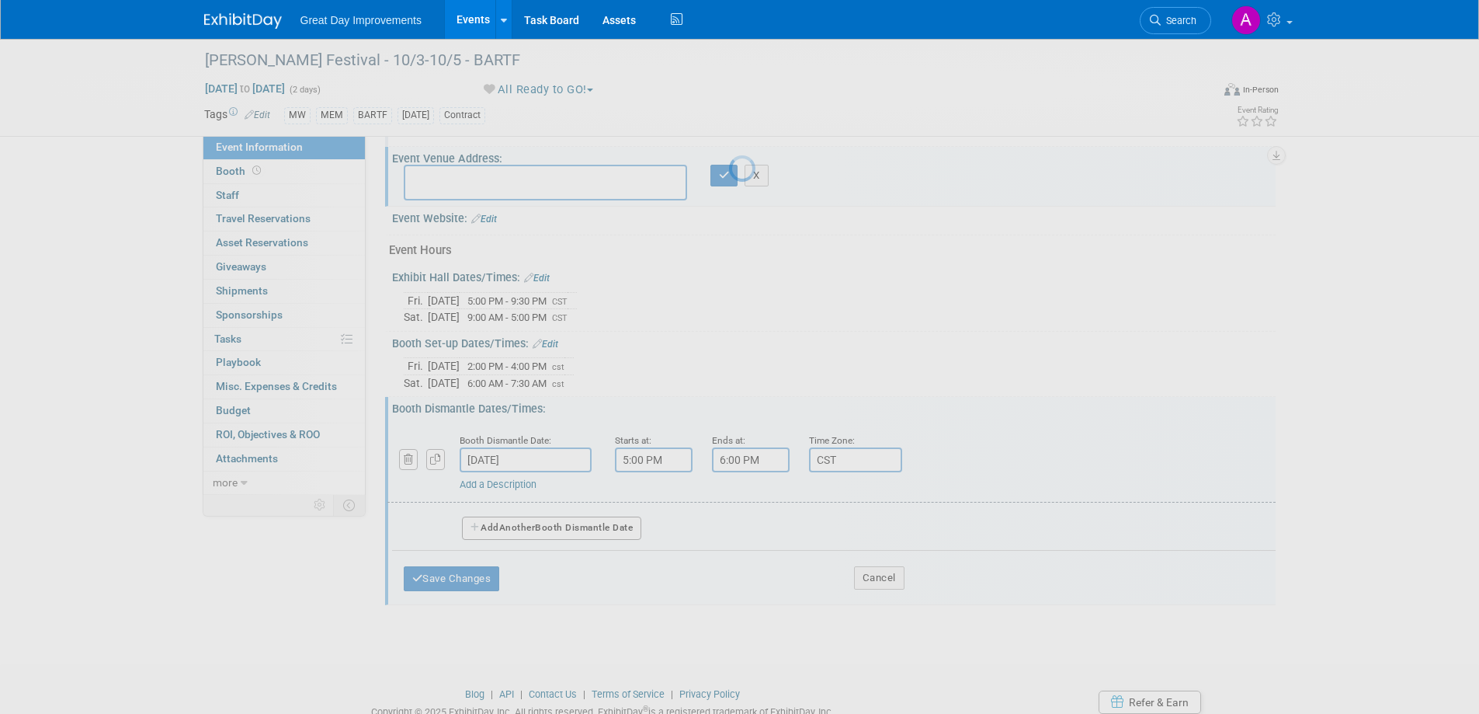
scroll to position [526, 0]
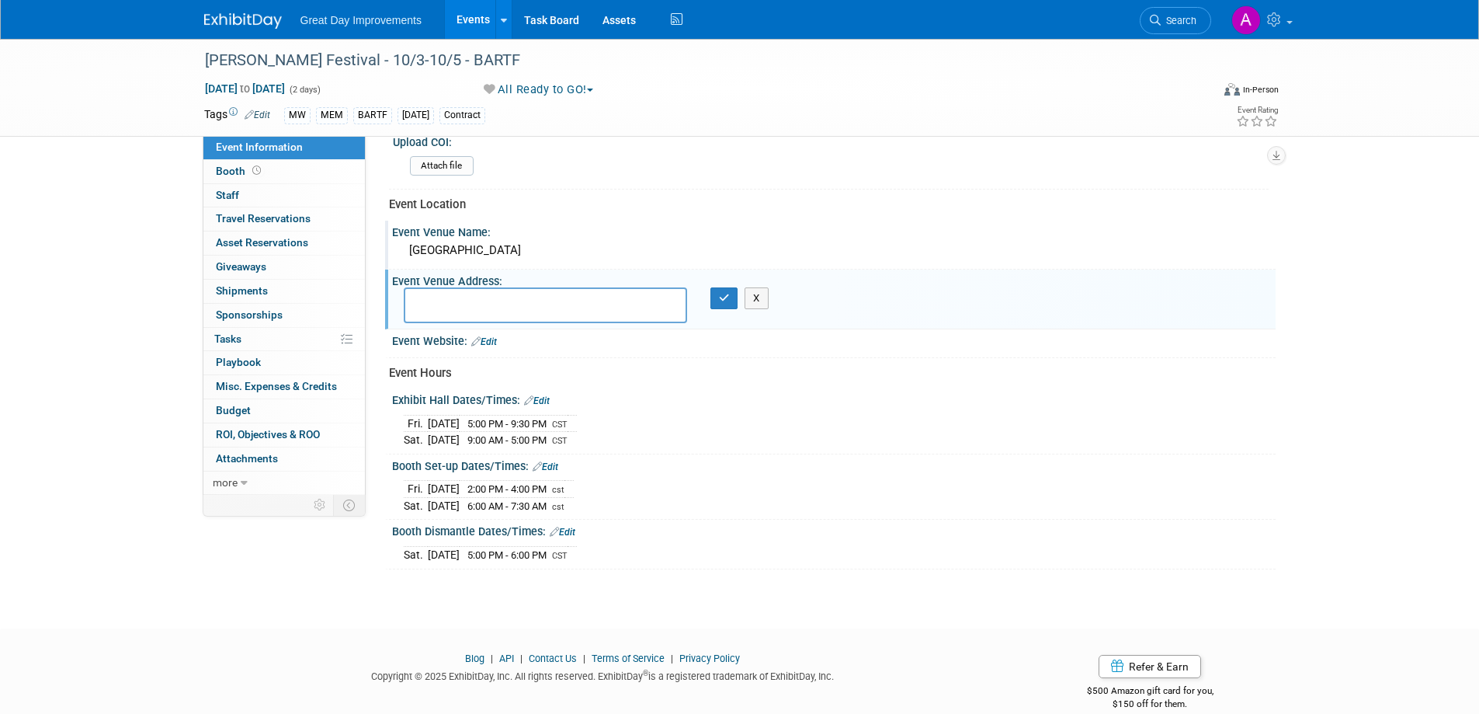
drag, startPoint x: 473, startPoint y: 292, endPoint x: 467, endPoint y: 299, distance: 8.9
click at [475, 311] on textarea at bounding box center [545, 305] width 283 height 36
type textarea "2629 Bartlett Blvd Bartlett, TN 38134"
click at [712, 297] on button "button" at bounding box center [725, 298] width 28 height 22
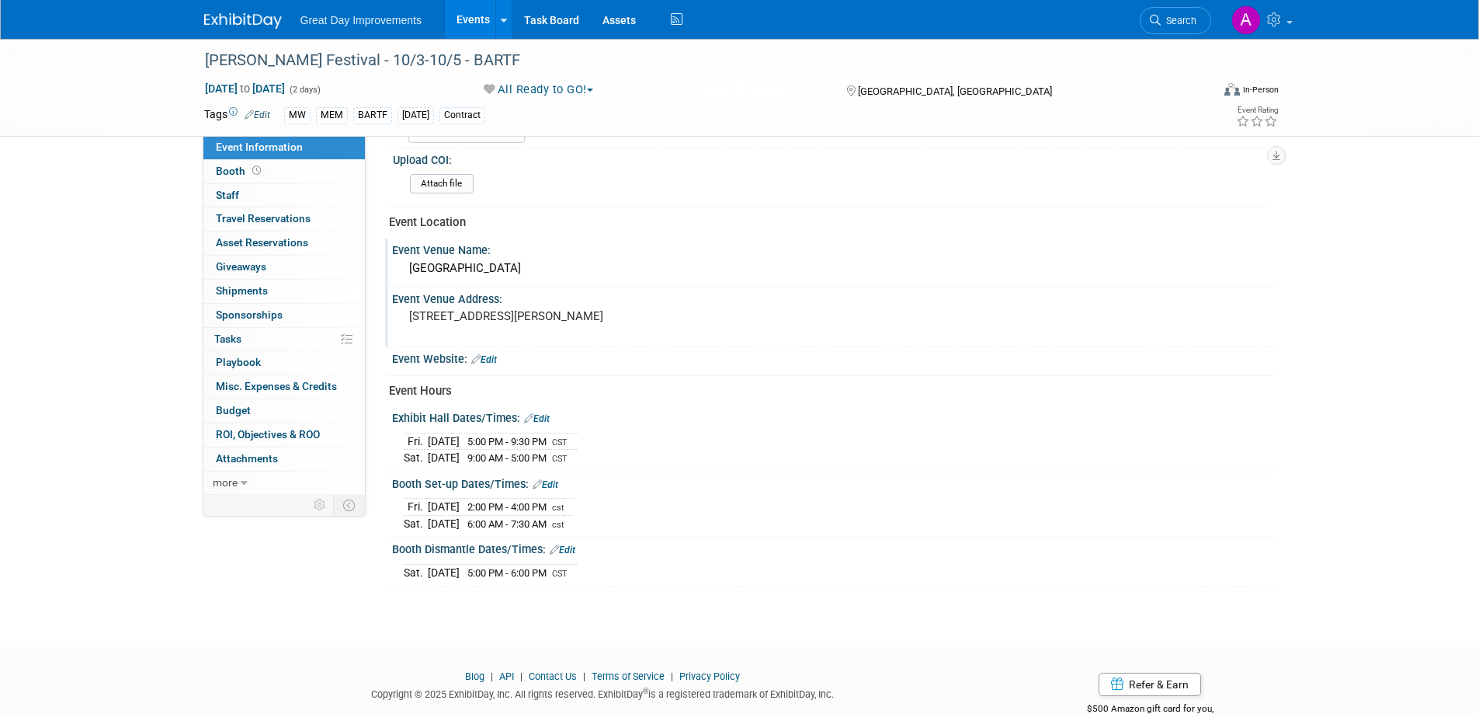
scroll to position [546, 0]
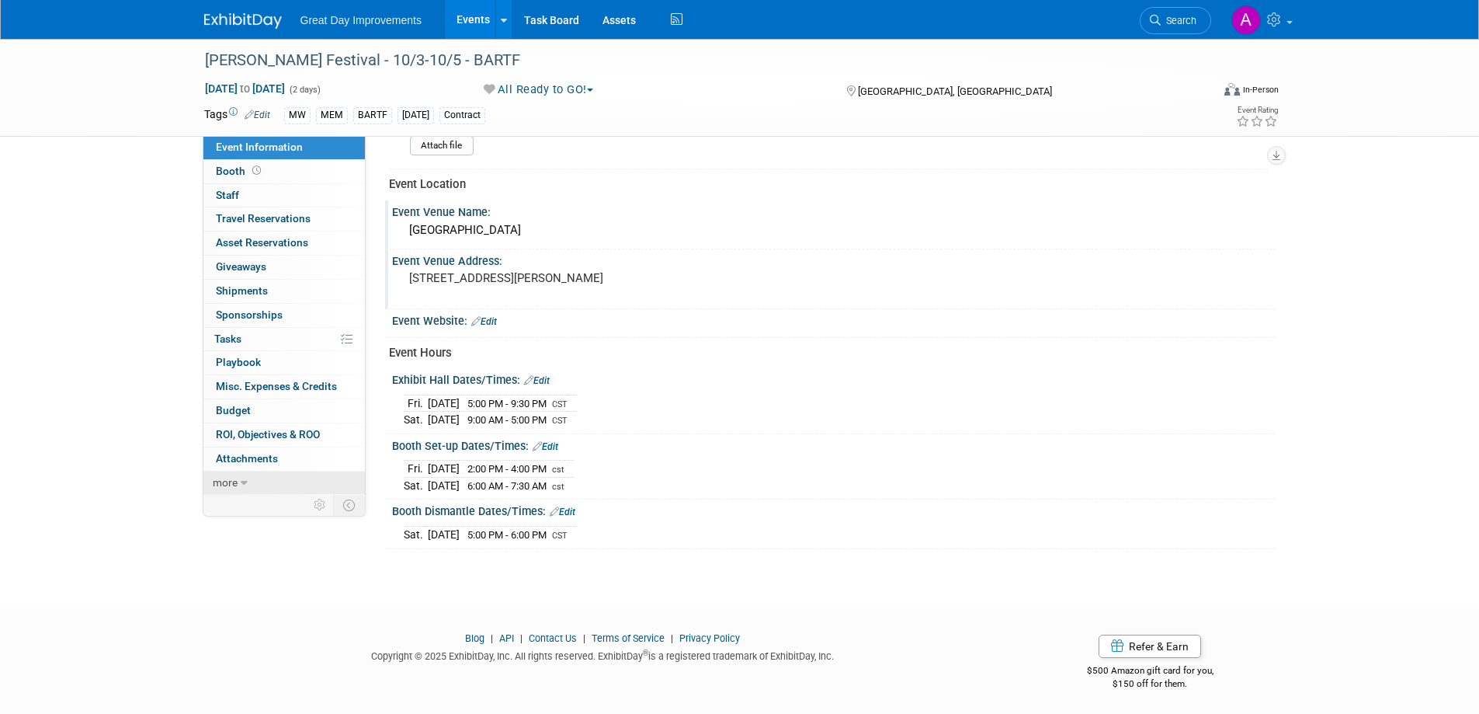
click at [249, 482] on link "more" at bounding box center [284, 482] width 162 height 23
click at [255, 506] on span "Event Binder (.pdf export)" at bounding box center [278, 505] width 124 height 12
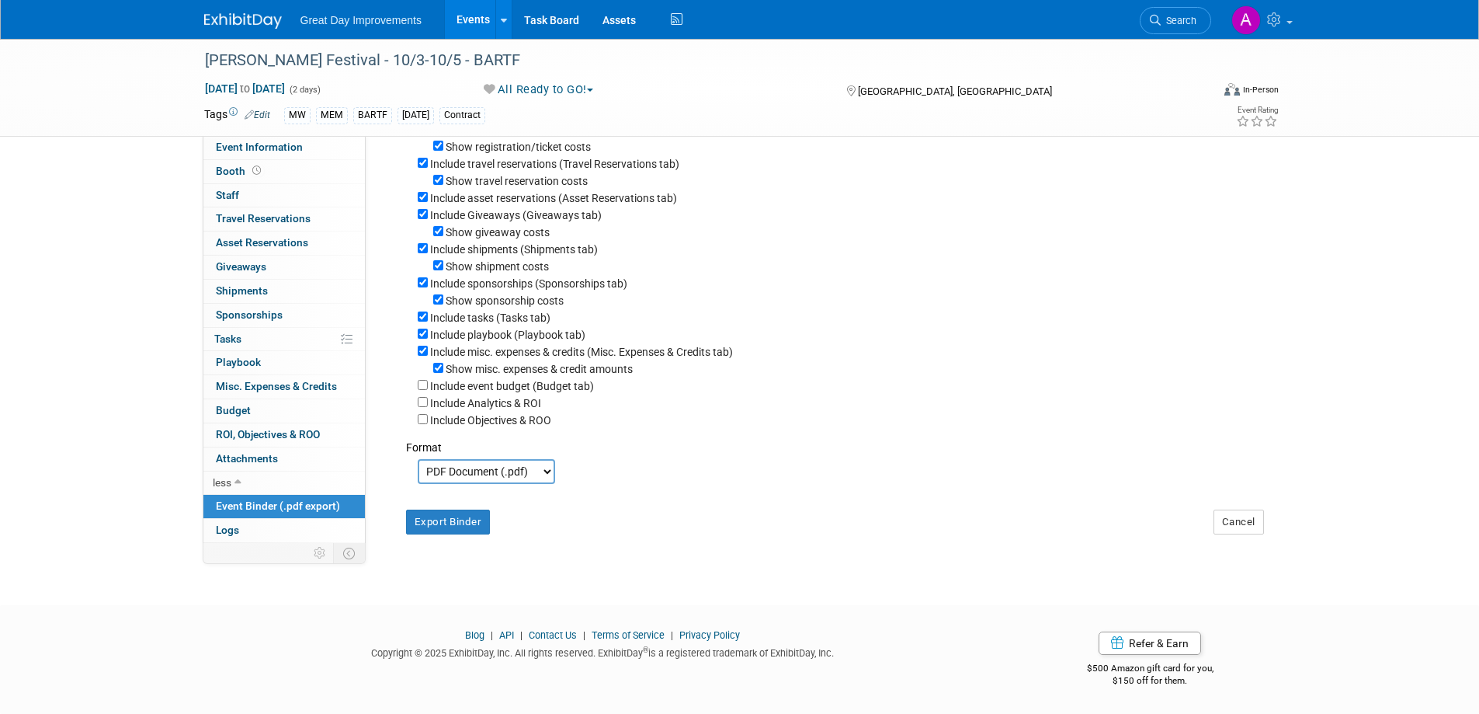
scroll to position [207, 0]
click at [447, 526] on button "Export Binder" at bounding box center [448, 521] width 85 height 25
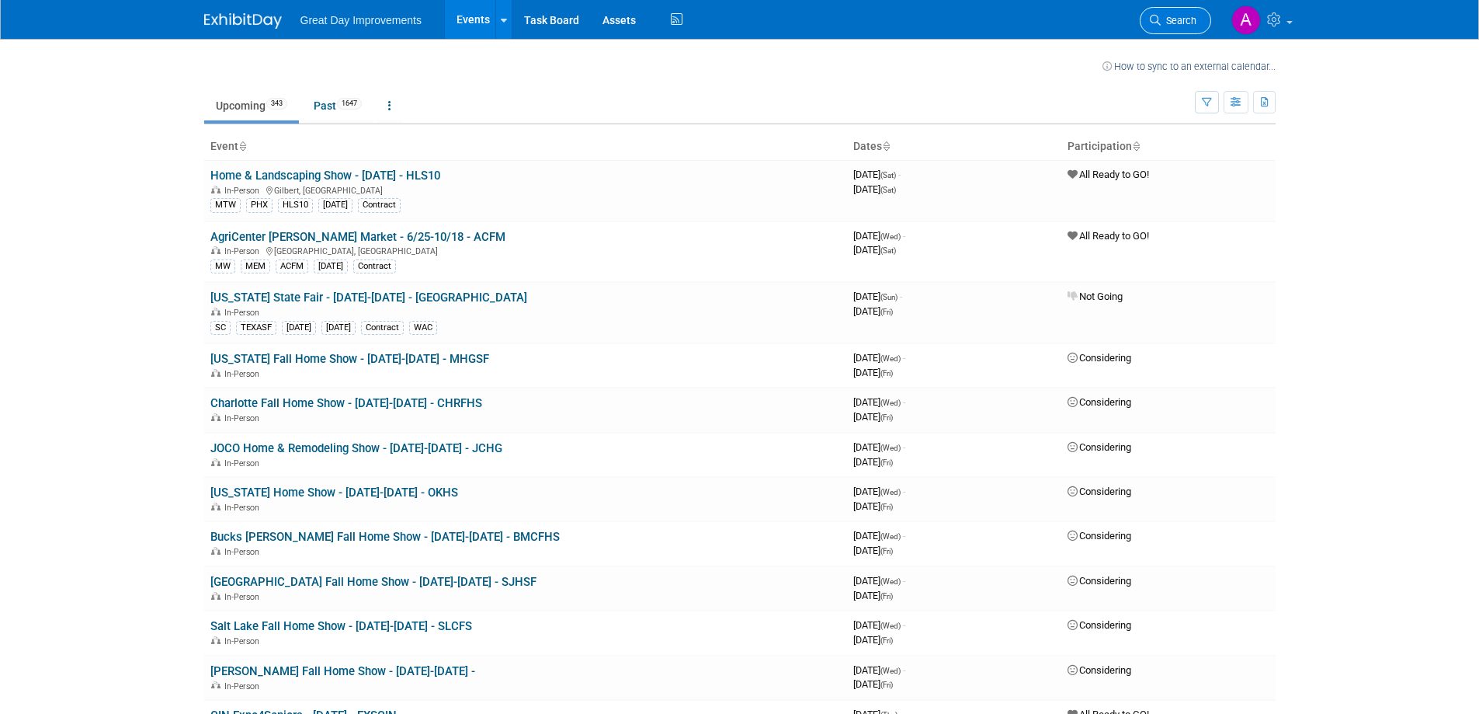
click at [1189, 23] on span "Search" at bounding box center [1179, 21] width 36 height 12
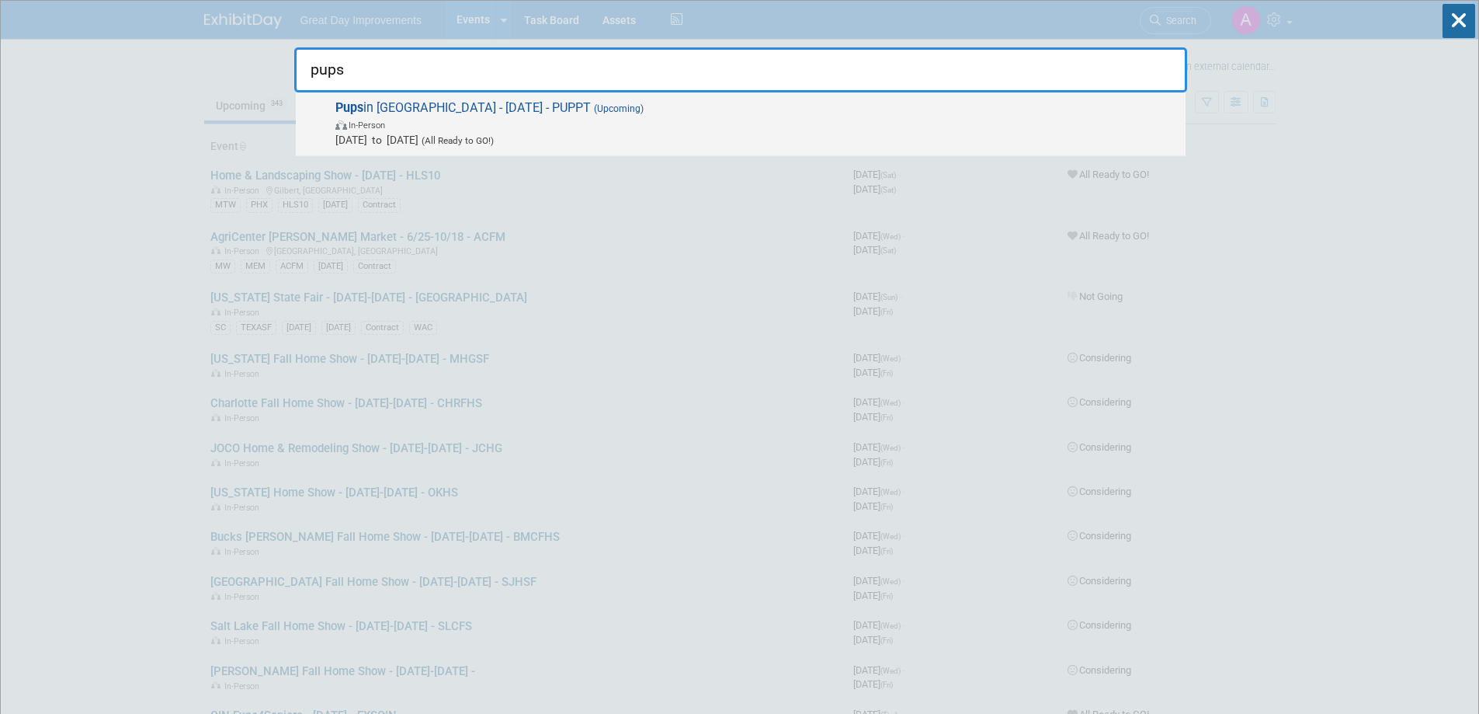
type input "pups"
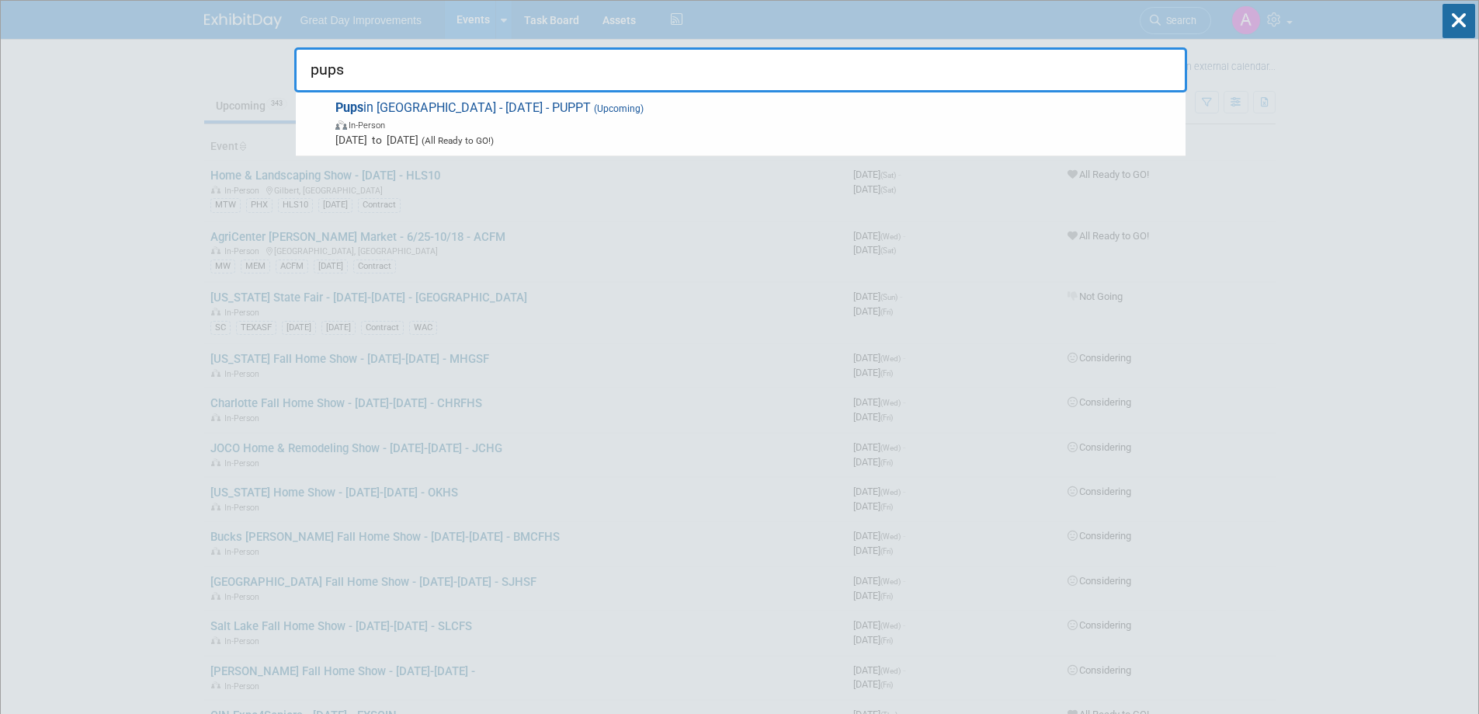
click at [625, 123] on span "In-Person" at bounding box center [756, 124] width 843 height 16
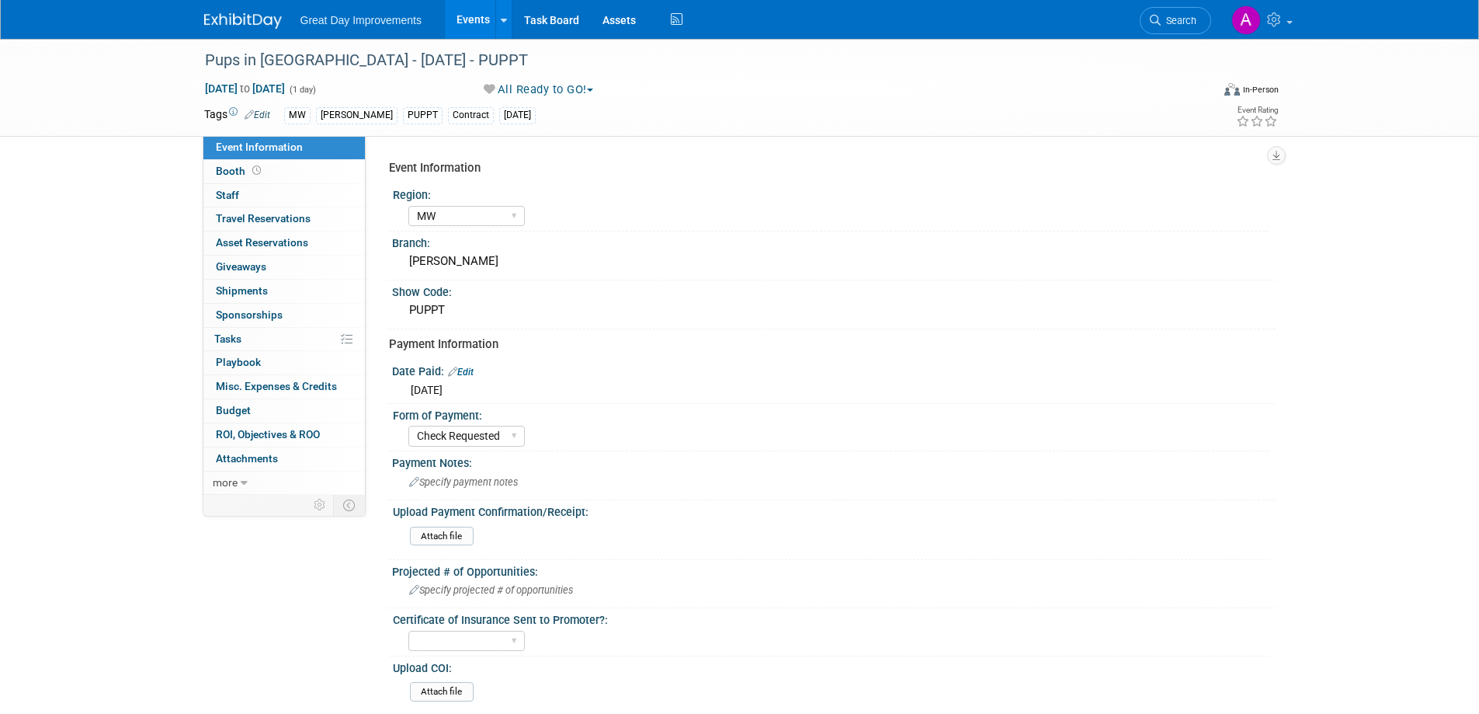
select select "MW"
select select "Check Requested"
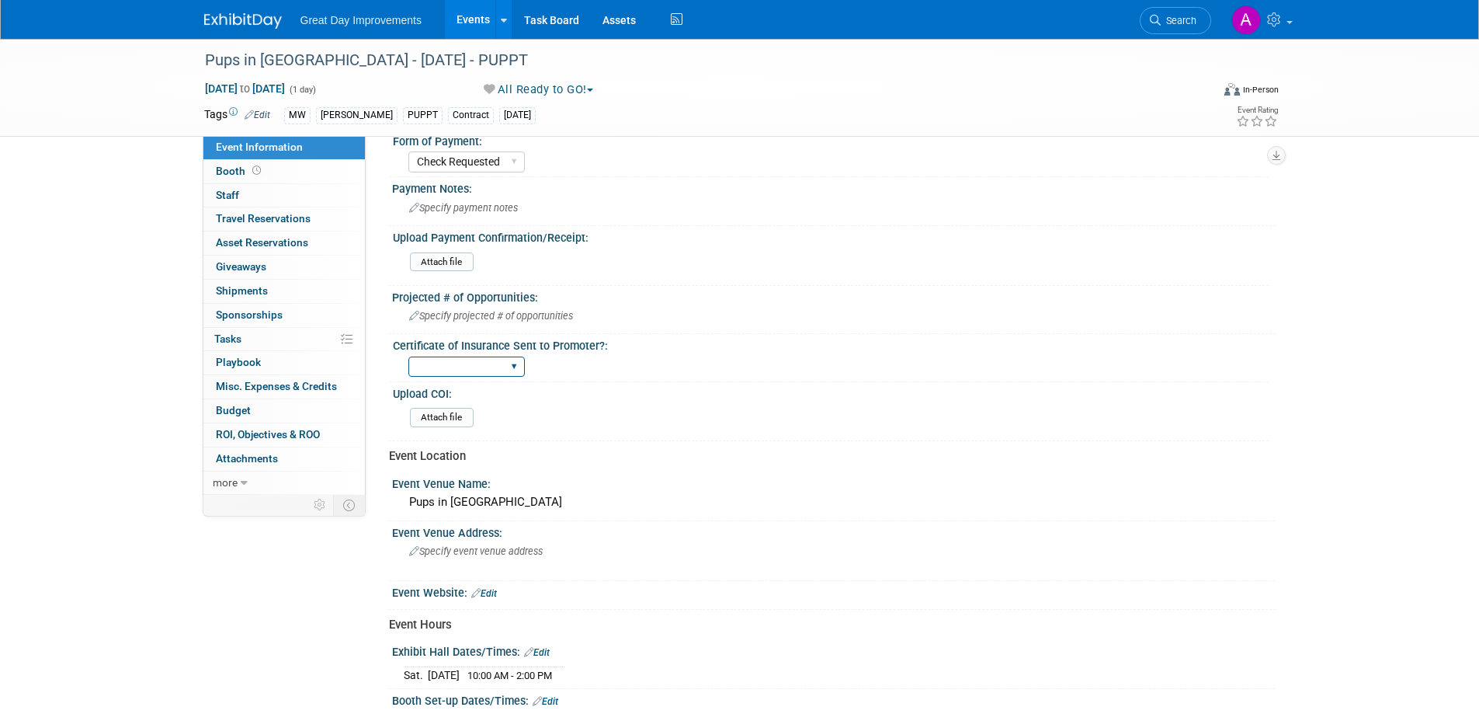
scroll to position [311, 0]
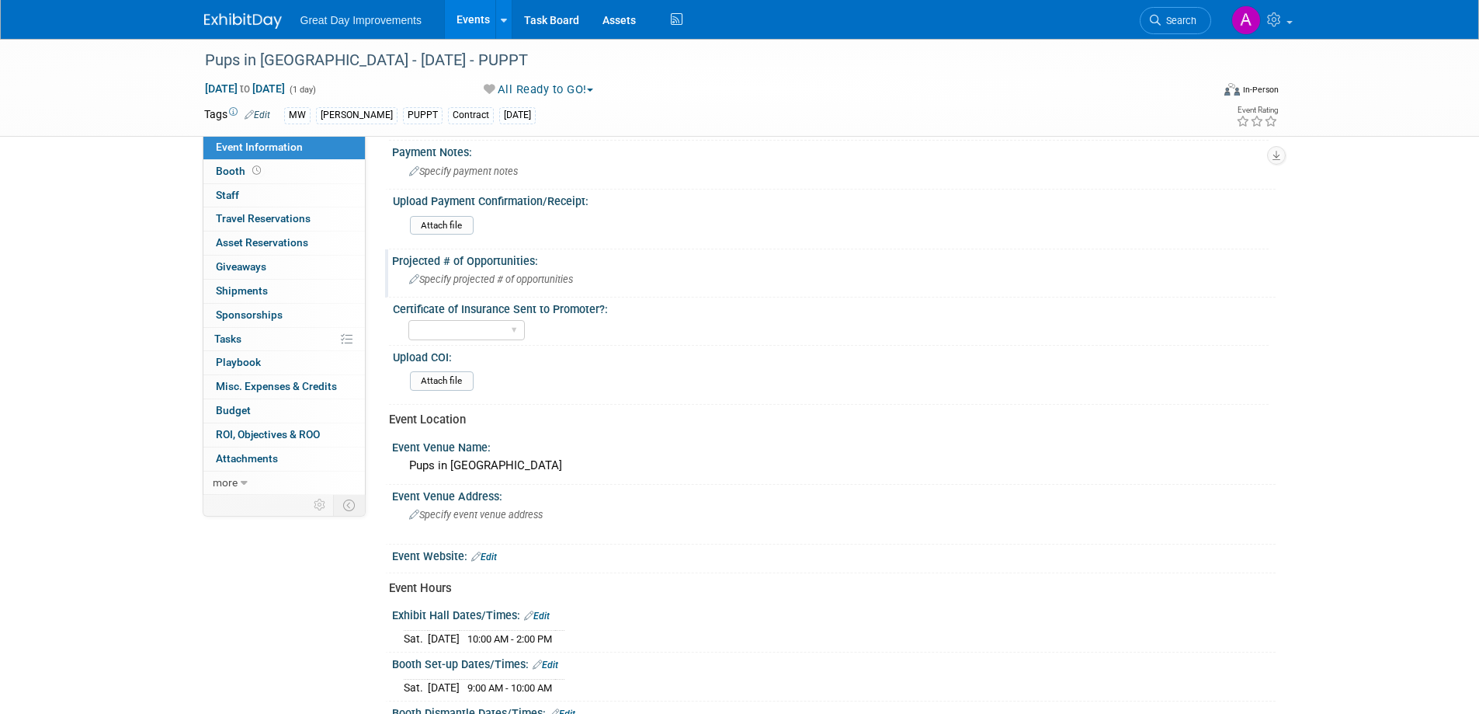
click at [507, 280] on span "Specify projected # of opportunities" at bounding box center [491, 279] width 164 height 12
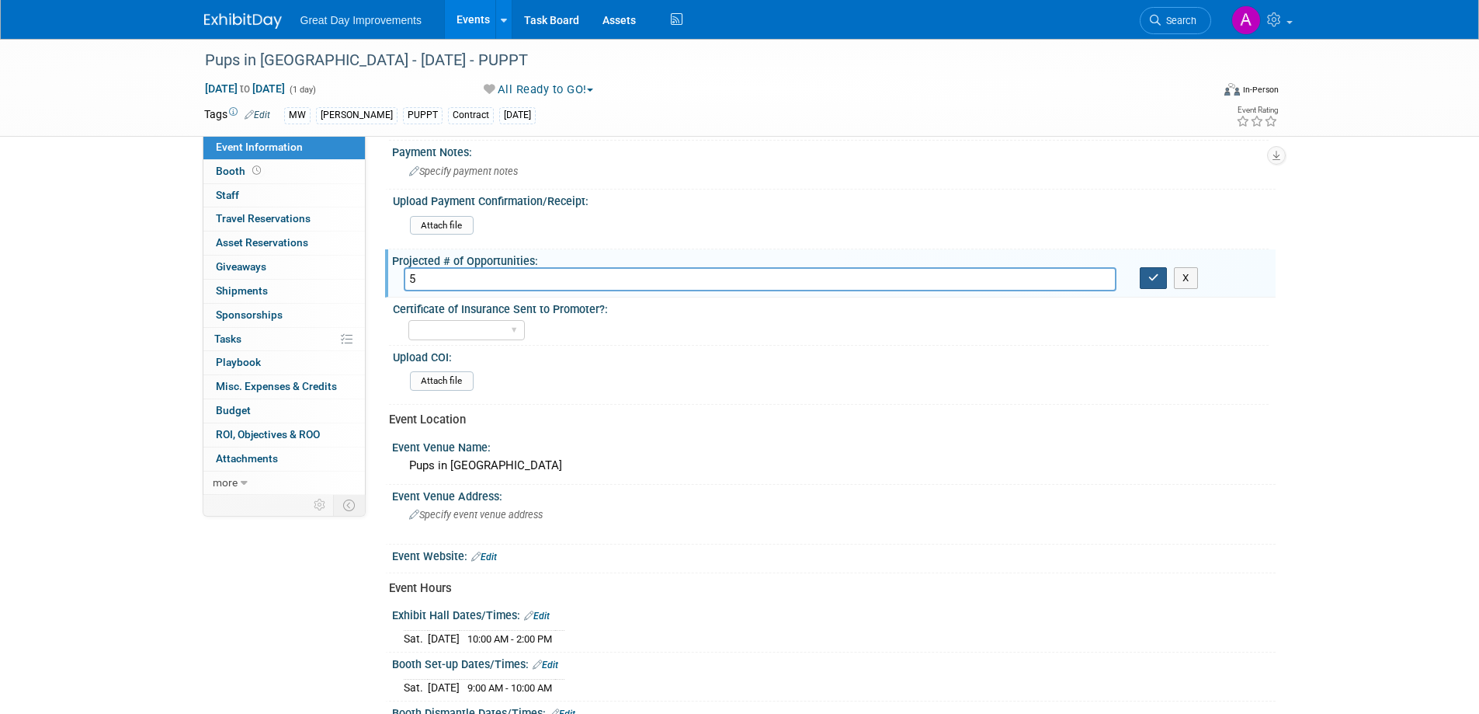
type input "5"
click at [1151, 269] on button "button" at bounding box center [1154, 278] width 28 height 22
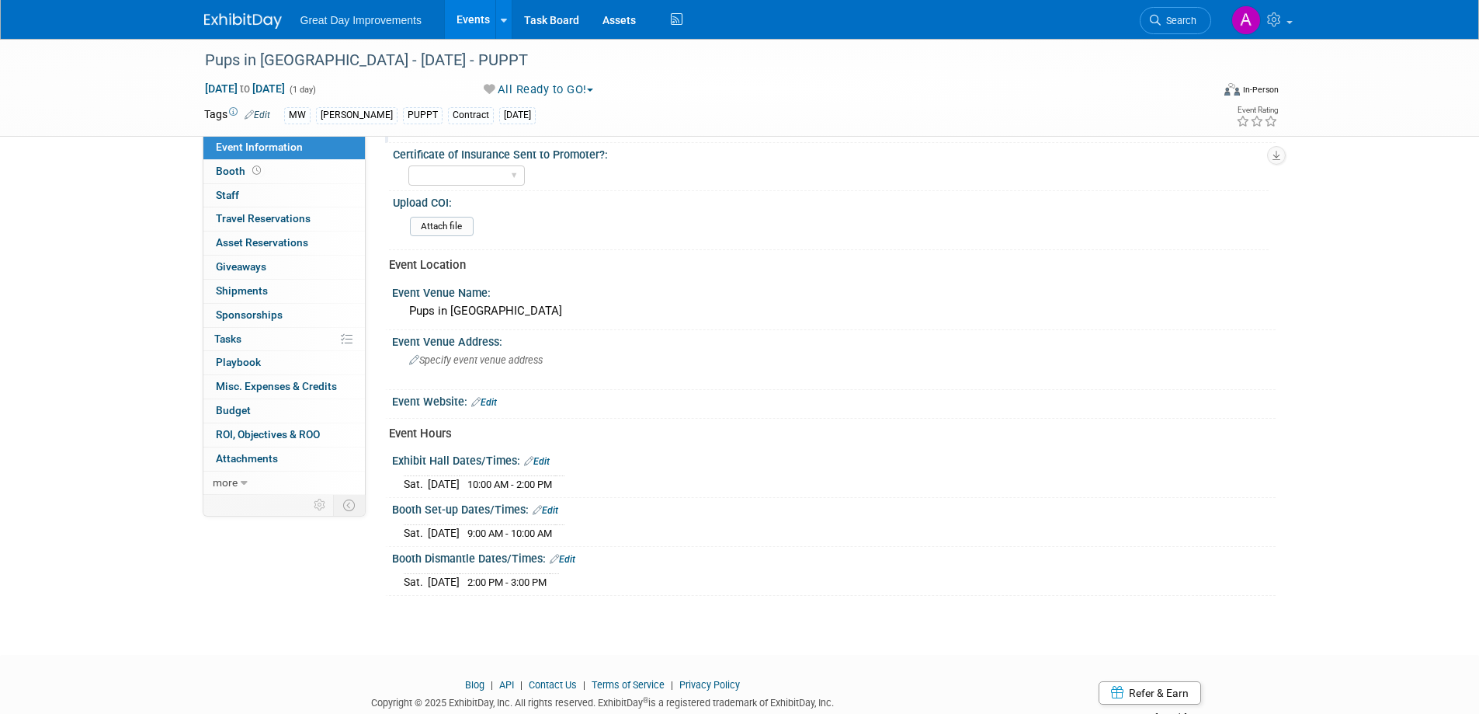
scroll to position [513, 0]
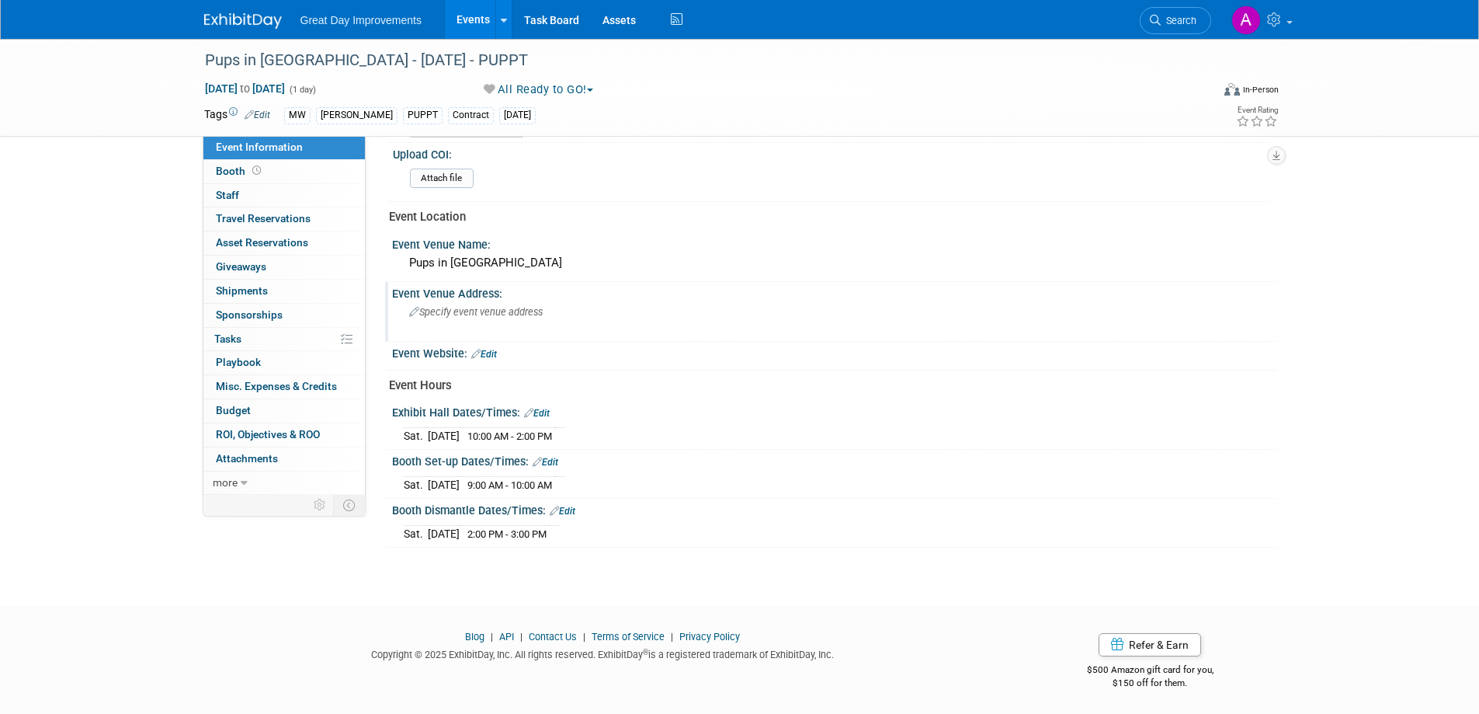
click at [467, 308] on span "Specify event venue address" at bounding box center [476, 312] width 134 height 12
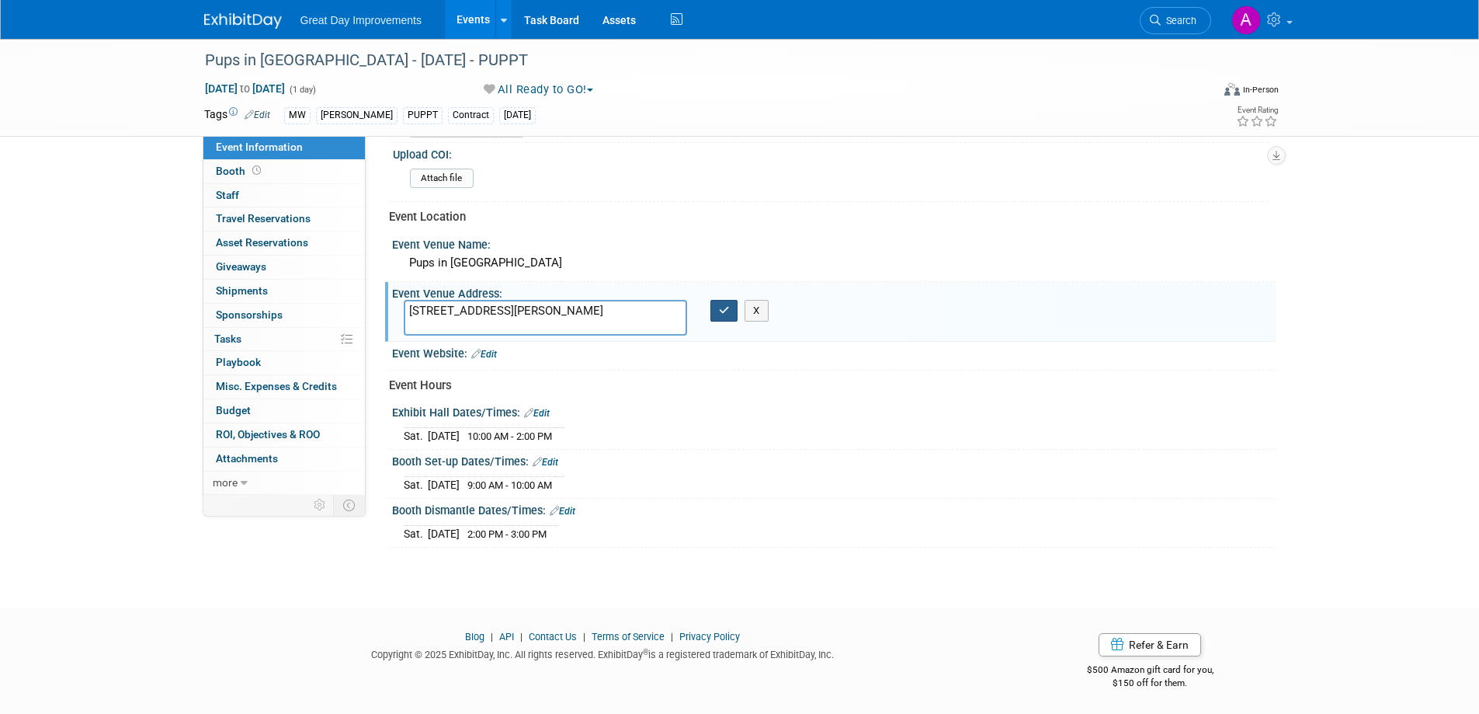
type textarea "[STREET_ADDRESS][PERSON_NAME]"
click at [725, 314] on icon "button" at bounding box center [724, 310] width 11 height 10
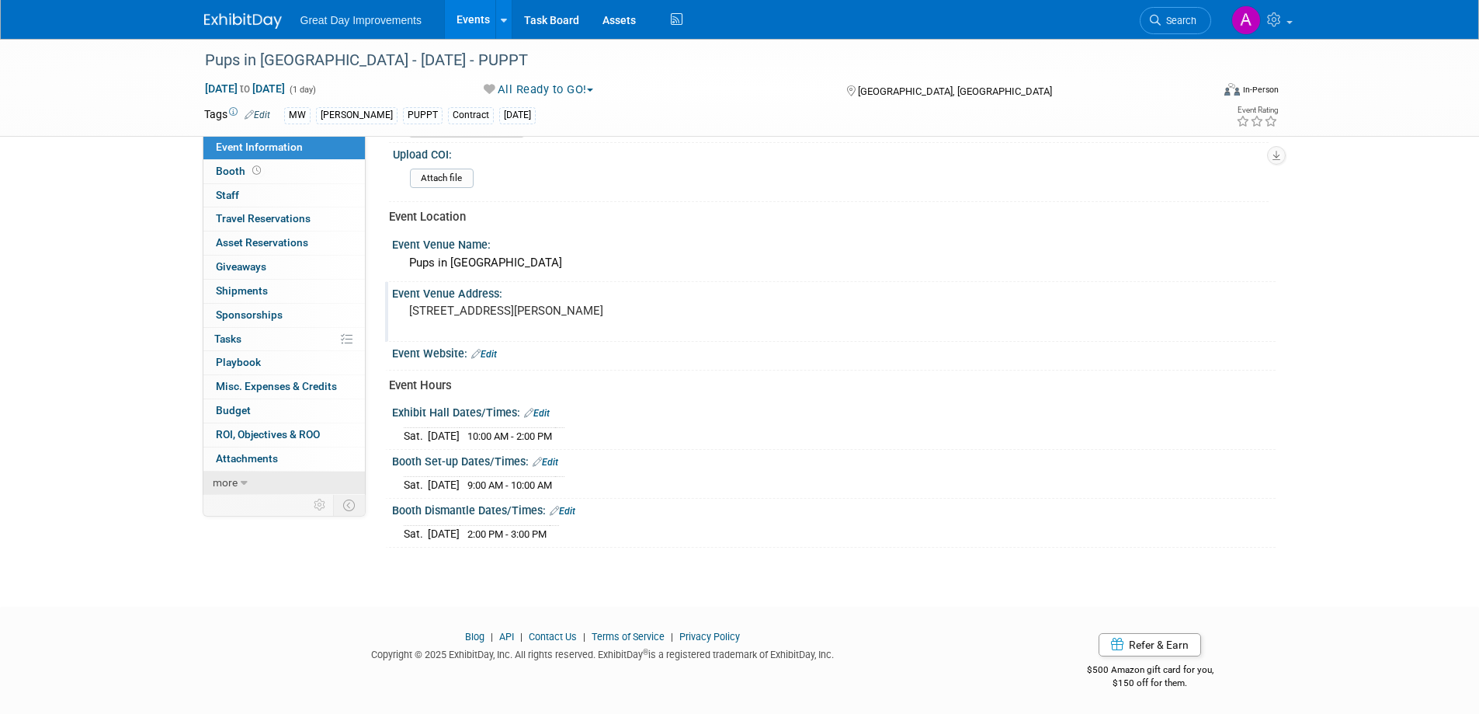
click at [225, 484] on span "more" at bounding box center [225, 482] width 25 height 12
click at [256, 505] on span "Event Binder (.pdf export)" at bounding box center [278, 505] width 124 height 12
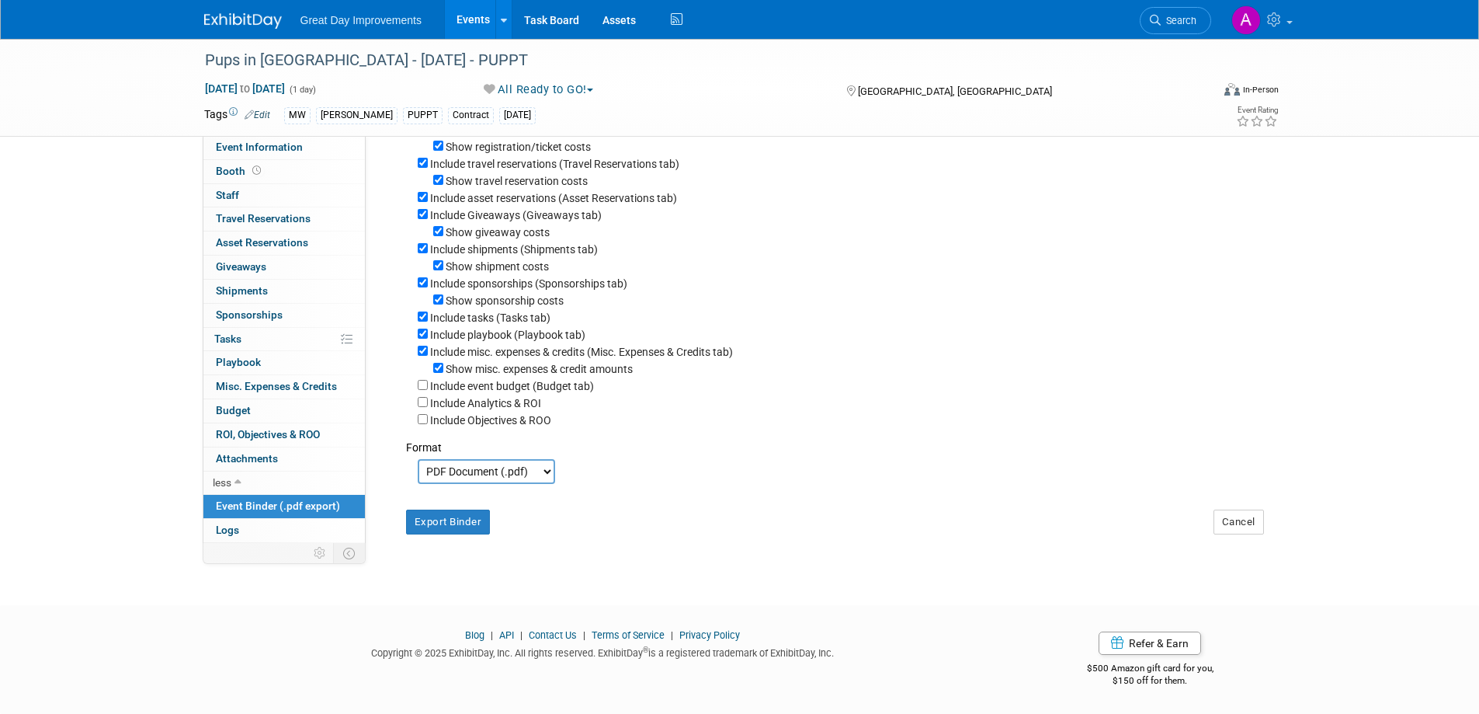
scroll to position [207, 0]
click at [460, 527] on button "Export Binder" at bounding box center [448, 521] width 85 height 25
